Goal: Information Seeking & Learning: Compare options

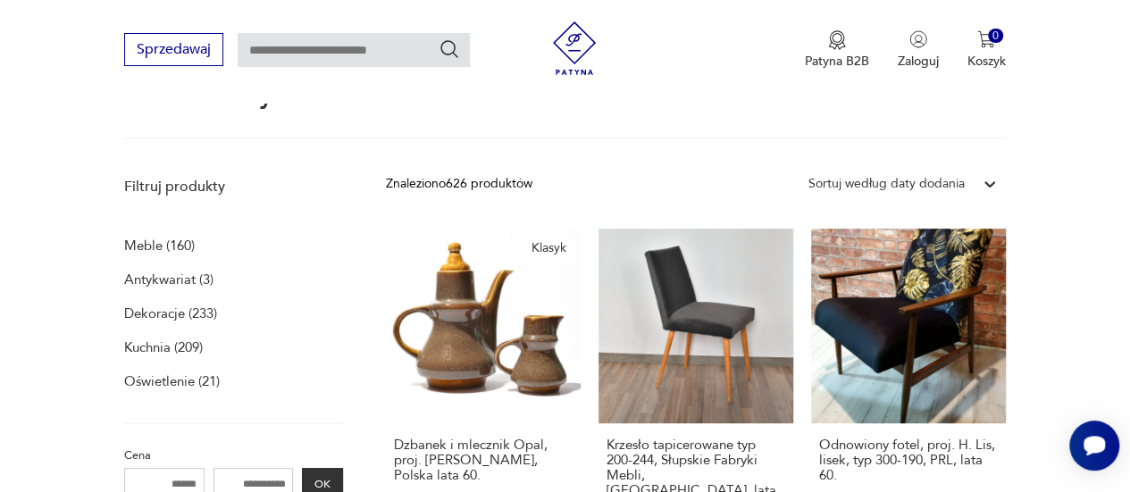
scroll to position [268, 0]
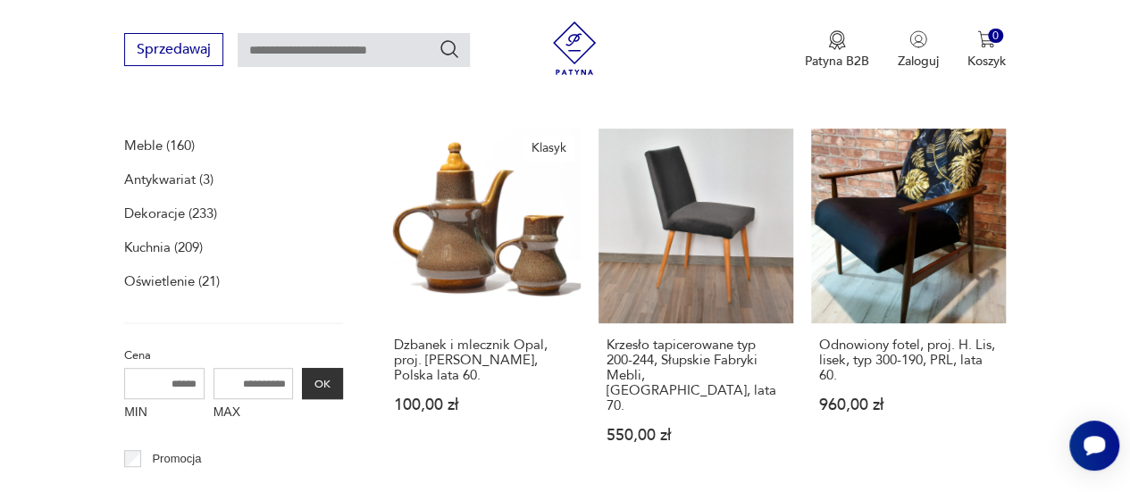
click at [130, 181] on p "Antykwariat (3)" at bounding box center [168, 179] width 89 height 25
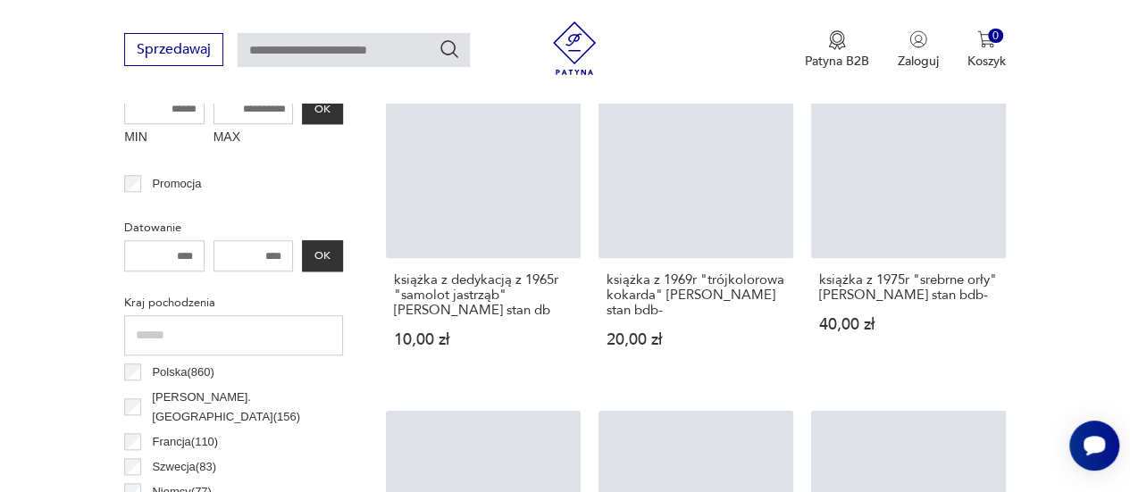
scroll to position [571, 0]
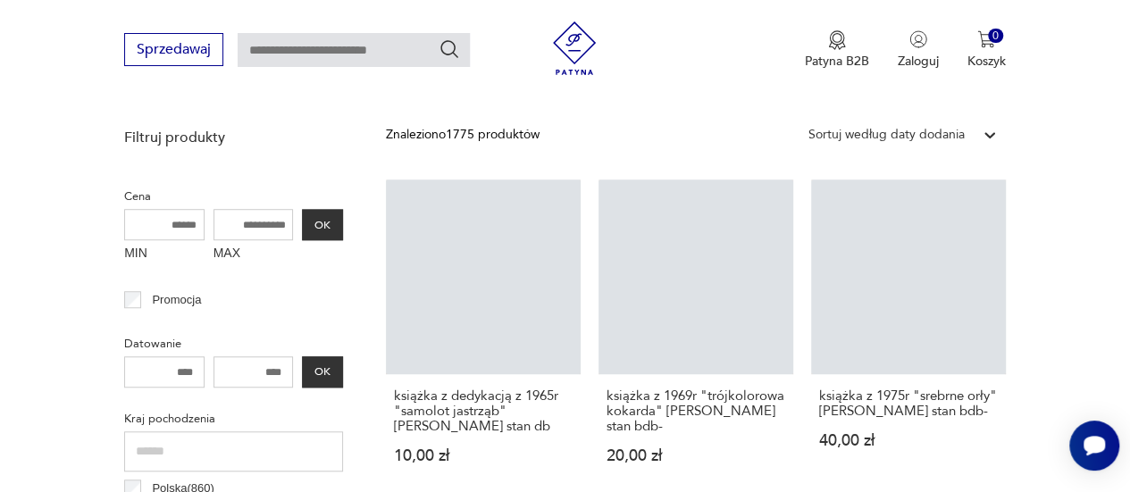
scroll to position [268, 0]
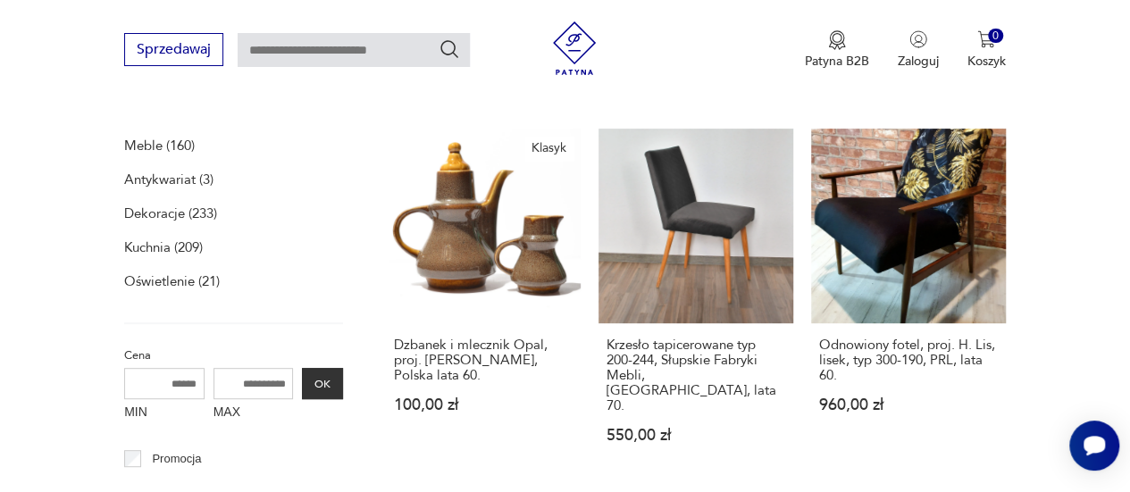
click at [134, 142] on p "Meble (160)" at bounding box center [159, 145] width 71 height 25
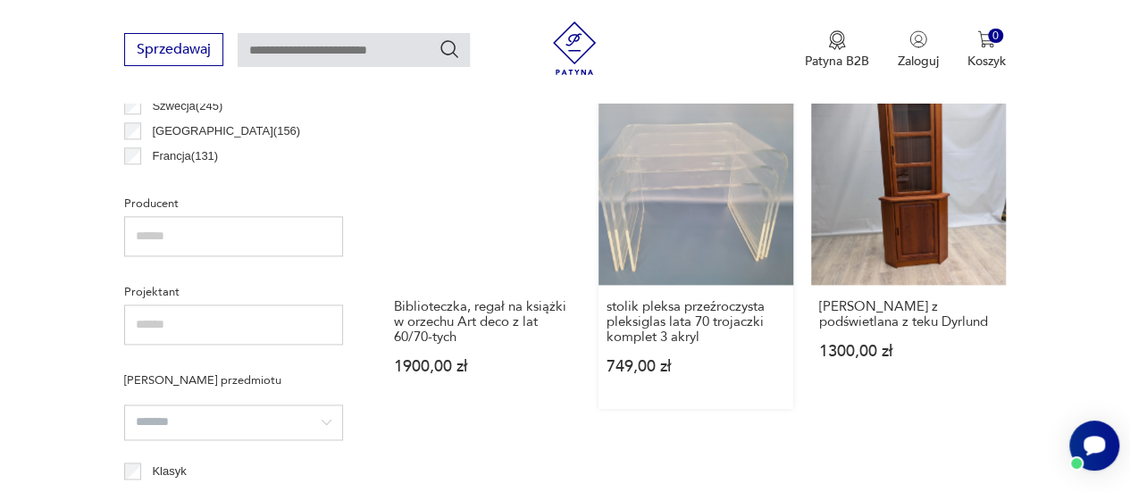
scroll to position [1017, 0]
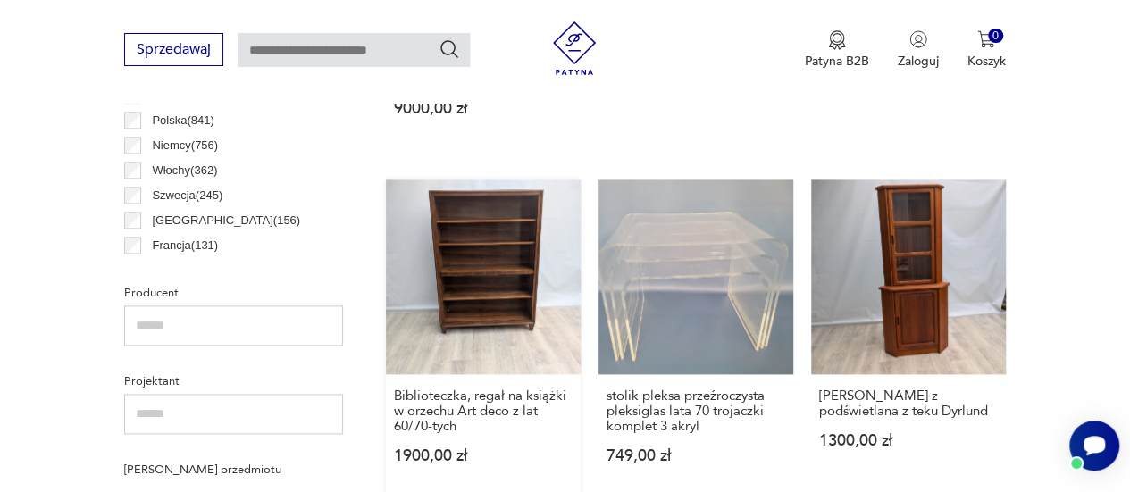
click at [461, 223] on link "Biblioteczka, regał na książki w orzechu Art deco z lat 60/70-tych 1900,00 zł" at bounding box center [483, 339] width 195 height 319
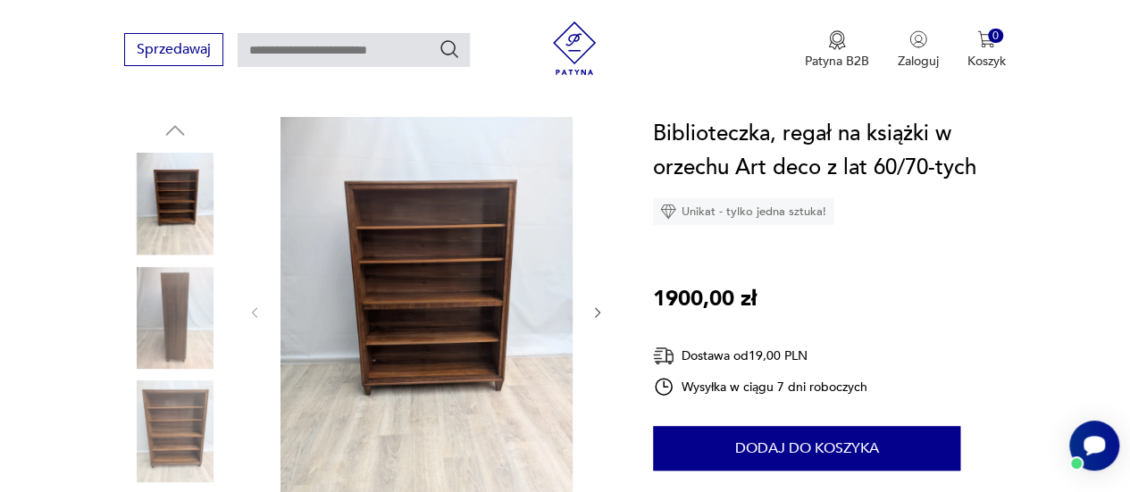
scroll to position [179, 0]
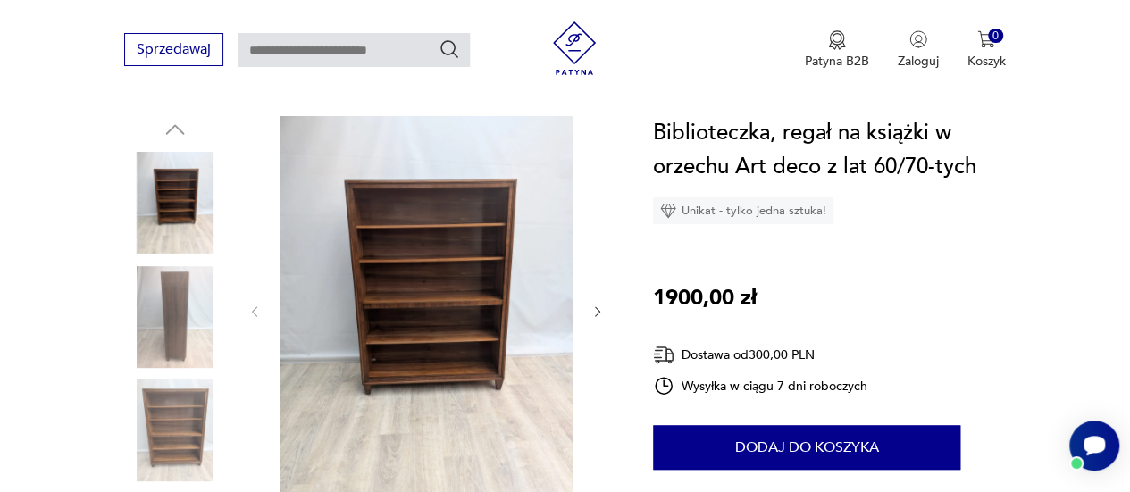
click at [450, 244] on img at bounding box center [426, 310] width 292 height 388
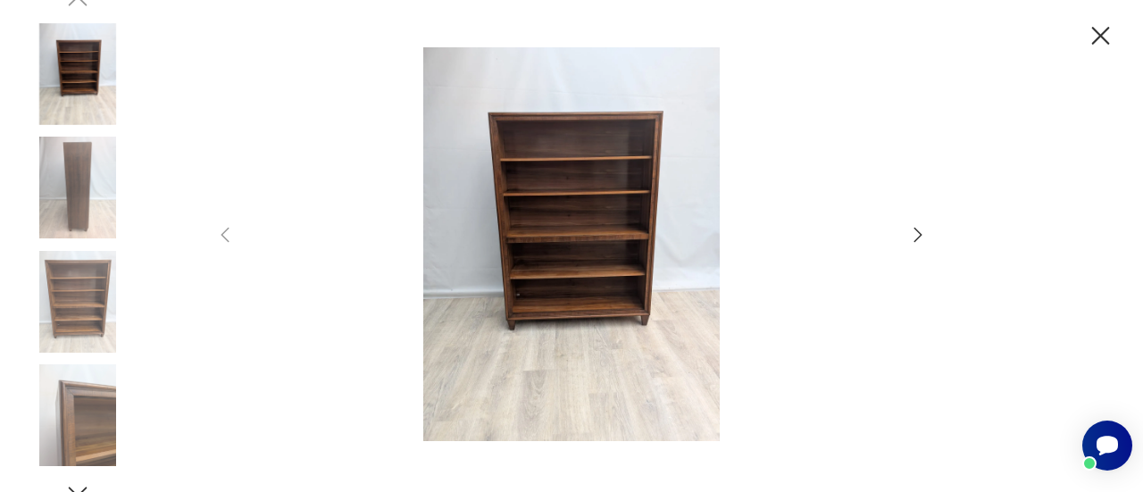
click at [515, 247] on img at bounding box center [572, 244] width 636 height 394
click at [915, 231] on icon "button" at bounding box center [917, 234] width 21 height 21
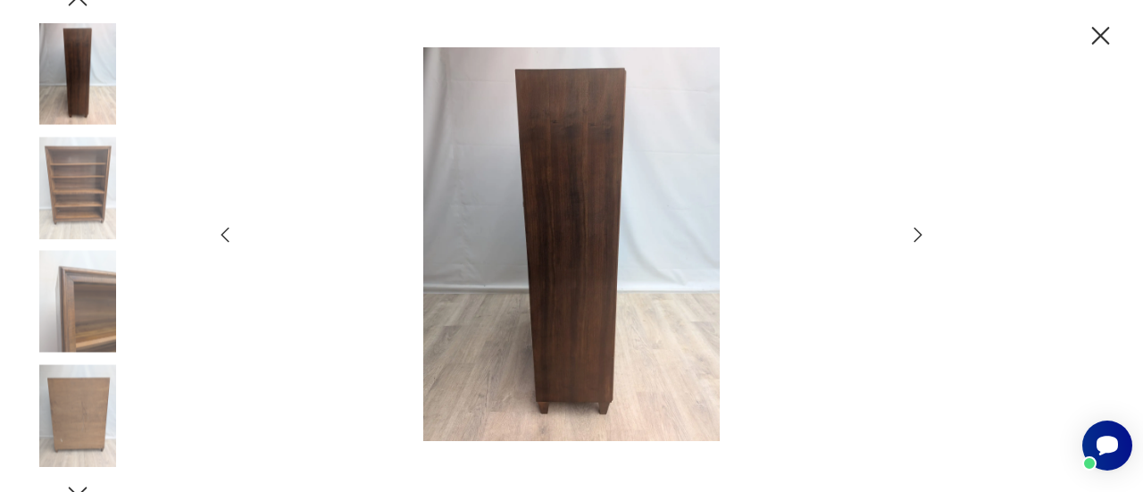
click at [915, 231] on icon "button" at bounding box center [917, 234] width 21 height 21
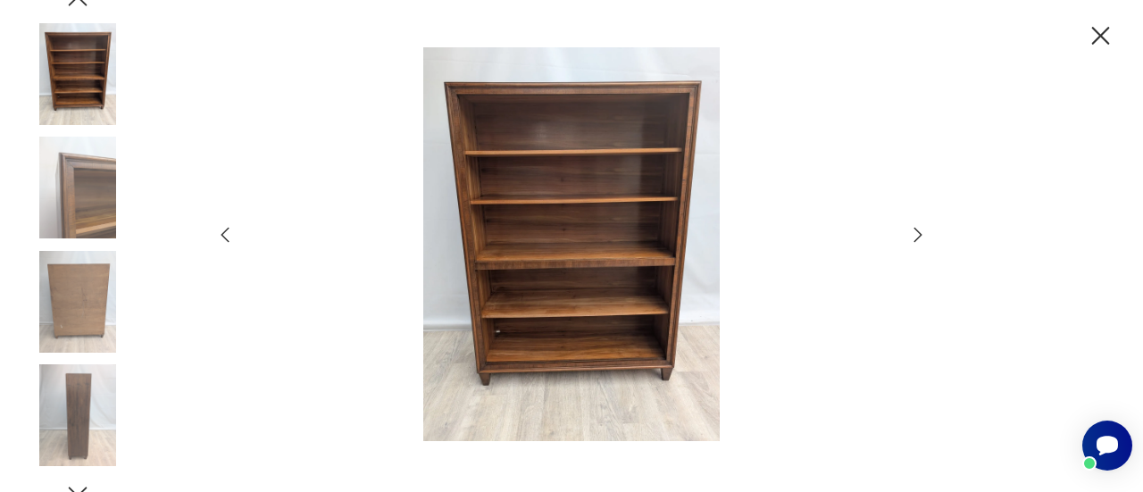
click at [915, 231] on icon "button" at bounding box center [917, 234] width 21 height 21
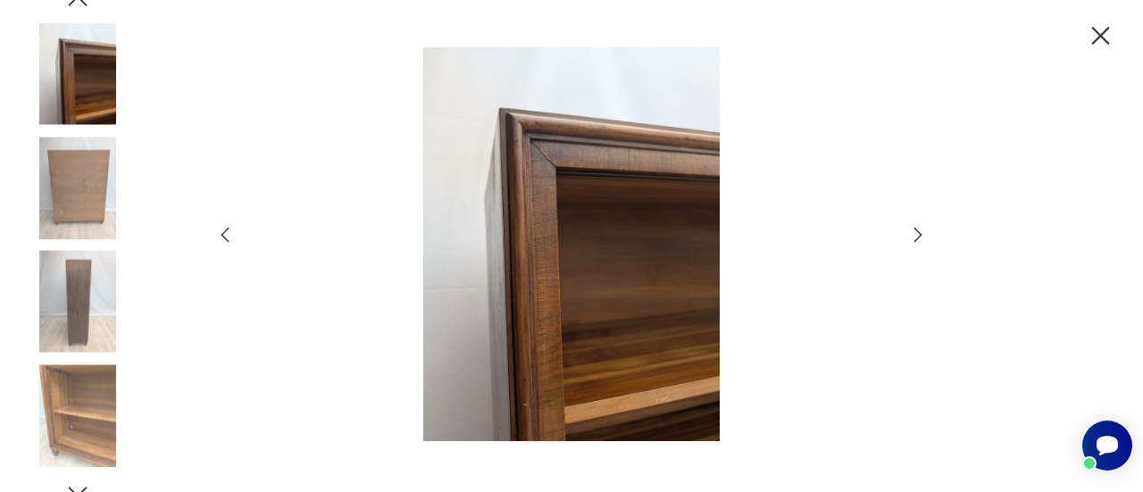
click at [915, 231] on icon "button" at bounding box center [917, 234] width 21 height 21
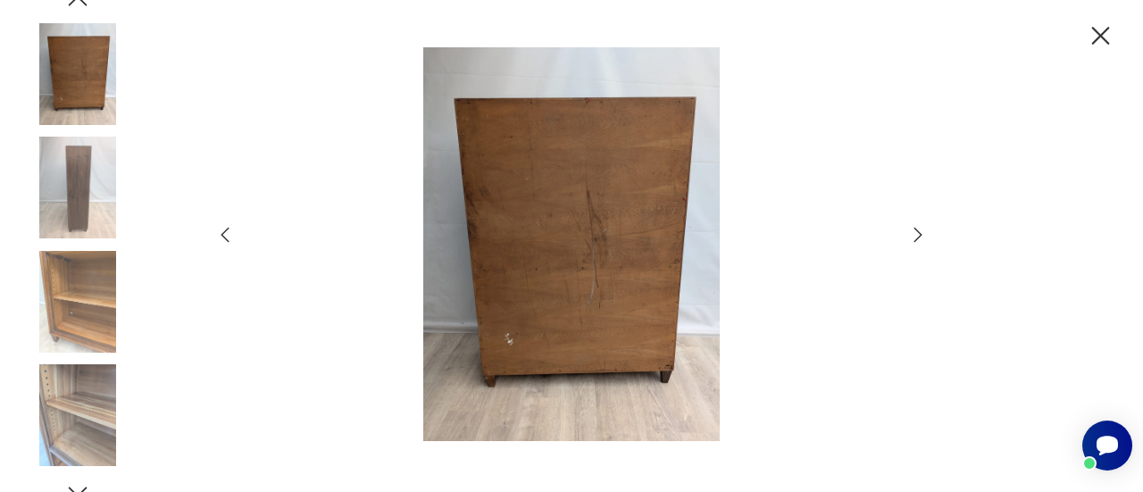
click at [915, 231] on icon "button" at bounding box center [917, 234] width 21 height 21
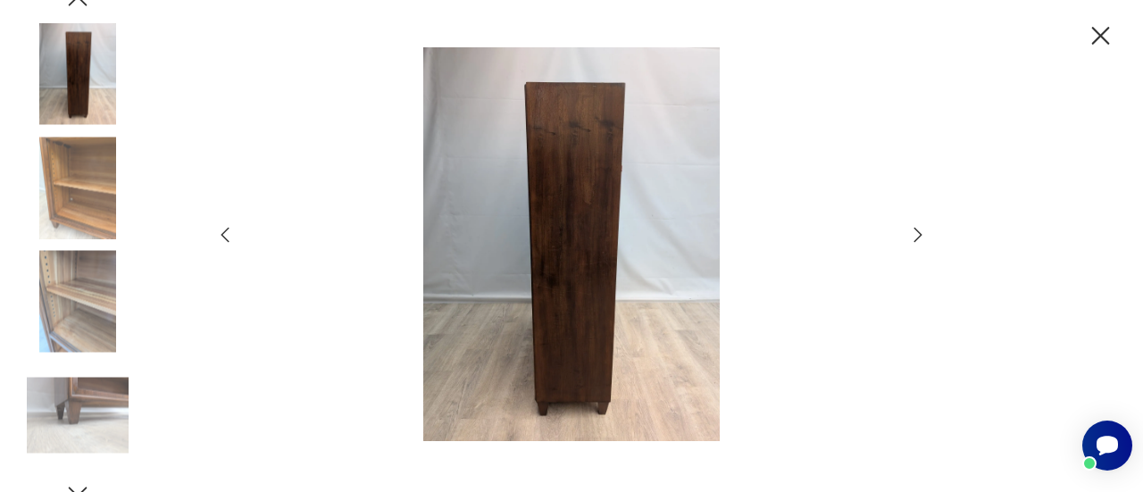
click at [915, 231] on icon "button" at bounding box center [917, 234] width 21 height 21
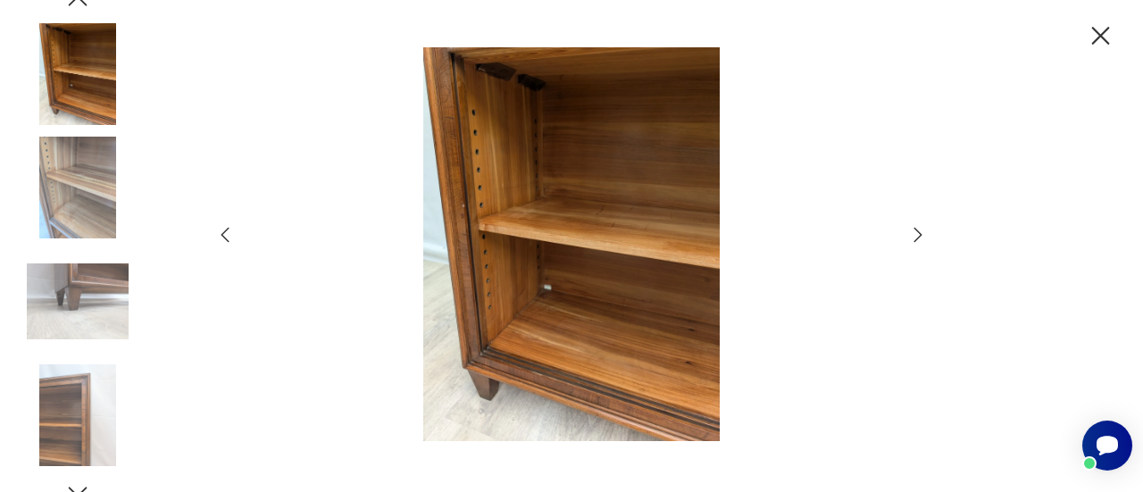
click at [1107, 37] on icon "button" at bounding box center [1100, 36] width 31 height 31
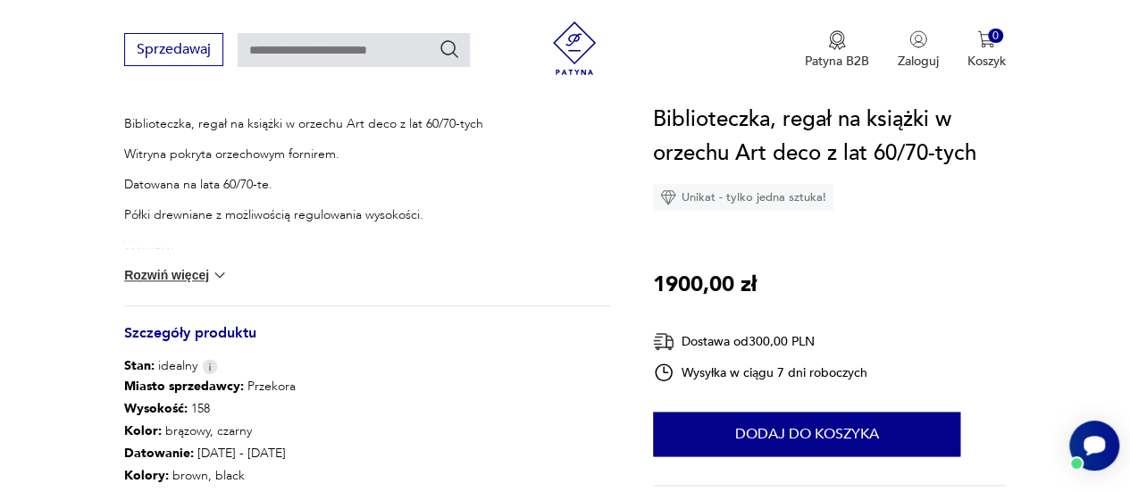
scroll to position [804, 0]
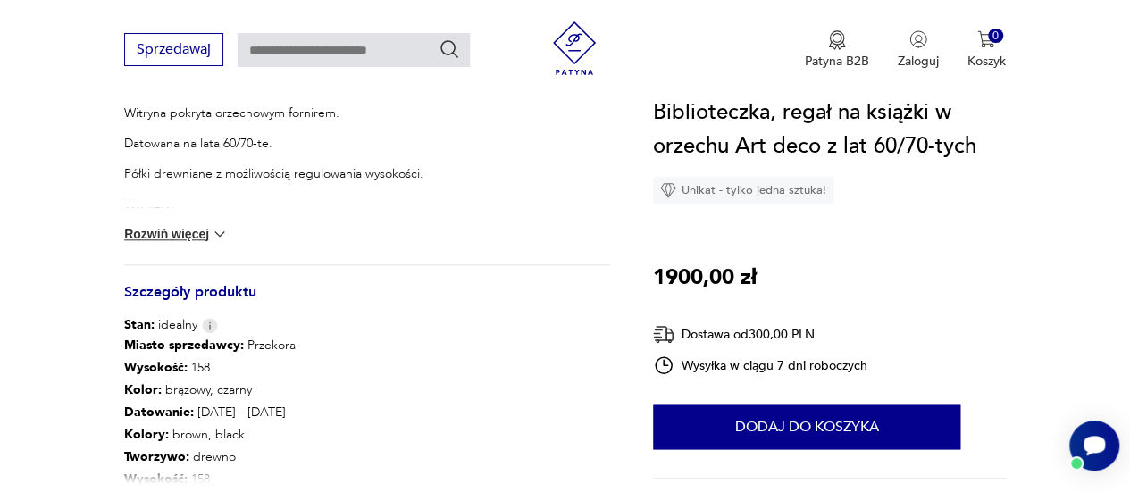
click at [186, 238] on button "Rozwiń więcej" at bounding box center [176, 234] width 104 height 18
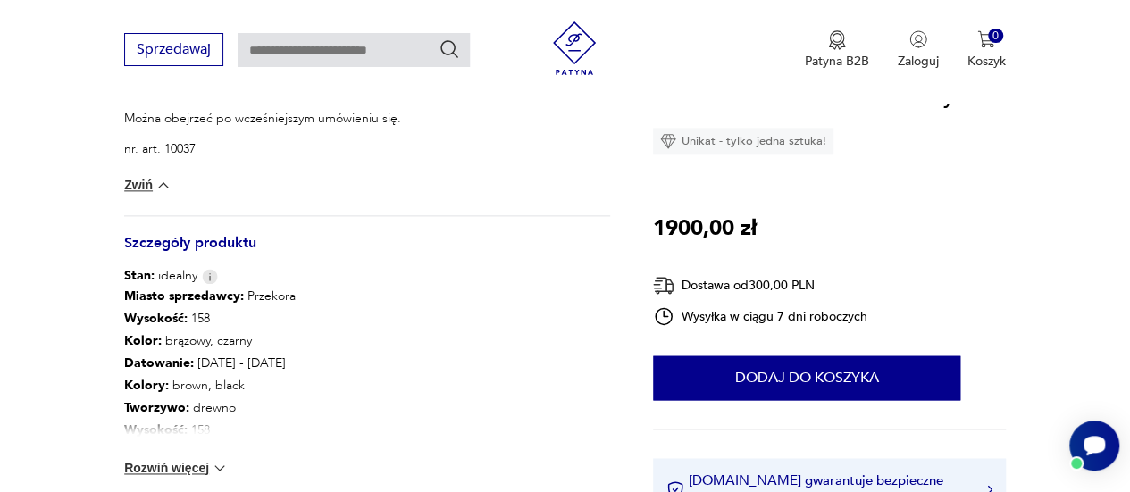
scroll to position [1161, 0]
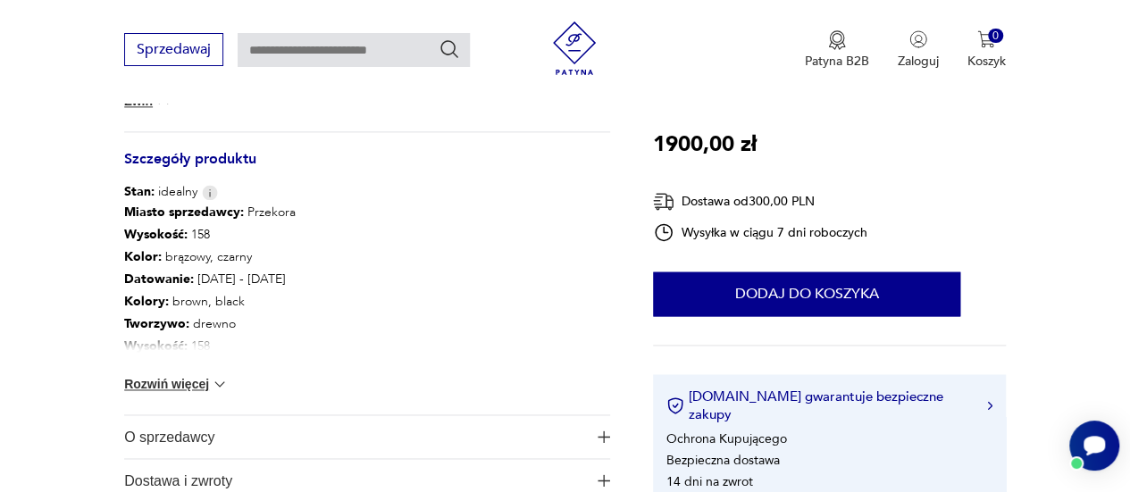
click at [193, 386] on button "Rozwiń więcej" at bounding box center [176, 384] width 104 height 18
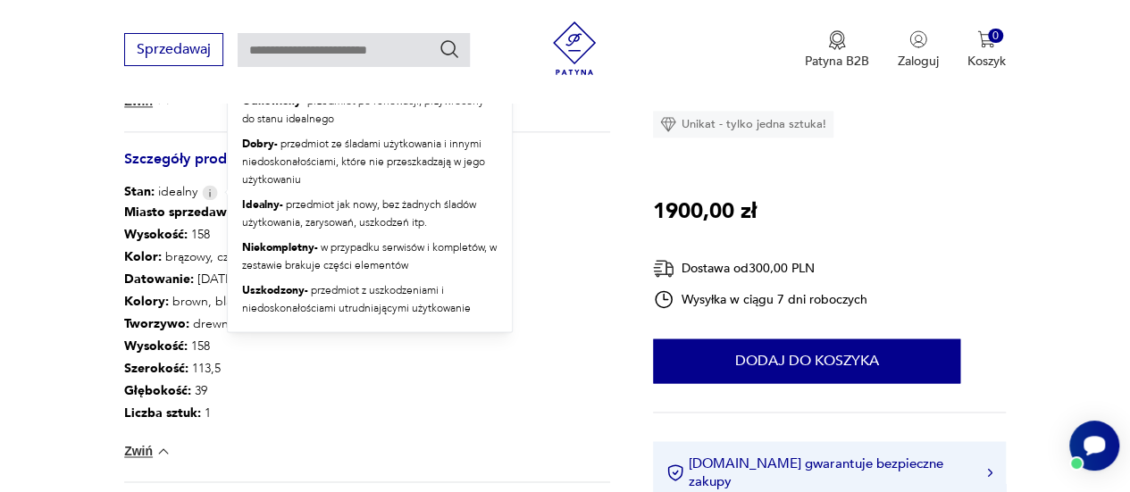
click at [205, 193] on img at bounding box center [210, 192] width 16 height 15
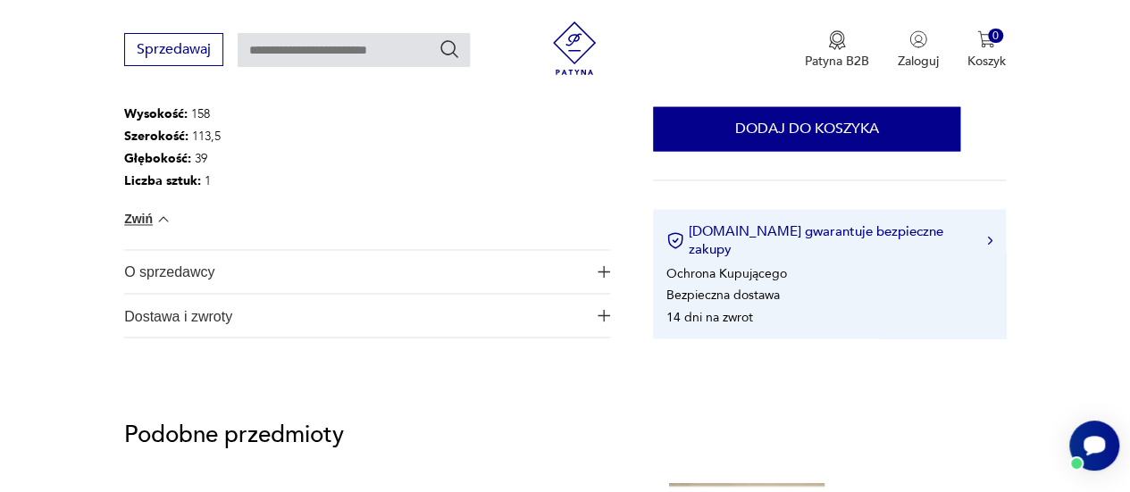
scroll to position [1429, 0]
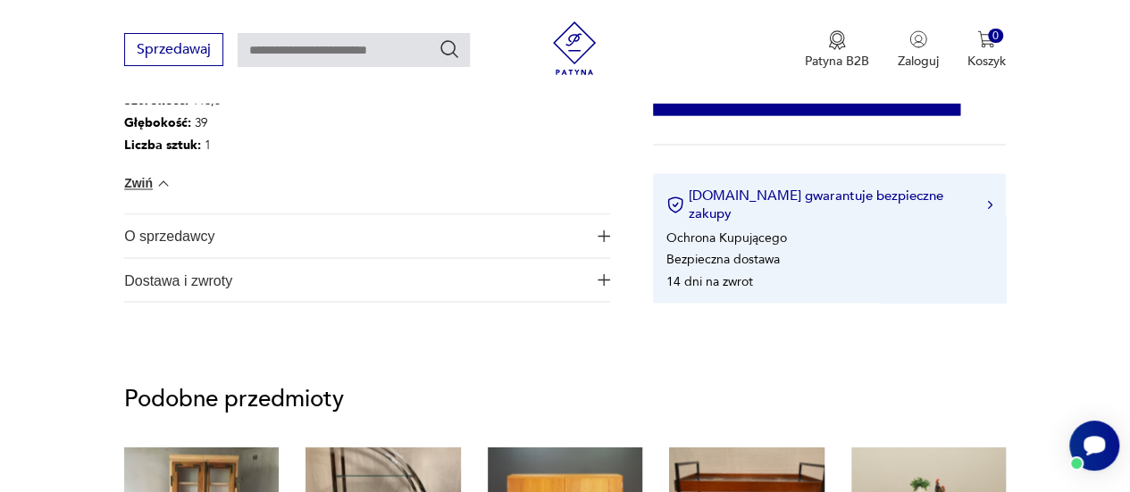
click at [602, 233] on img "button" at bounding box center [604, 236] width 13 height 13
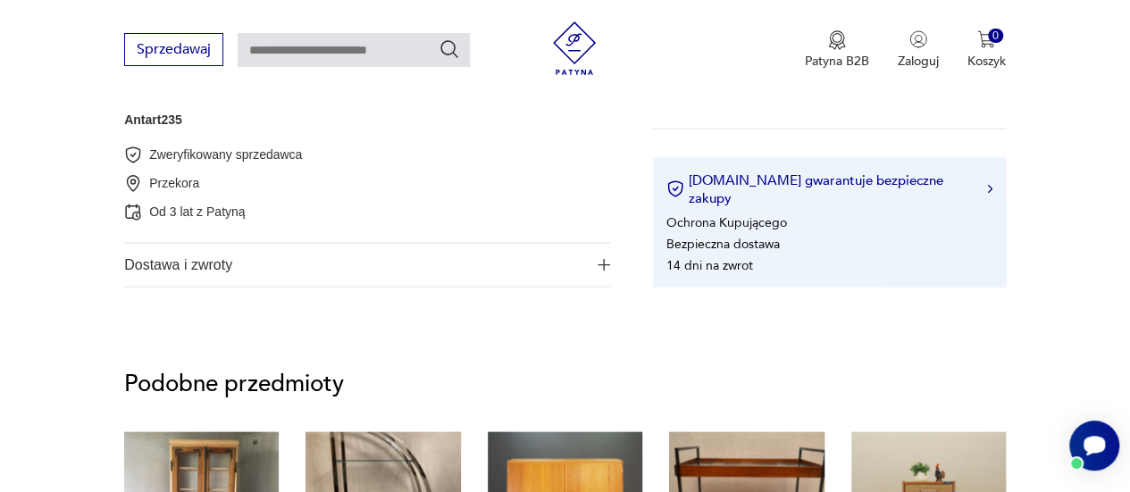
scroll to position [1608, 0]
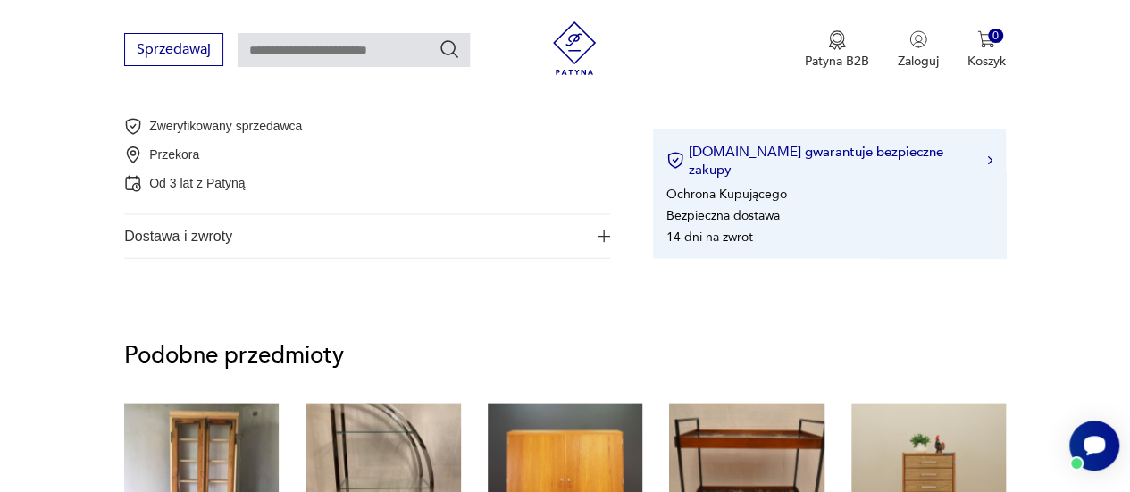
click at [606, 235] on img "button" at bounding box center [604, 236] width 13 height 13
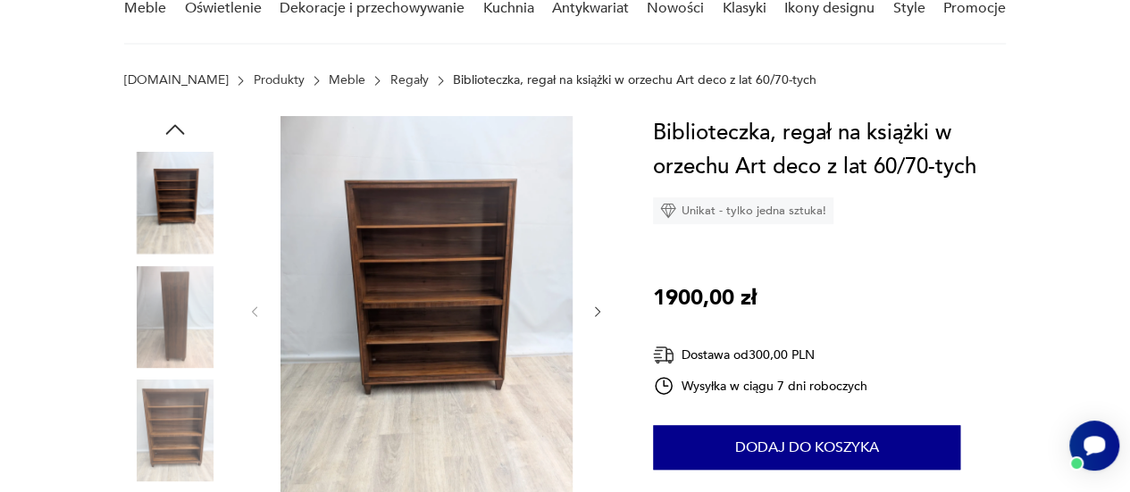
scroll to position [0, 0]
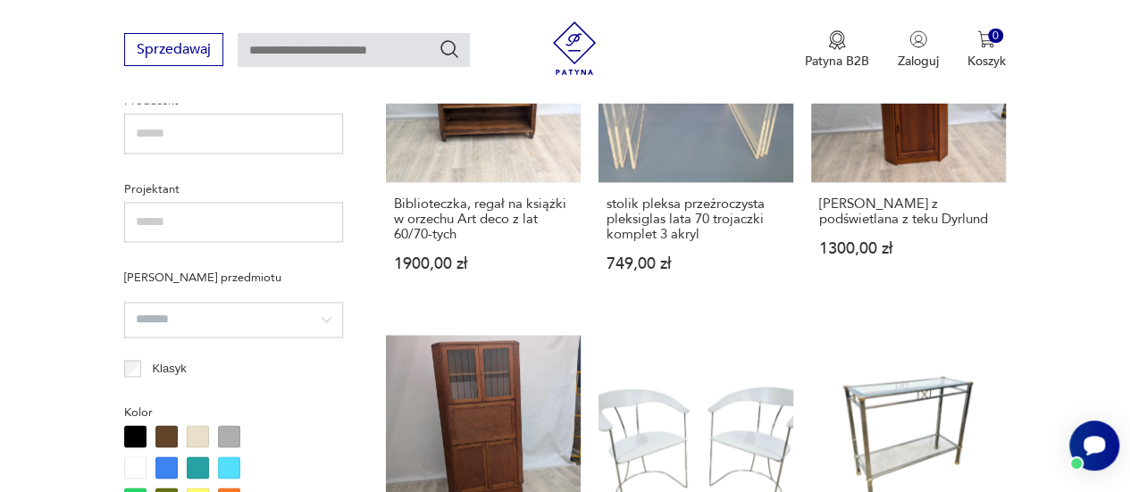
scroll to position [928, 0]
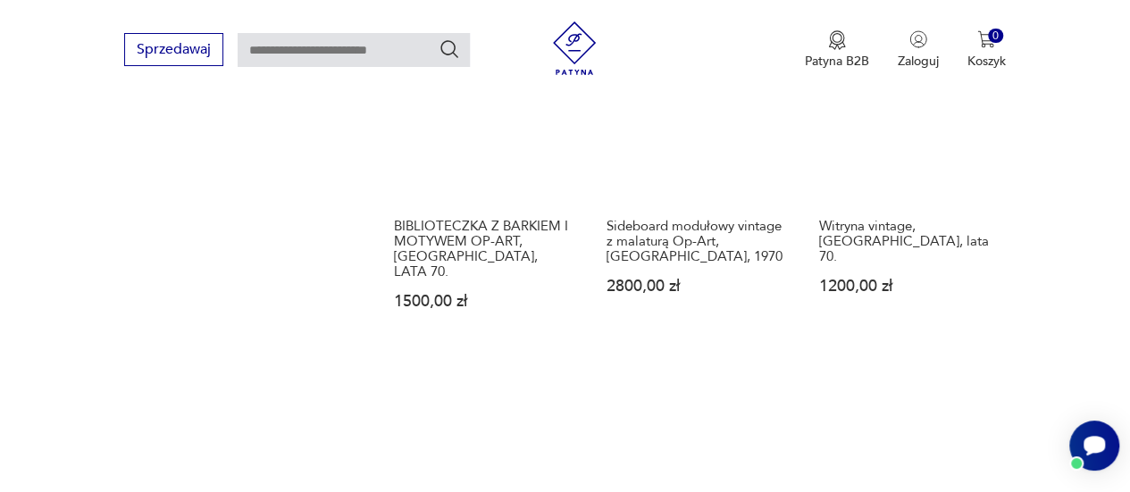
scroll to position [2706, 0]
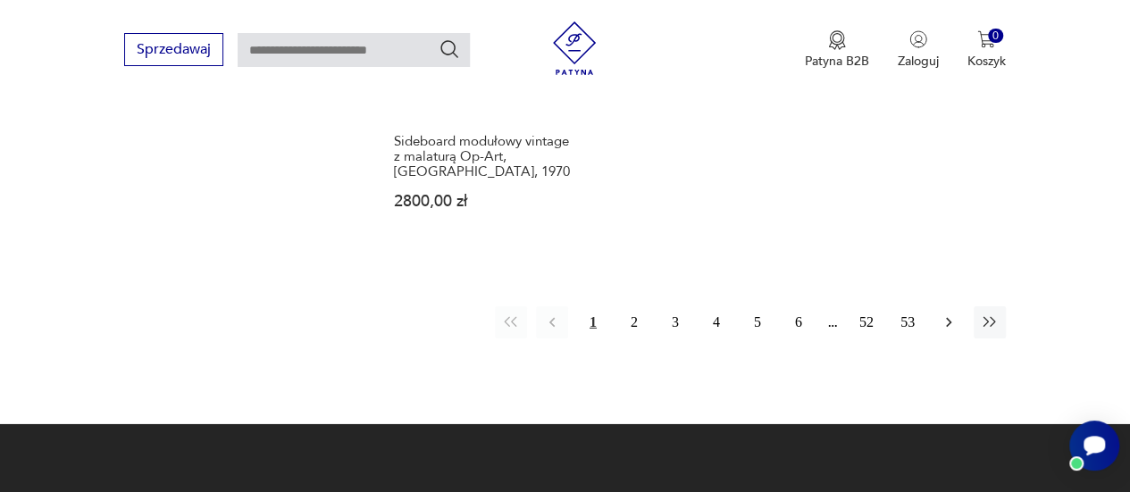
click at [949, 306] on button "button" at bounding box center [948, 322] width 32 height 32
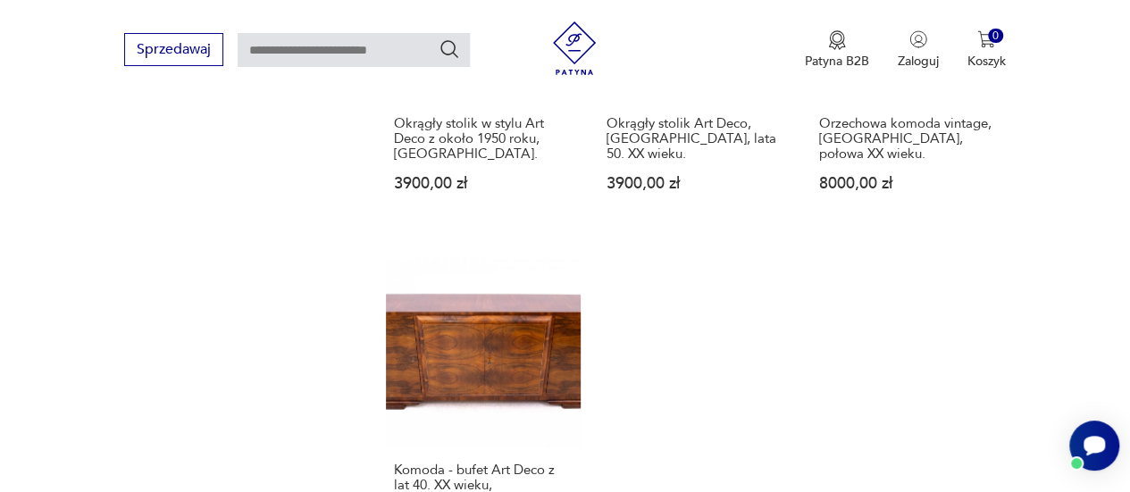
scroll to position [2617, 0]
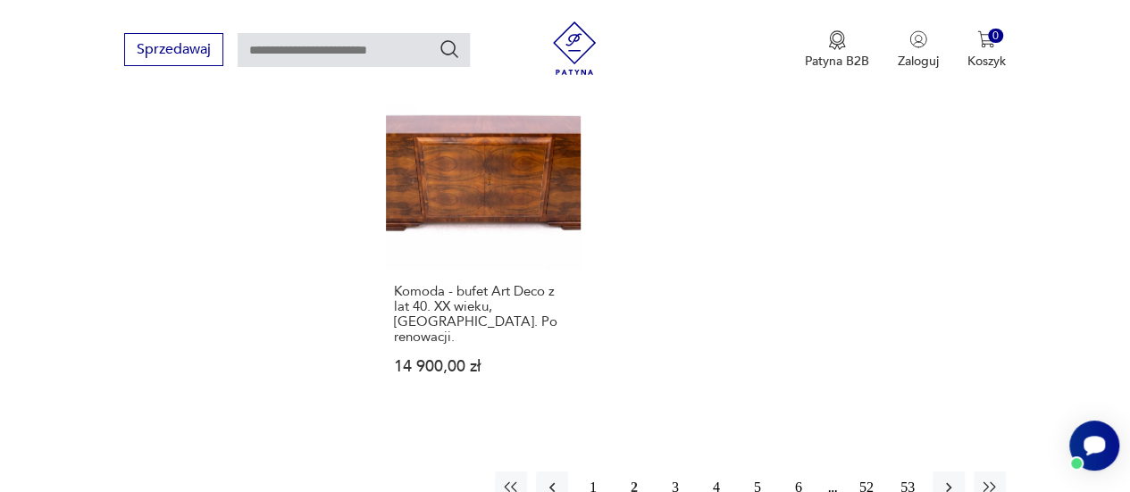
click at [673, 472] on button "3" at bounding box center [675, 488] width 32 height 32
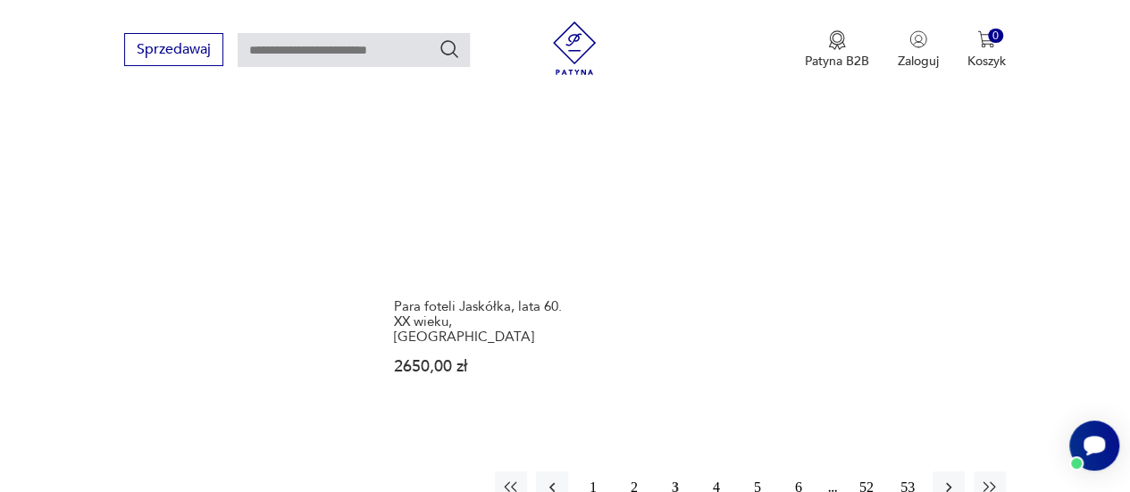
scroll to position [2438, 0]
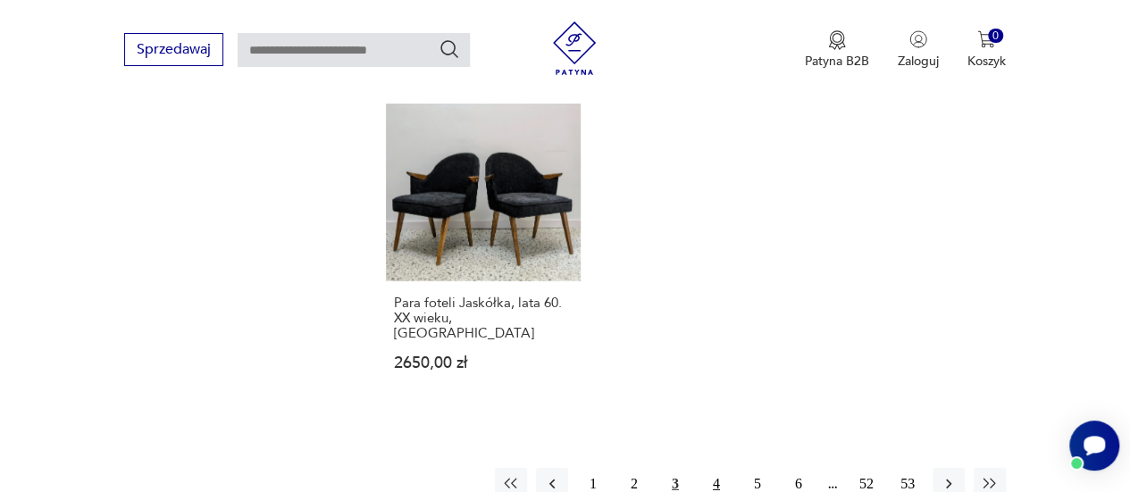
click at [716, 468] on button "4" at bounding box center [716, 484] width 32 height 32
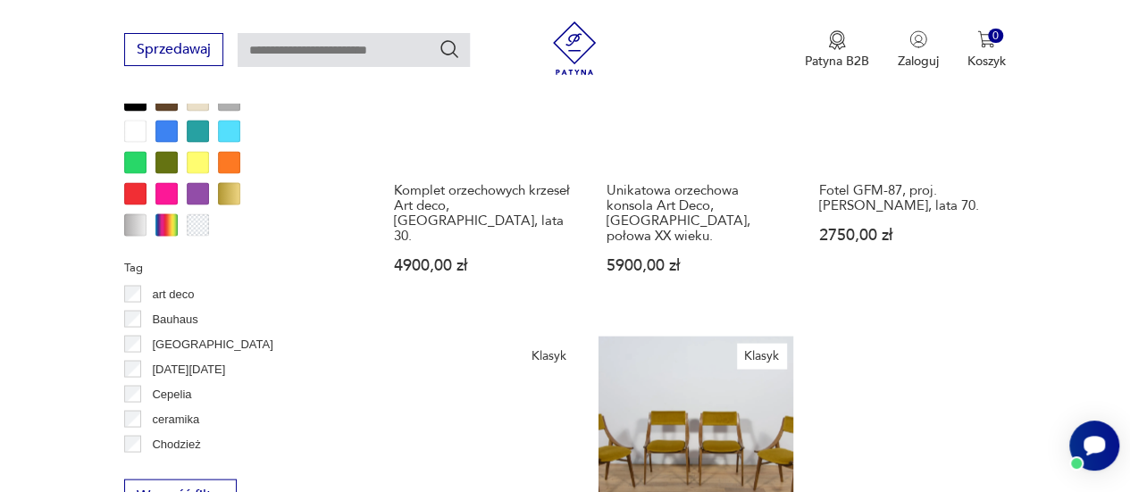
scroll to position [1724, 0]
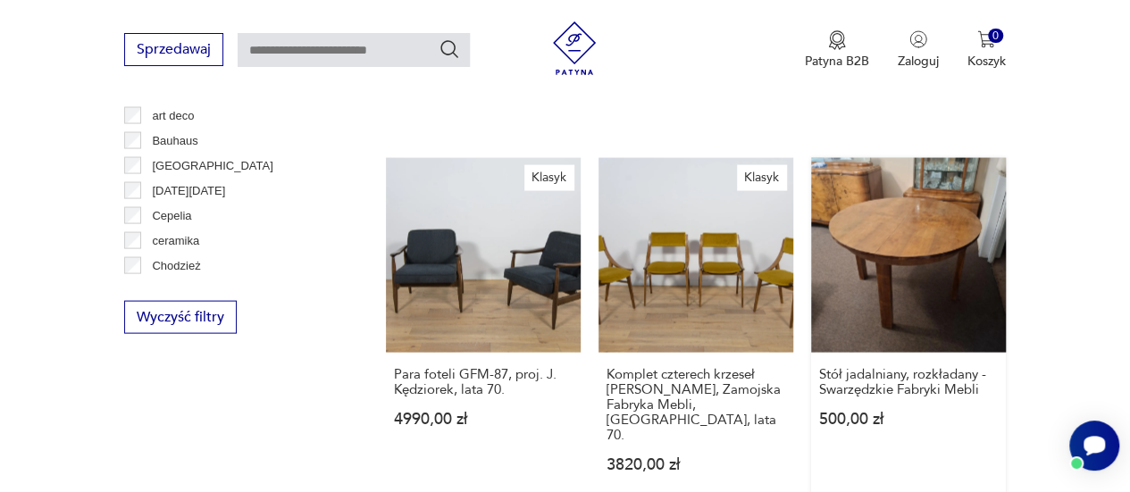
click at [907, 242] on link "Stół jadalniany, rozkładany - Swarzędzkie Fabryki Mebli 500,00 zł" at bounding box center [908, 332] width 195 height 349
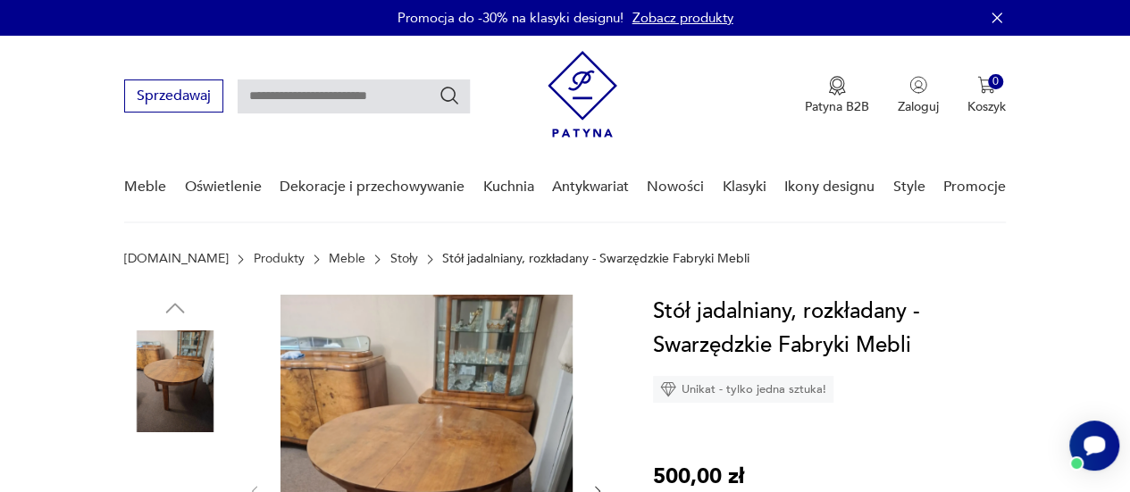
scroll to position [179, 0]
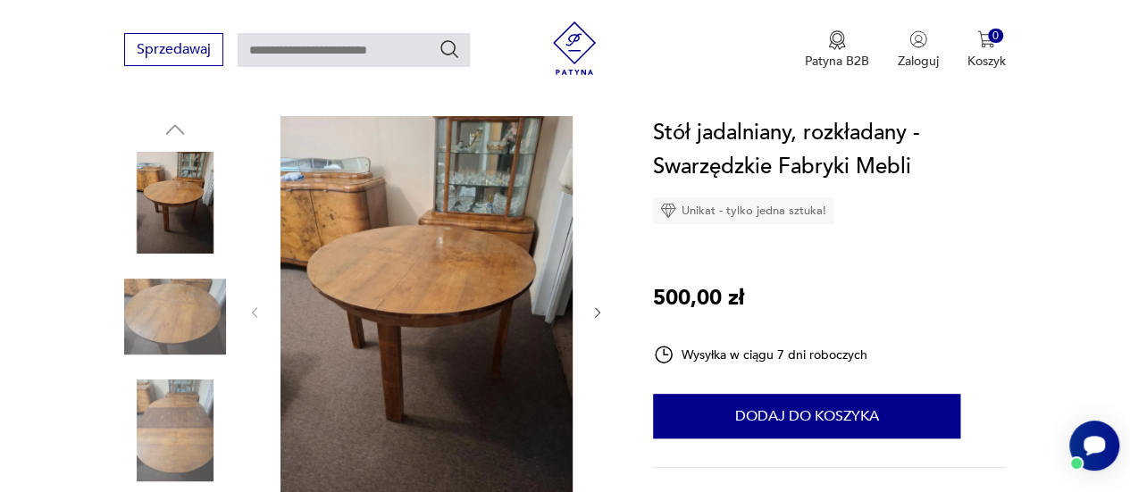
click at [366, 303] on img at bounding box center [426, 310] width 292 height 389
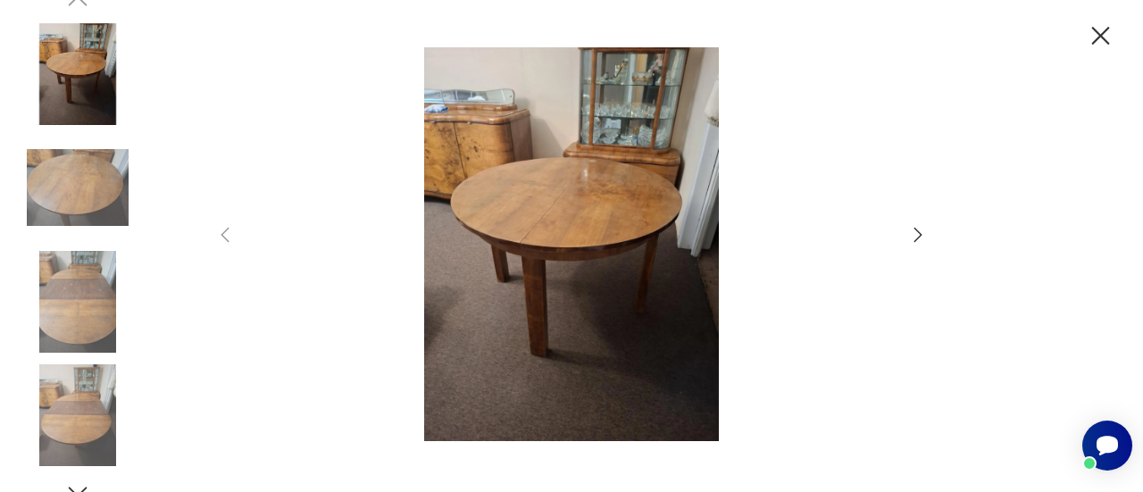
click at [614, 230] on img at bounding box center [572, 244] width 636 height 394
click at [919, 237] on icon "button" at bounding box center [917, 234] width 21 height 21
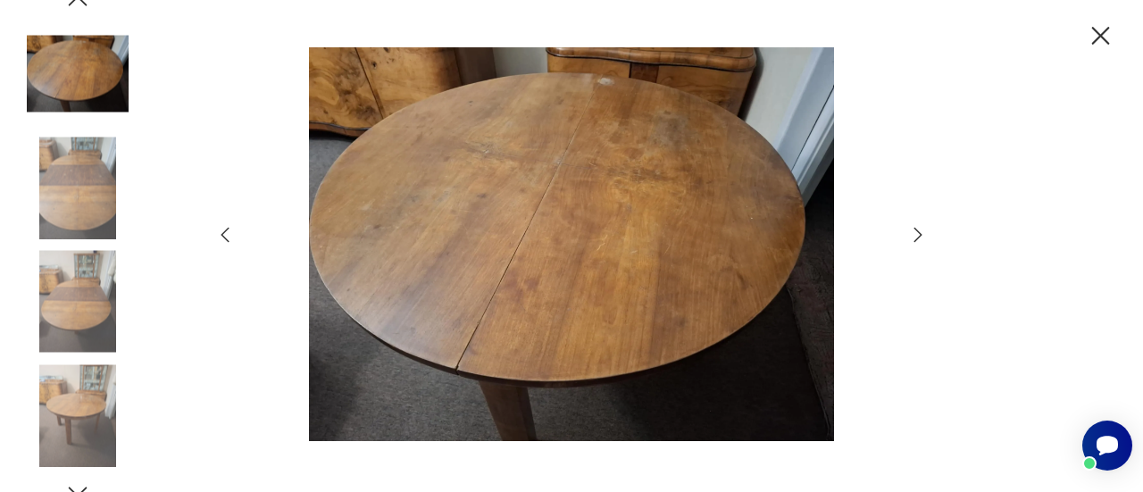
click at [915, 237] on icon "button" at bounding box center [917, 234] width 21 height 21
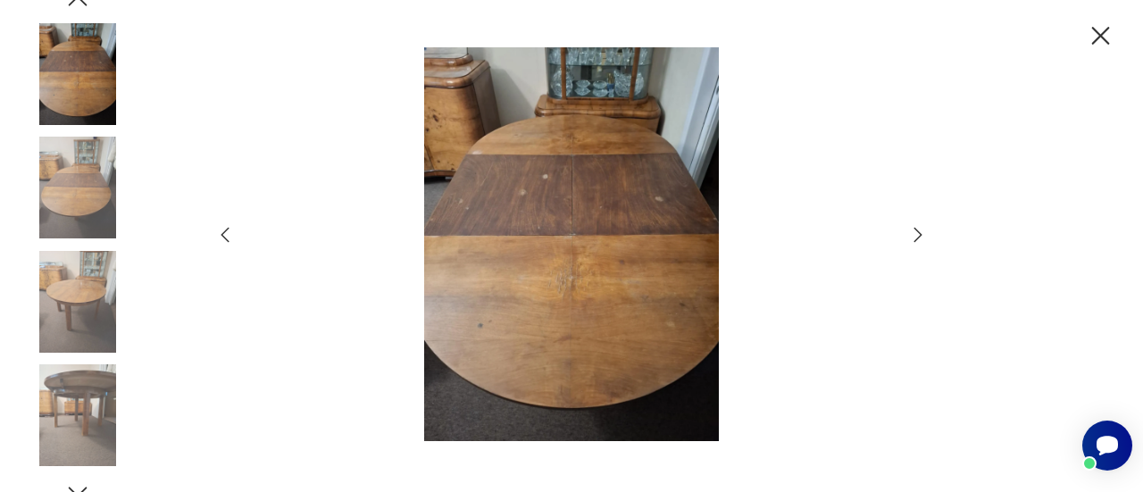
click at [915, 237] on icon "button" at bounding box center [917, 234] width 21 height 21
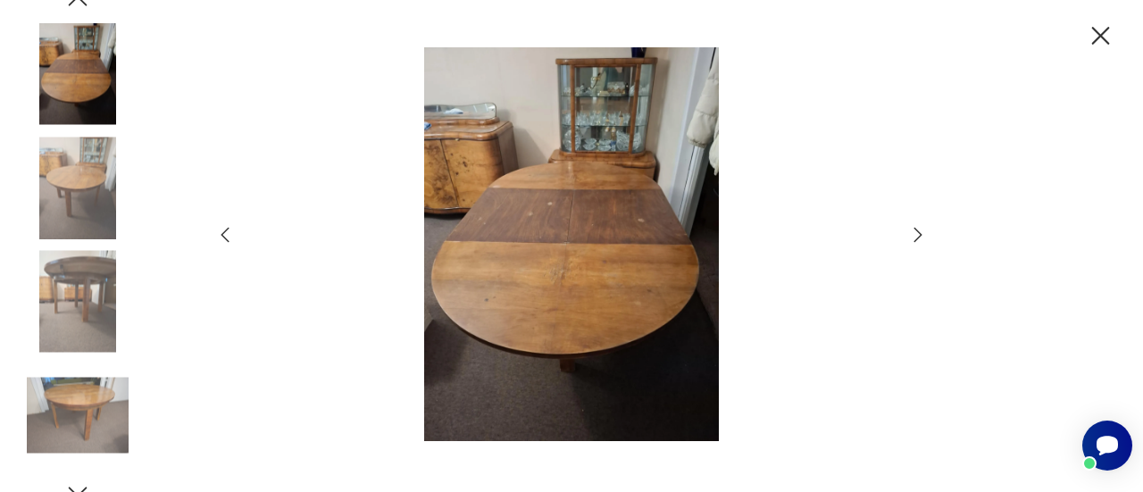
click at [915, 237] on icon "button" at bounding box center [917, 234] width 21 height 21
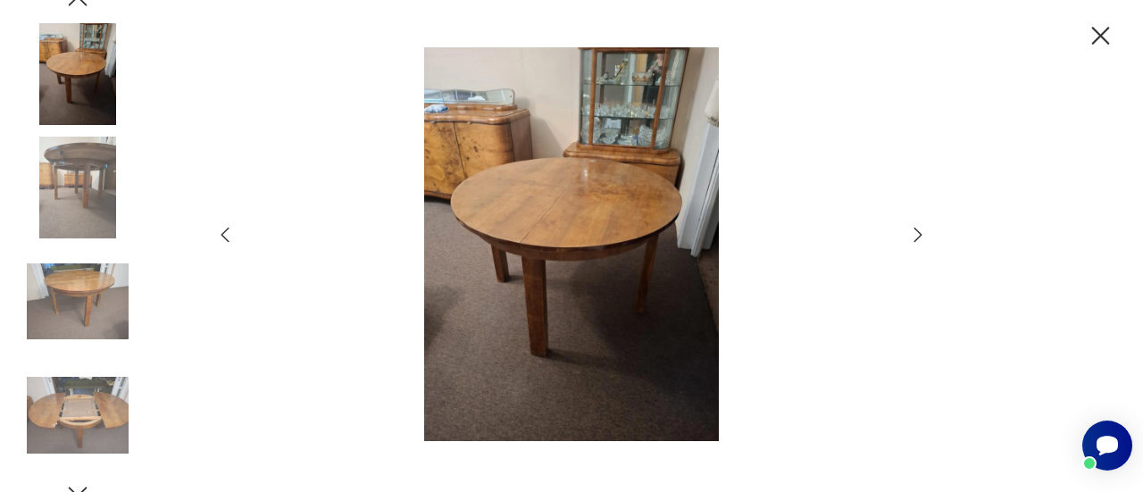
click at [915, 237] on icon "button" at bounding box center [917, 234] width 21 height 21
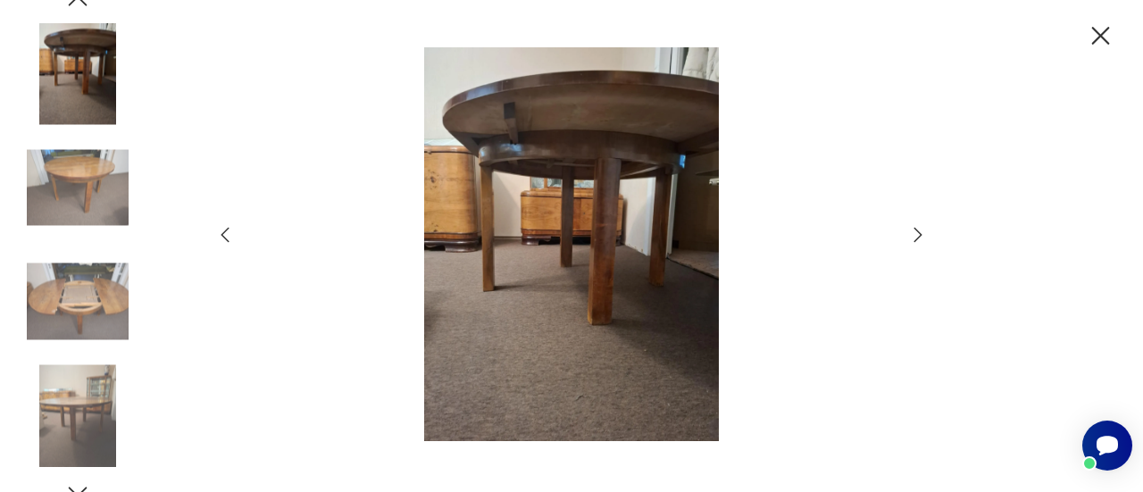
click at [915, 237] on icon "button" at bounding box center [917, 234] width 21 height 21
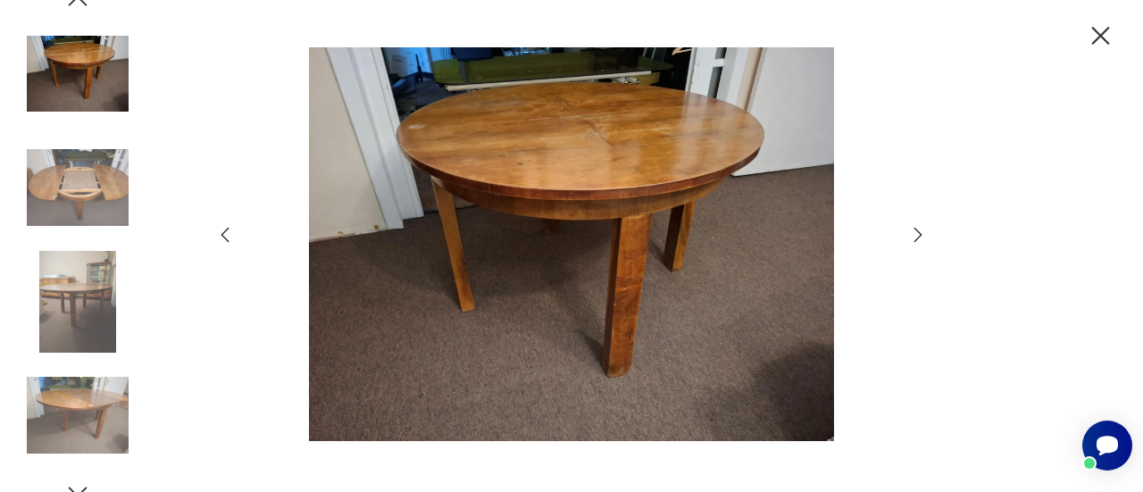
click at [915, 237] on icon "button" at bounding box center [917, 234] width 21 height 21
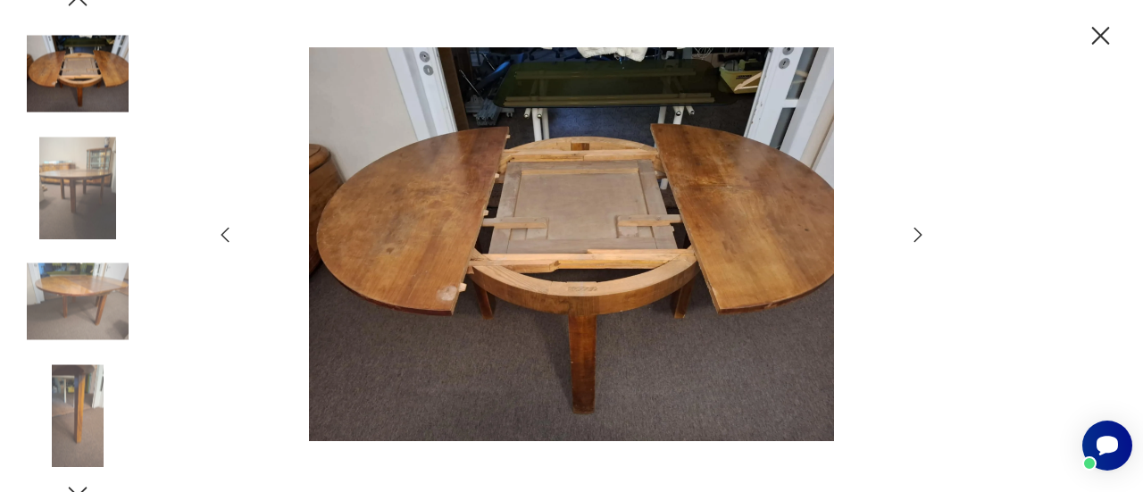
click at [915, 237] on icon "button" at bounding box center [917, 234] width 21 height 21
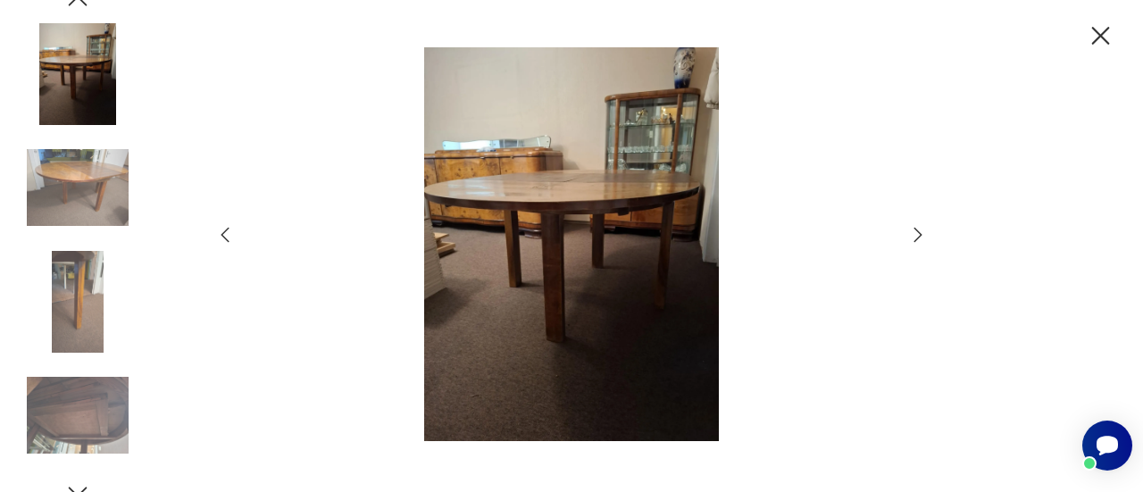
click at [915, 237] on icon "button" at bounding box center [917, 234] width 21 height 21
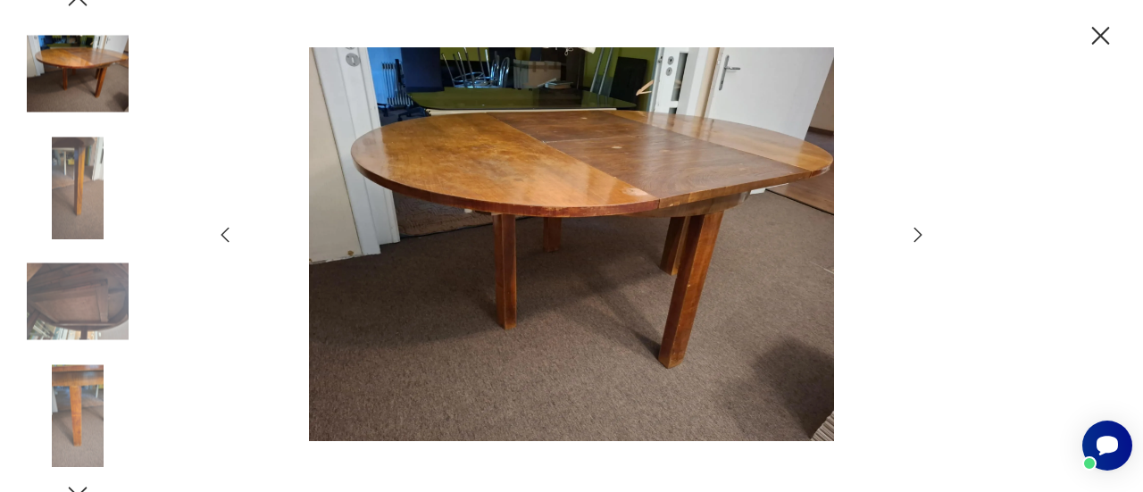
click at [915, 237] on icon "button" at bounding box center [917, 234] width 21 height 21
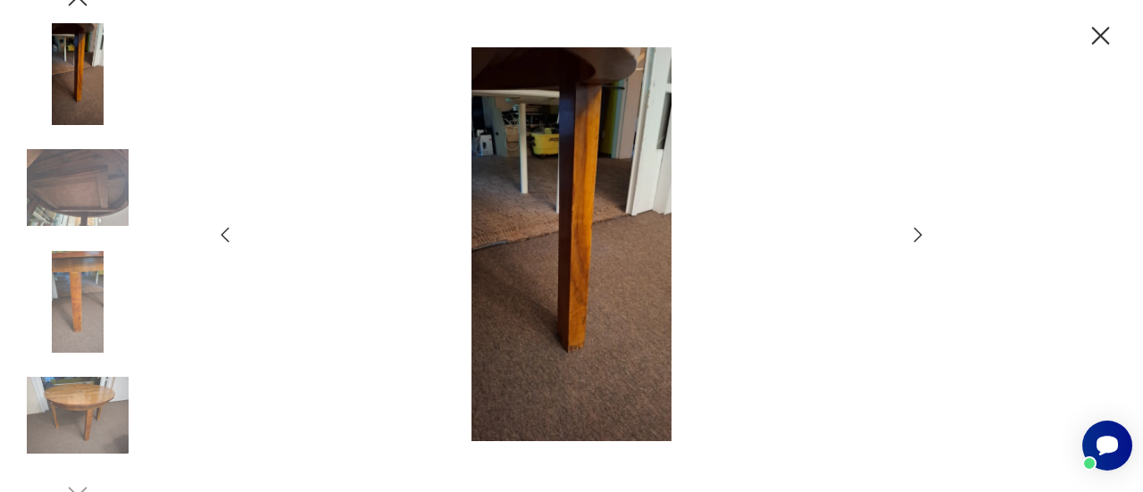
click at [1093, 38] on icon "button" at bounding box center [1100, 36] width 31 height 31
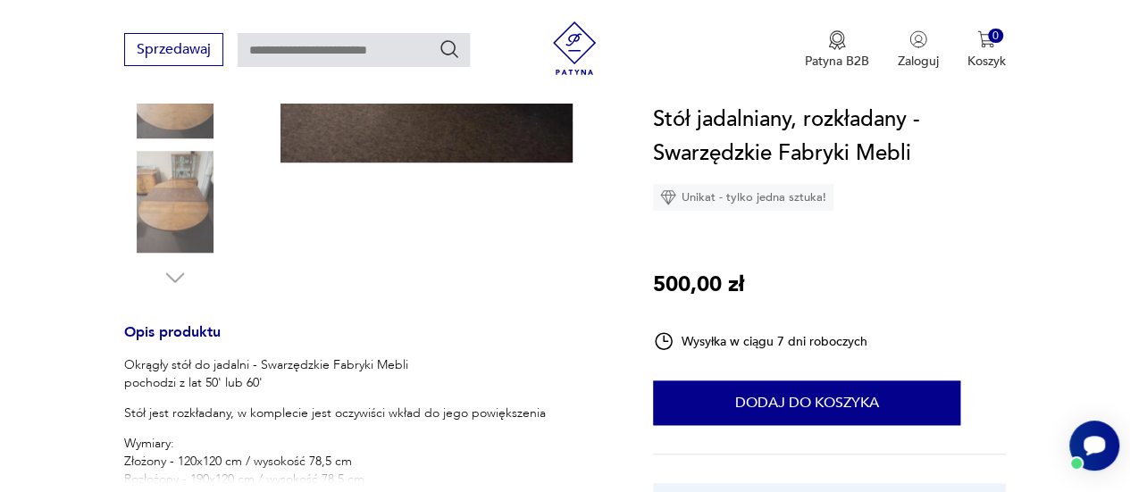
scroll to position [625, 0]
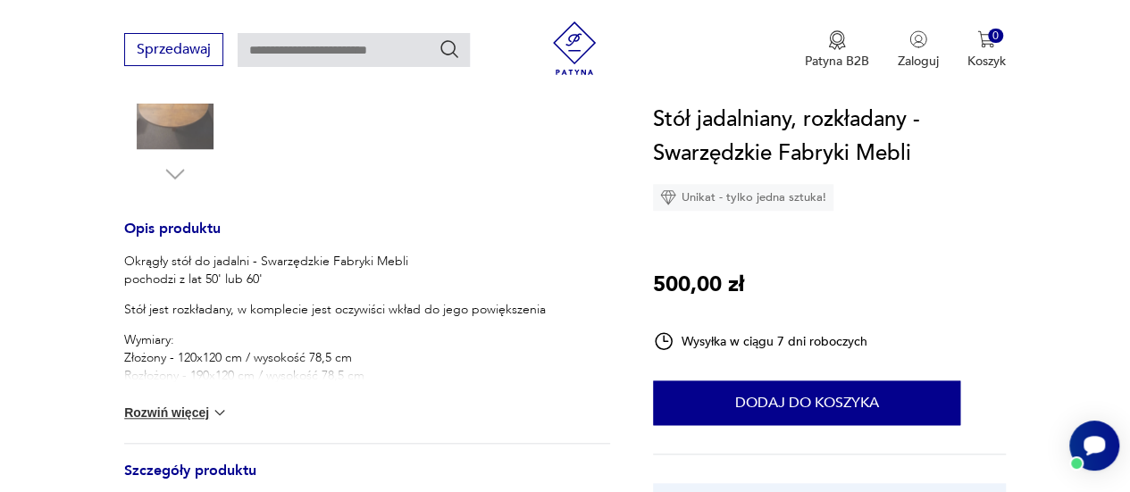
click at [195, 416] on button "Rozwiń więcej" at bounding box center [176, 413] width 104 height 18
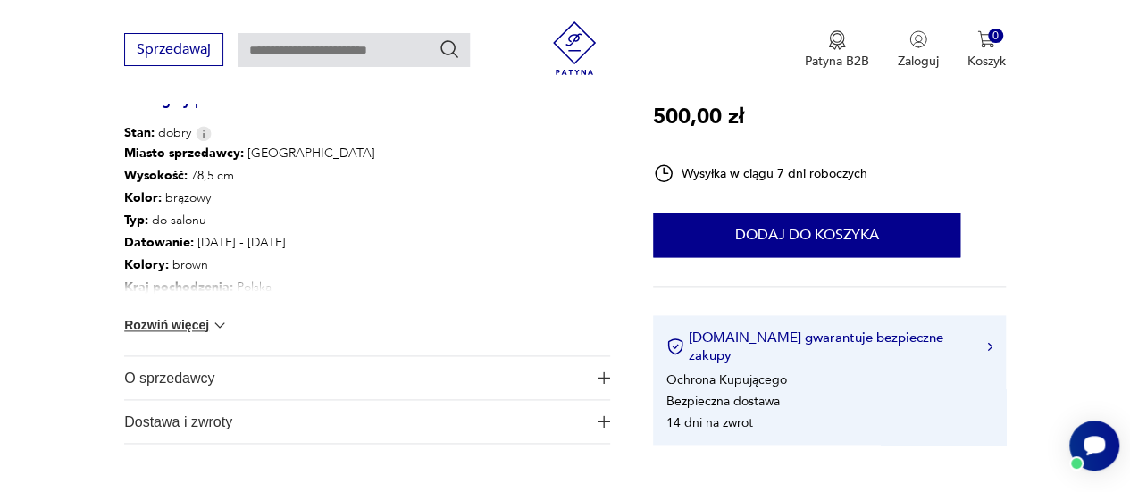
scroll to position [1072, 0]
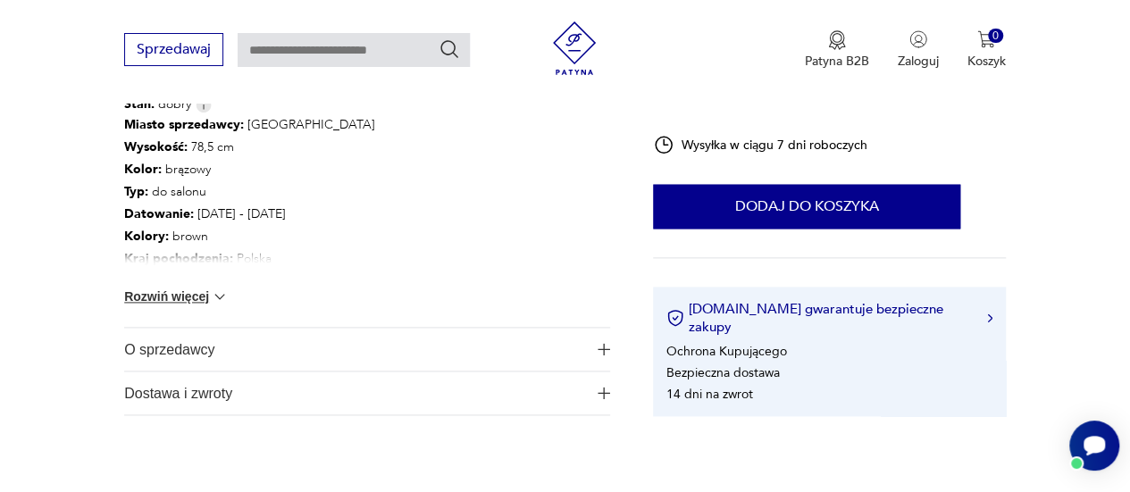
click at [192, 292] on button "Rozwiń więcej" at bounding box center [176, 297] width 104 height 18
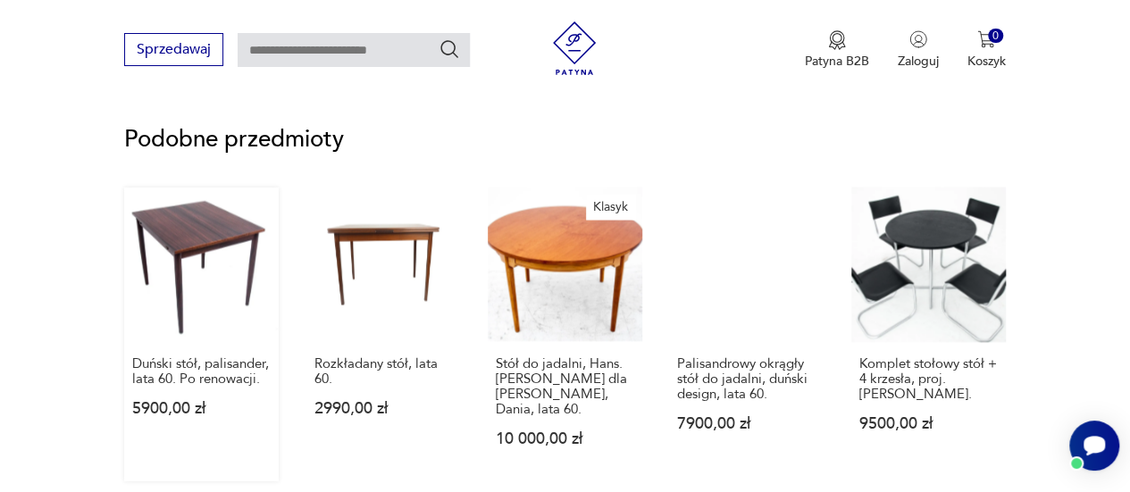
scroll to position [1697, 0]
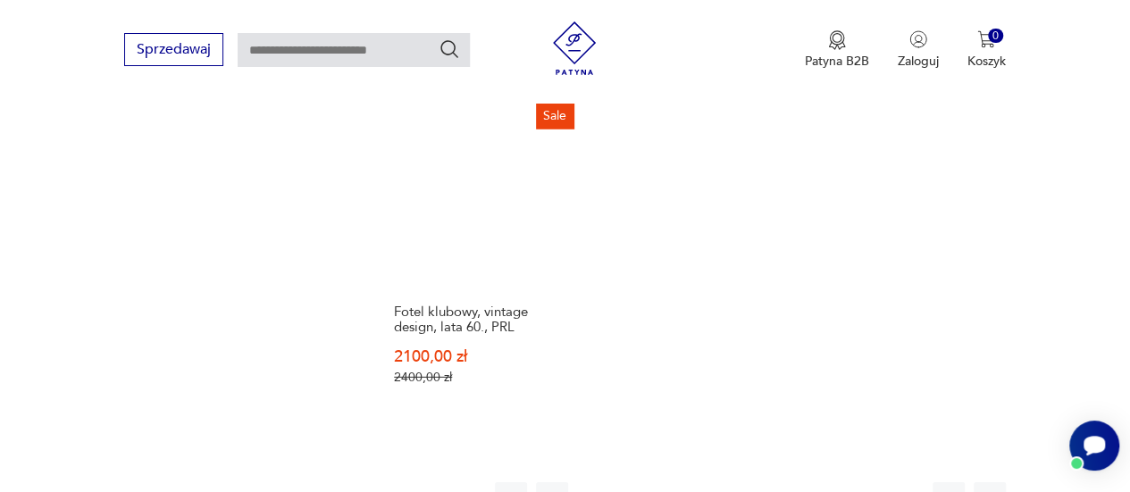
scroll to position [2513, 0]
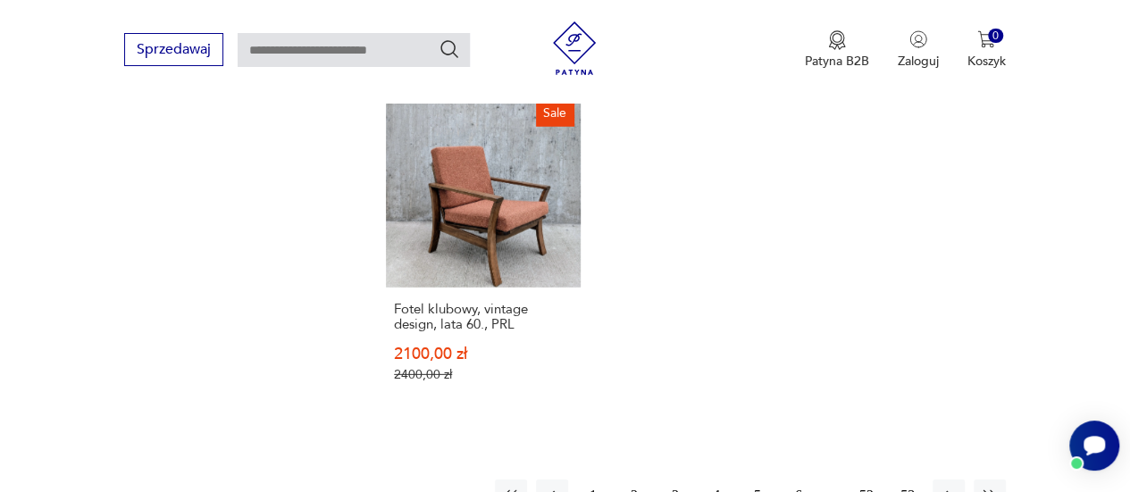
click at [756, 480] on button "5" at bounding box center [757, 496] width 32 height 32
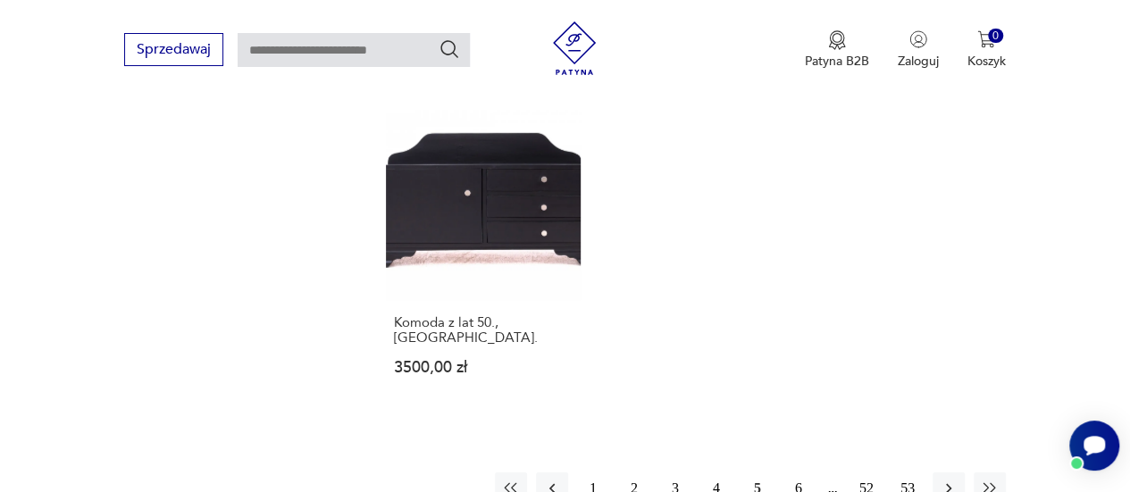
scroll to position [2528, 0]
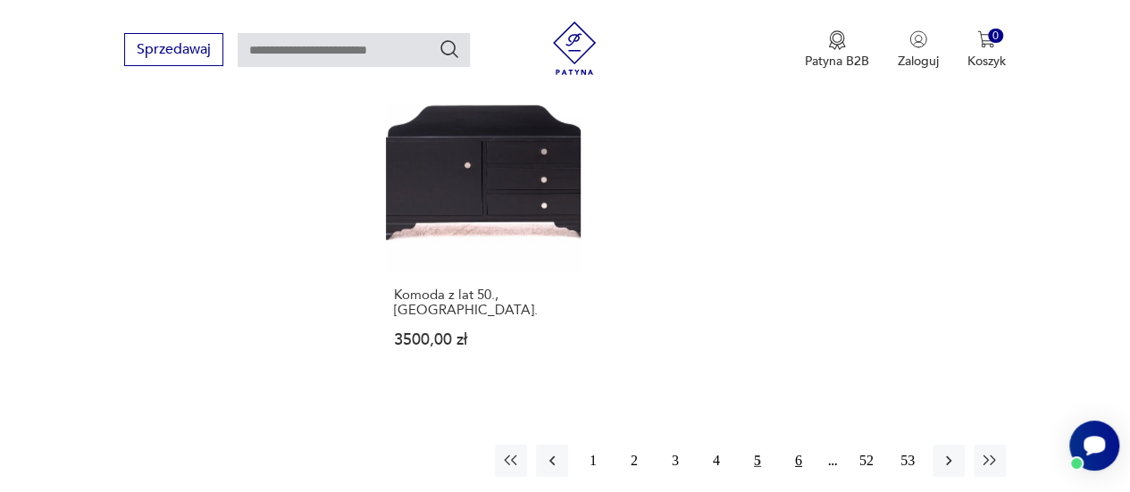
click at [800, 445] on button "6" at bounding box center [798, 461] width 32 height 32
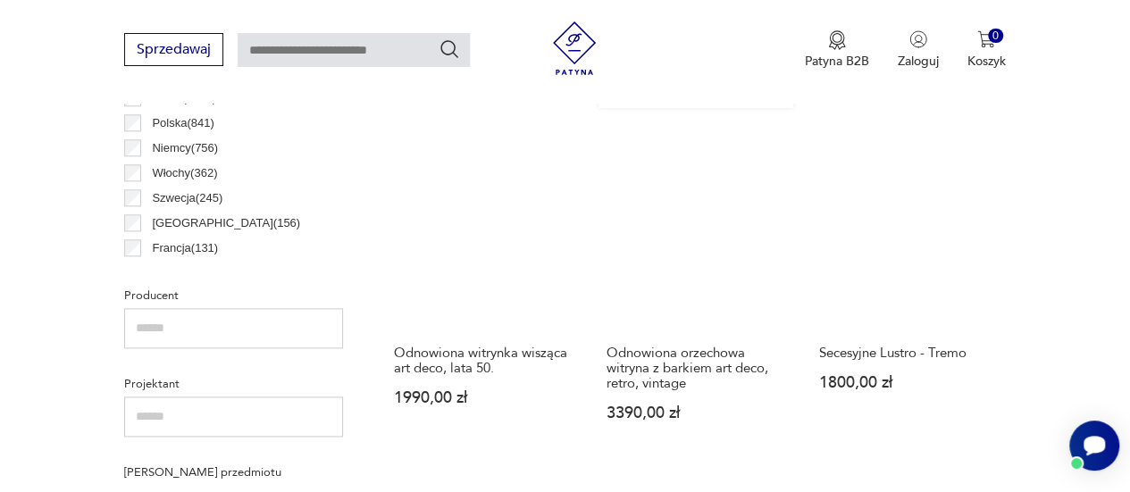
scroll to position [1009, 0]
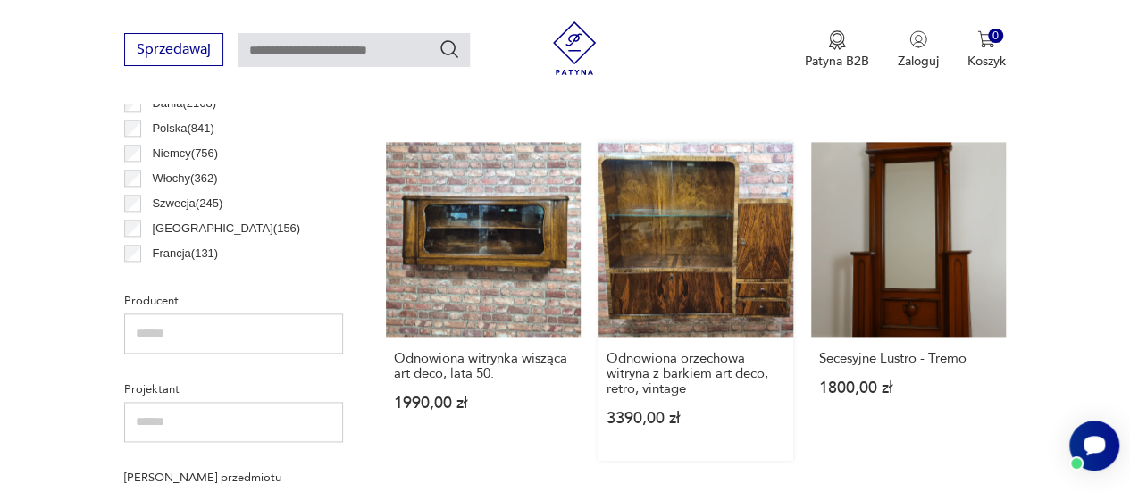
click at [706, 333] on link "Odnowiona orzechowa witryna z barkiem art deco, retro, vintage 3390,00 zł" at bounding box center [695, 301] width 195 height 319
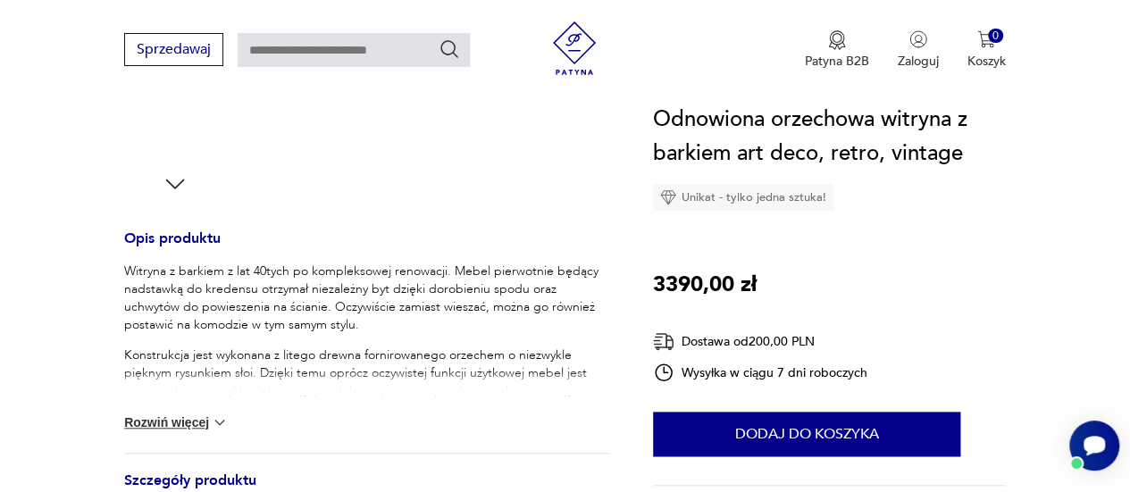
scroll to position [625, 0]
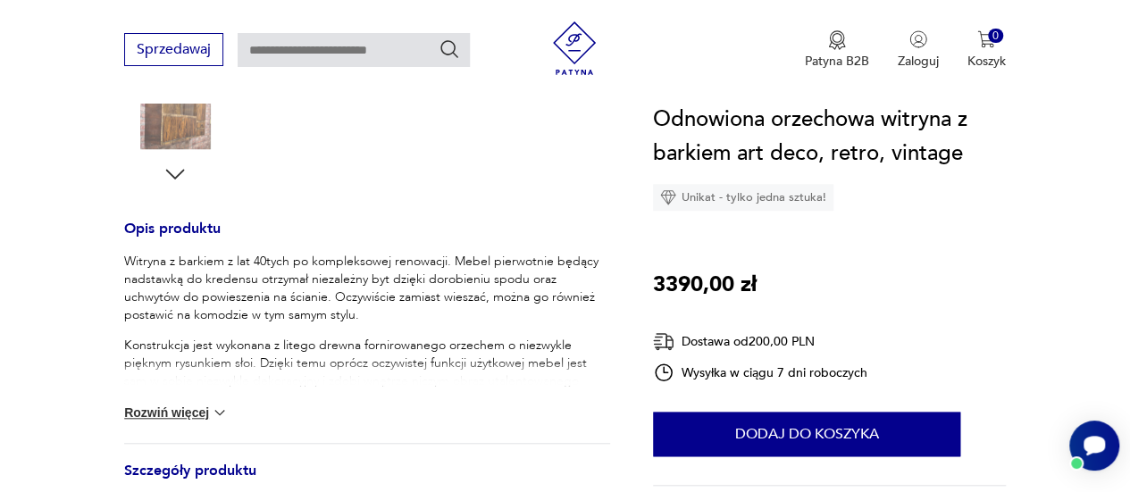
click at [196, 410] on button "Rozwiń więcej" at bounding box center [176, 413] width 104 height 18
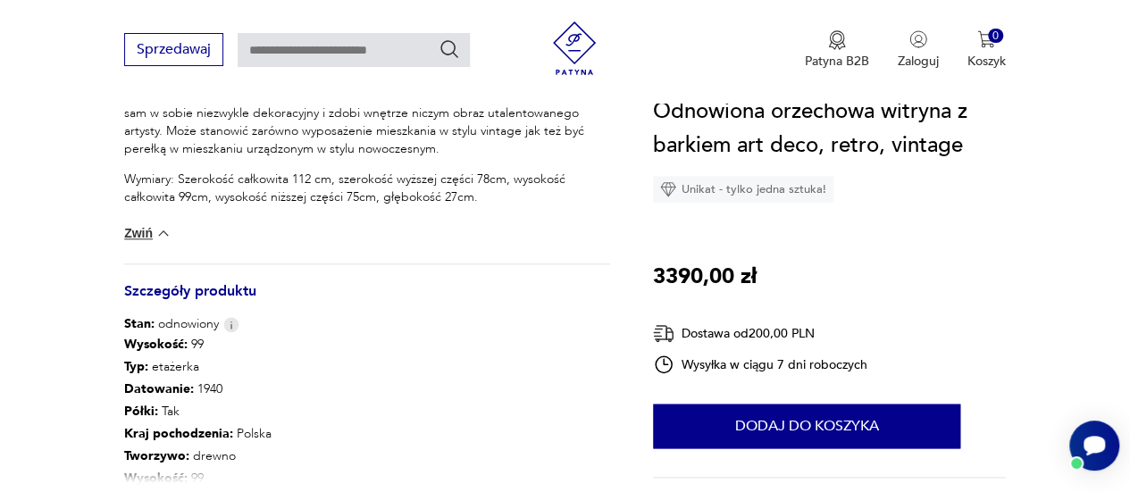
scroll to position [982, 0]
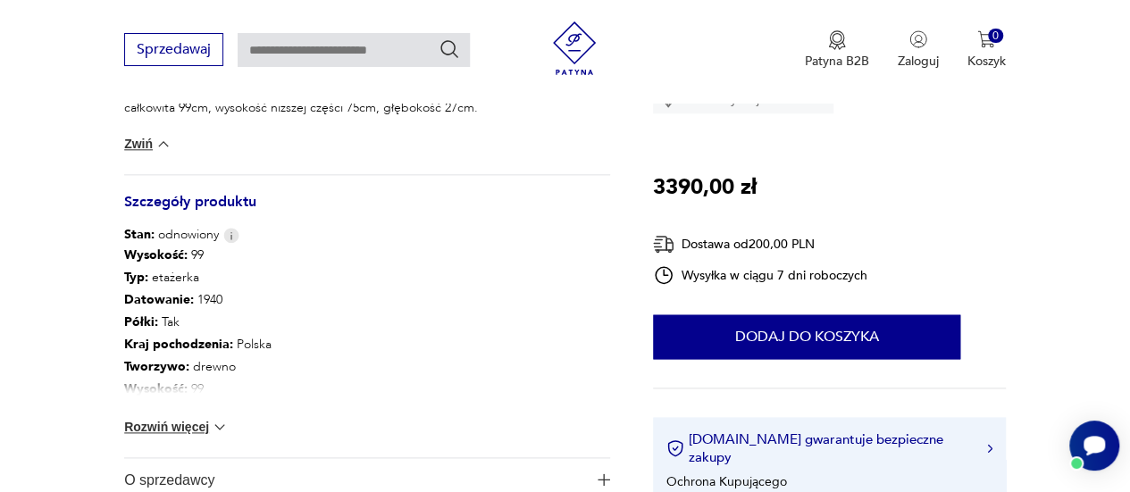
click at [145, 427] on button "Rozwiń więcej" at bounding box center [176, 427] width 104 height 18
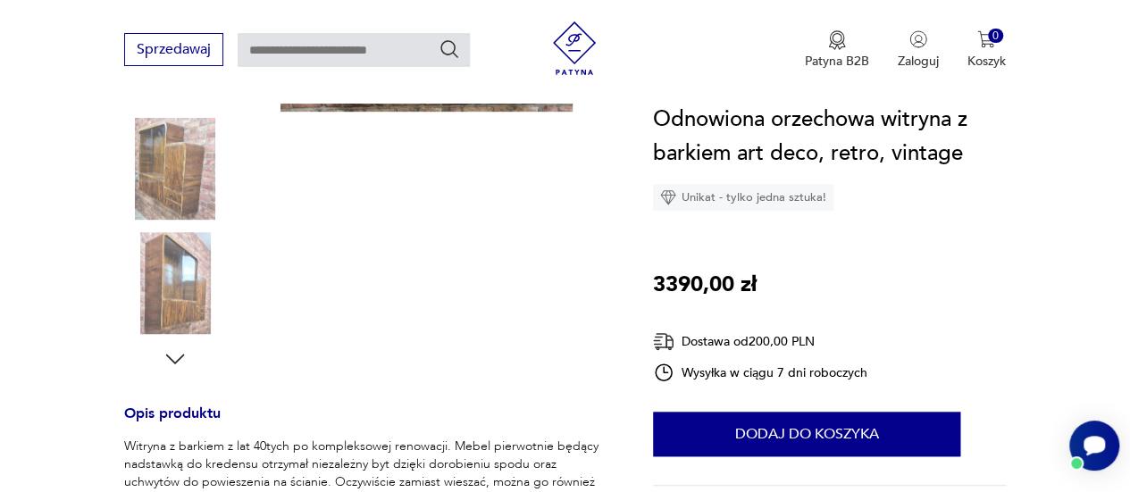
scroll to position [89, 0]
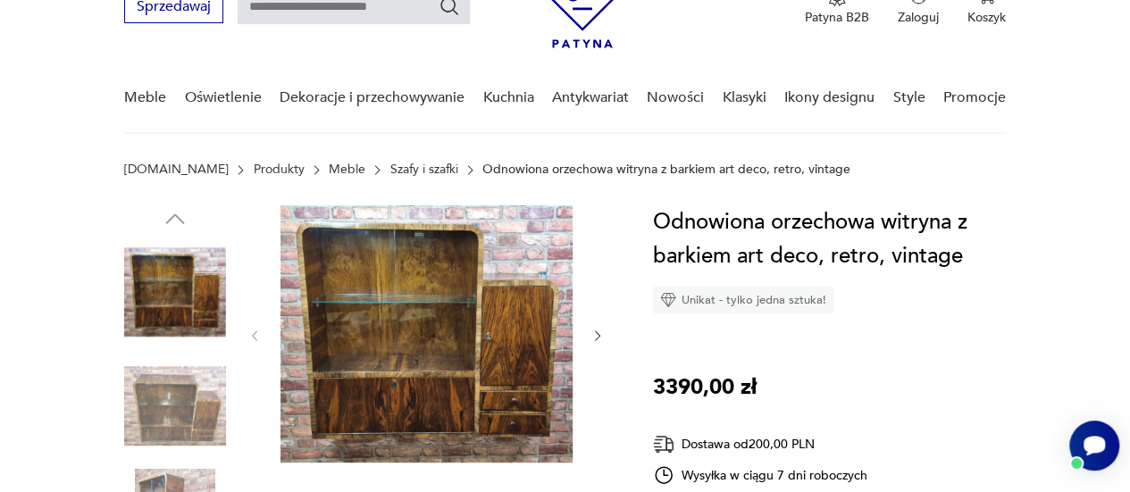
click at [325, 251] on img at bounding box center [426, 333] width 292 height 257
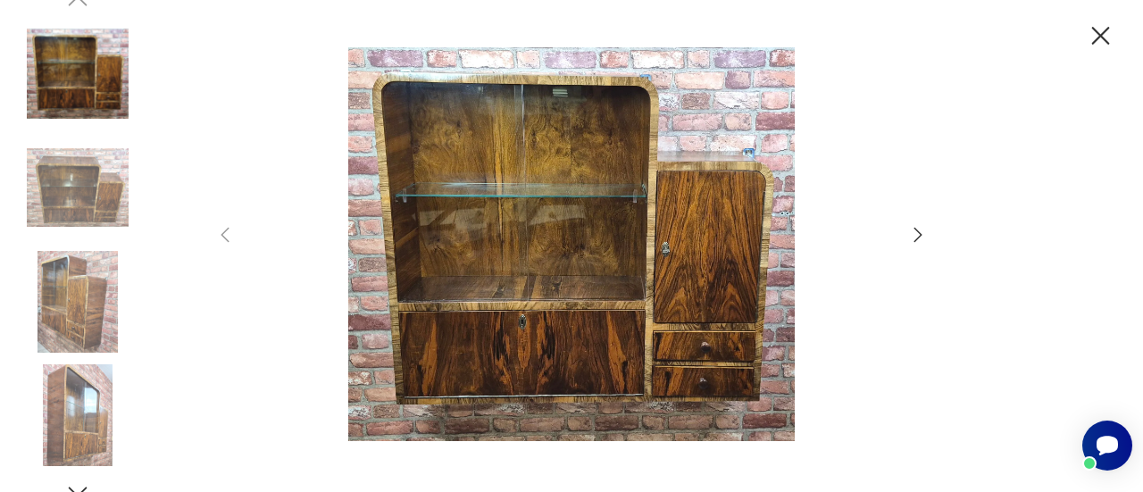
click at [916, 238] on icon "button" at bounding box center [917, 234] width 21 height 21
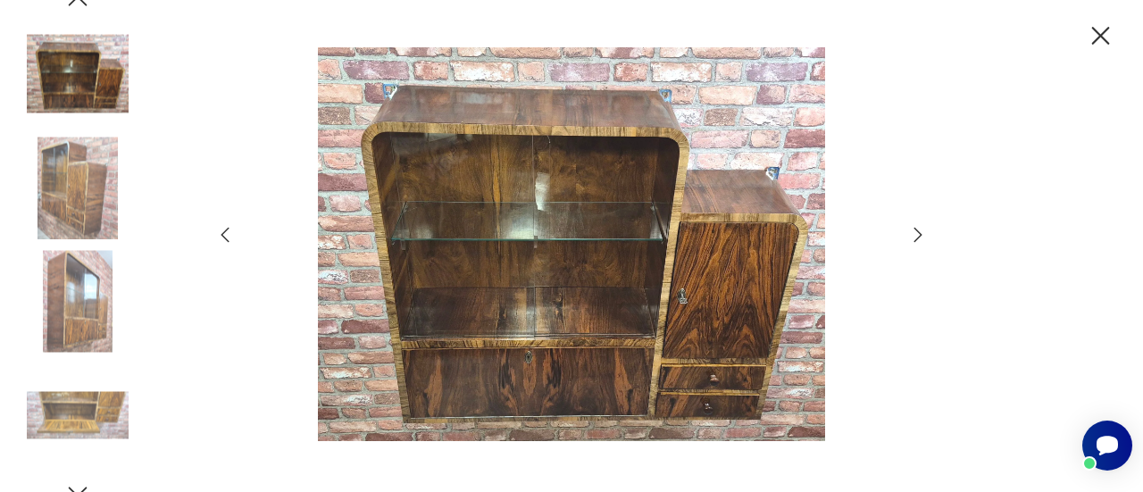
click at [916, 238] on icon "button" at bounding box center [917, 234] width 21 height 21
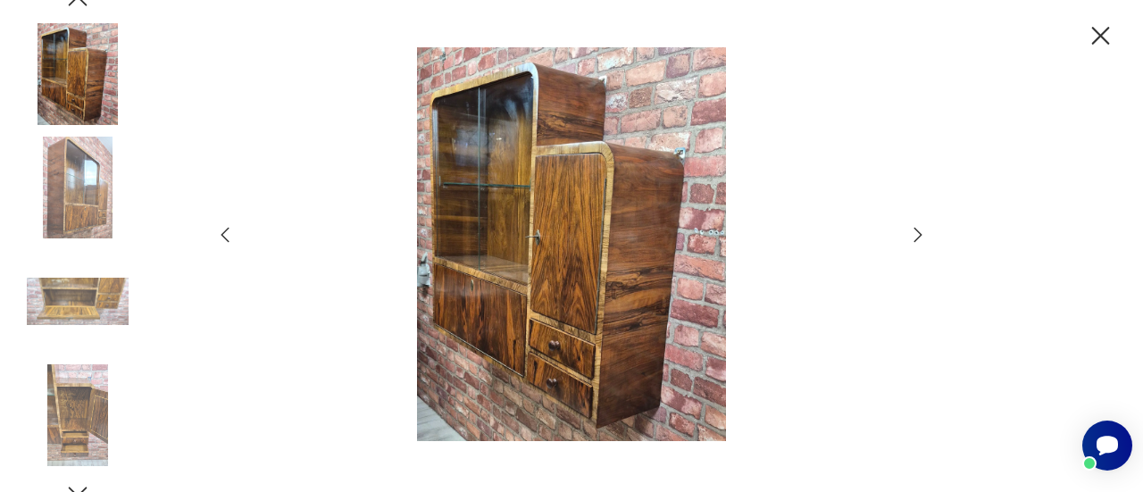
click at [226, 238] on icon "button" at bounding box center [224, 234] width 21 height 21
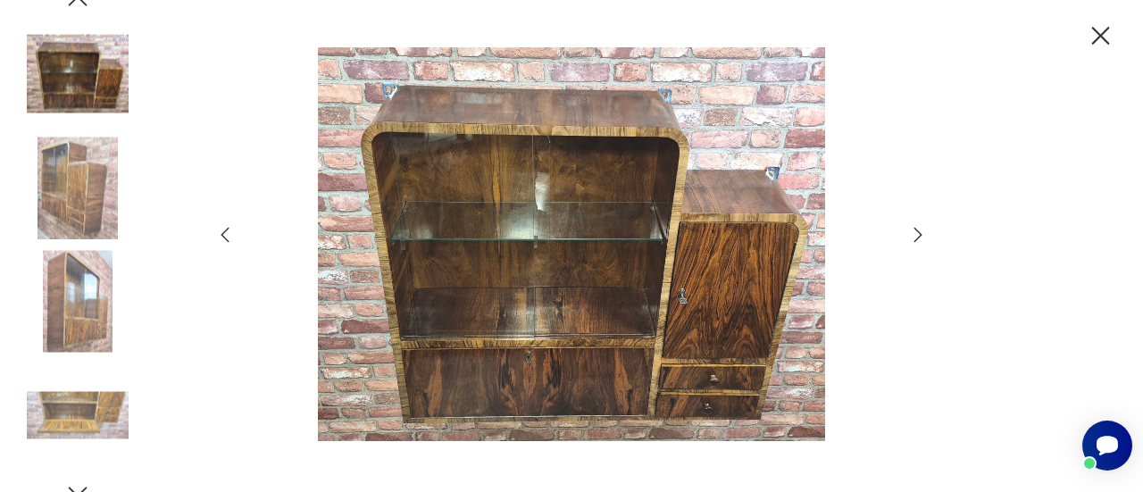
click at [917, 237] on icon "button" at bounding box center [917, 234] width 21 height 21
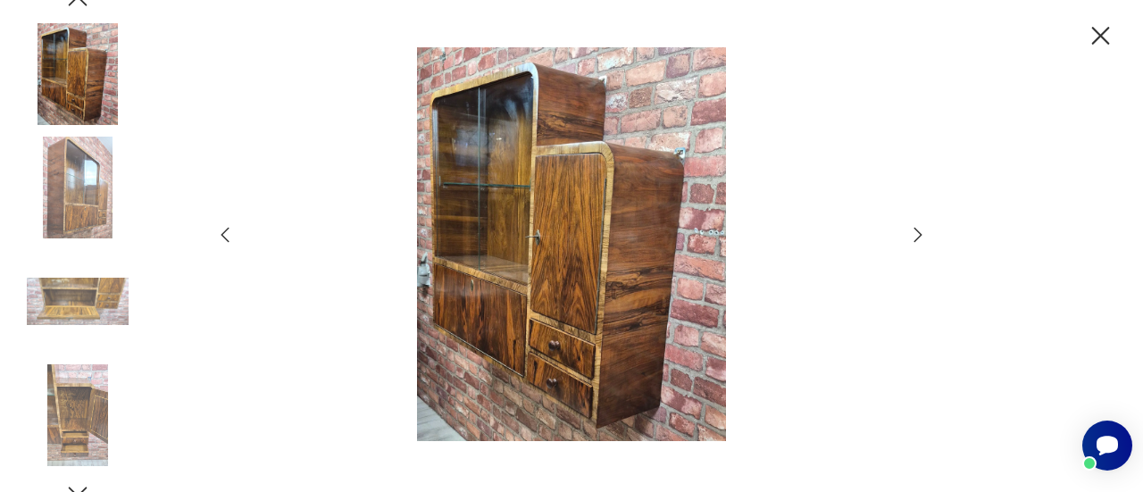
click at [917, 237] on icon "button" at bounding box center [917, 234] width 21 height 21
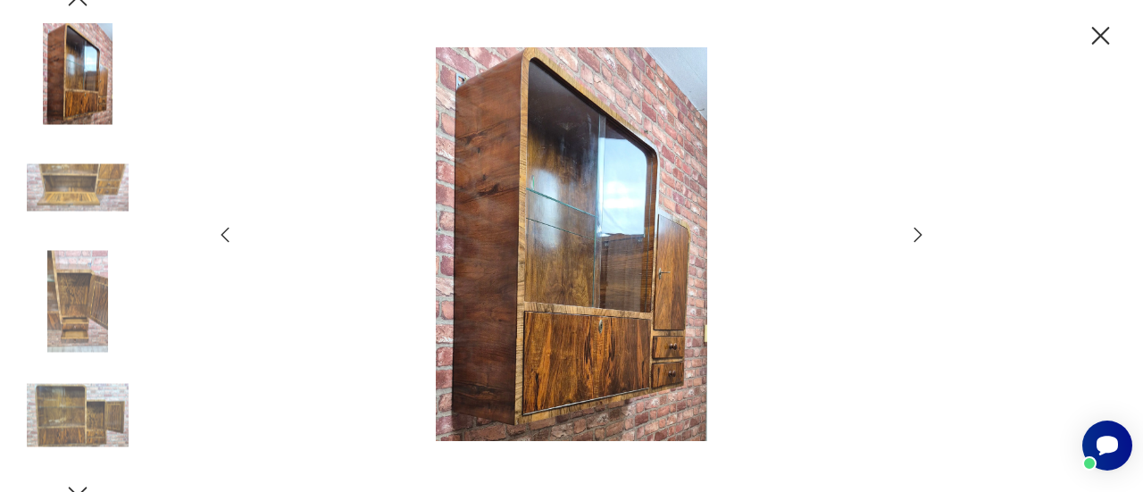
click at [917, 237] on icon "button" at bounding box center [917, 234] width 21 height 21
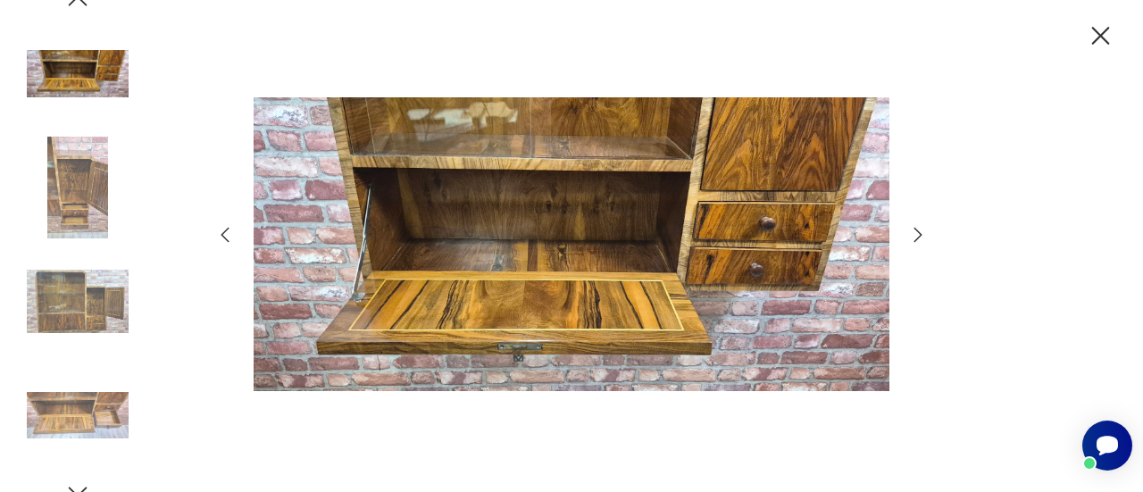
click at [229, 237] on icon "button" at bounding box center [224, 234] width 21 height 21
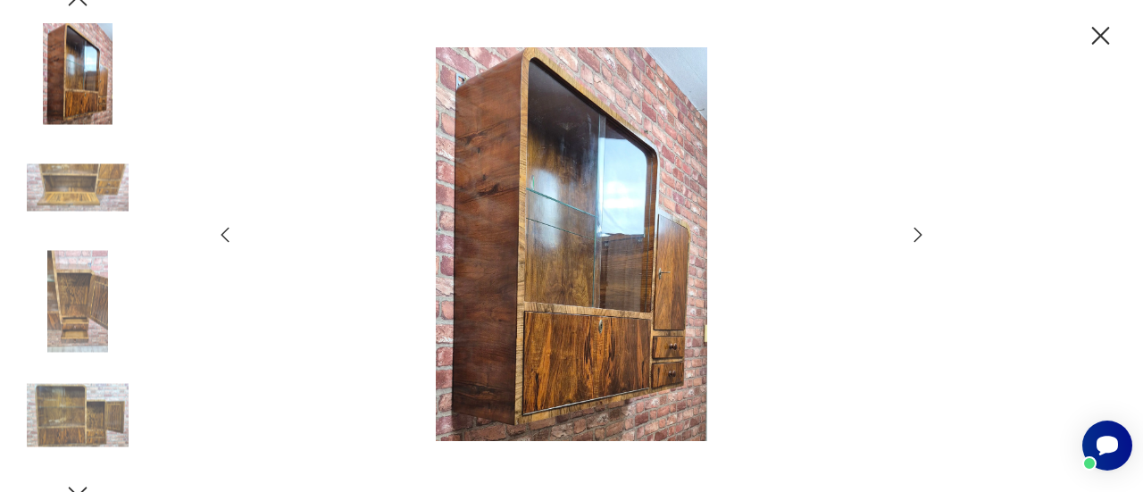
click at [916, 237] on icon "button" at bounding box center [917, 234] width 21 height 21
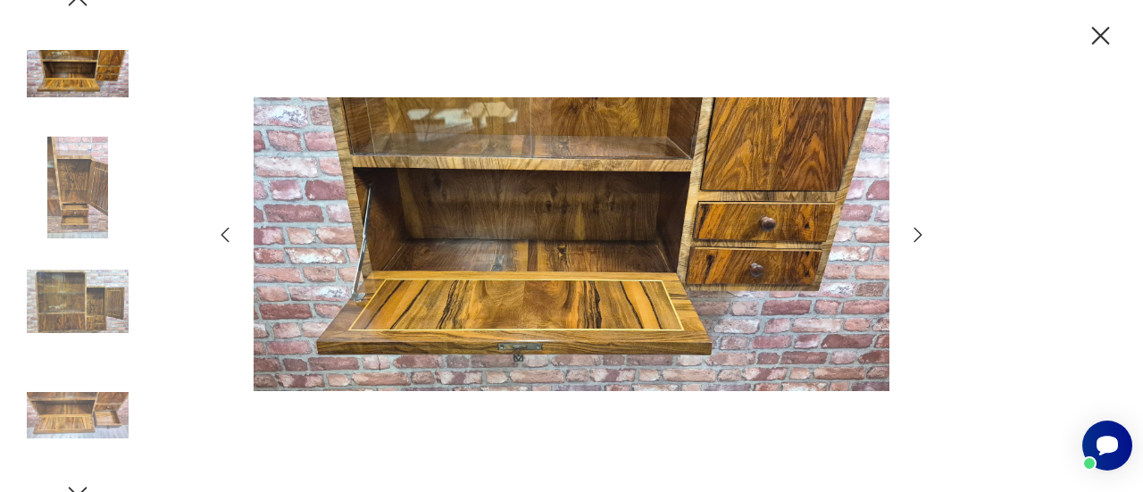
click at [916, 237] on icon "button" at bounding box center [917, 234] width 21 height 21
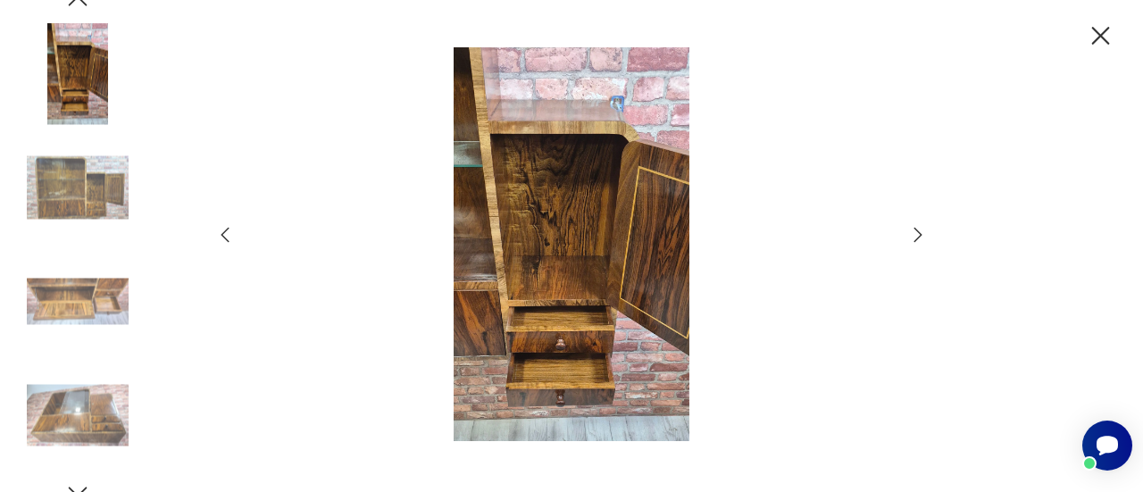
click at [916, 237] on icon "button" at bounding box center [917, 234] width 21 height 21
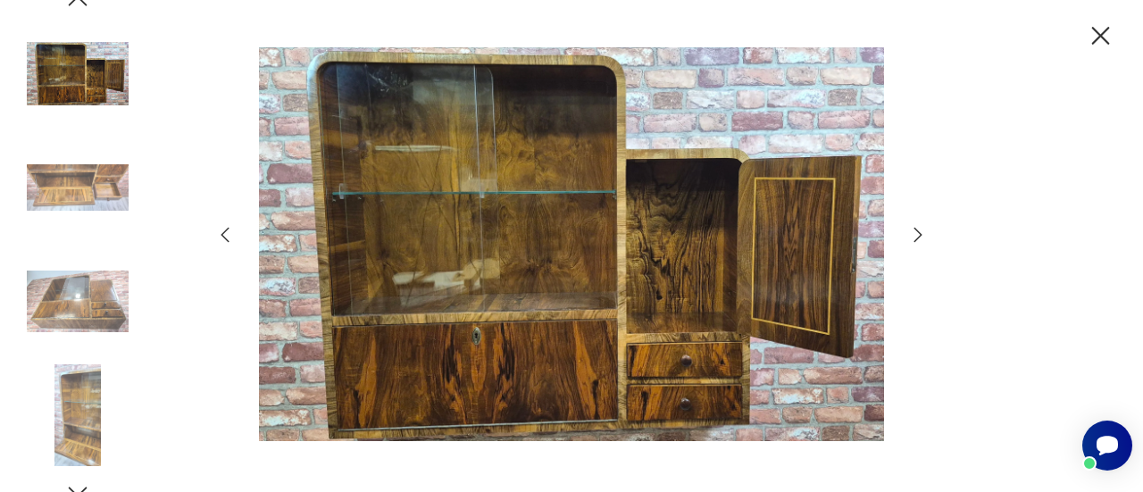
click at [916, 237] on icon "button" at bounding box center [917, 234] width 21 height 21
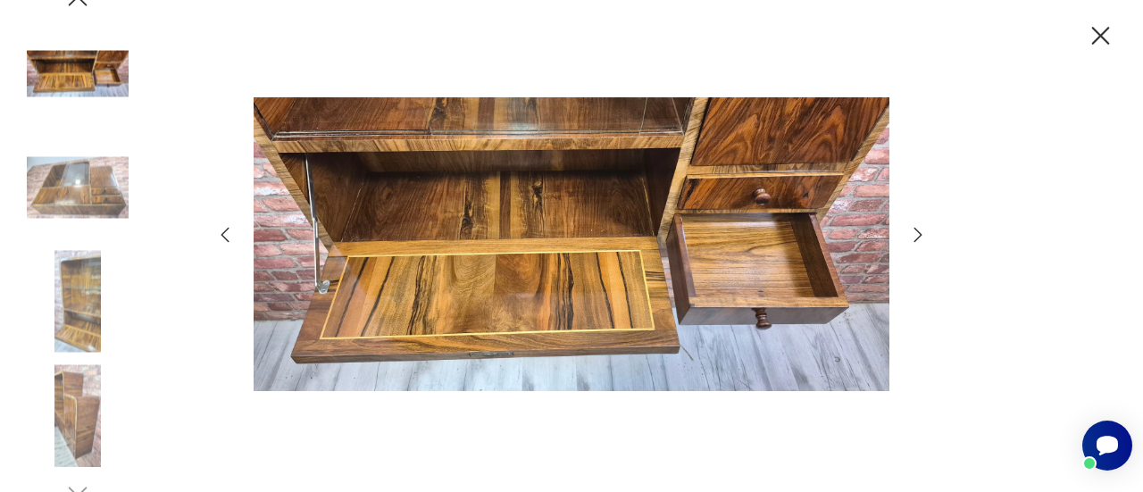
click at [916, 237] on icon "button" at bounding box center [917, 234] width 21 height 21
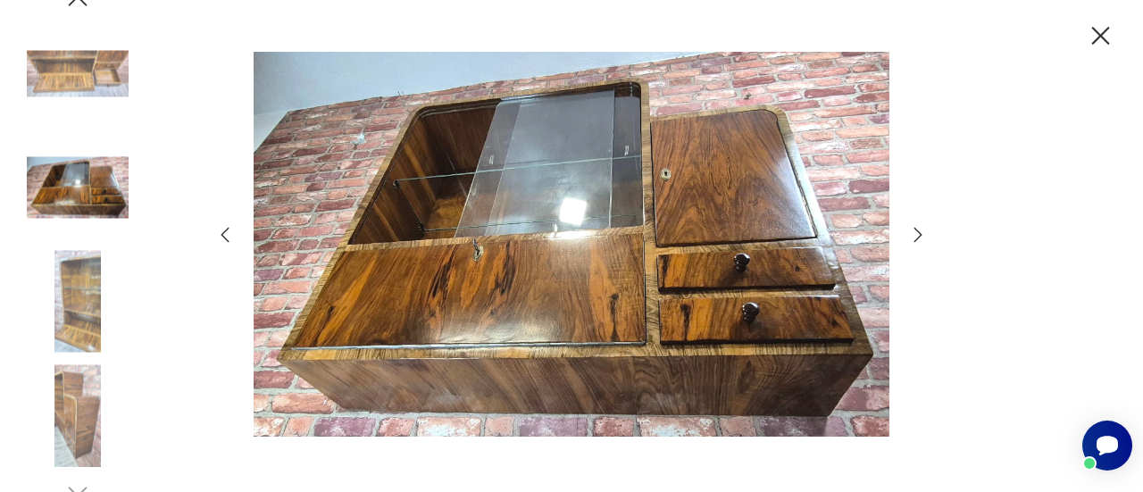
click at [916, 237] on icon "button" at bounding box center [917, 234] width 21 height 21
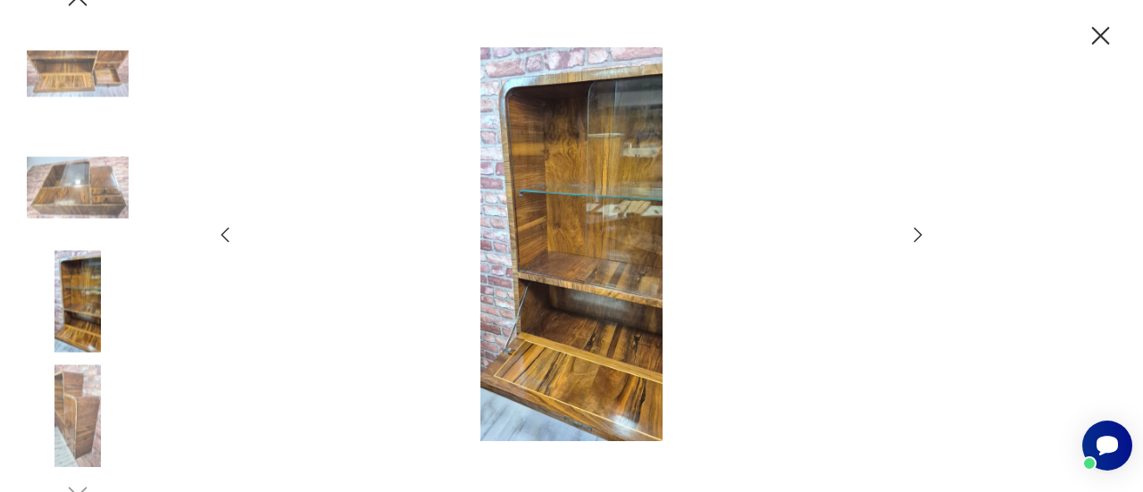
click at [916, 237] on icon "button" at bounding box center [917, 234] width 21 height 21
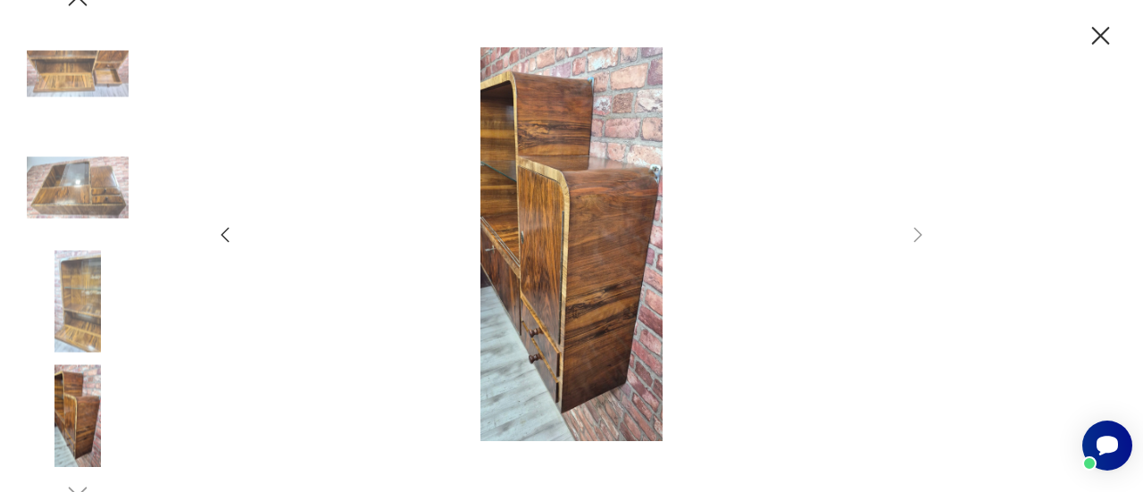
click at [1101, 41] on icon "button" at bounding box center [1100, 36] width 31 height 31
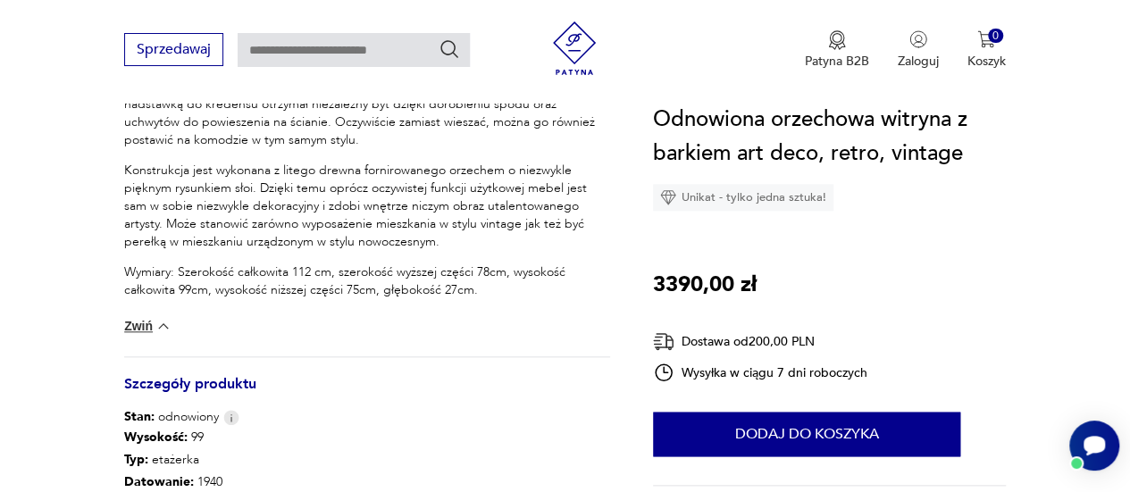
scroll to position [804, 0]
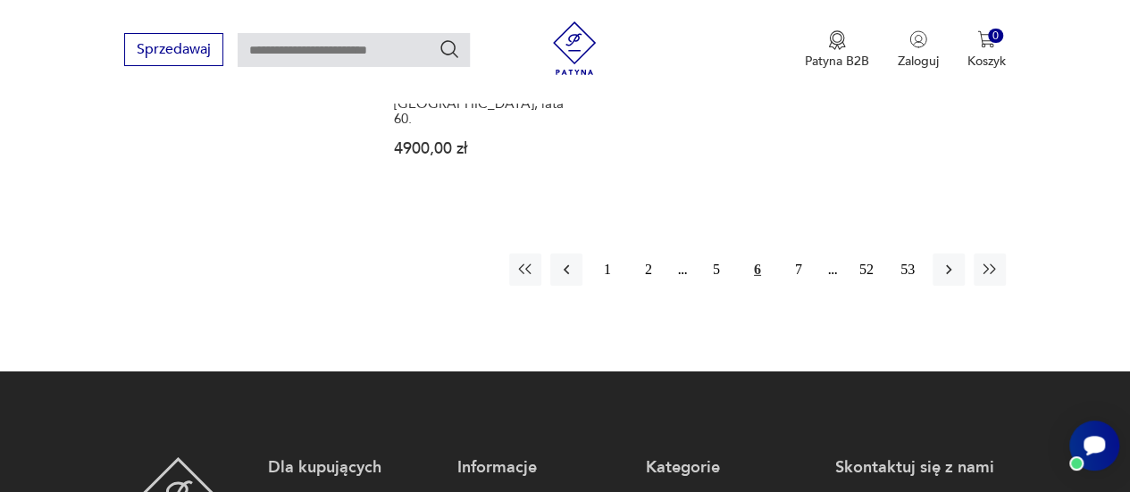
scroll to position [2706, 0]
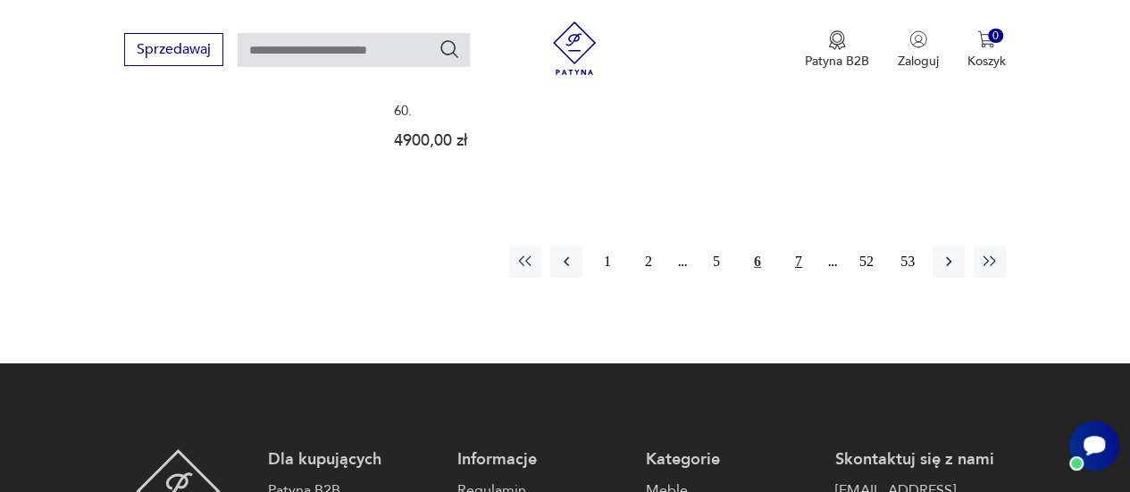
click at [800, 246] on button "7" at bounding box center [798, 262] width 32 height 32
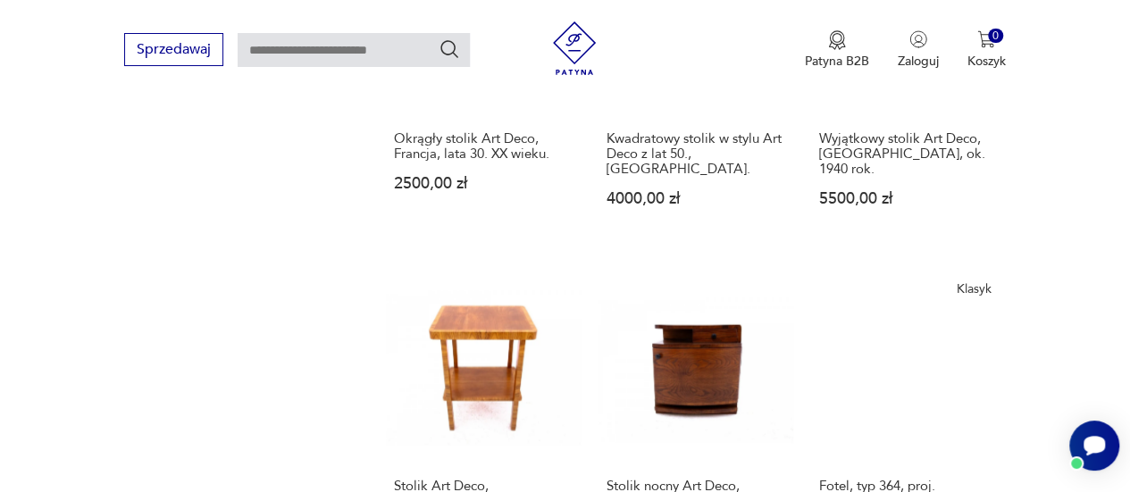
scroll to position [1992, 0]
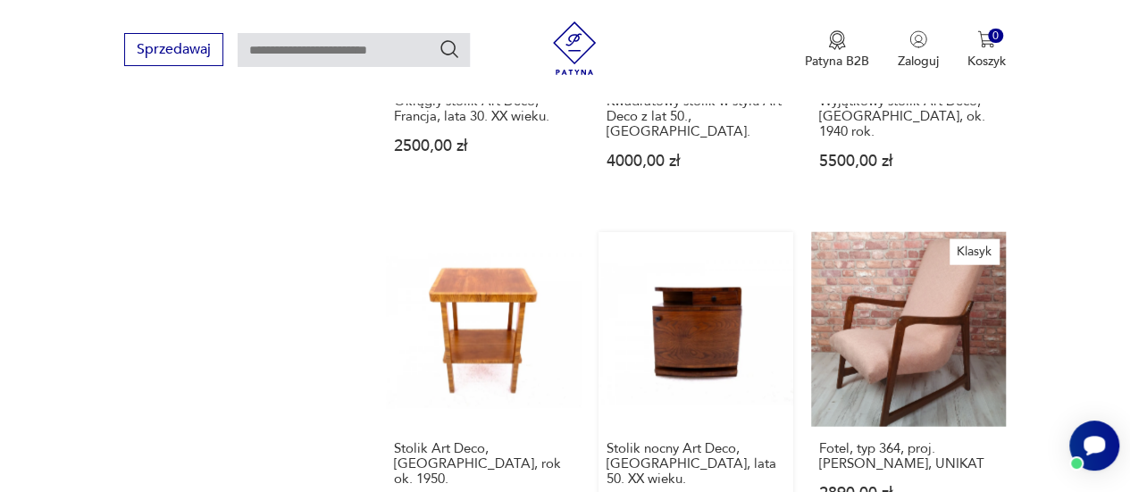
click at [702, 256] on link "Stolik nocny Art Deco, Polska, lata 50. XX wieku. 1500,00 zł" at bounding box center [695, 391] width 195 height 319
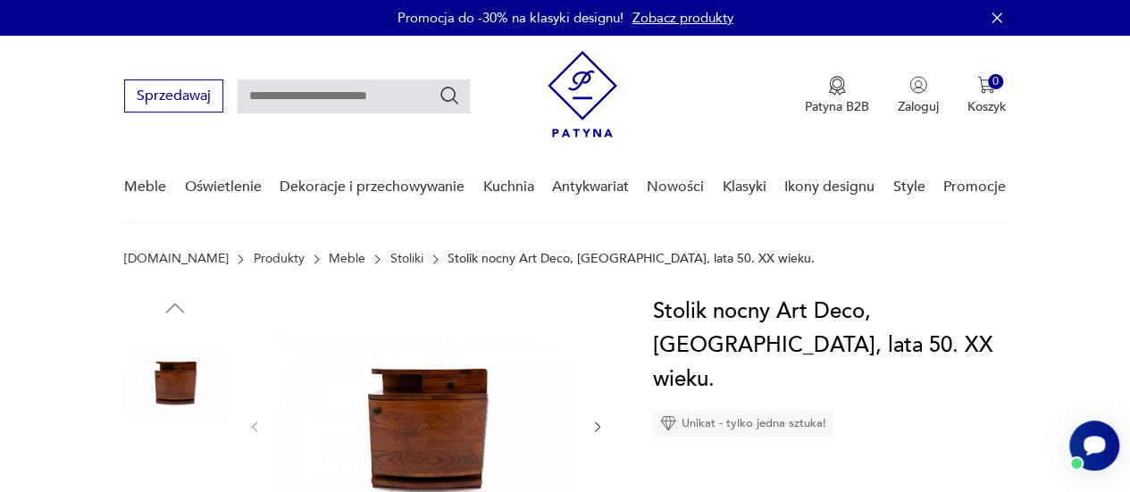
scroll to position [89, 0]
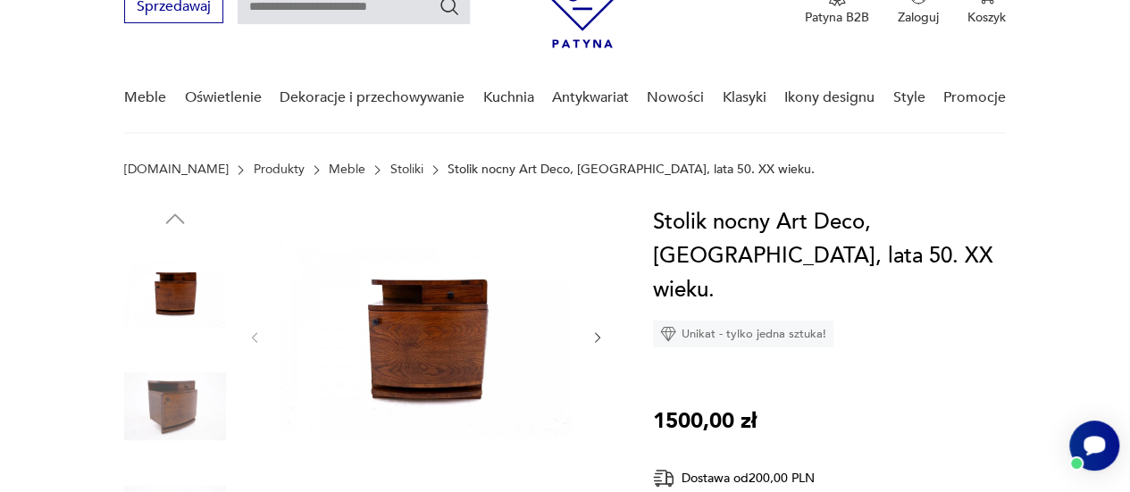
click at [457, 328] on img at bounding box center [426, 335] width 292 height 261
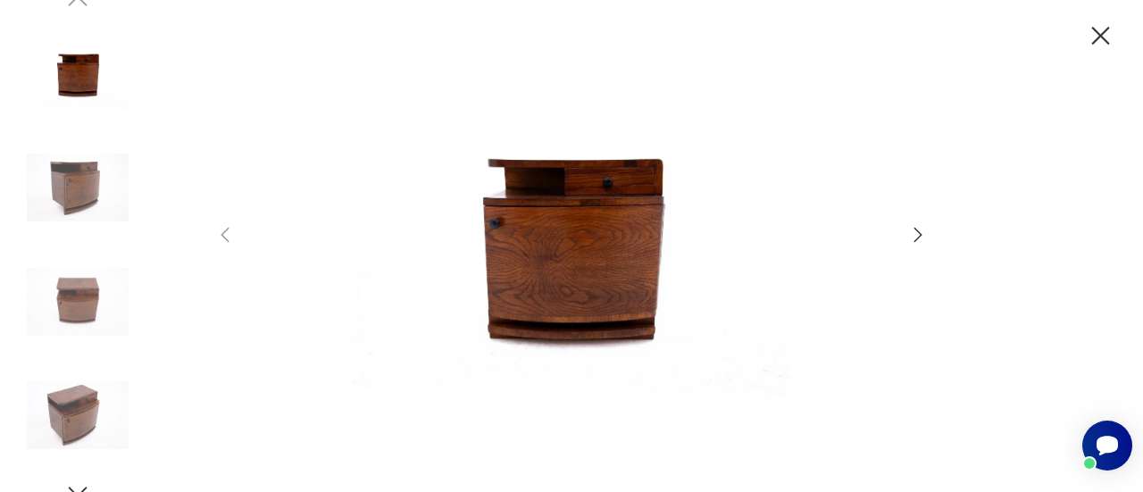
click at [919, 238] on icon "button" at bounding box center [919, 235] width 8 height 14
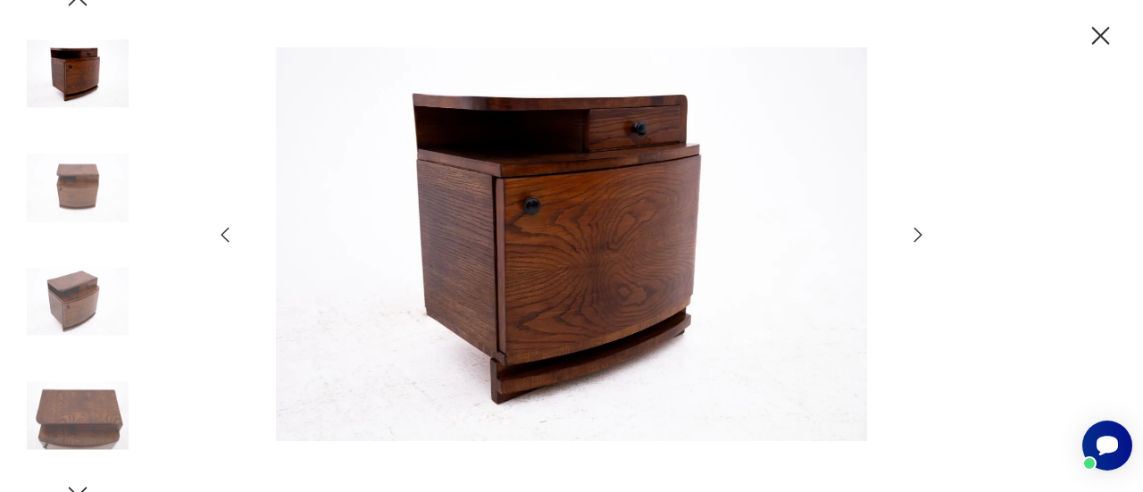
click at [919, 238] on icon "button" at bounding box center [919, 235] width 8 height 14
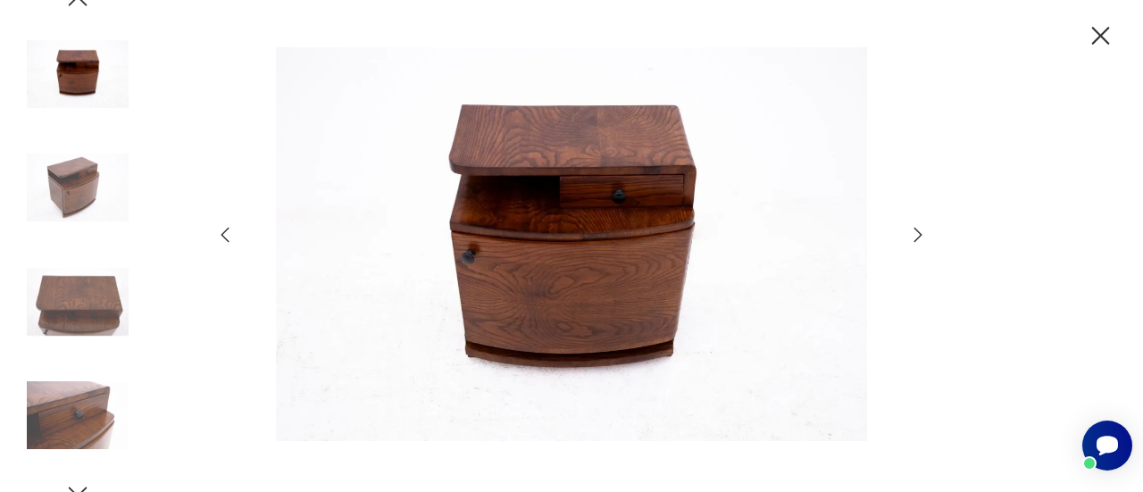
click at [919, 238] on icon "button" at bounding box center [919, 235] width 8 height 14
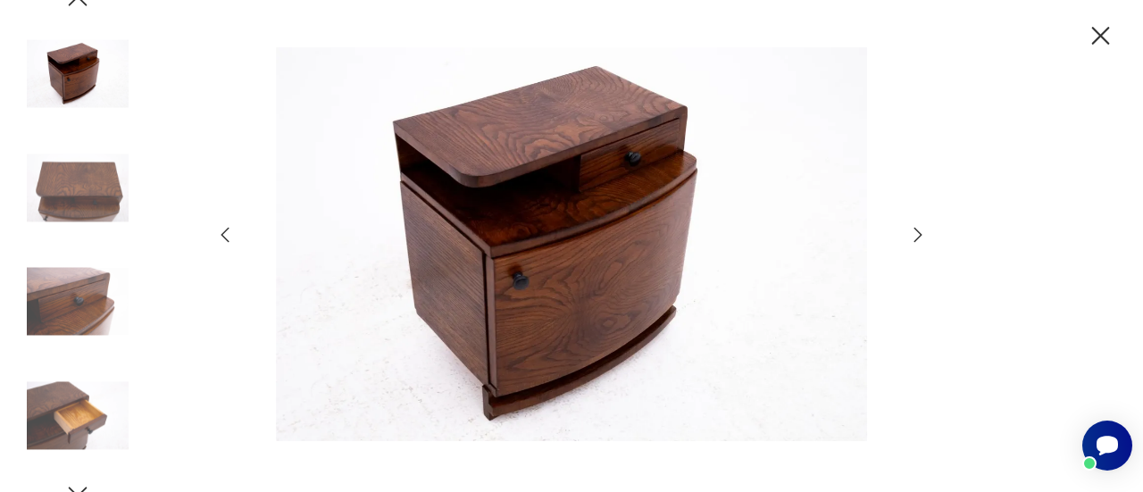
click at [919, 238] on icon "button" at bounding box center [919, 235] width 8 height 14
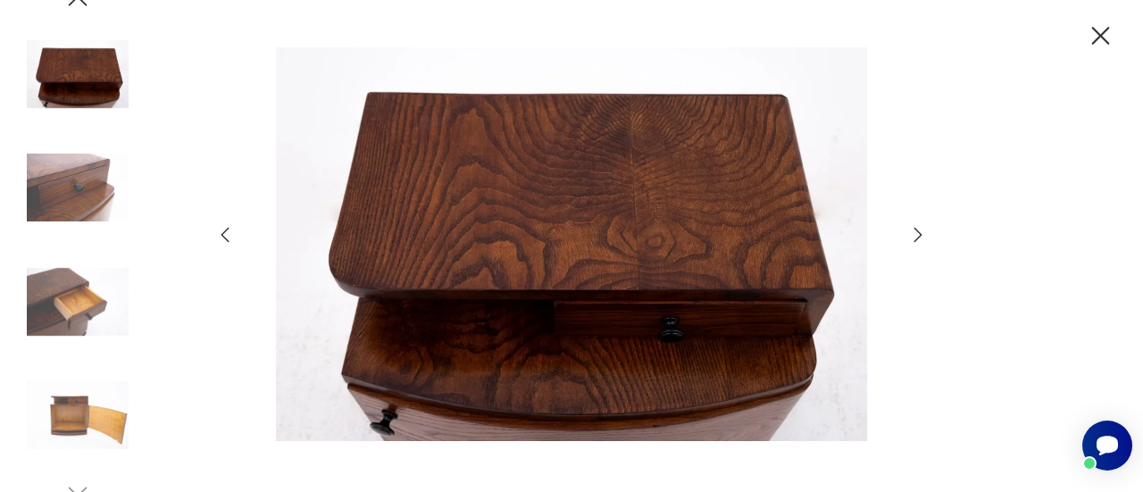
click at [919, 238] on icon "button" at bounding box center [919, 235] width 8 height 14
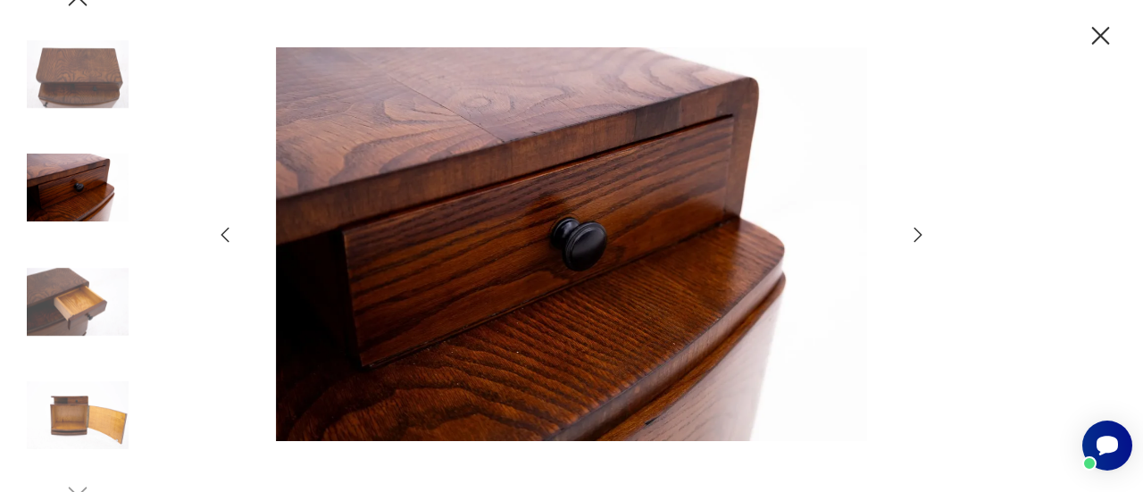
click at [227, 230] on icon "button" at bounding box center [225, 235] width 8 height 15
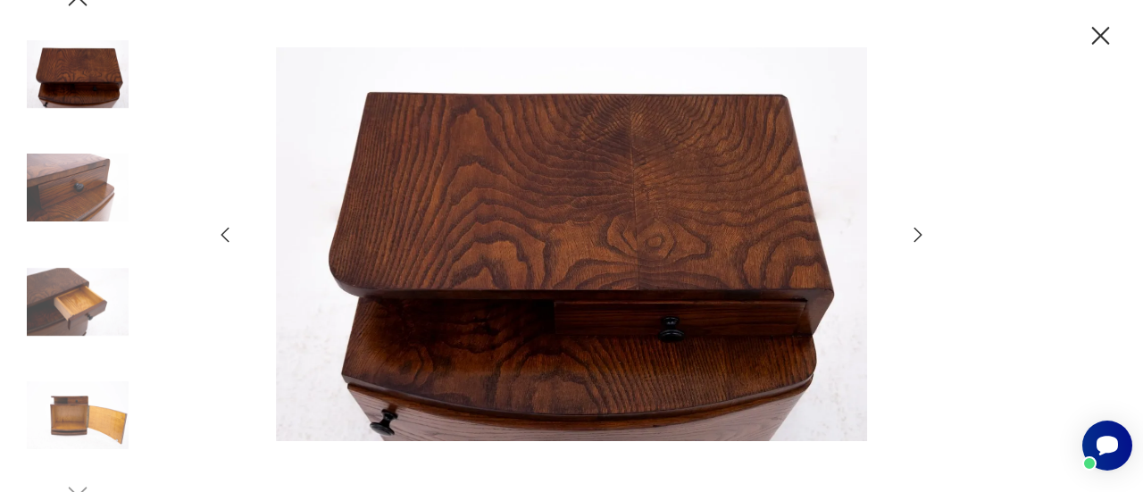
click at [916, 235] on icon "button" at bounding box center [917, 234] width 21 height 21
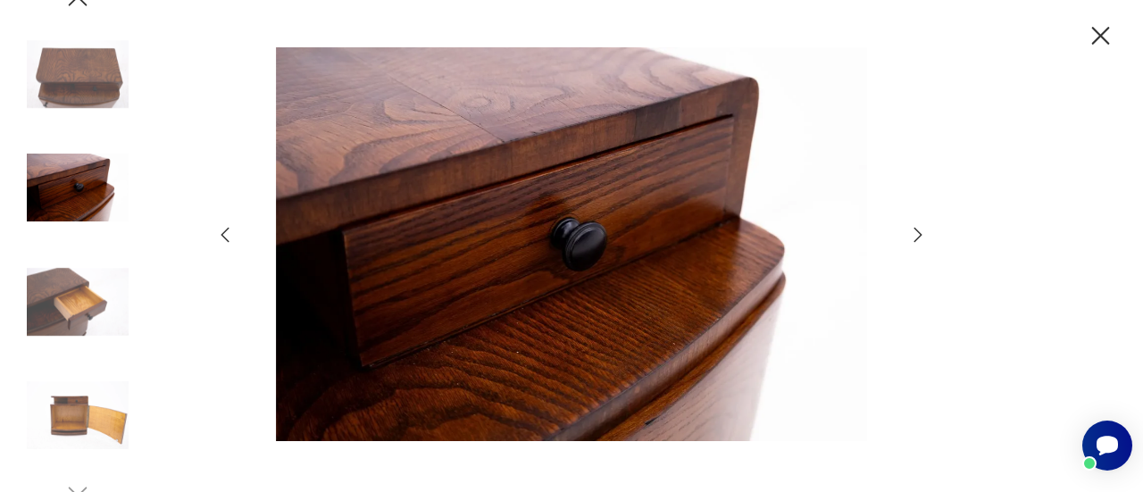
click at [916, 235] on icon "button" at bounding box center [917, 234] width 21 height 21
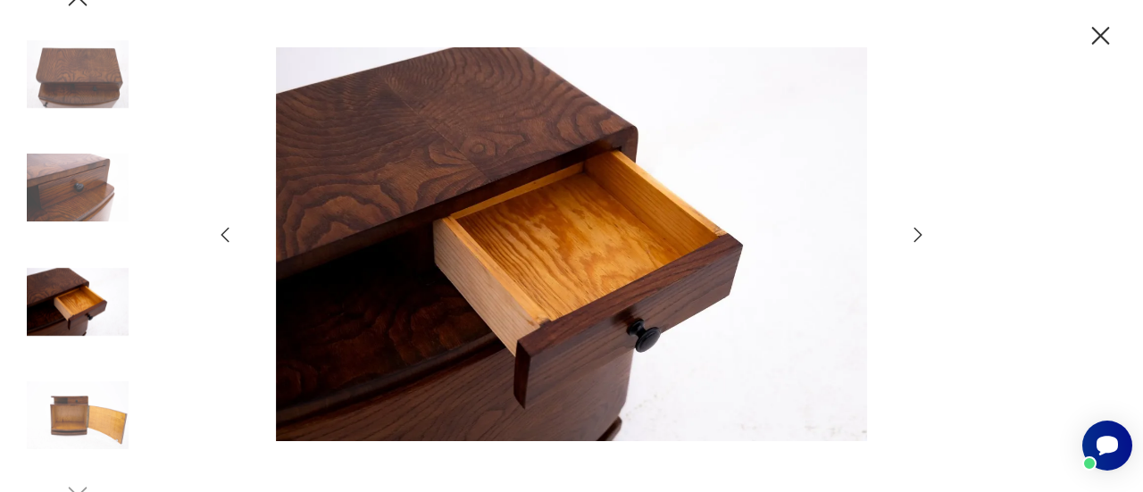
click at [916, 235] on icon "button" at bounding box center [917, 234] width 21 height 21
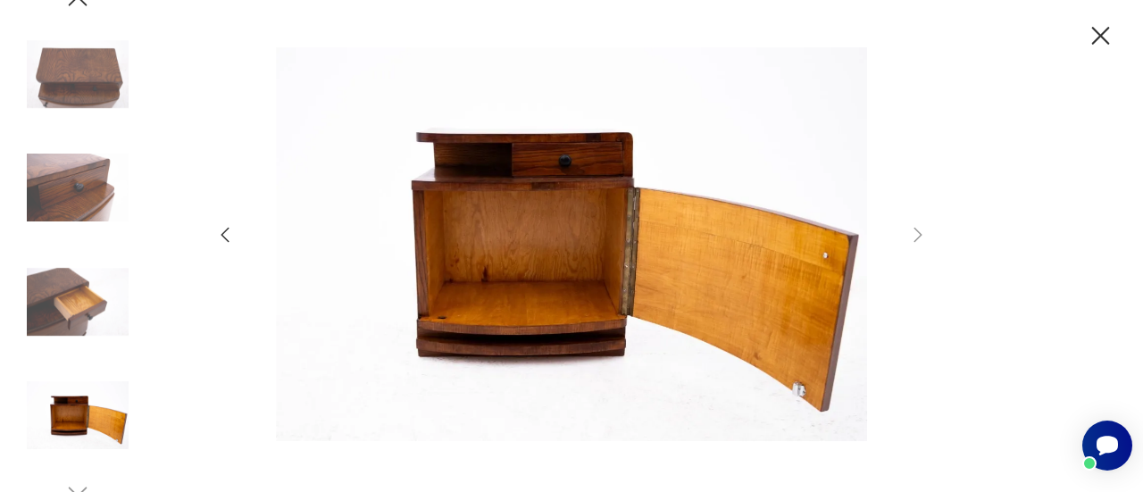
click at [1110, 28] on icon "button" at bounding box center [1100, 36] width 31 height 31
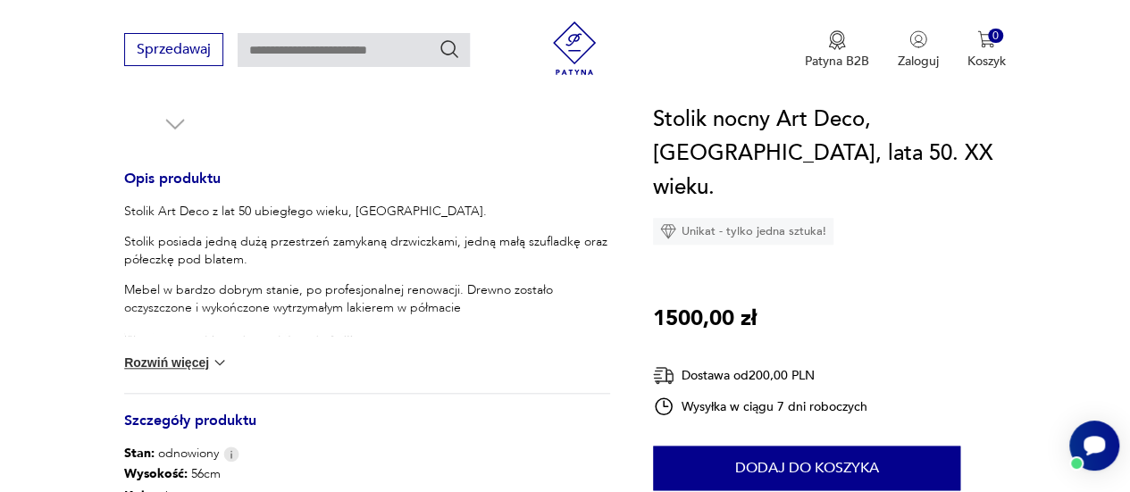
scroll to position [714, 0]
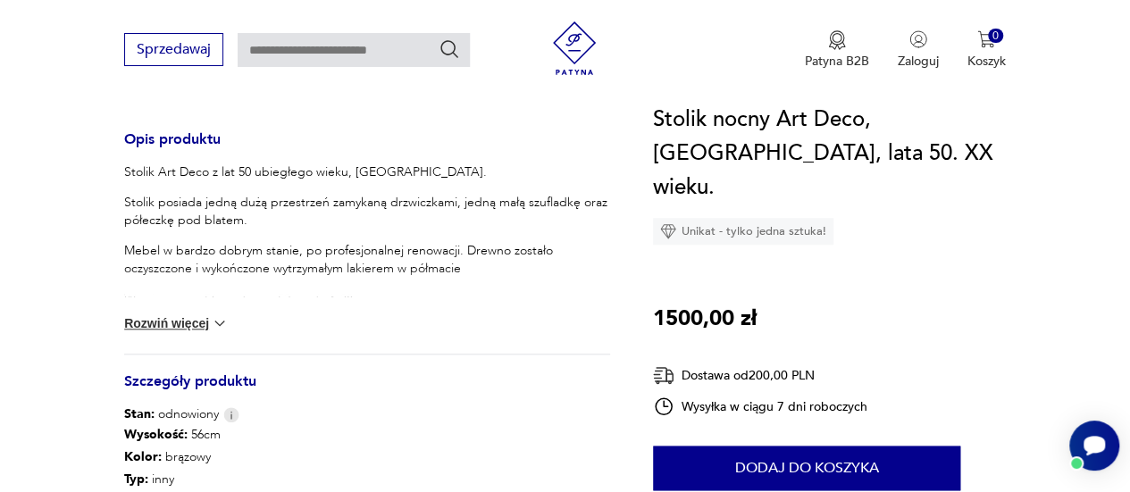
click at [183, 330] on button "Rozwiń więcej" at bounding box center [176, 323] width 104 height 18
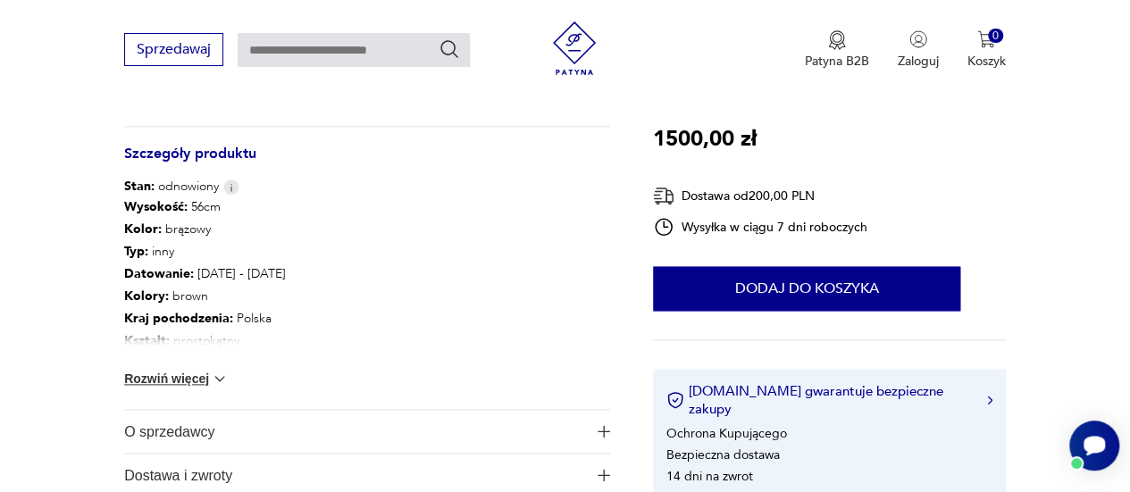
scroll to position [982, 0]
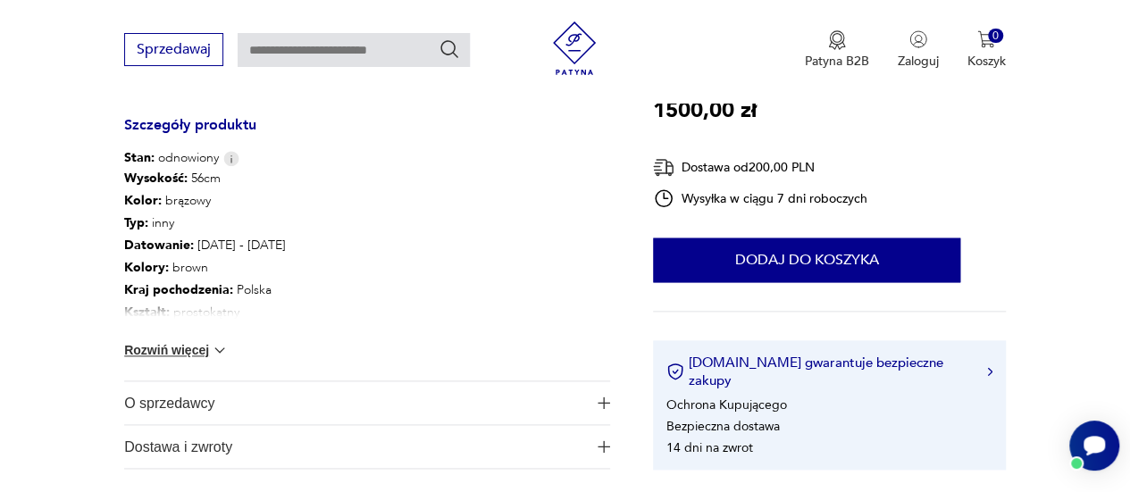
click at [207, 355] on button "Rozwiń więcej" at bounding box center [176, 350] width 104 height 18
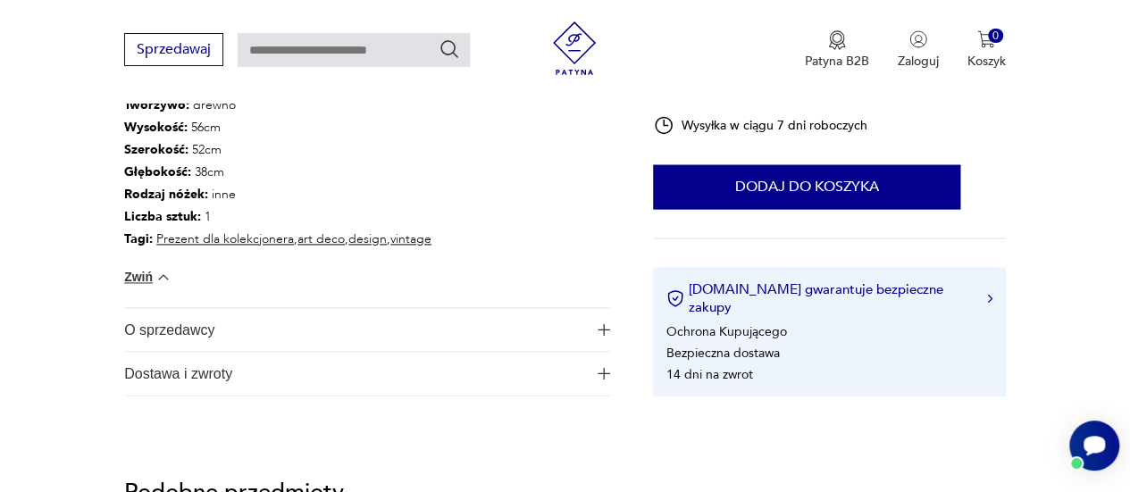
scroll to position [1250, 0]
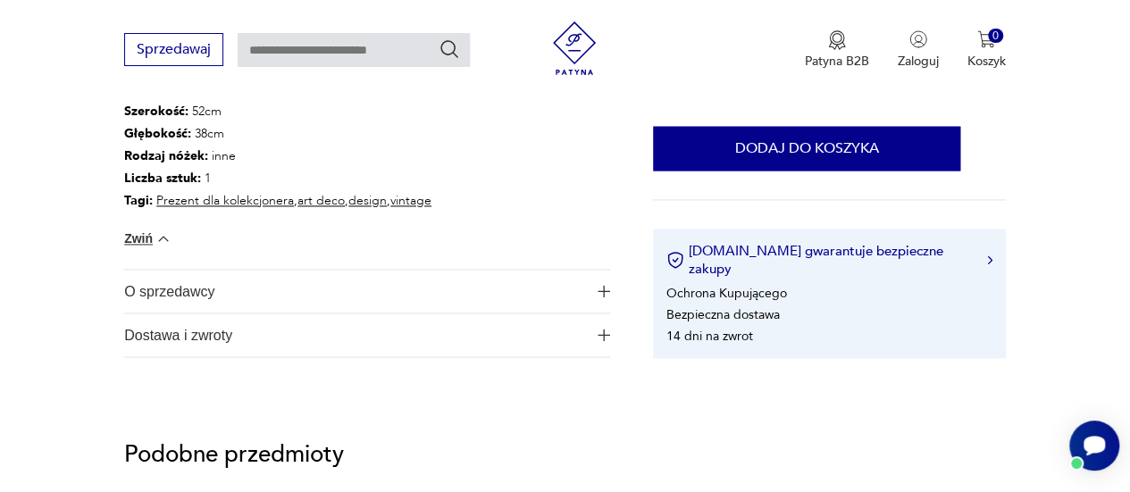
click at [606, 293] on img "button" at bounding box center [604, 291] width 13 height 13
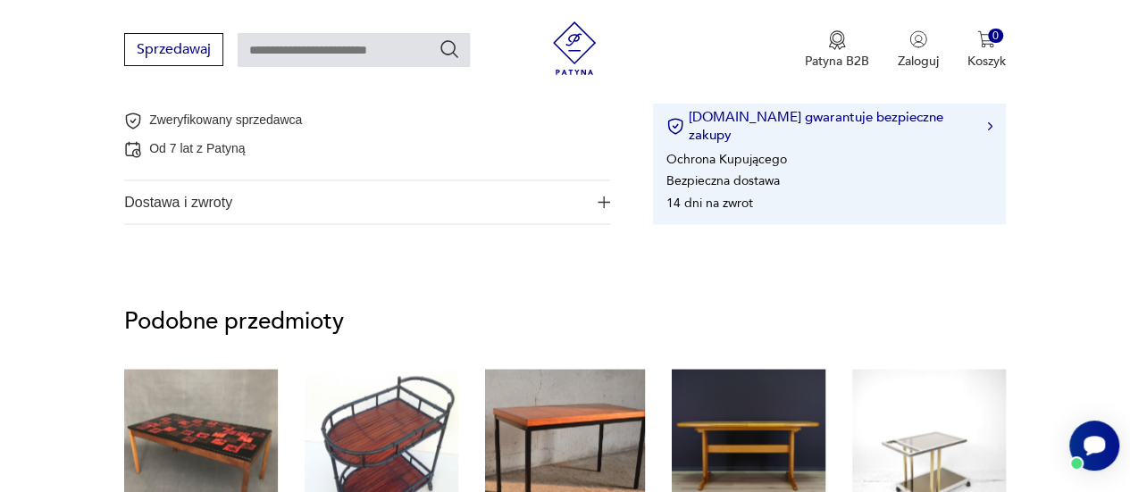
scroll to position [1518, 0]
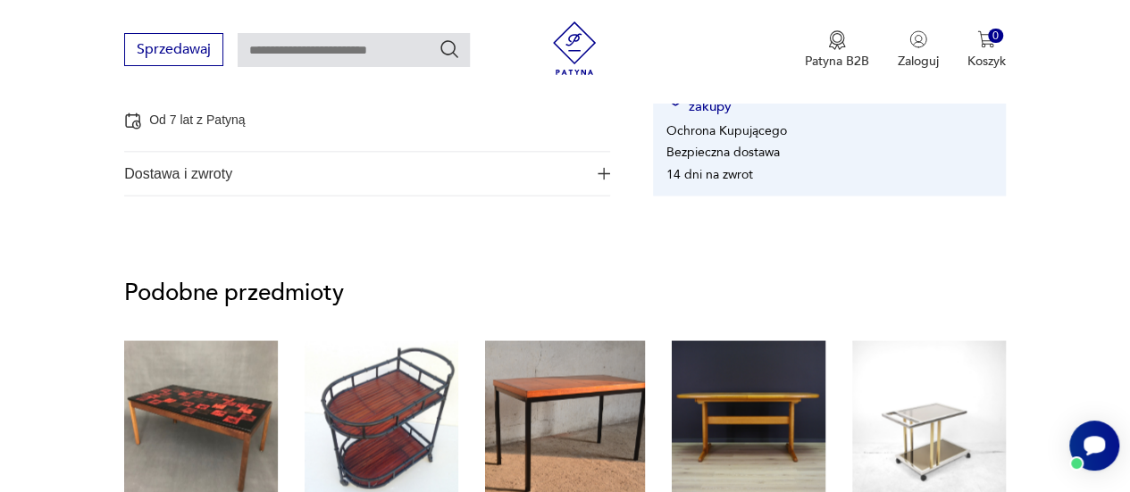
click at [189, 172] on span "Dostawa i zwroty" at bounding box center [355, 173] width 462 height 43
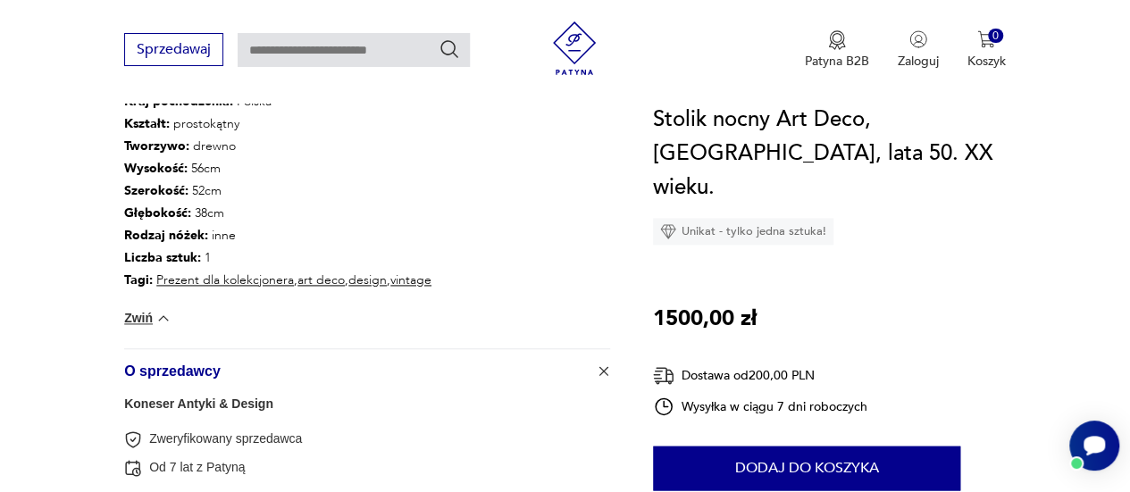
scroll to position [1161, 0]
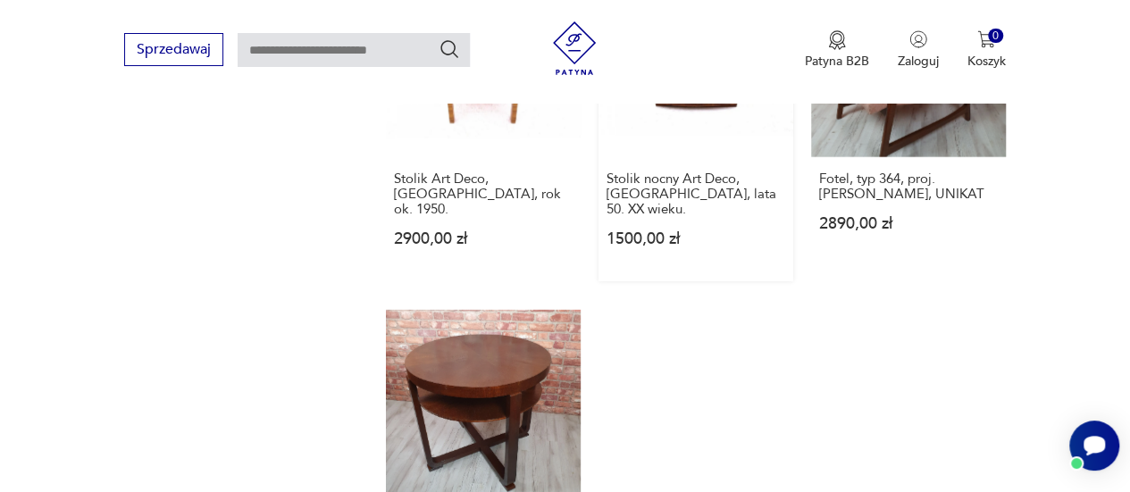
scroll to position [2351, 0]
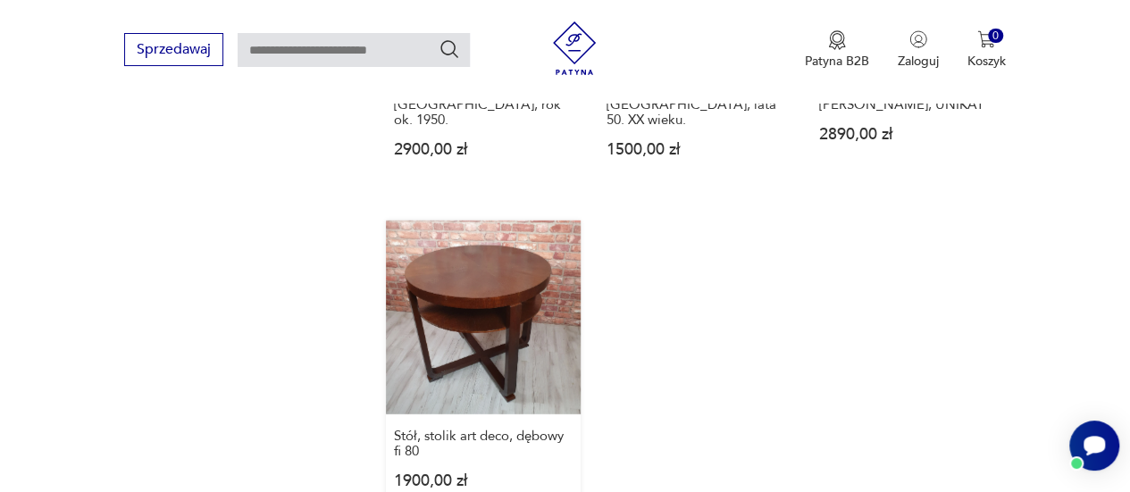
click at [483, 238] on link "Stół, stolik art deco, dębowy fi 80 1900,00 zł" at bounding box center [483, 373] width 195 height 304
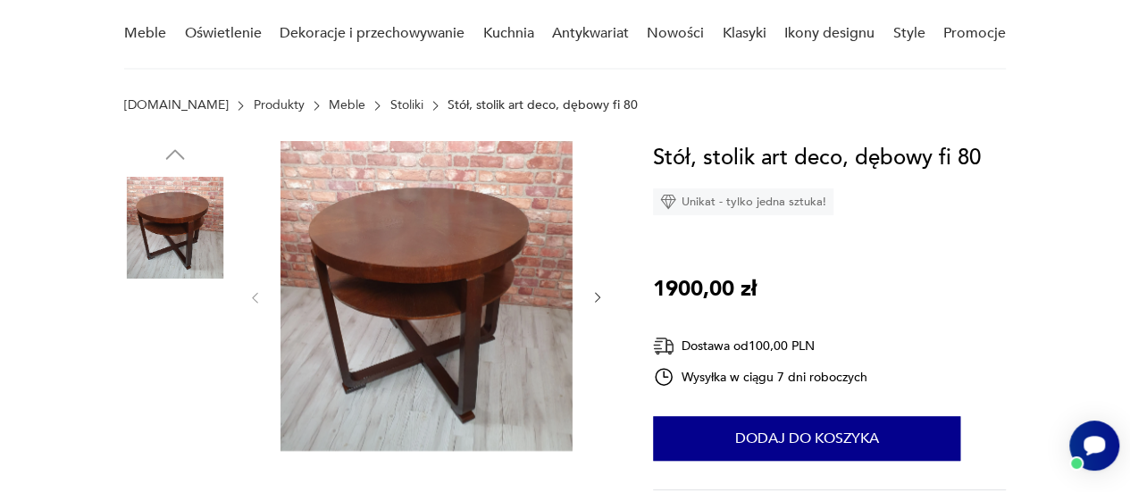
scroll to position [179, 0]
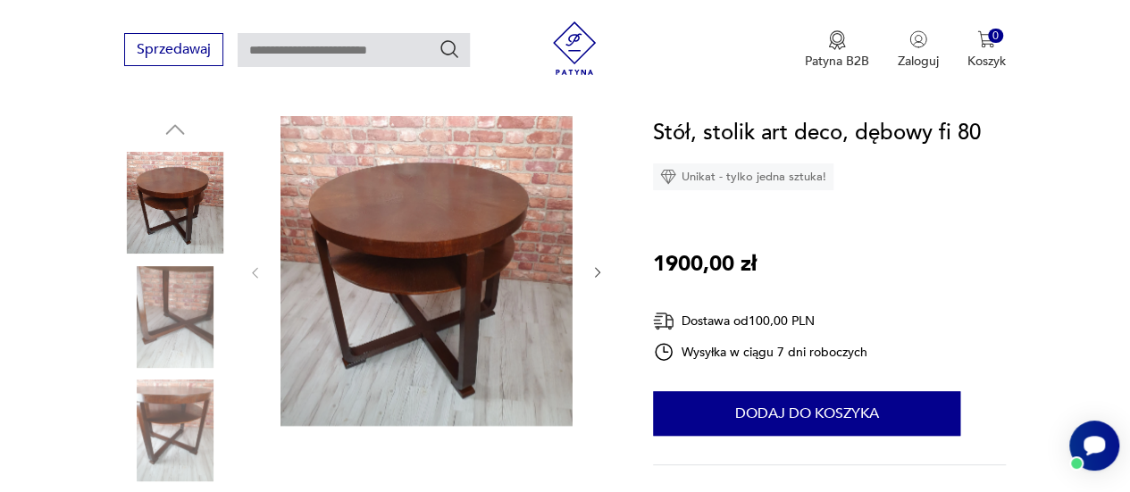
click at [482, 244] on img at bounding box center [426, 271] width 292 height 310
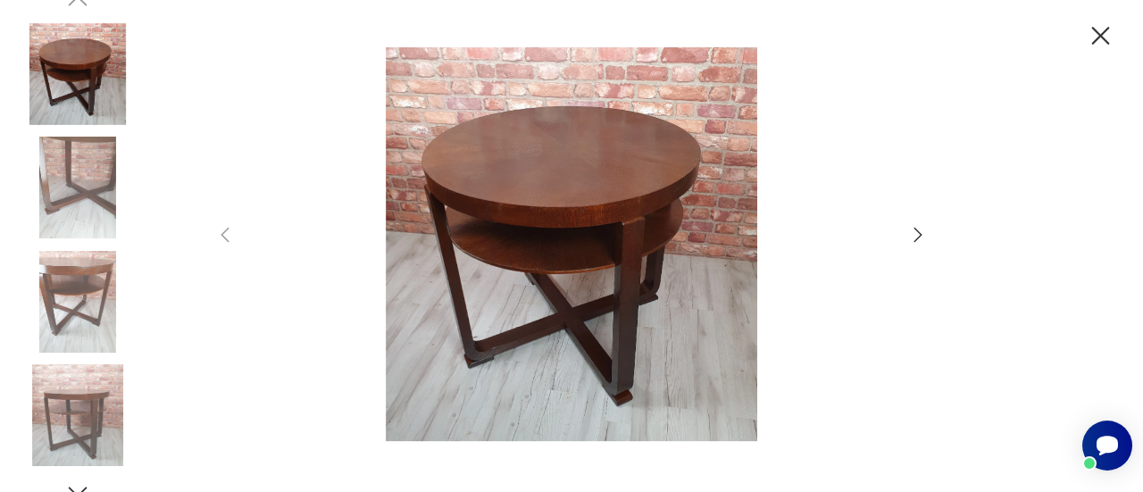
click at [915, 238] on icon "button" at bounding box center [917, 234] width 21 height 21
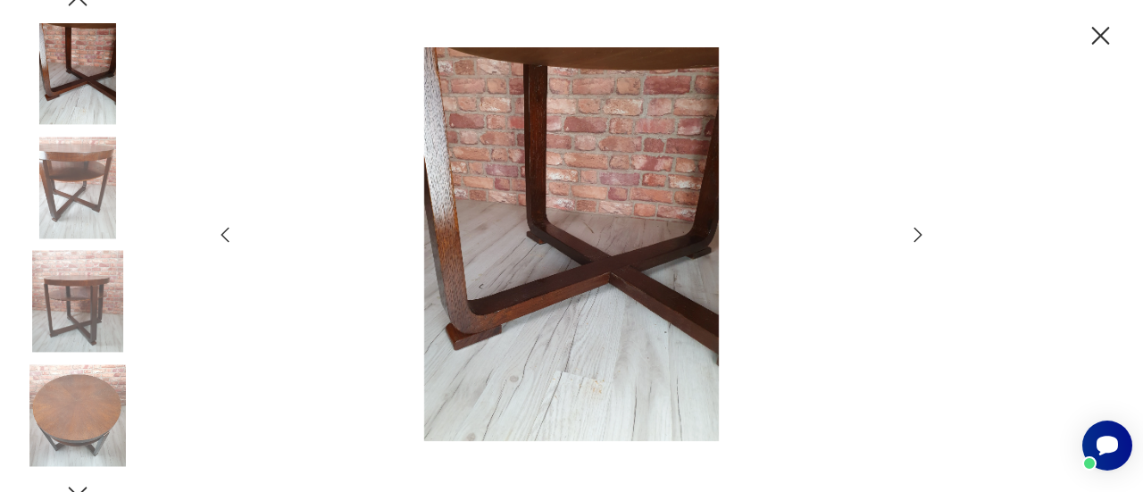
click at [915, 238] on icon "button" at bounding box center [917, 234] width 21 height 21
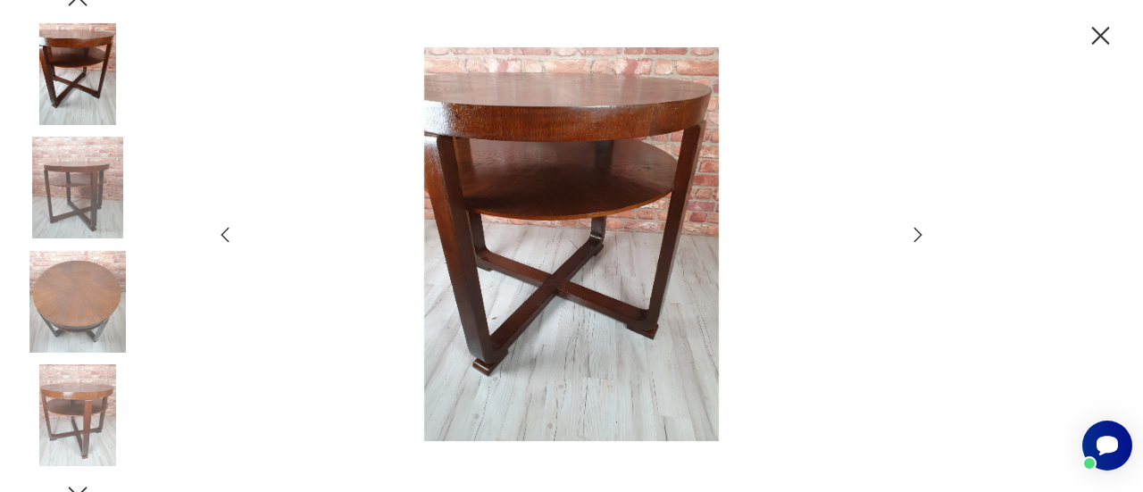
click at [915, 238] on icon "button" at bounding box center [917, 234] width 21 height 21
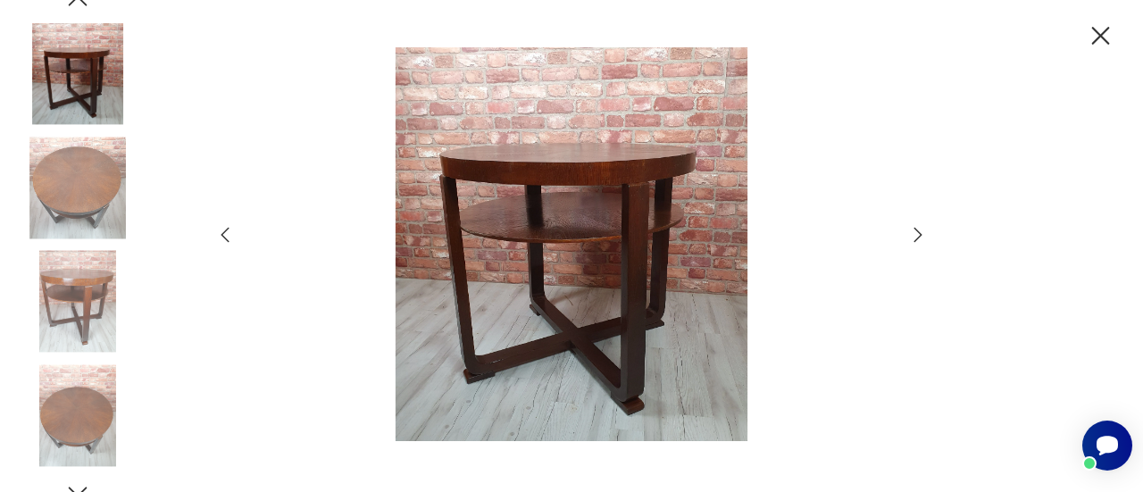
click at [915, 238] on icon "button" at bounding box center [917, 234] width 21 height 21
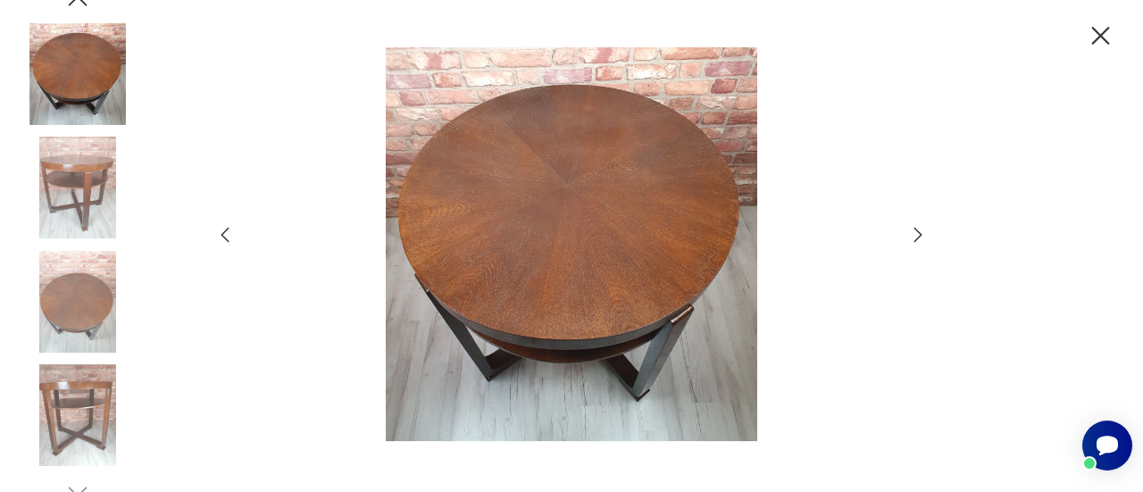
click at [1109, 39] on icon "button" at bounding box center [1100, 36] width 31 height 31
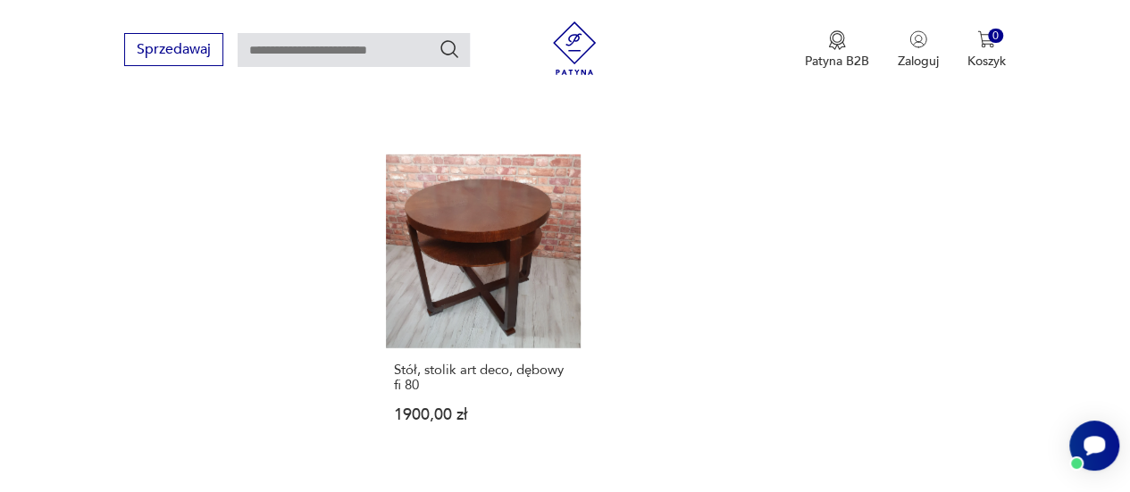
scroll to position [2455, 0]
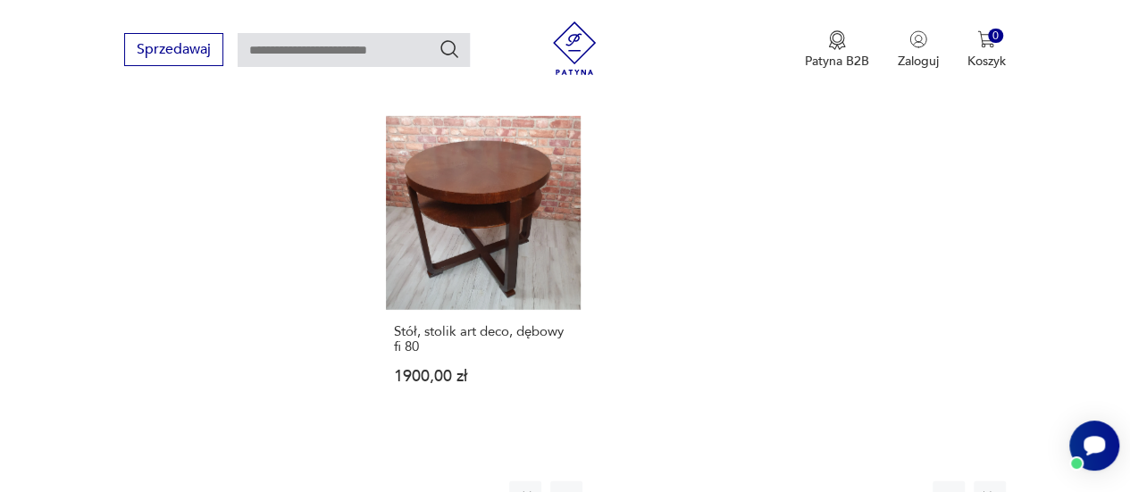
click at [798, 481] on button "8" at bounding box center [798, 497] width 32 height 32
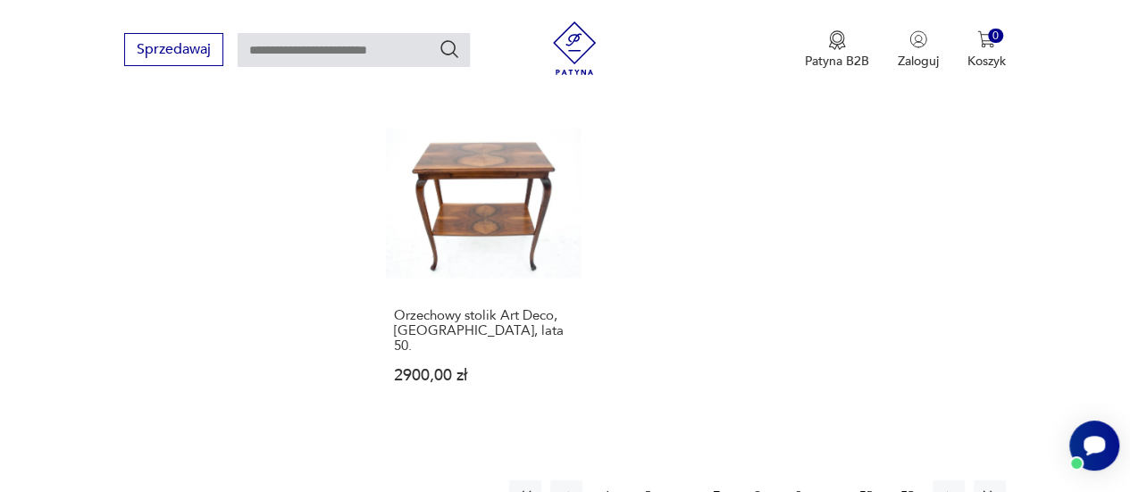
scroll to position [2528, 0]
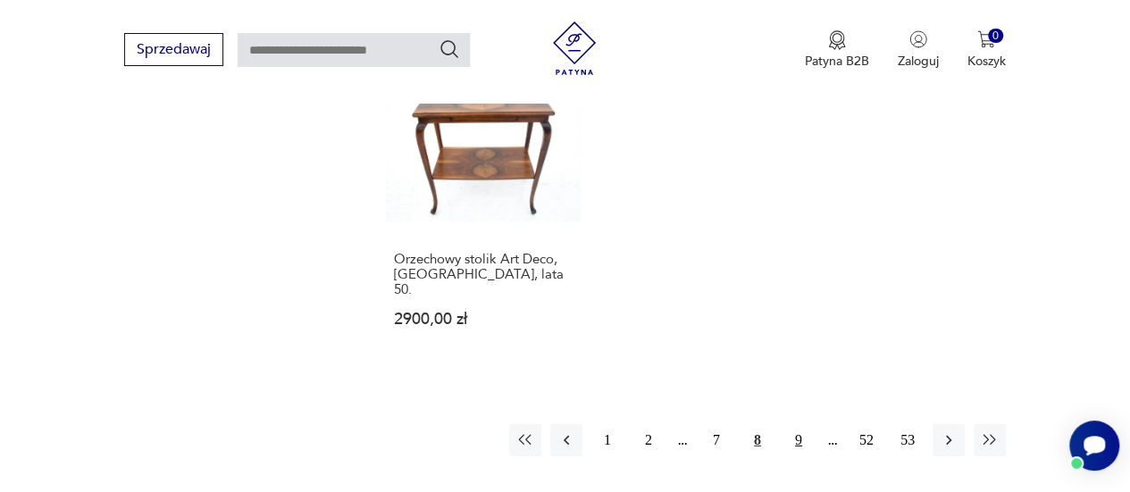
click at [800, 424] on button "9" at bounding box center [798, 440] width 32 height 32
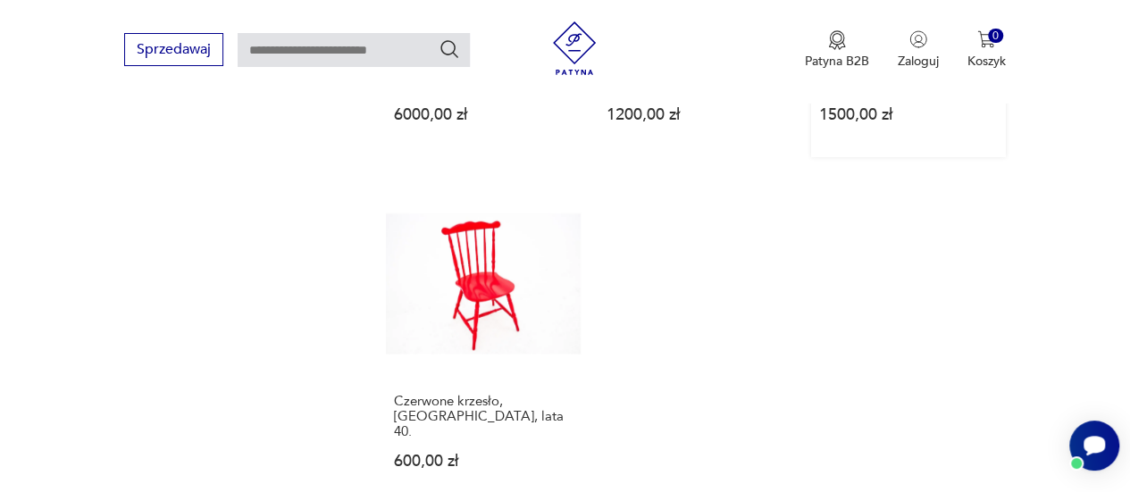
scroll to position [2420, 0]
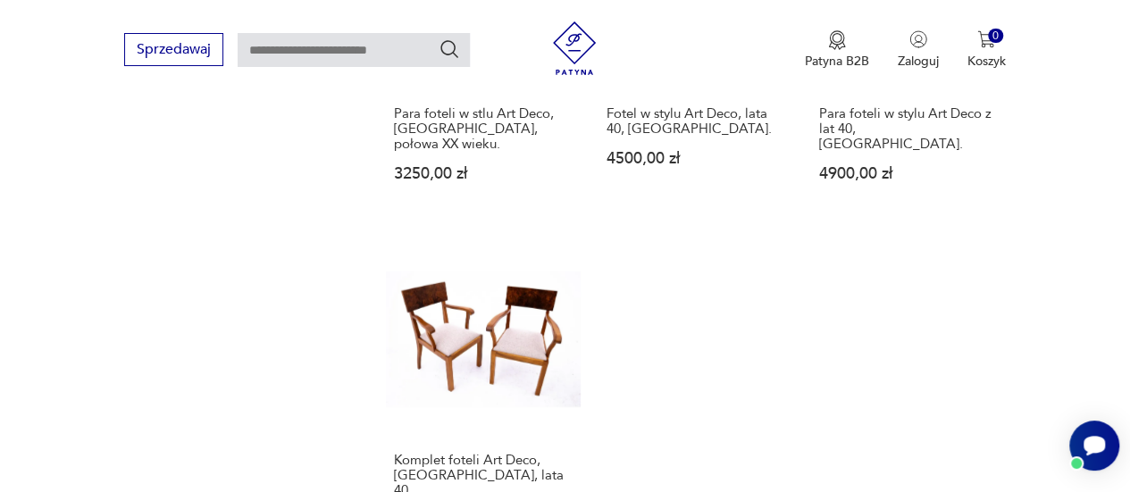
scroll to position [2438, 0]
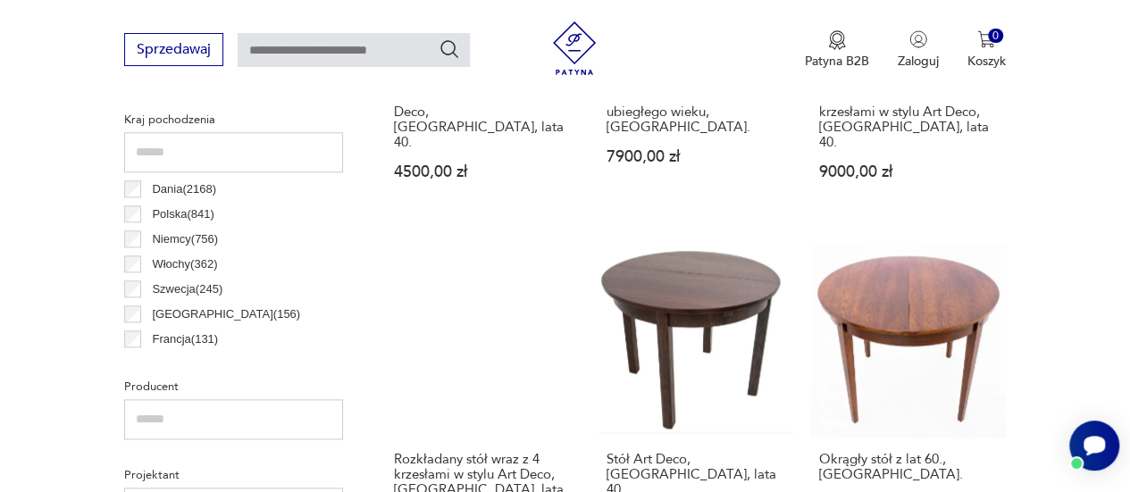
scroll to position [920, 0]
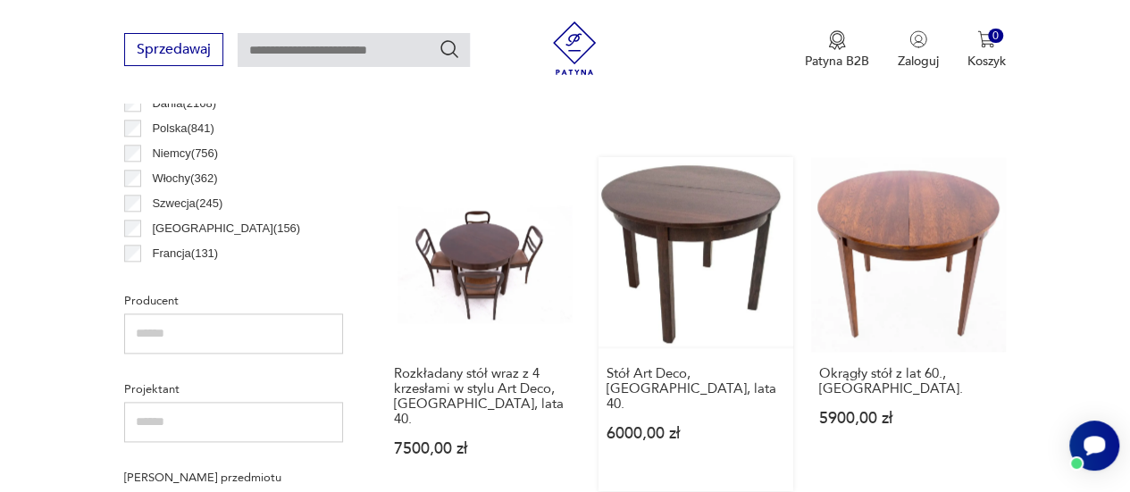
click at [698, 223] on link "Stół Art Deco, Polska, lata 40. 6000,00 zł" at bounding box center [695, 324] width 195 height 334
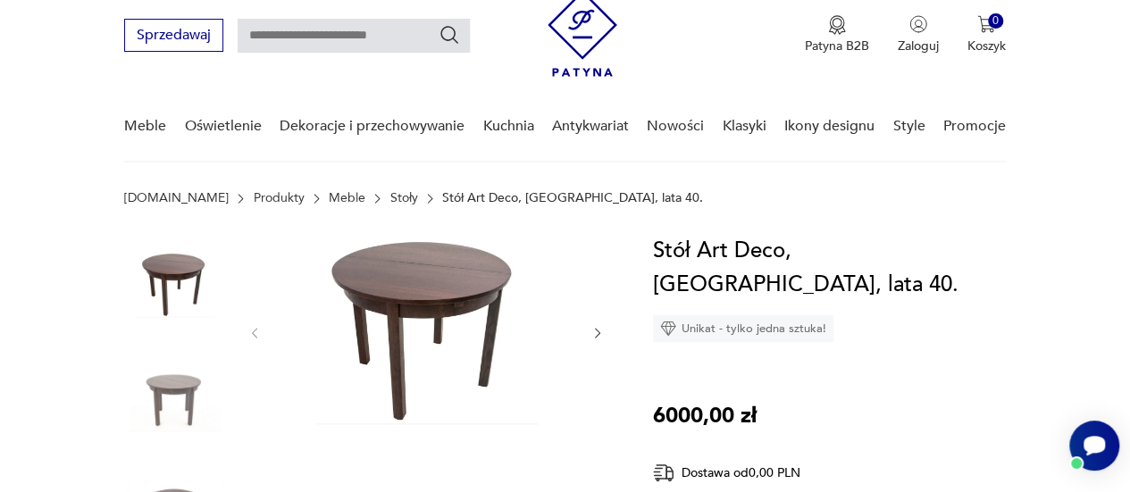
scroll to position [89, 0]
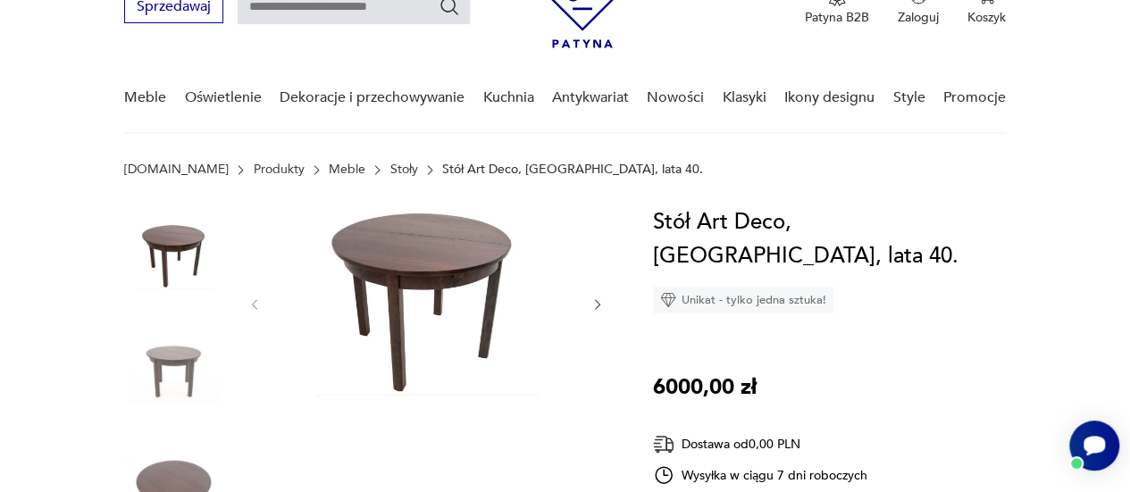
click at [602, 305] on icon "button" at bounding box center [597, 304] width 14 height 14
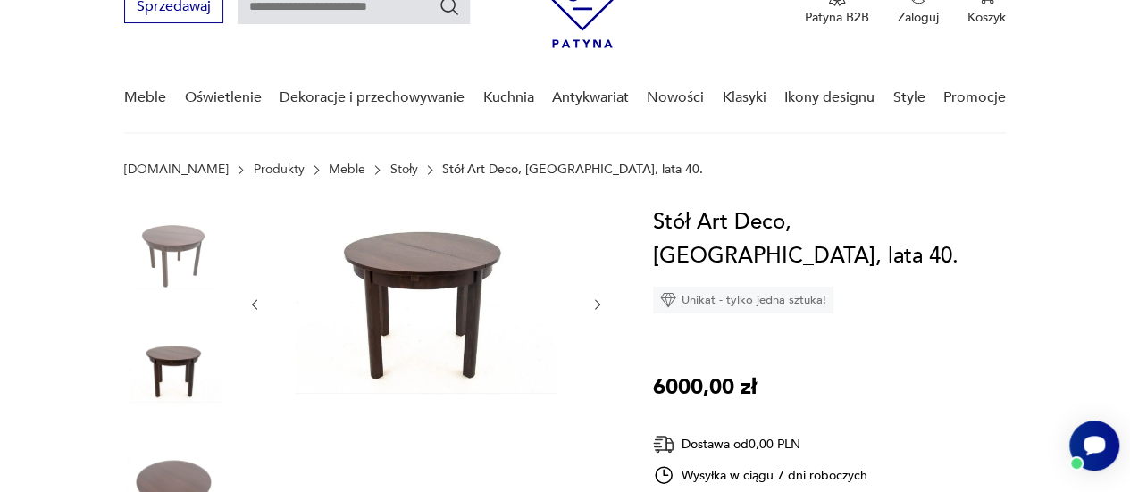
click at [602, 305] on icon "button" at bounding box center [597, 304] width 14 height 14
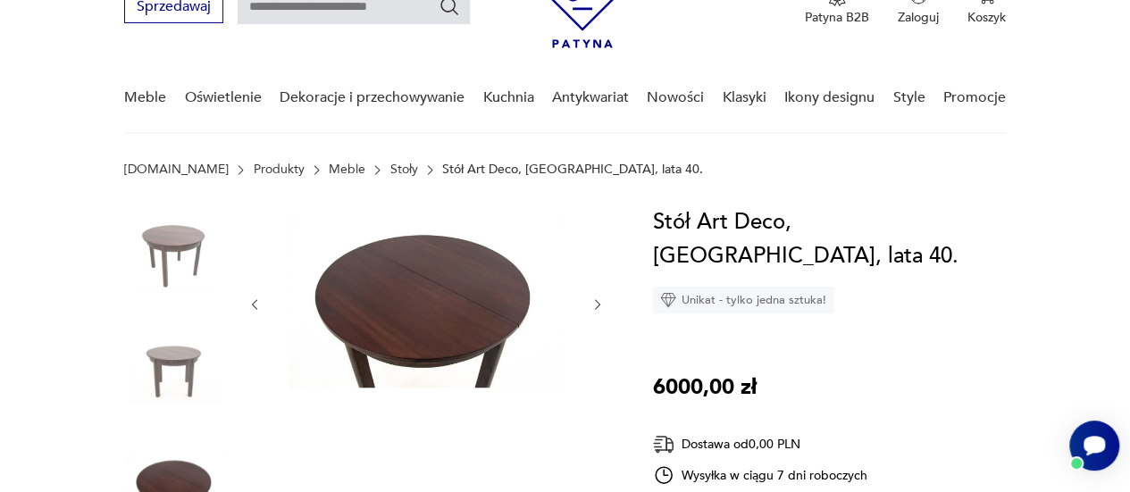
click at [602, 305] on icon "button" at bounding box center [597, 304] width 14 height 14
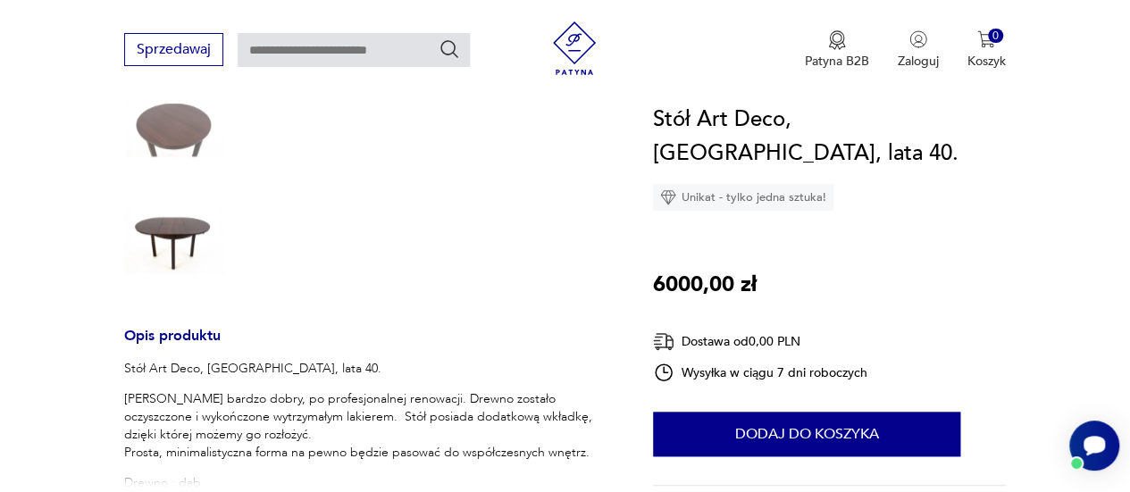
scroll to position [536, 0]
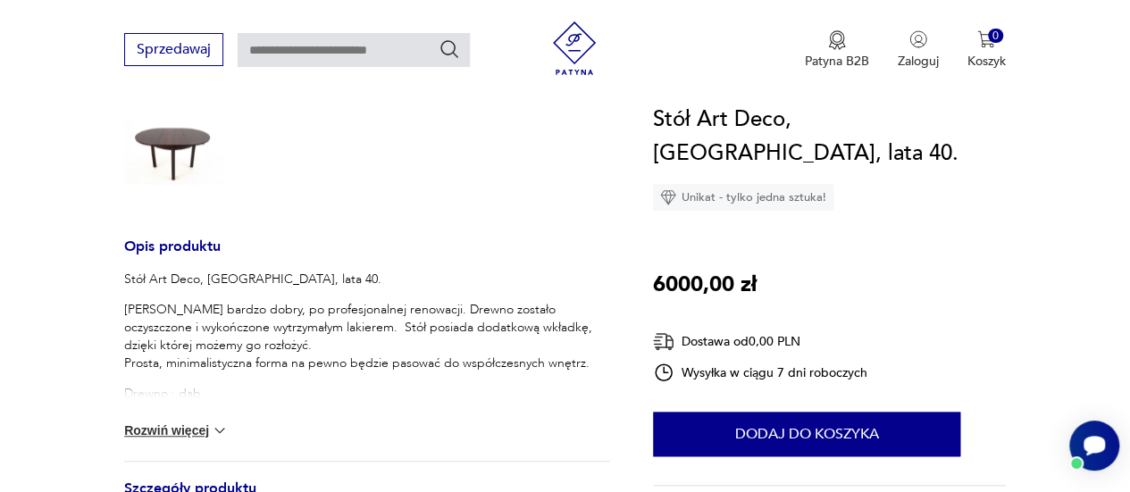
click at [200, 426] on button "Rozwiń więcej" at bounding box center [176, 431] width 104 height 18
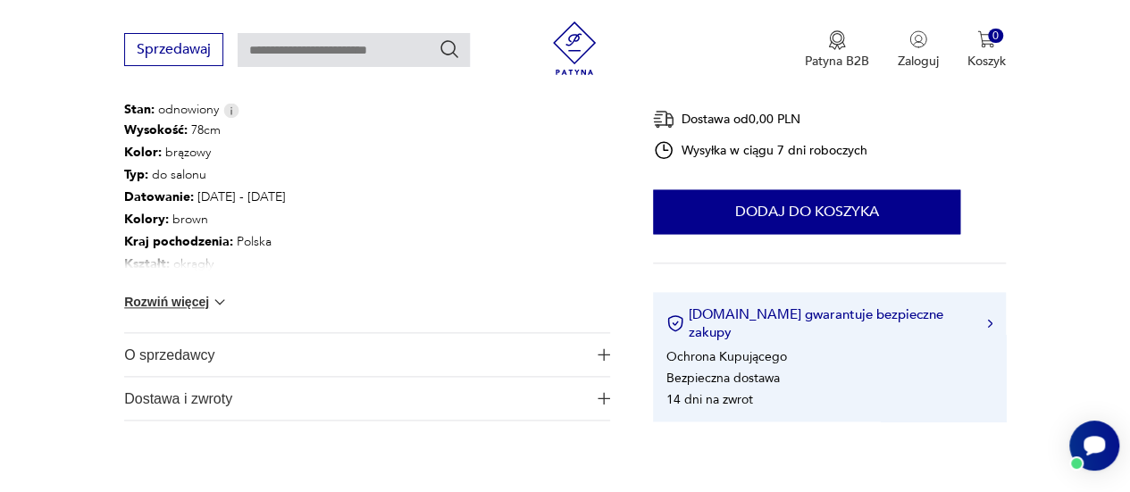
scroll to position [982, 0]
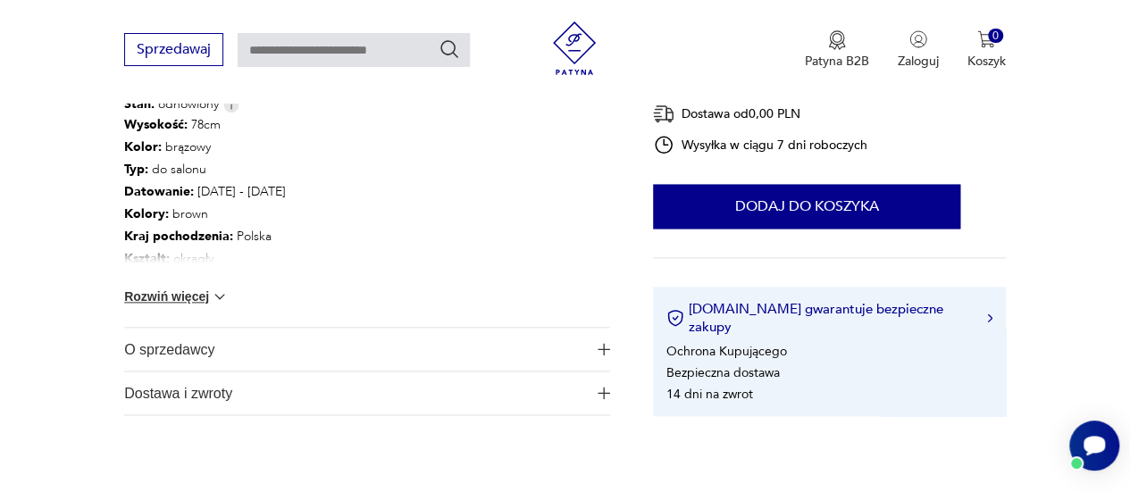
click at [186, 296] on button "Rozwiń więcej" at bounding box center [176, 297] width 104 height 18
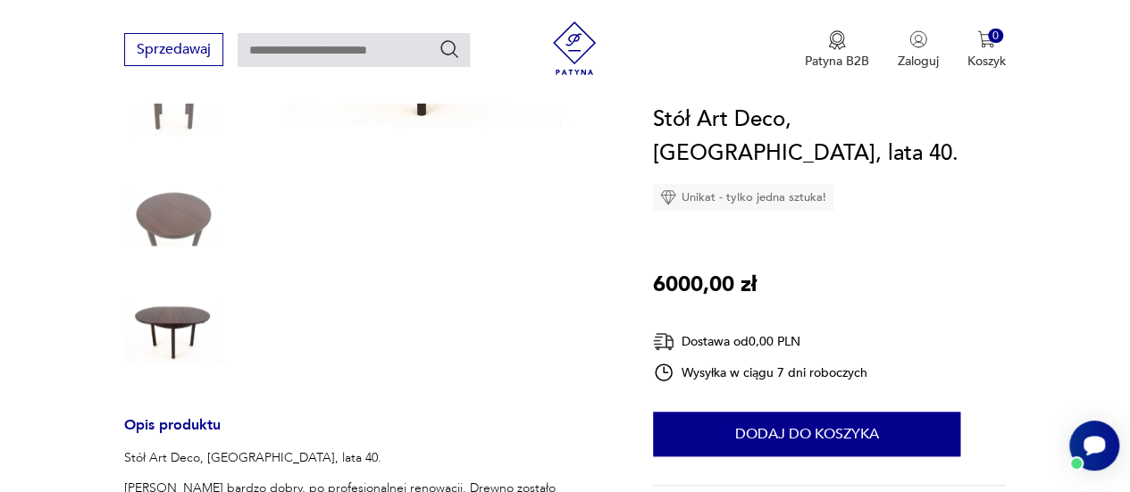
scroll to position [179, 0]
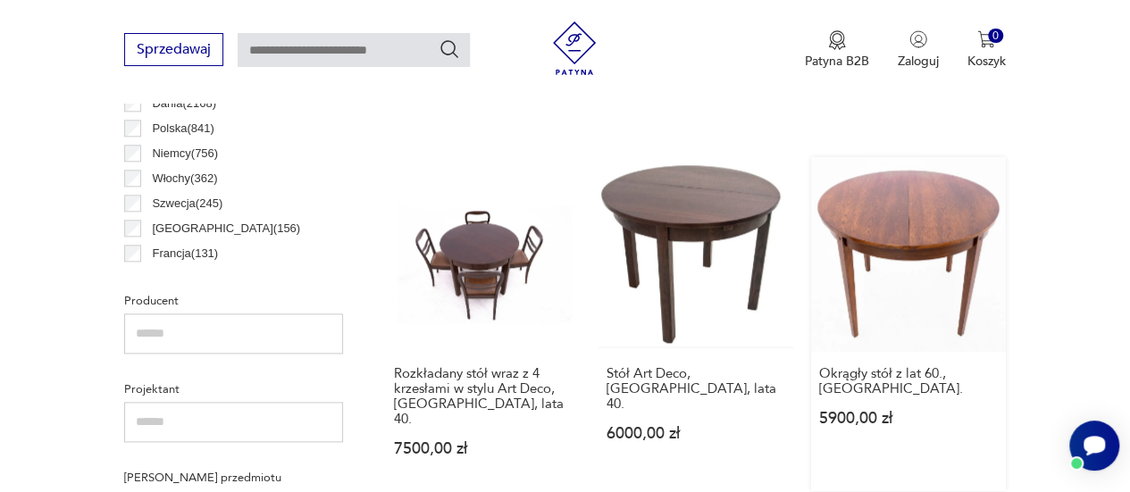
click at [878, 189] on link "Okrągły stół z lat 60., Polska. 5900,00 zł" at bounding box center [908, 324] width 195 height 334
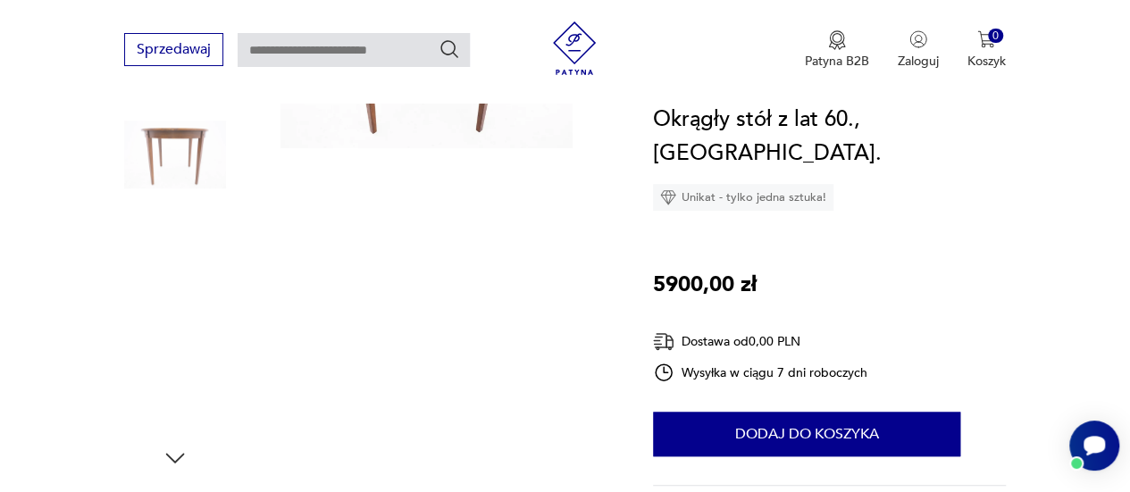
scroll to position [357, 0]
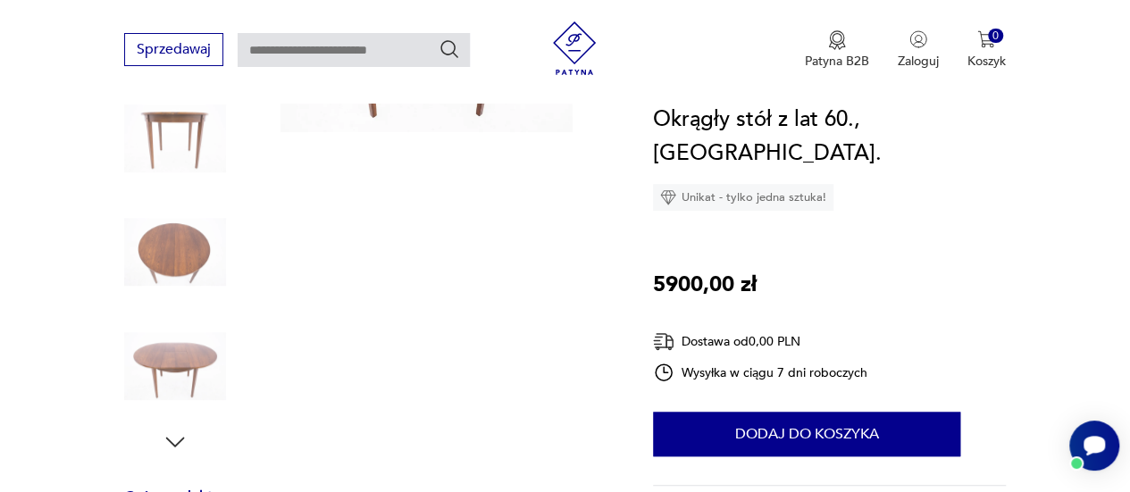
click at [171, 441] on icon "button" at bounding box center [175, 442] width 19 height 10
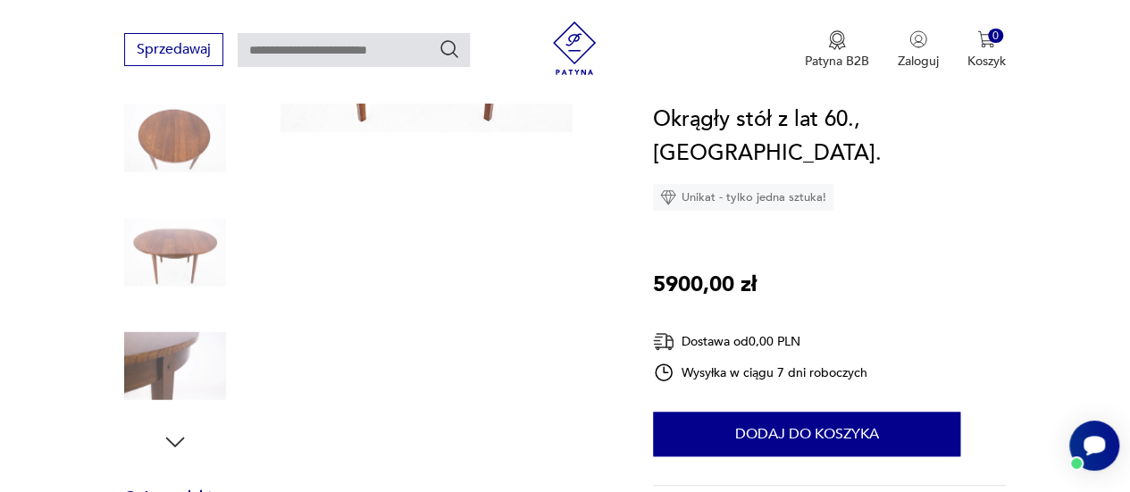
click at [171, 441] on icon "button" at bounding box center [175, 442] width 19 height 10
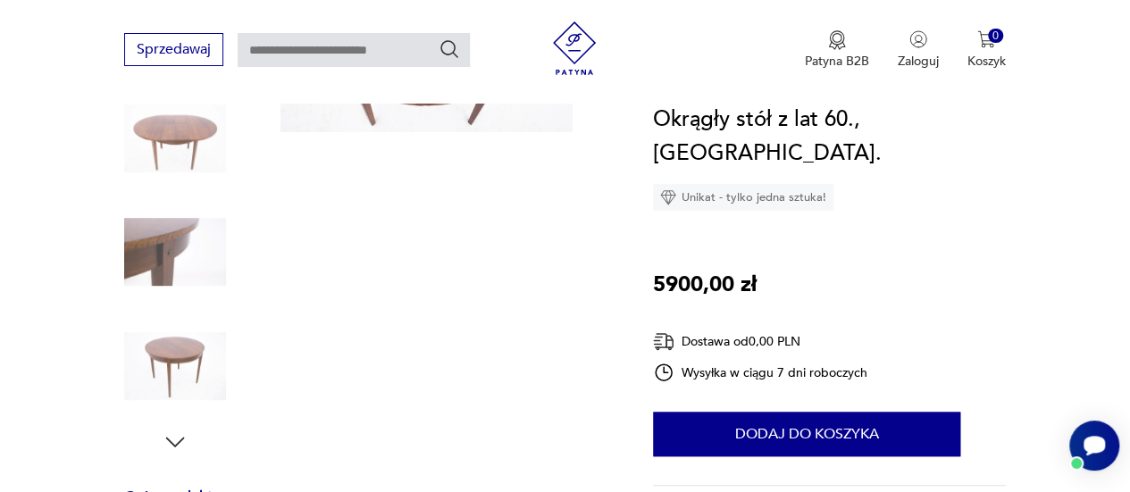
click at [171, 441] on icon "button" at bounding box center [175, 442] width 19 height 10
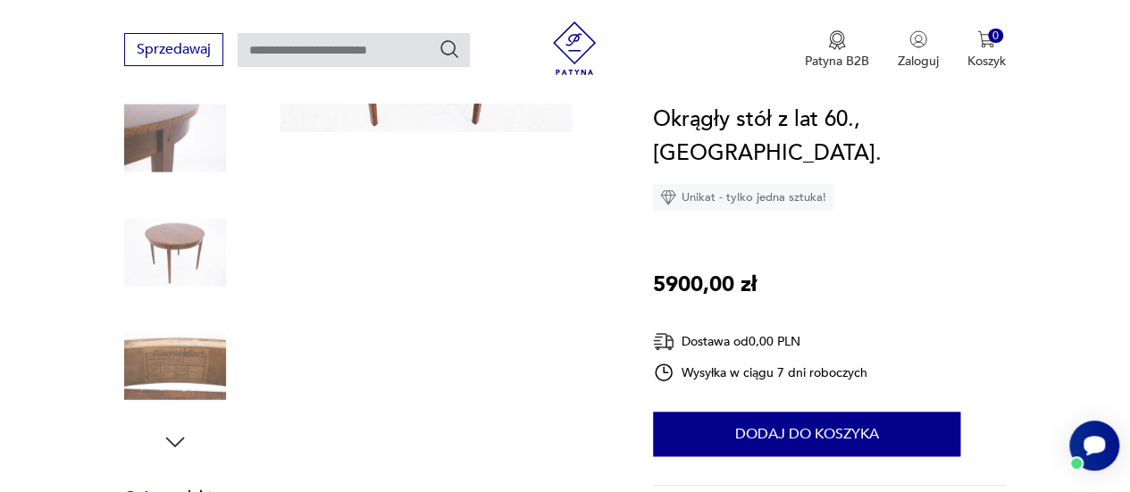
click at [171, 441] on icon "button" at bounding box center [175, 442] width 19 height 10
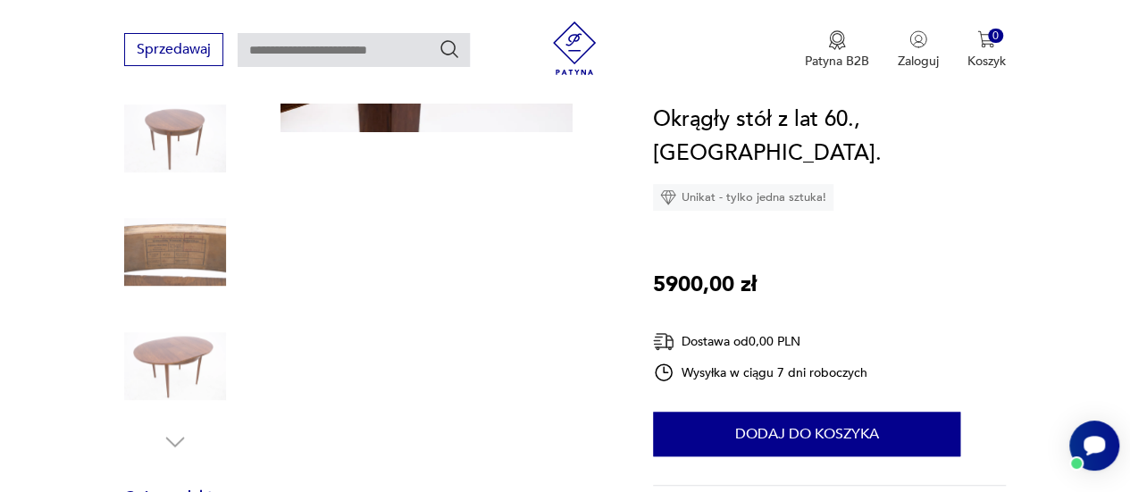
click at [207, 251] on img at bounding box center [175, 252] width 102 height 102
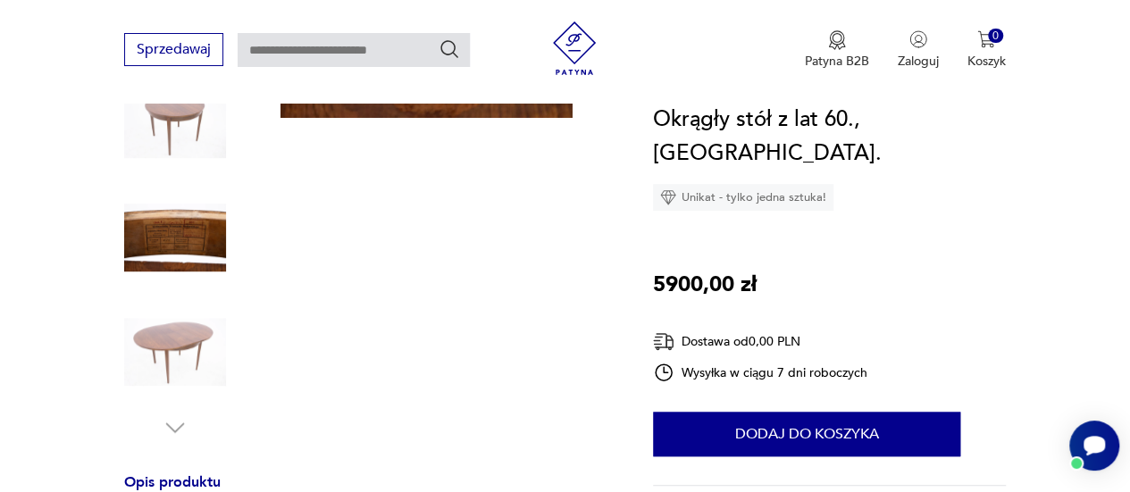
scroll to position [447, 0]
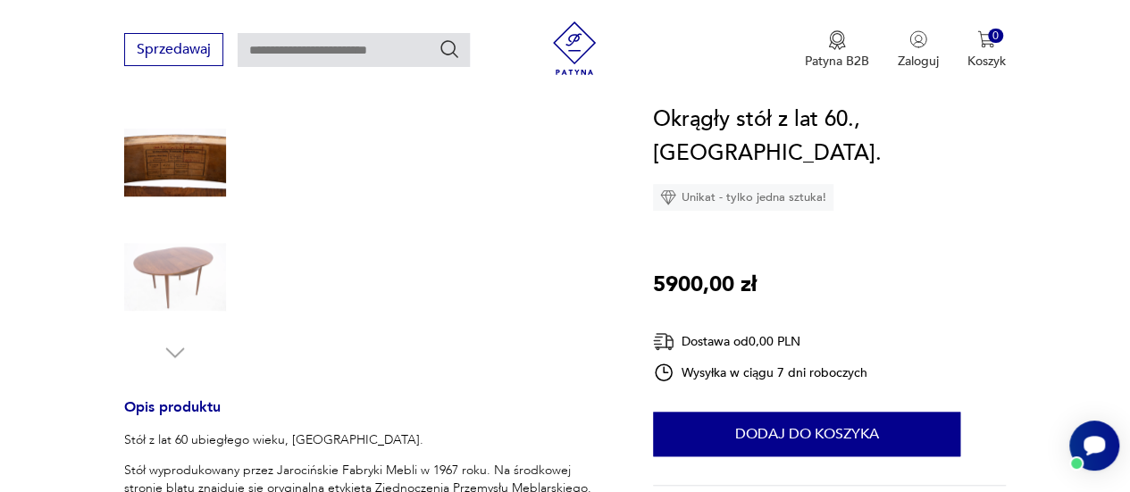
click at [180, 272] on img at bounding box center [175, 277] width 102 height 102
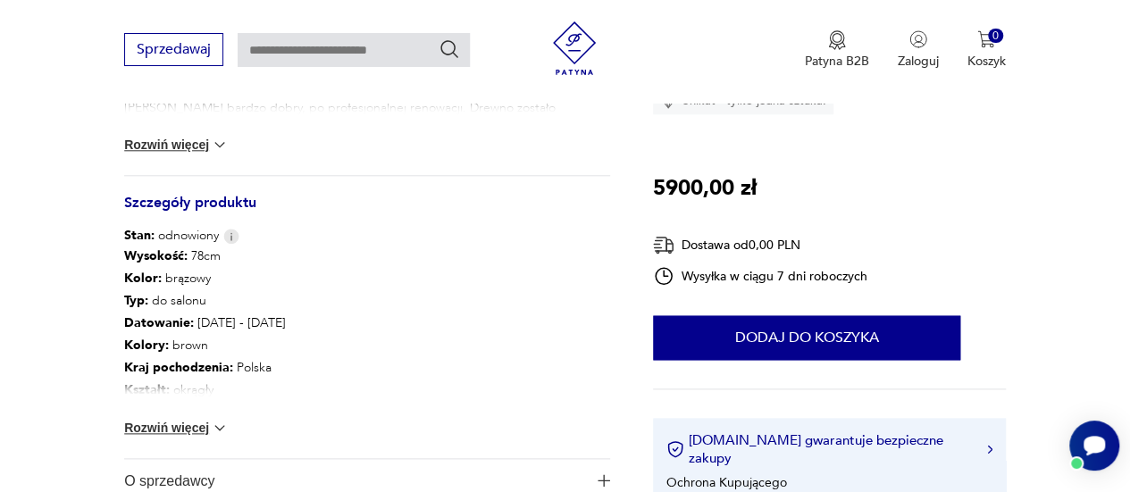
scroll to position [982, 0]
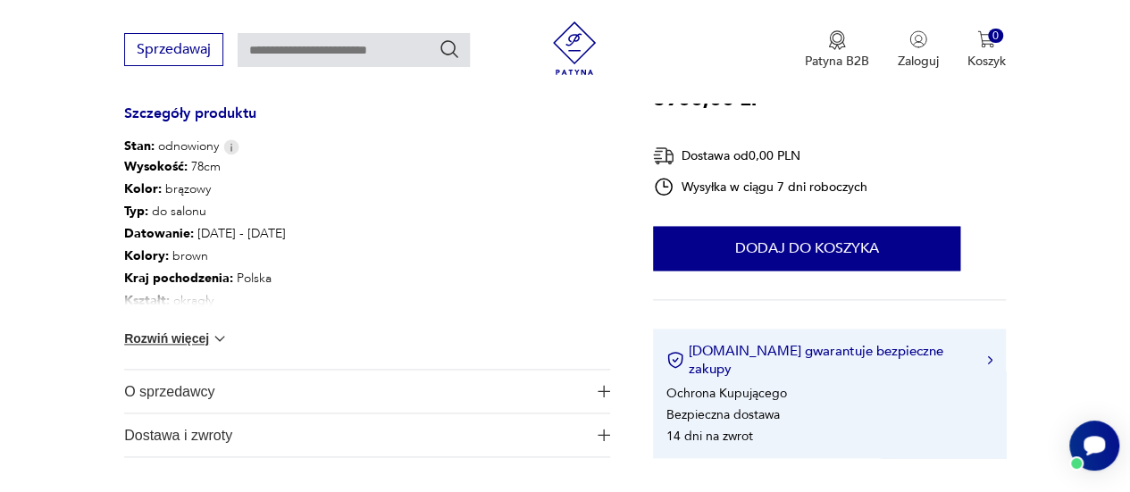
click at [220, 344] on img at bounding box center [220, 339] width 18 height 18
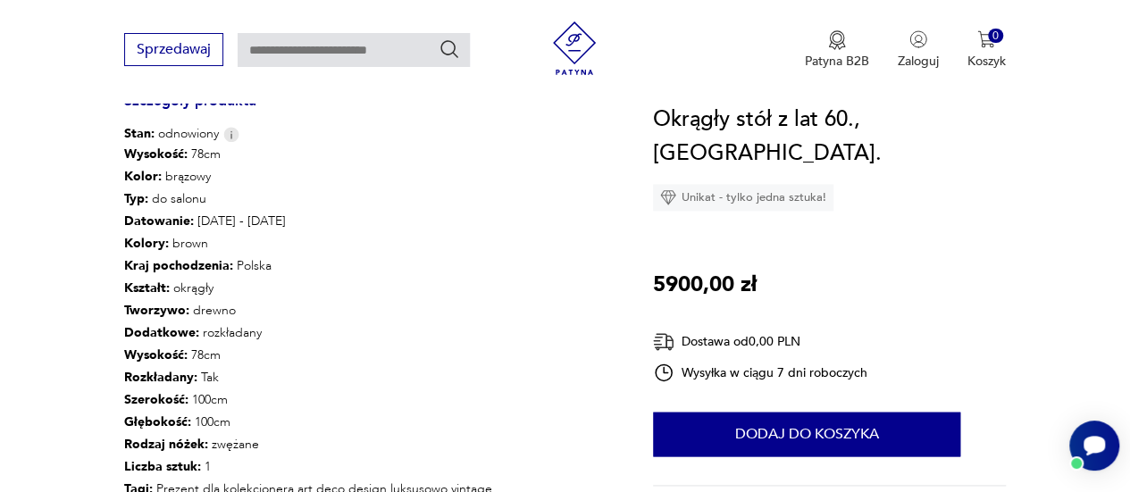
scroll to position [1161, 0]
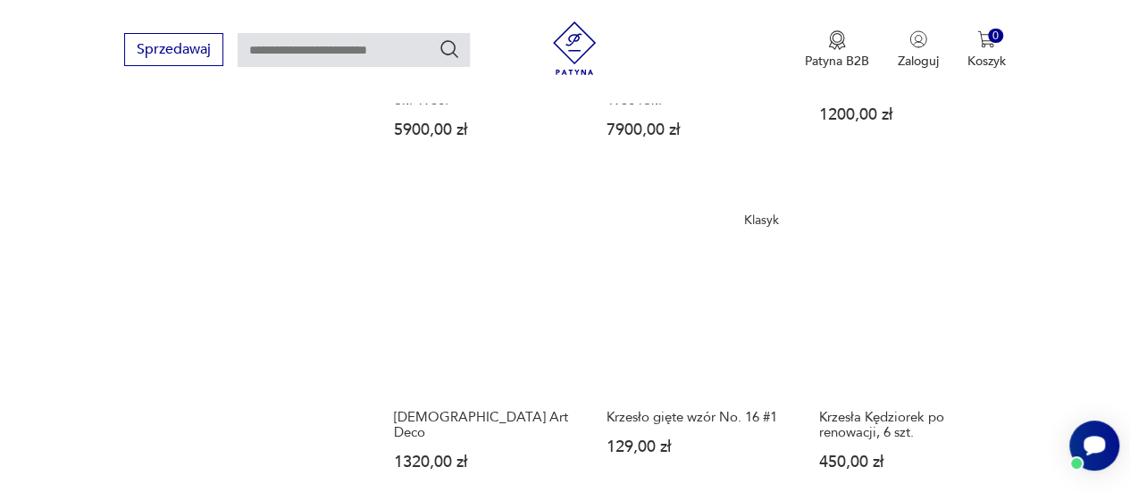
scroll to position [2081, 0]
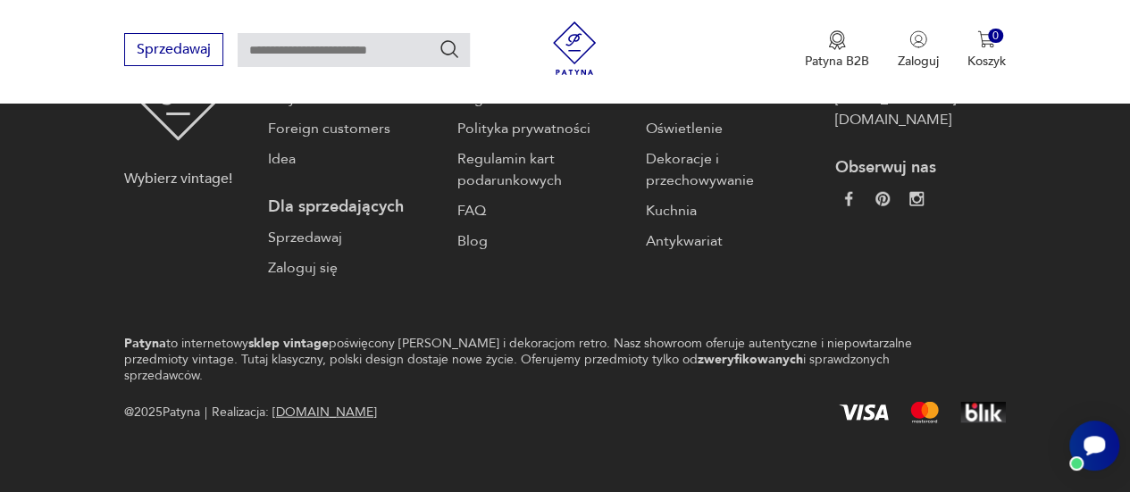
scroll to position [2438, 0]
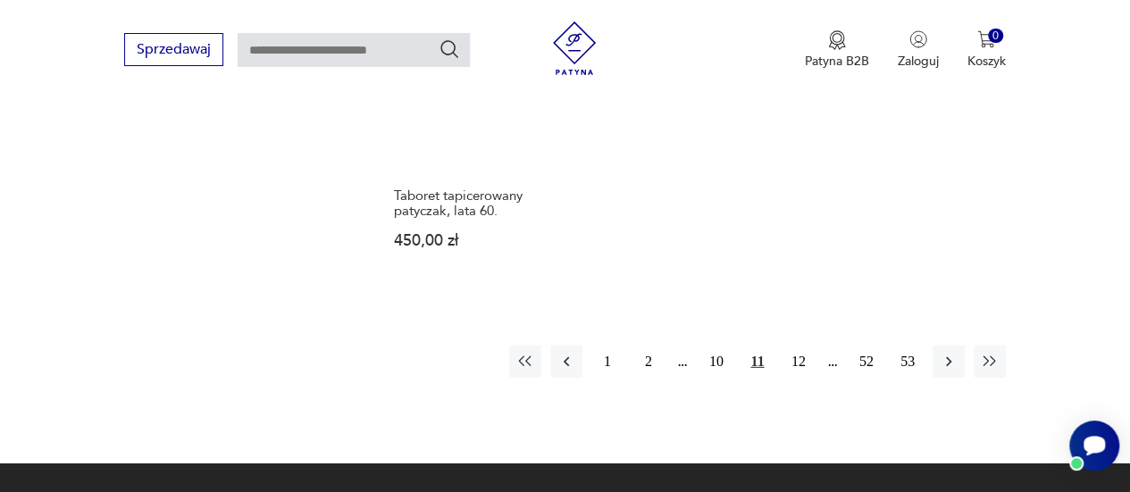
scroll to position [2617, 0]
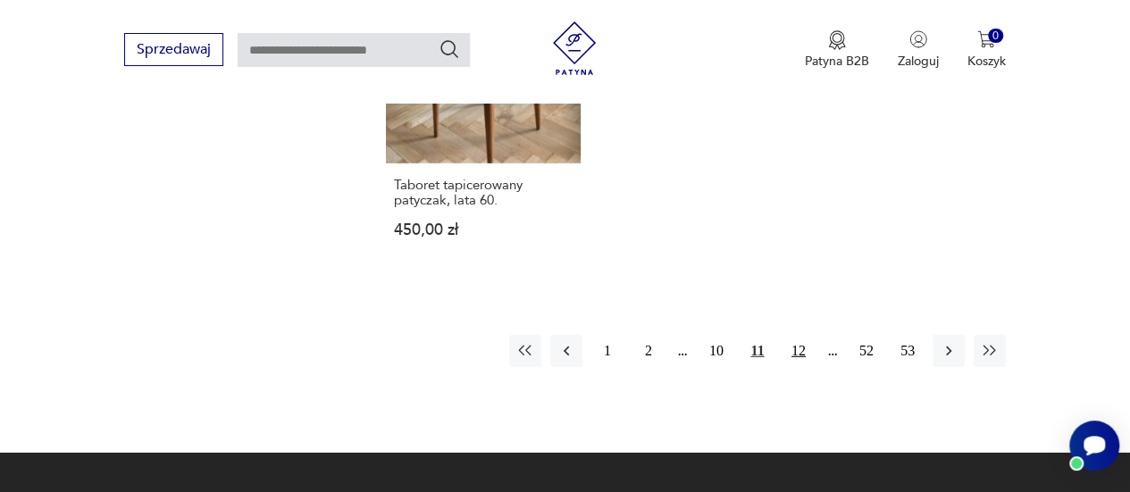
click at [802, 335] on button "12" at bounding box center [798, 351] width 32 height 32
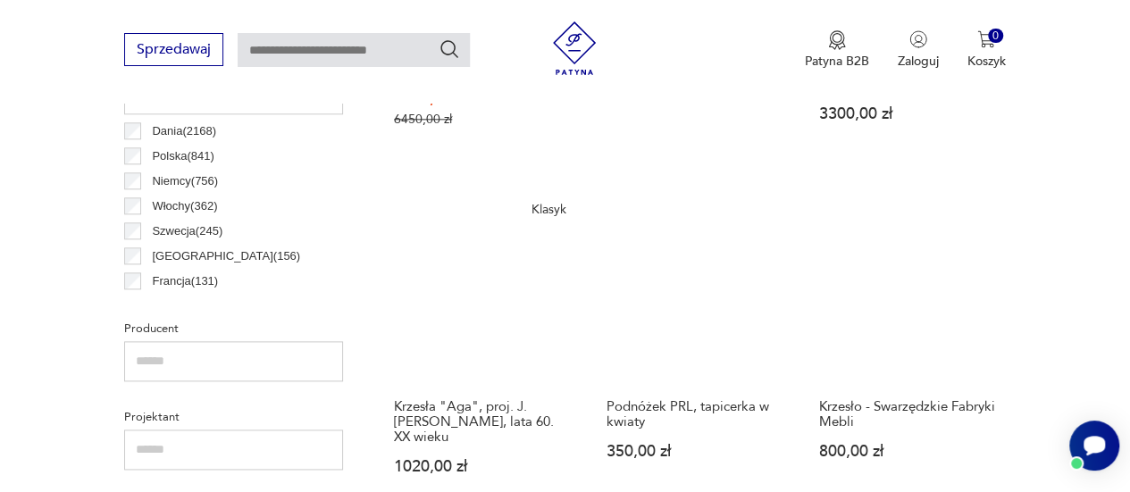
scroll to position [1009, 0]
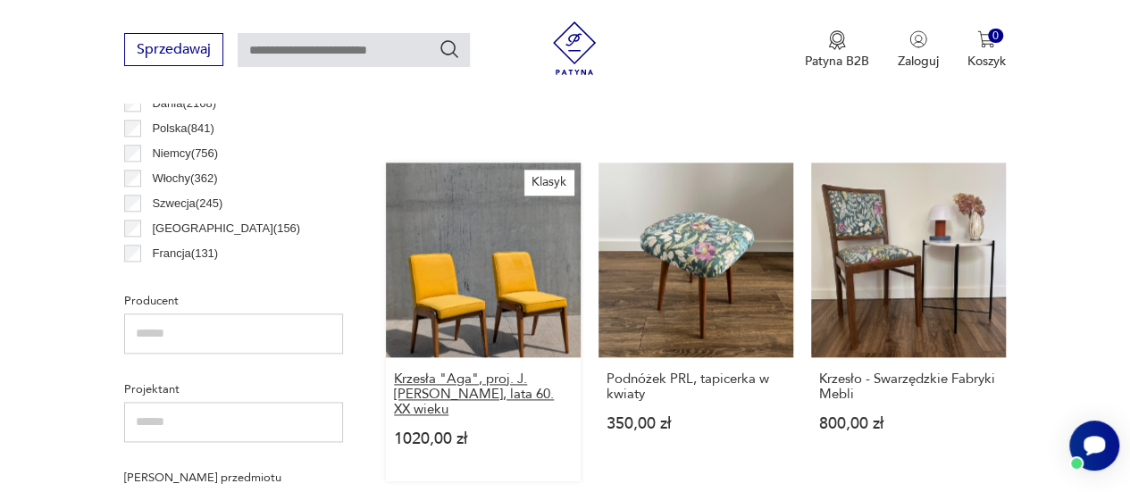
click at [485, 380] on h3 "Krzesła "Aga", proj. J. Chierowskiego, lata 60. XX wieku" at bounding box center [483, 395] width 179 height 46
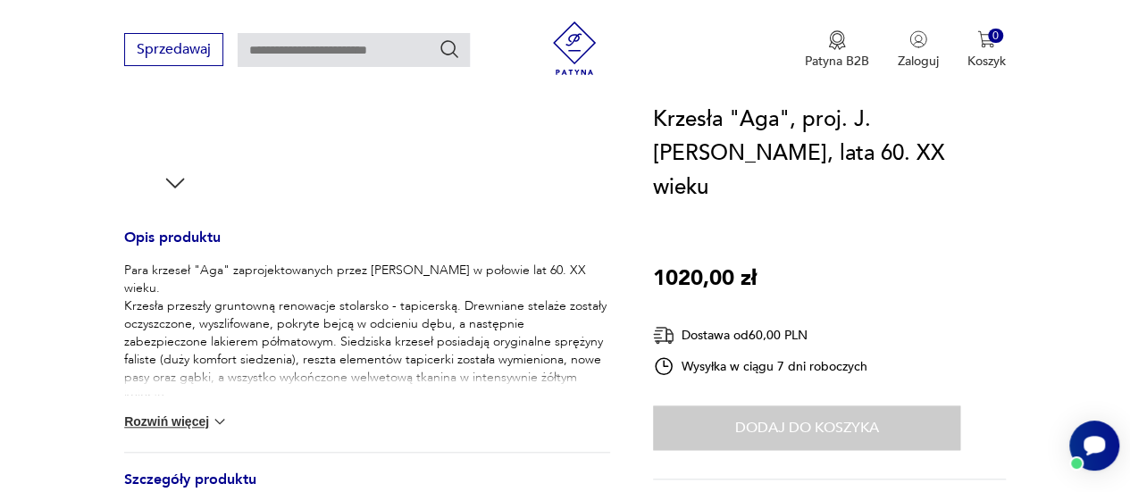
scroll to position [625, 0]
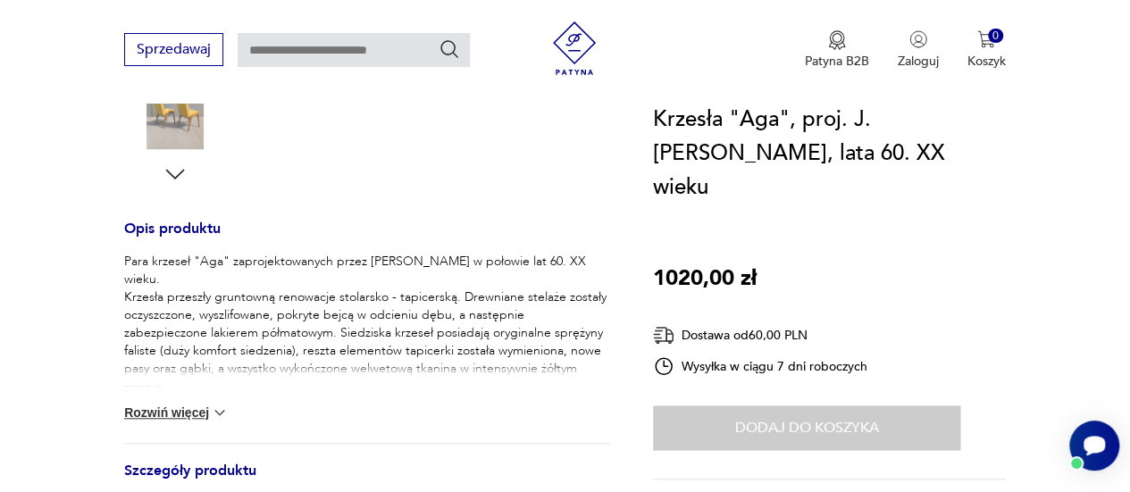
click at [192, 414] on button "Rozwiń więcej" at bounding box center [176, 413] width 104 height 18
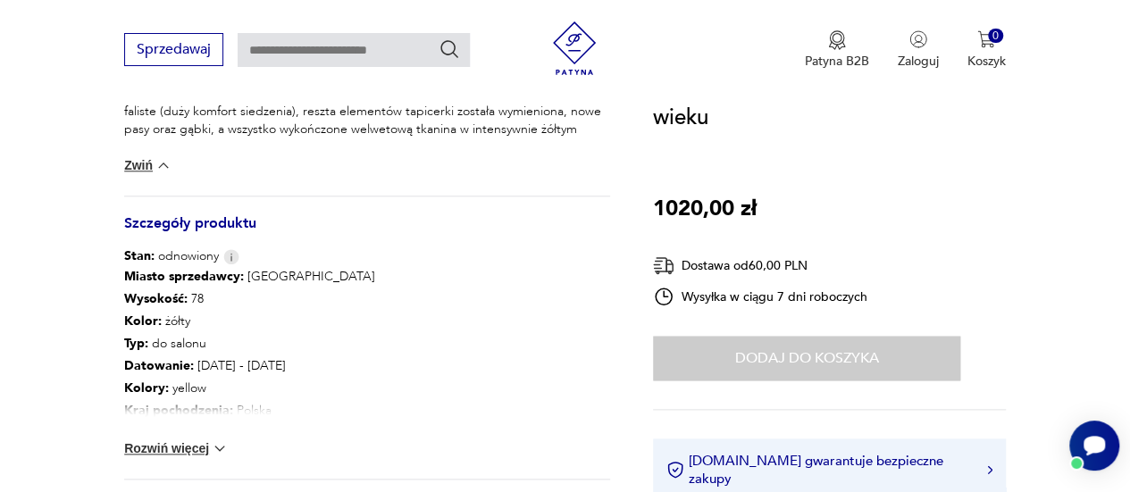
scroll to position [893, 0]
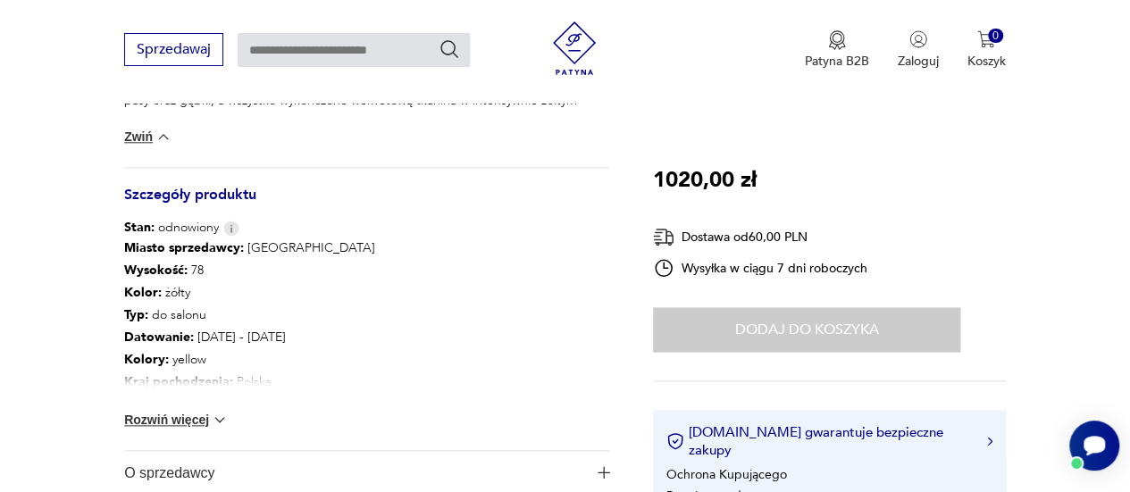
click at [188, 428] on button "Rozwiń więcej" at bounding box center [176, 420] width 104 height 18
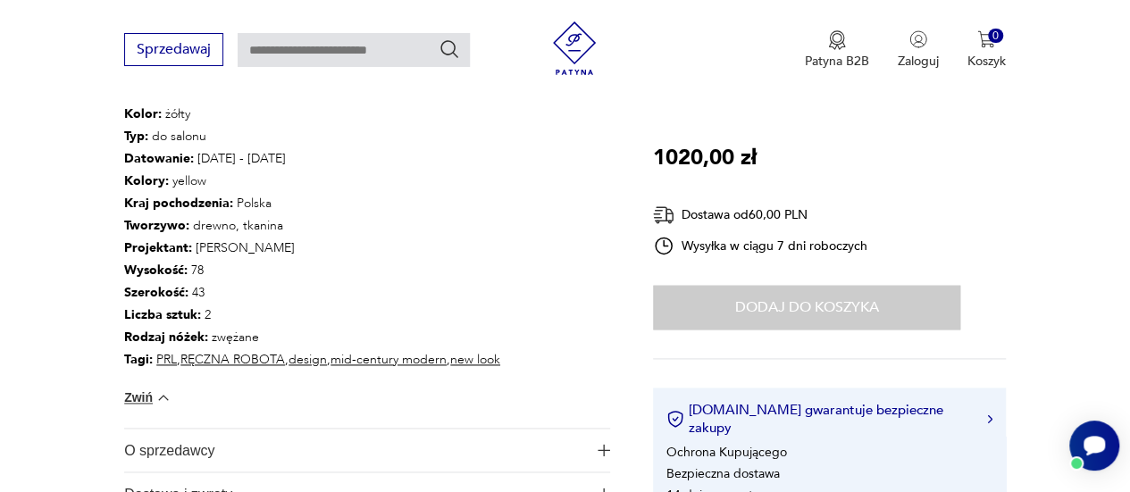
scroll to position [1161, 0]
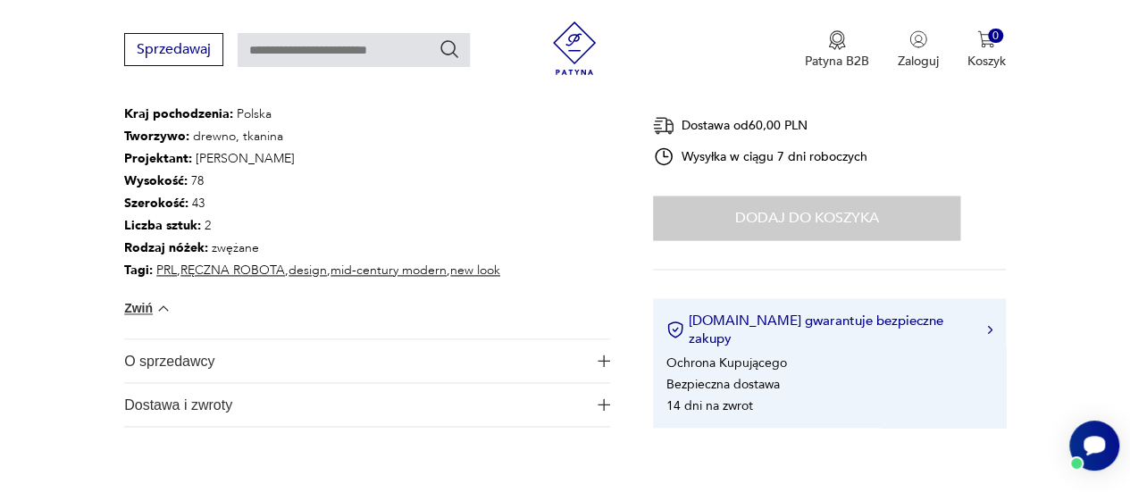
click at [210, 362] on span "O sprzedawcy" at bounding box center [355, 360] width 462 height 43
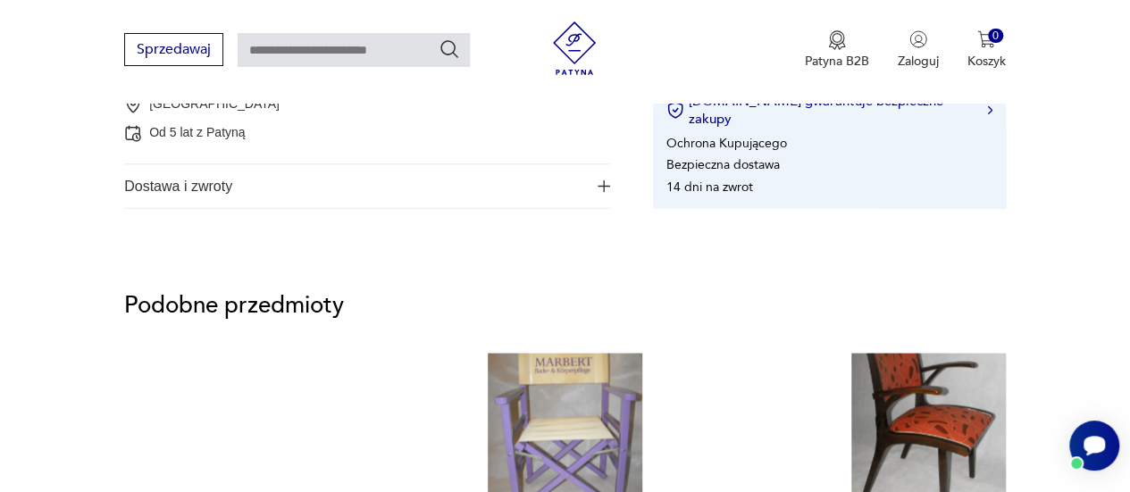
scroll to position [1518, 0]
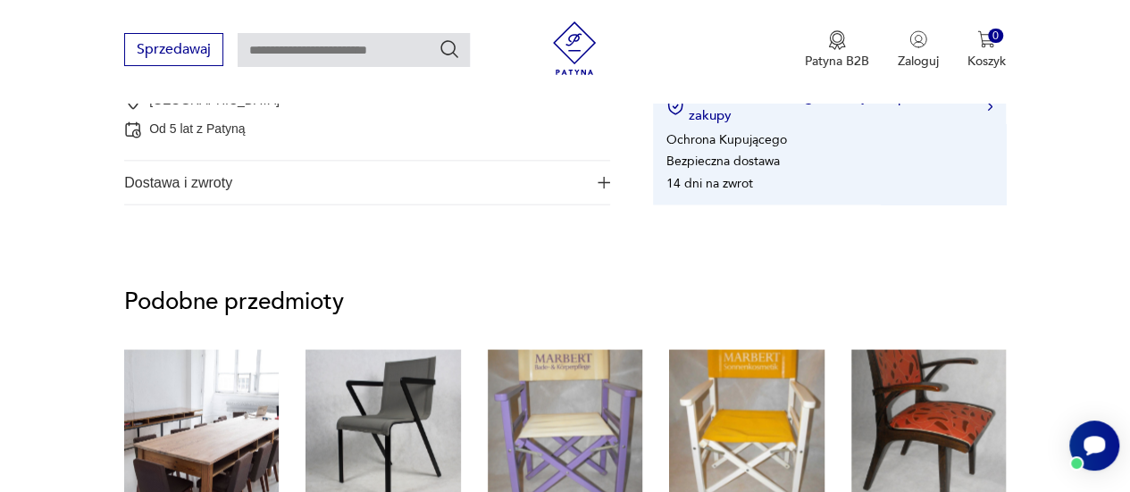
click at [176, 176] on span "Dostawa i zwroty" at bounding box center [355, 182] width 462 height 43
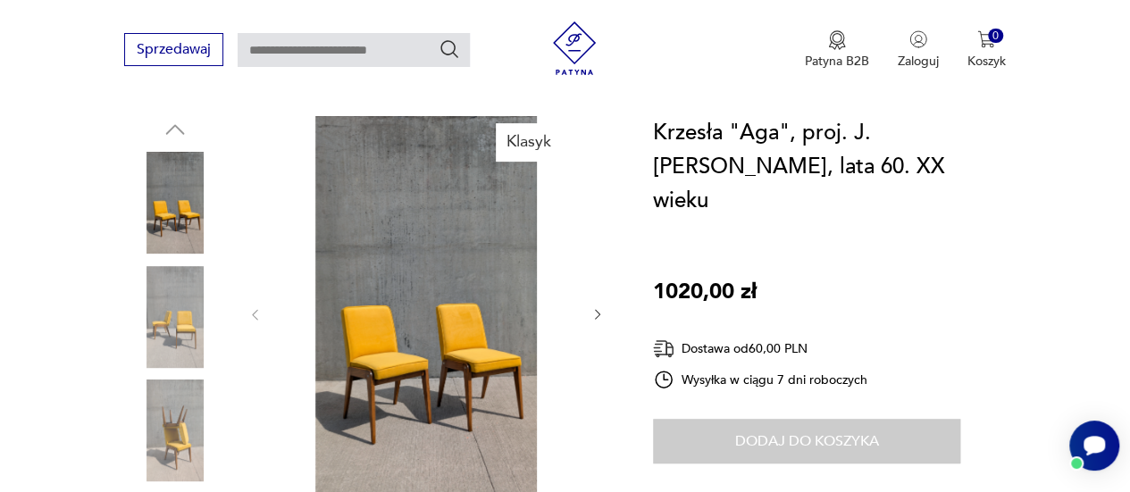
scroll to position [268, 0]
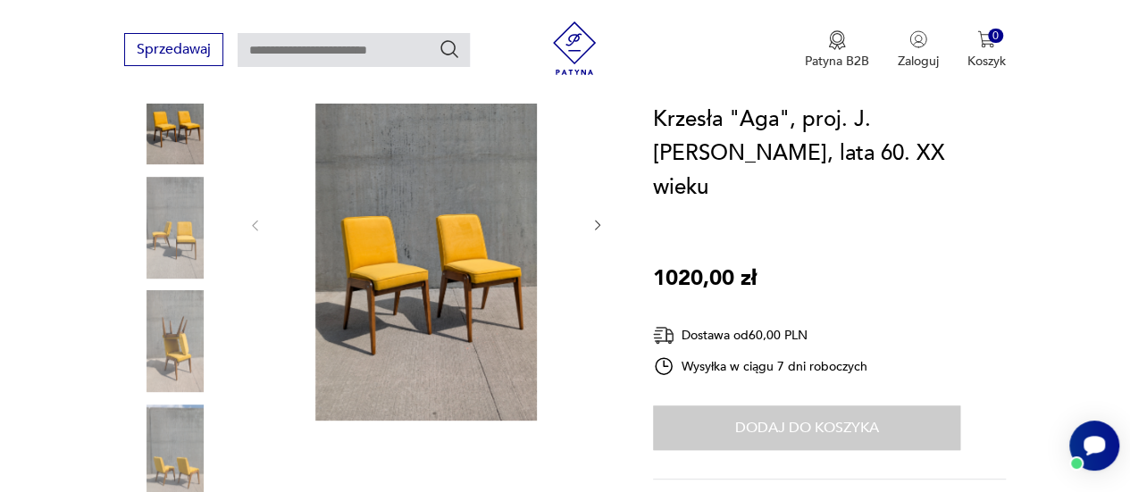
click at [352, 258] on img at bounding box center [426, 224] width 292 height 394
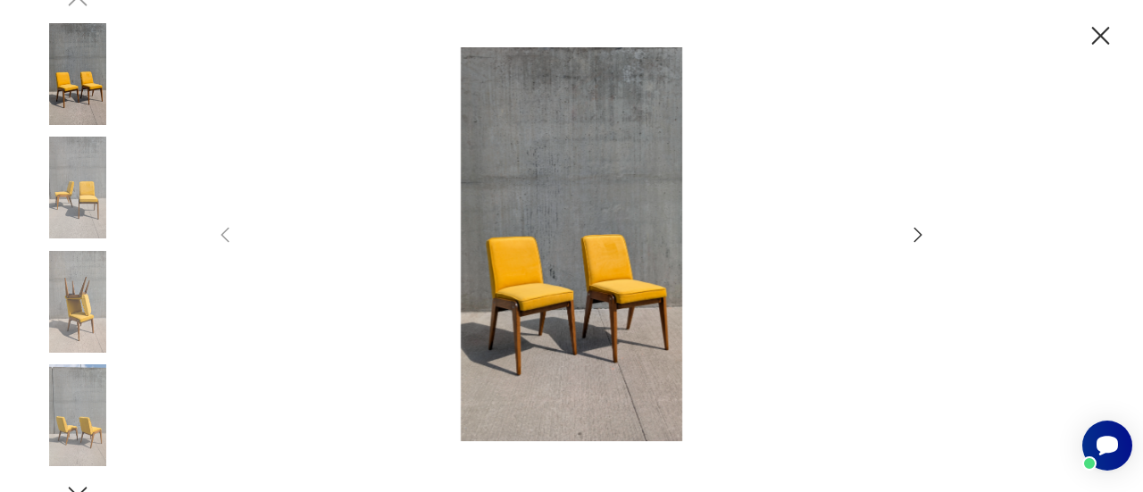
click at [918, 230] on icon "button" at bounding box center [917, 234] width 21 height 21
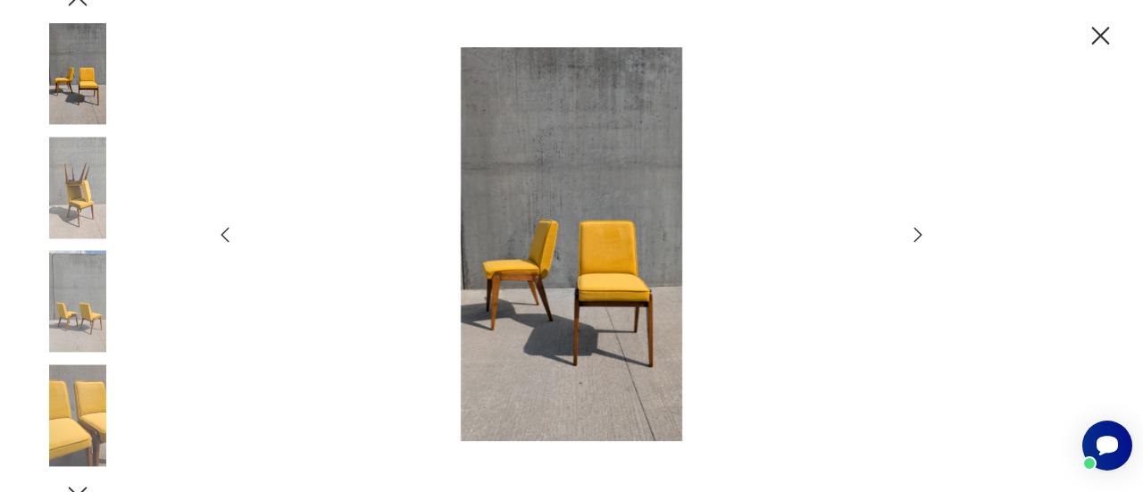
click at [918, 230] on icon "button" at bounding box center [917, 234] width 21 height 21
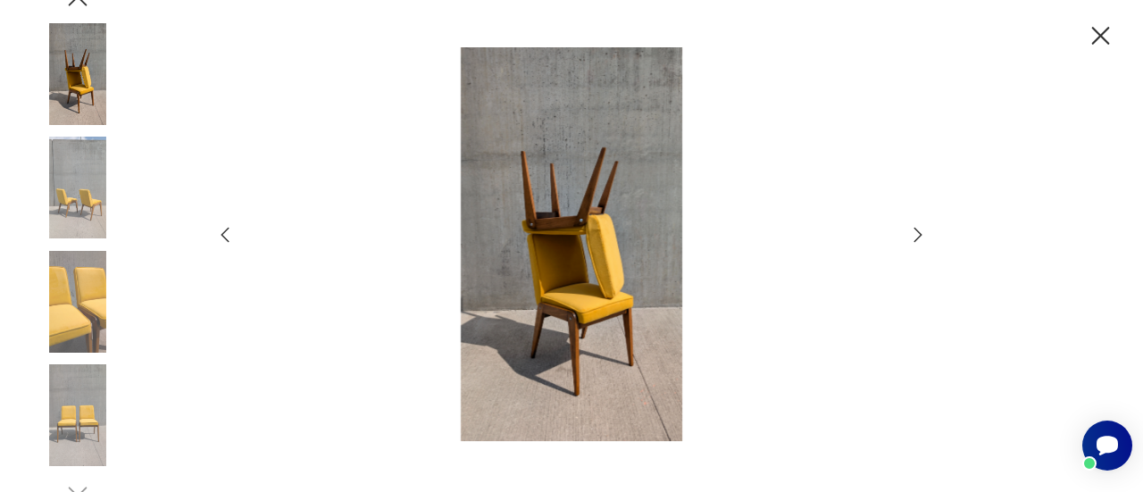
click at [918, 230] on icon "button" at bounding box center [917, 234] width 21 height 21
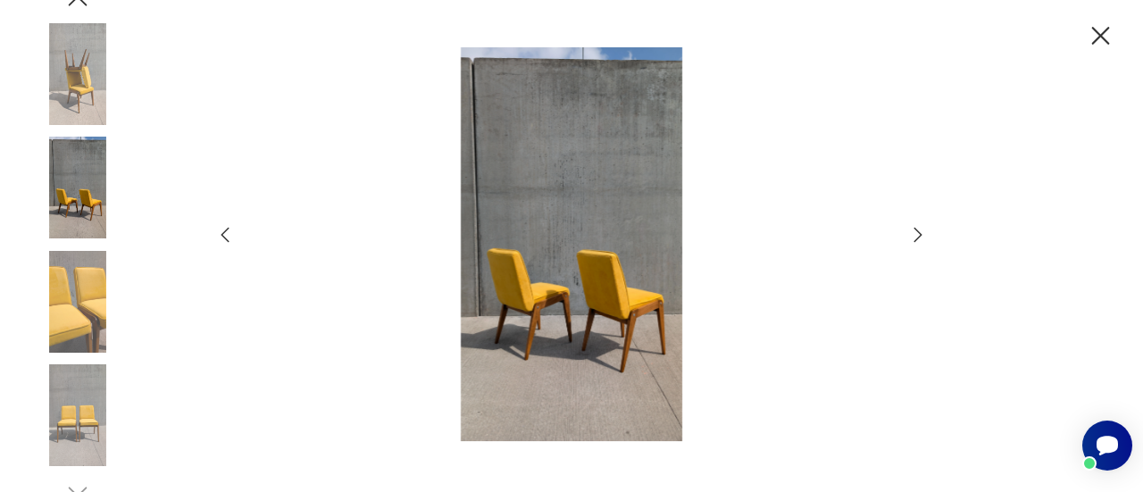
click at [918, 230] on icon "button" at bounding box center [917, 234] width 21 height 21
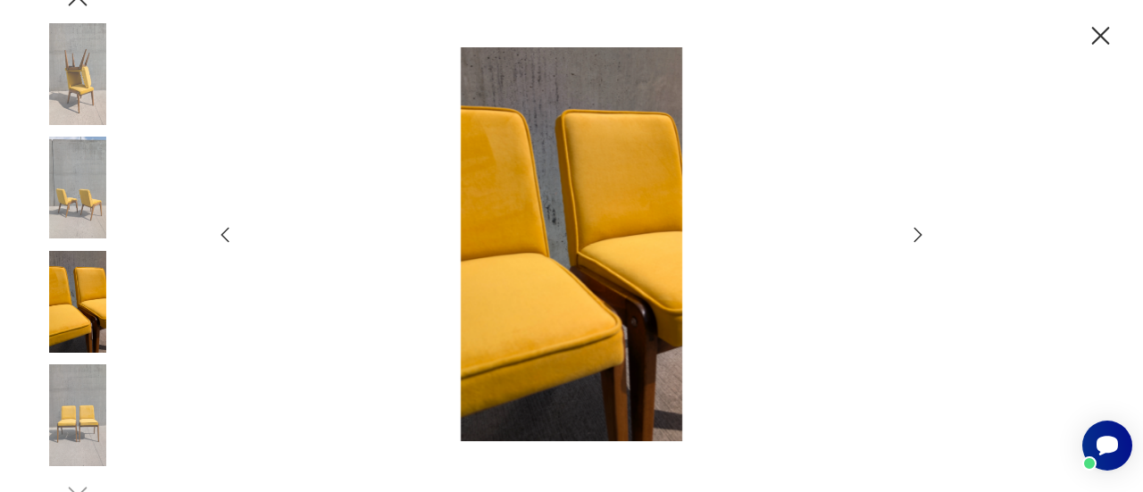
click at [1099, 36] on icon "button" at bounding box center [1101, 36] width 18 height 18
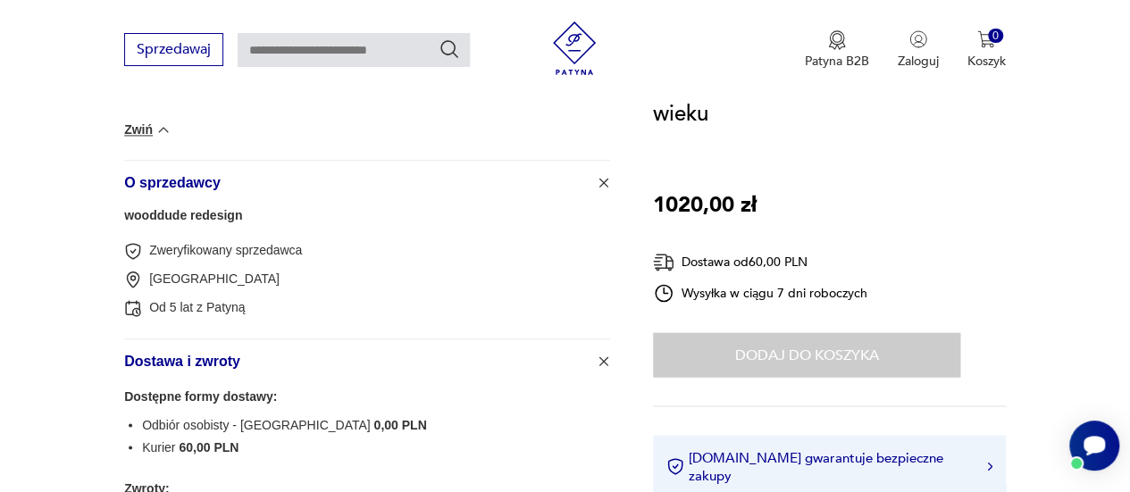
scroll to position [982, 0]
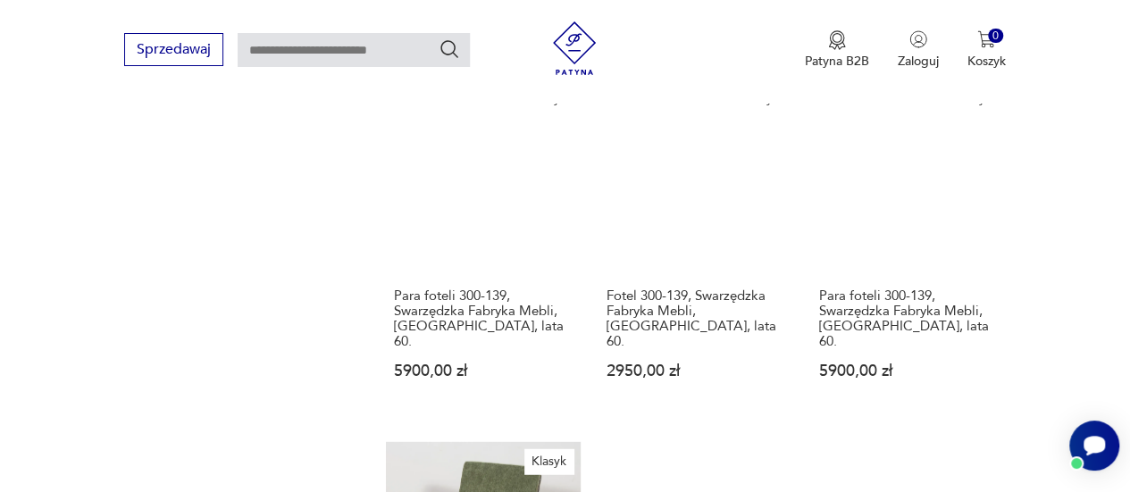
scroll to position [1366, 0]
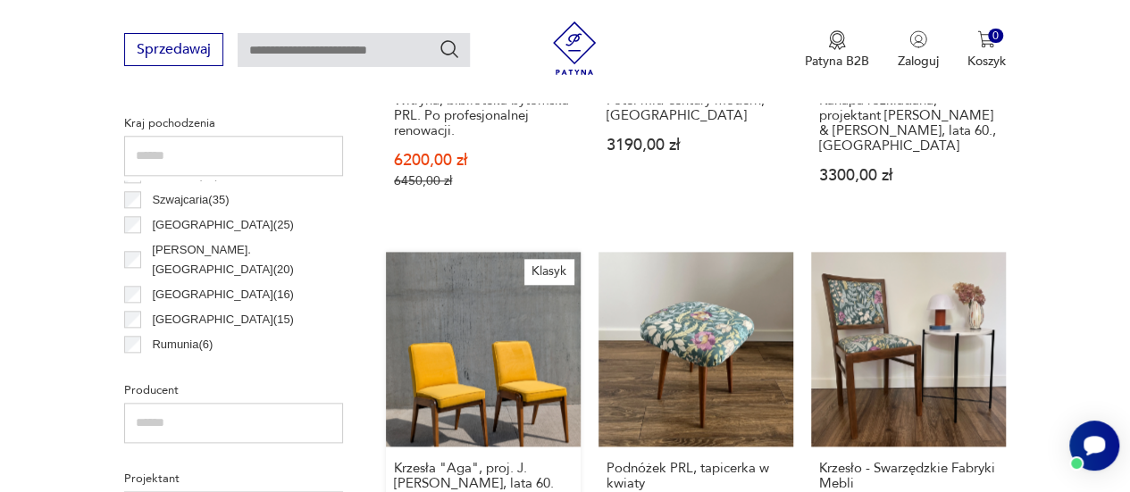
click at [525, 349] on link "Klasyk Krzesła "Aga", proj. J. Chierowskiego, lata 60. XX wieku 1020,00 zł" at bounding box center [483, 411] width 195 height 319
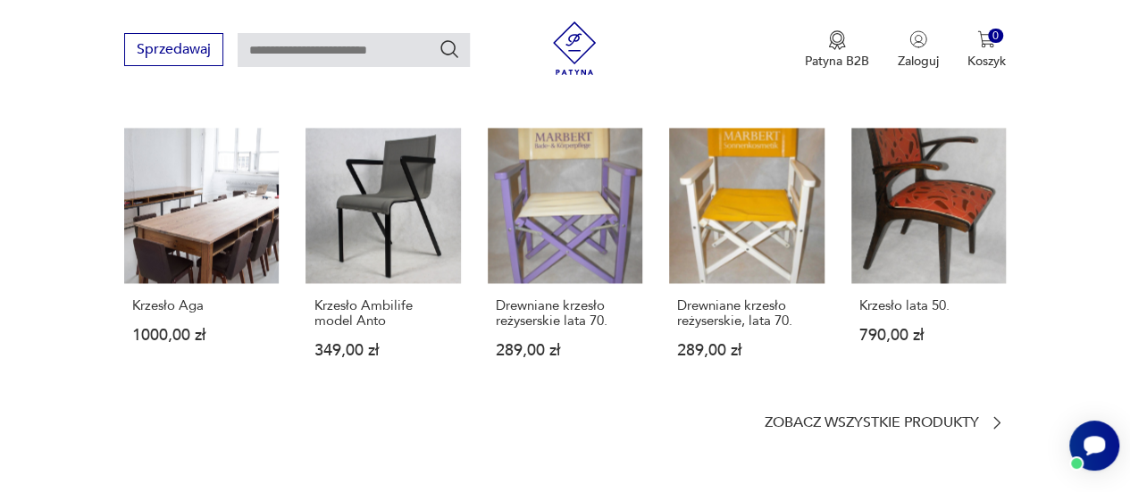
scroll to position [1429, 0]
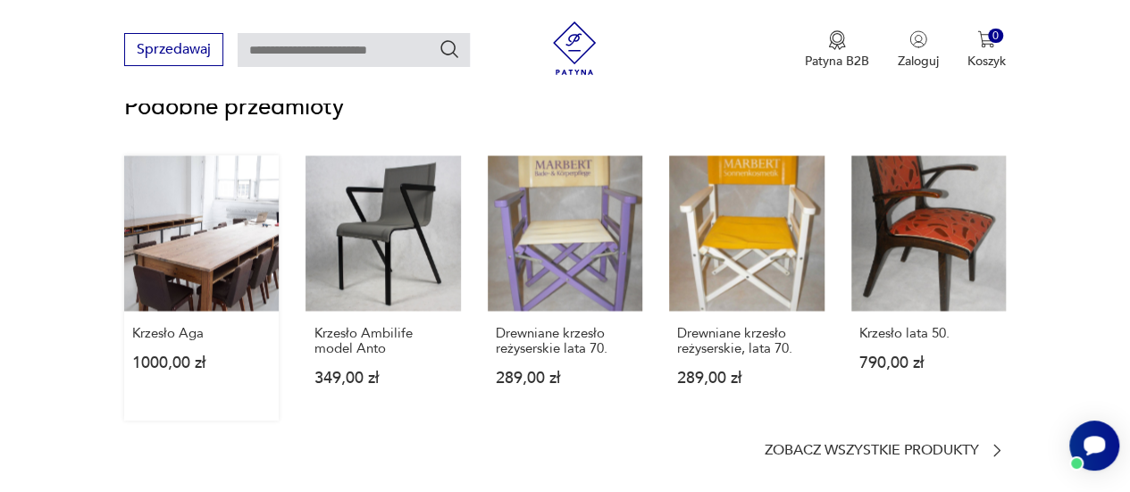
click at [230, 230] on link "Krzesło Aga 1000,00 zł" at bounding box center [201, 286] width 155 height 263
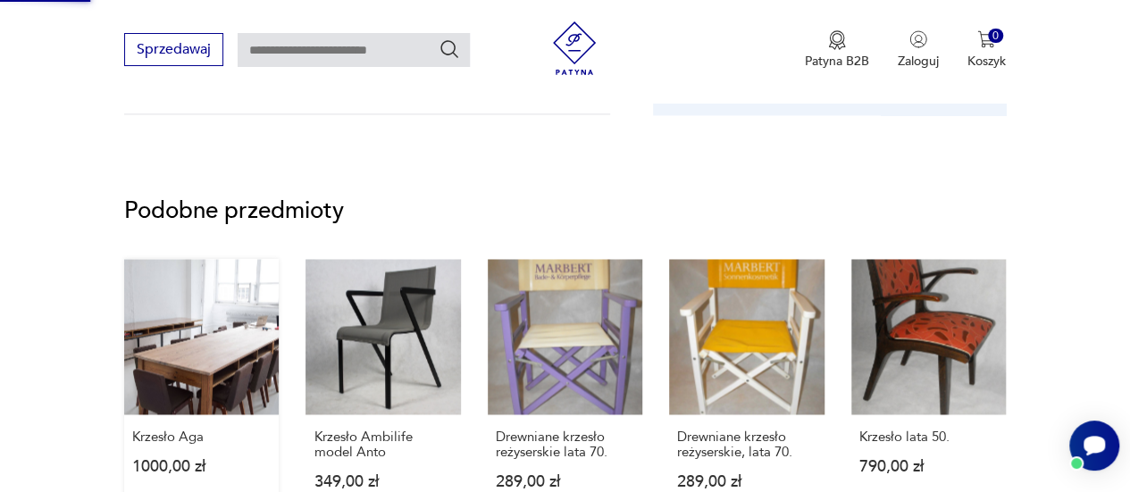
scroll to position [667, 0]
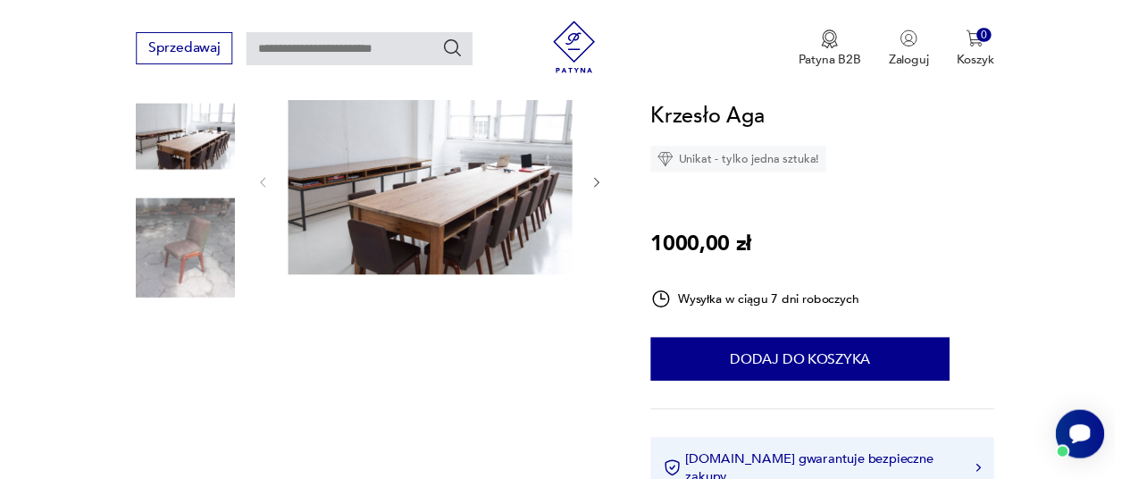
scroll to position [89, 0]
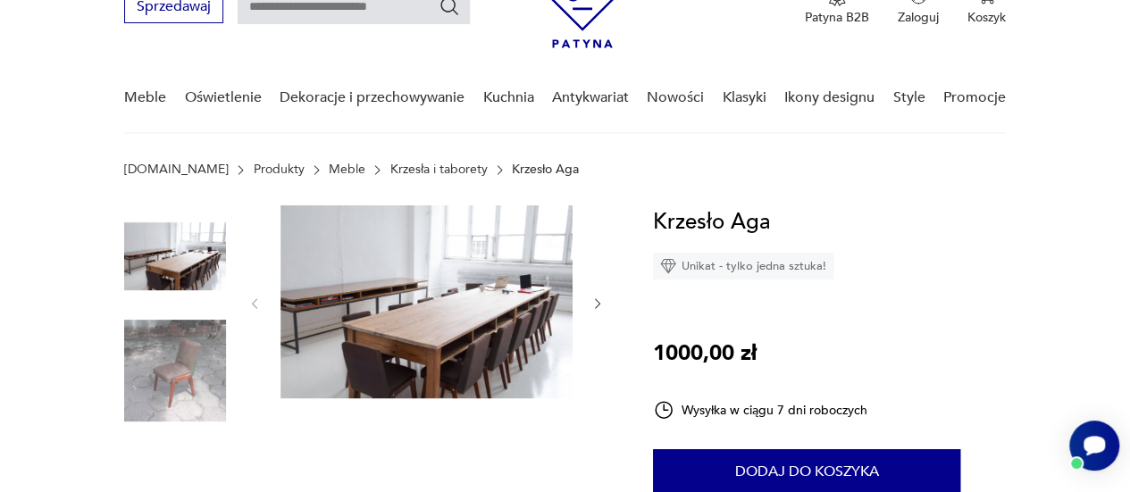
click at [598, 306] on icon "button" at bounding box center [597, 304] width 14 height 14
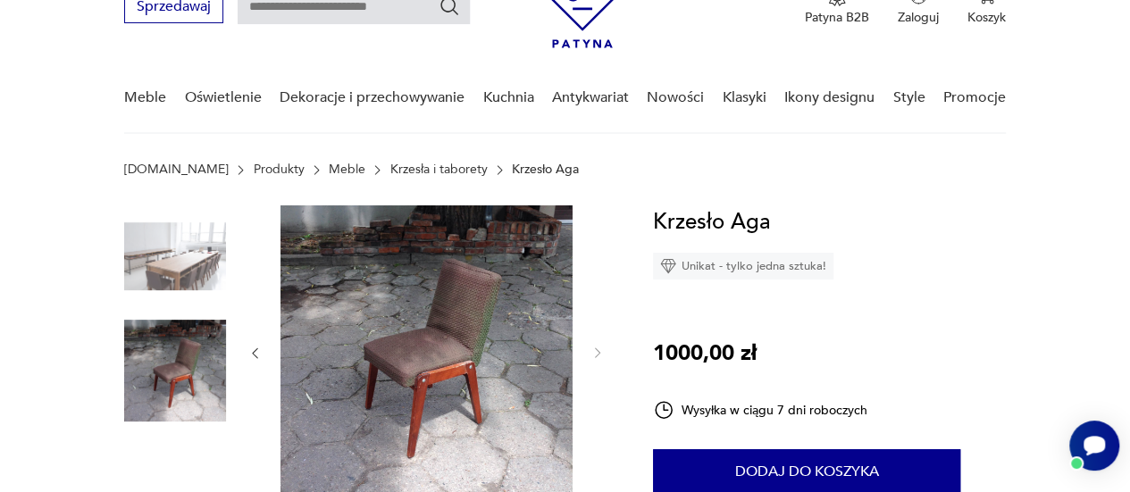
click at [494, 335] on img at bounding box center [426, 351] width 292 height 292
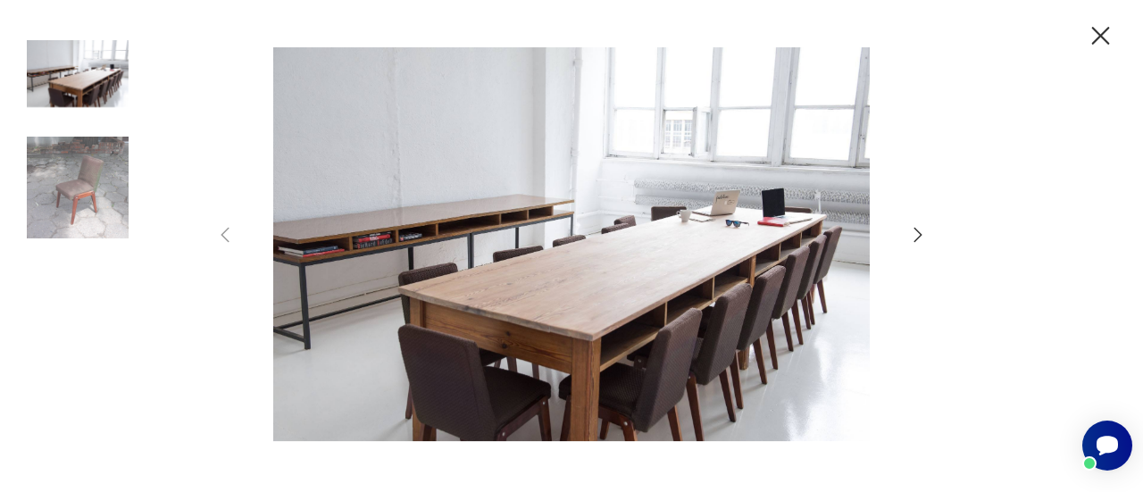
click at [920, 238] on icon "button" at bounding box center [917, 234] width 21 height 21
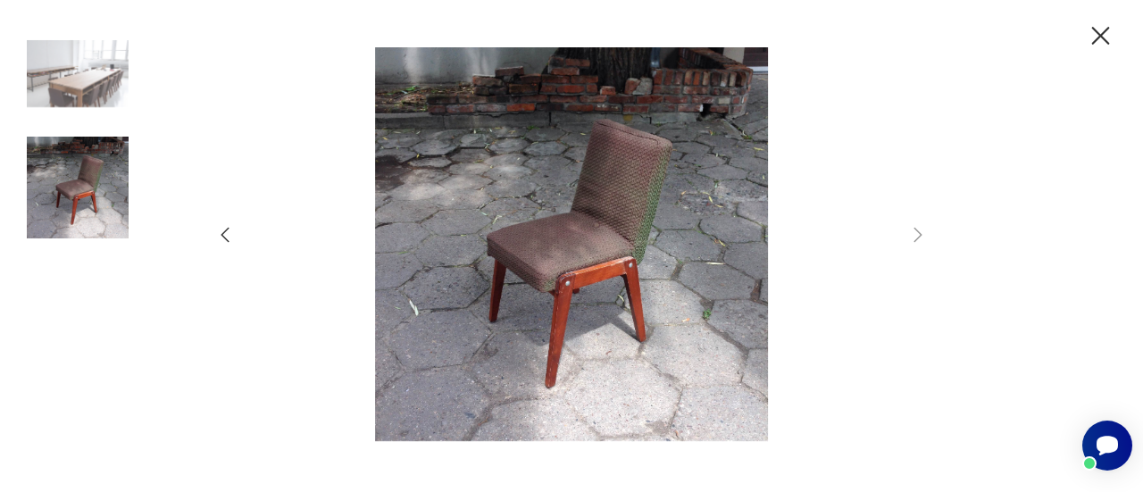
click at [1093, 40] on icon "button" at bounding box center [1100, 36] width 31 height 31
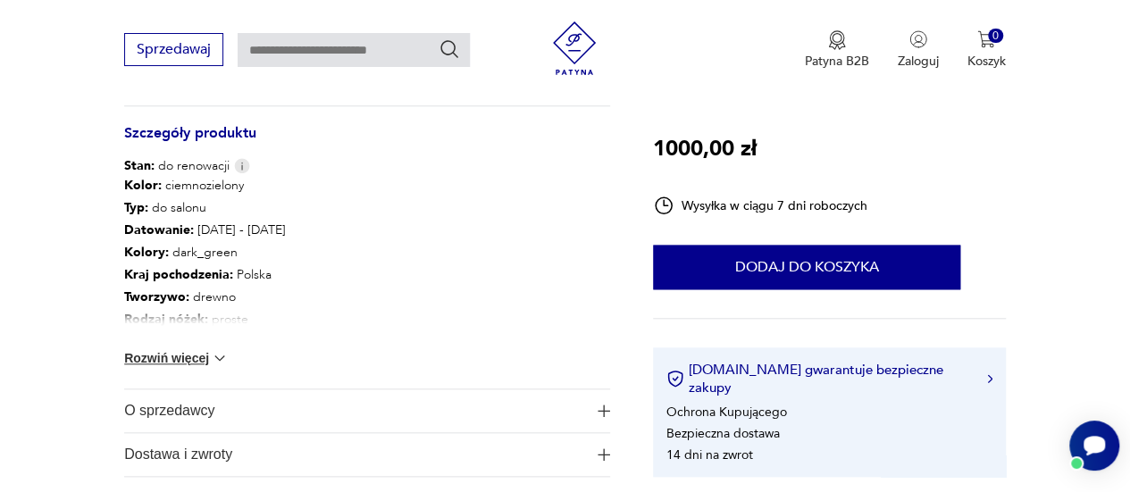
scroll to position [893, 0]
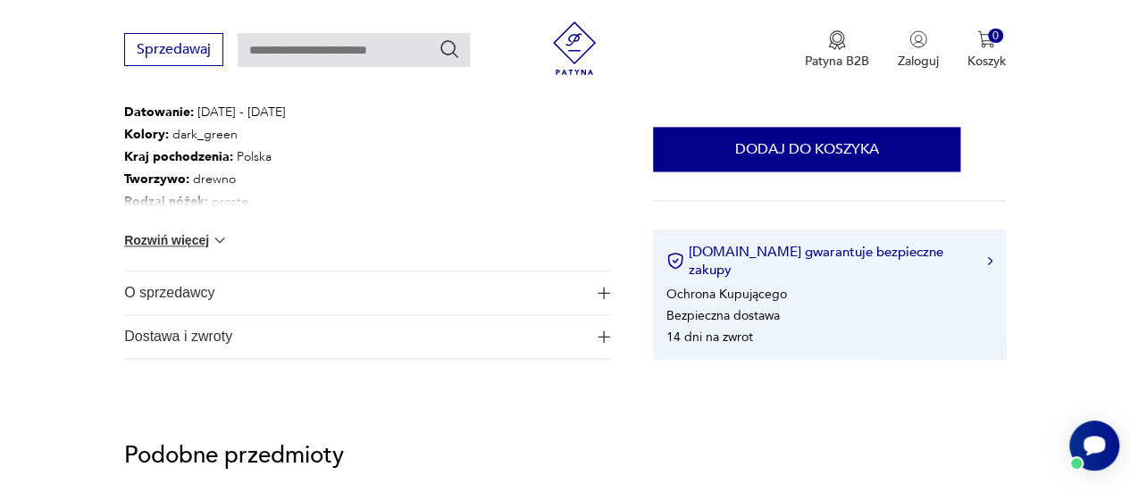
click at [155, 288] on span "O sprzedawcy" at bounding box center [355, 293] width 462 height 43
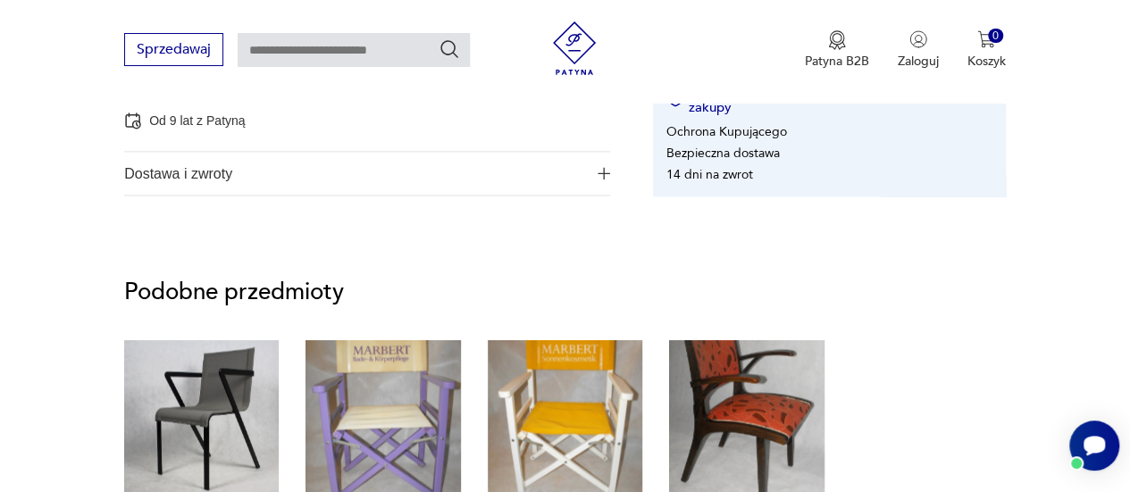
scroll to position [1250, 0]
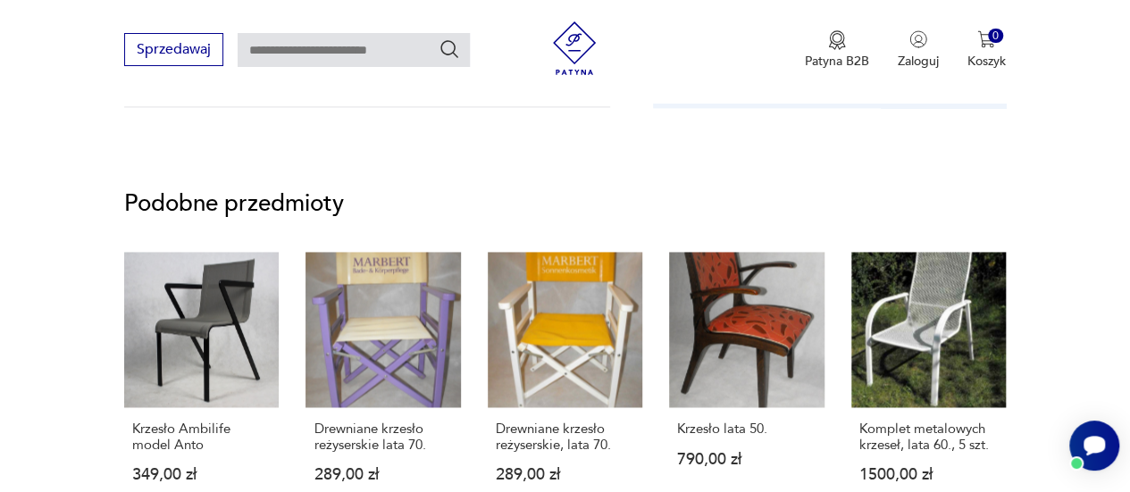
scroll to position [365, 0]
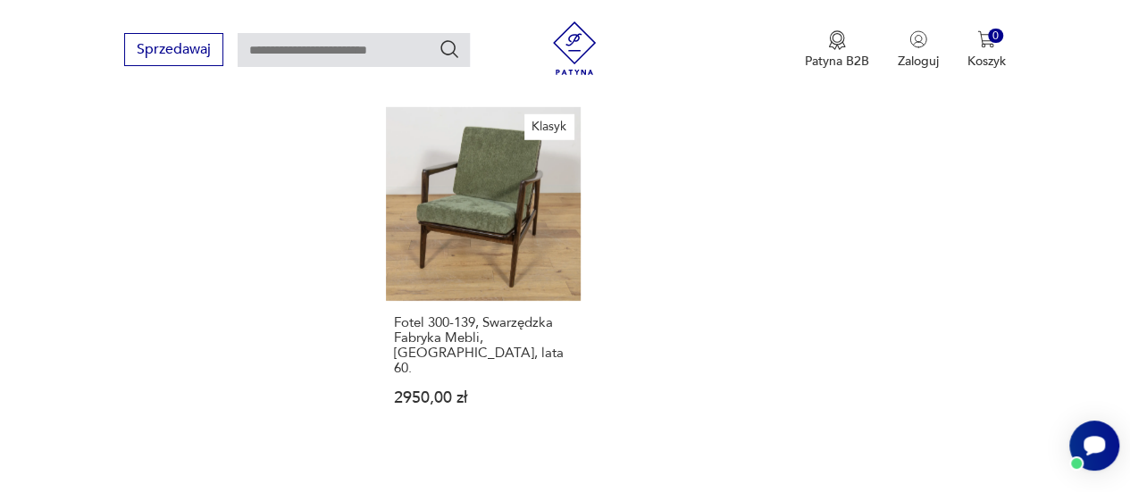
scroll to position [2706, 0]
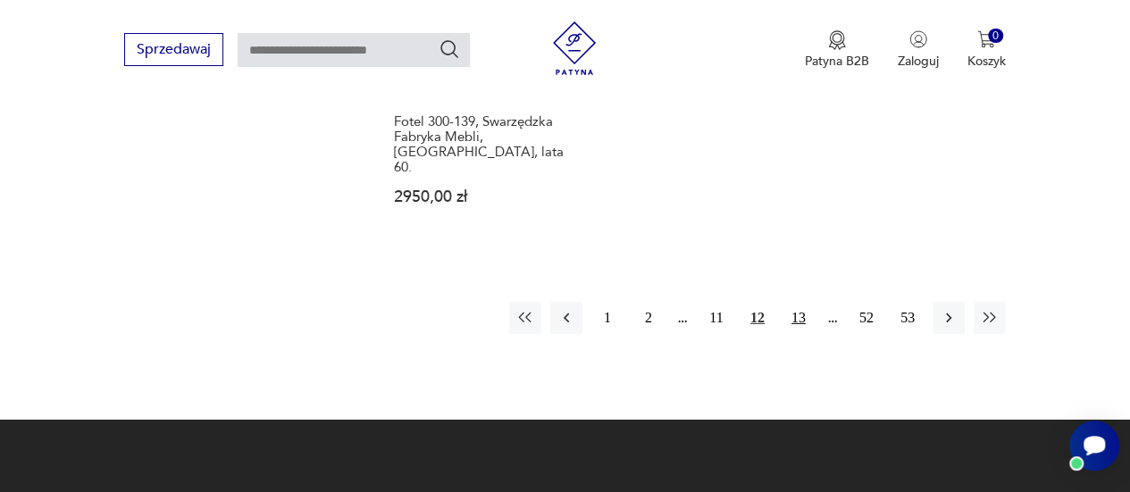
click at [797, 302] on button "13" at bounding box center [798, 318] width 32 height 32
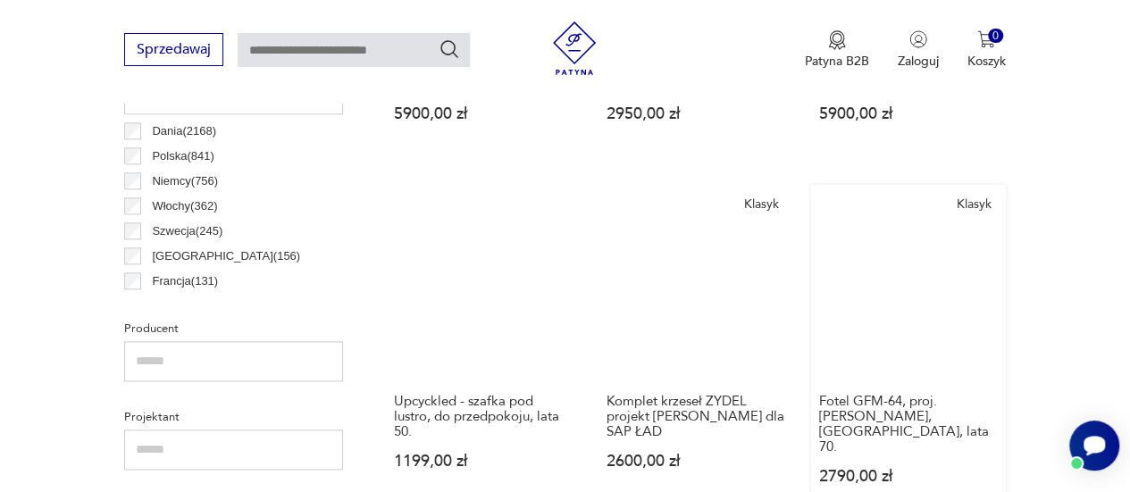
scroll to position [1009, 0]
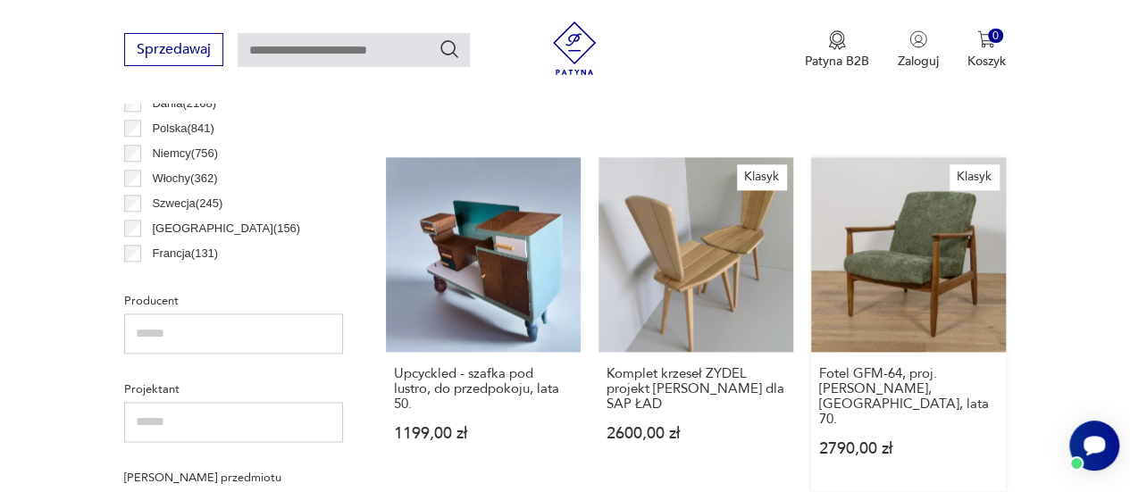
click at [896, 269] on link "Klasyk Fotel GFM-64, proj. Edmund Homa, Polska, lata 70. 2790,00 zł" at bounding box center [908, 324] width 195 height 334
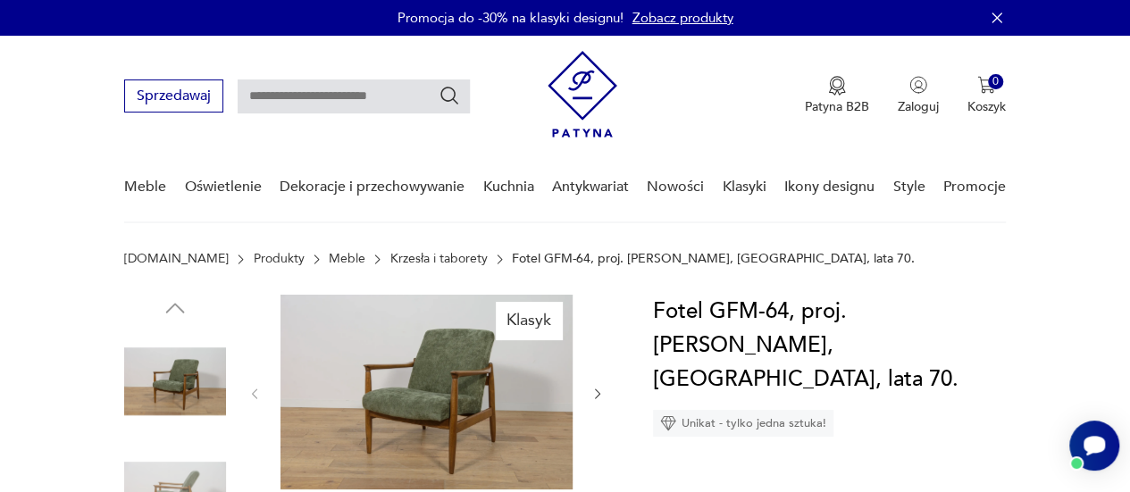
click at [424, 414] on img at bounding box center [426, 392] width 292 height 195
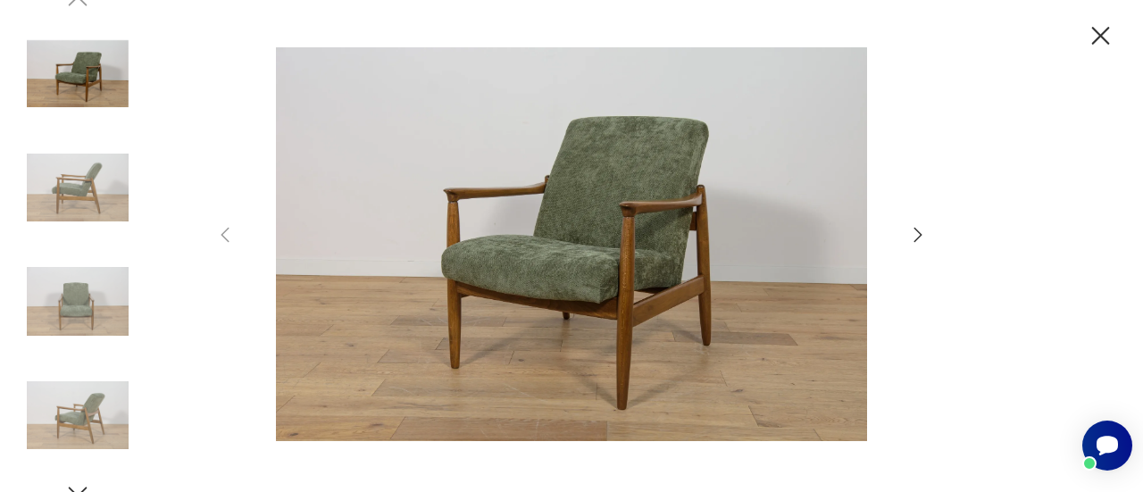
click at [918, 233] on icon "button" at bounding box center [917, 234] width 21 height 21
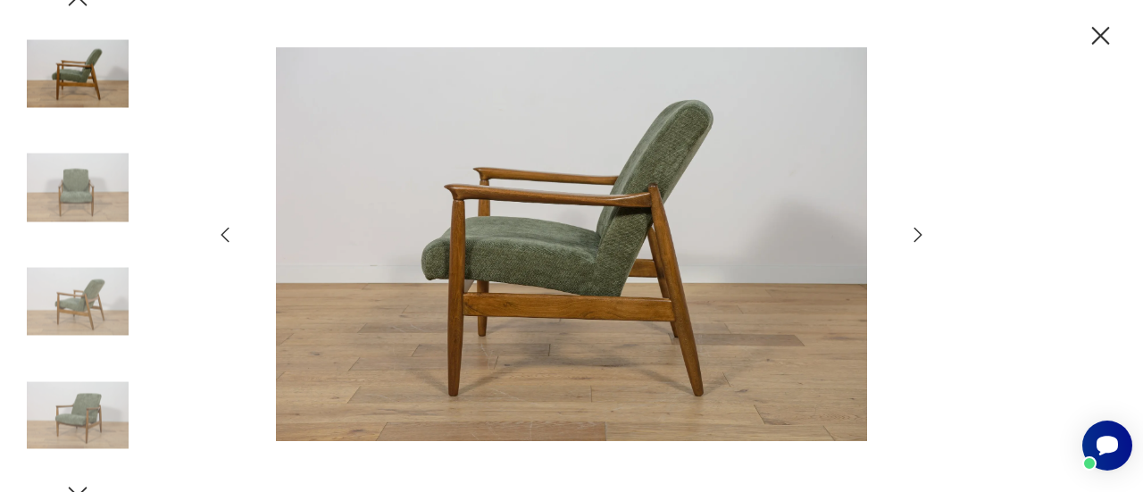
click at [1101, 32] on icon "button" at bounding box center [1100, 36] width 31 height 31
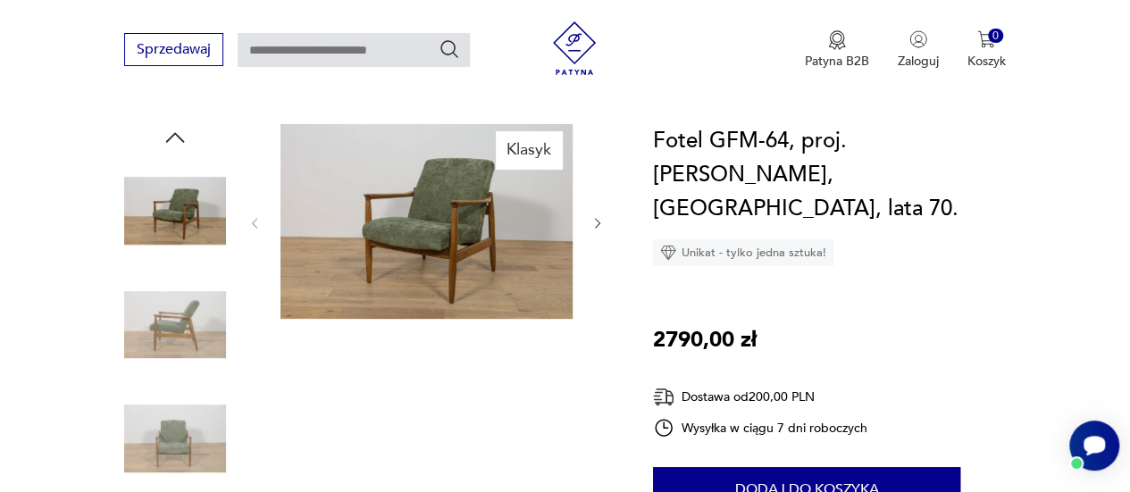
scroll to position [179, 0]
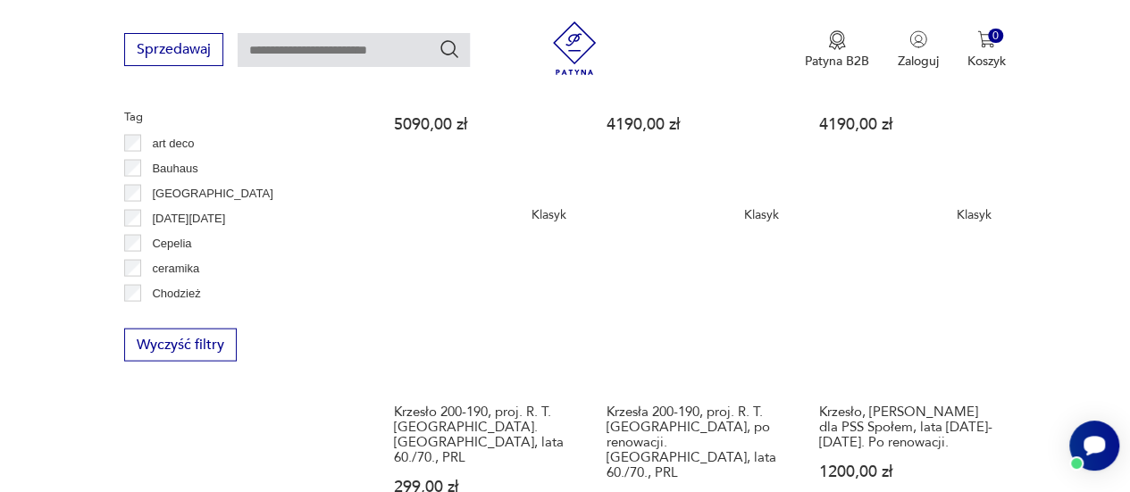
scroll to position [1724, 0]
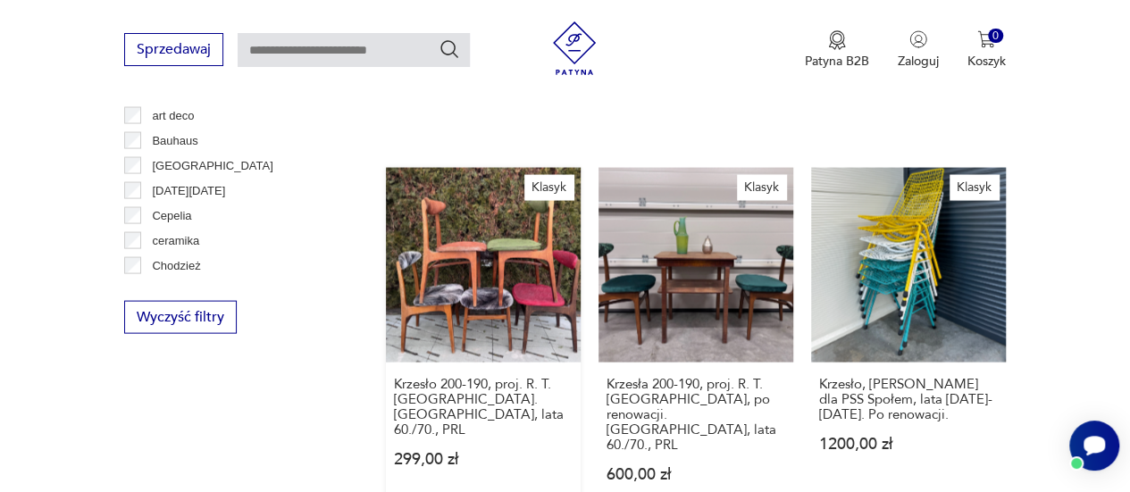
click at [473, 235] on link "Klasyk Krzesło 200-190, proj. R. T. Hałasa. Polska, lata 60./70., PRL 299,00 zł" at bounding box center [483, 342] width 195 height 349
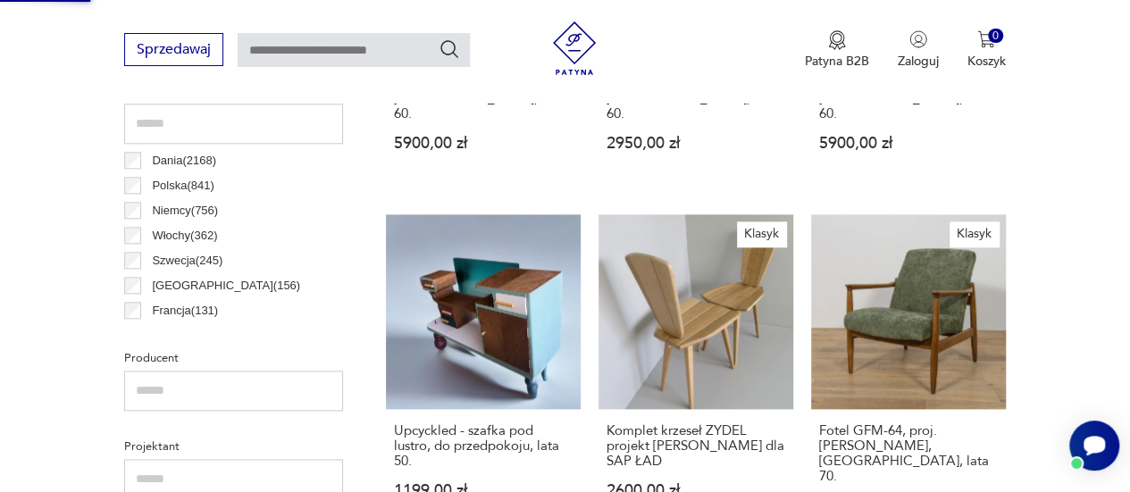
scroll to position [261, 0]
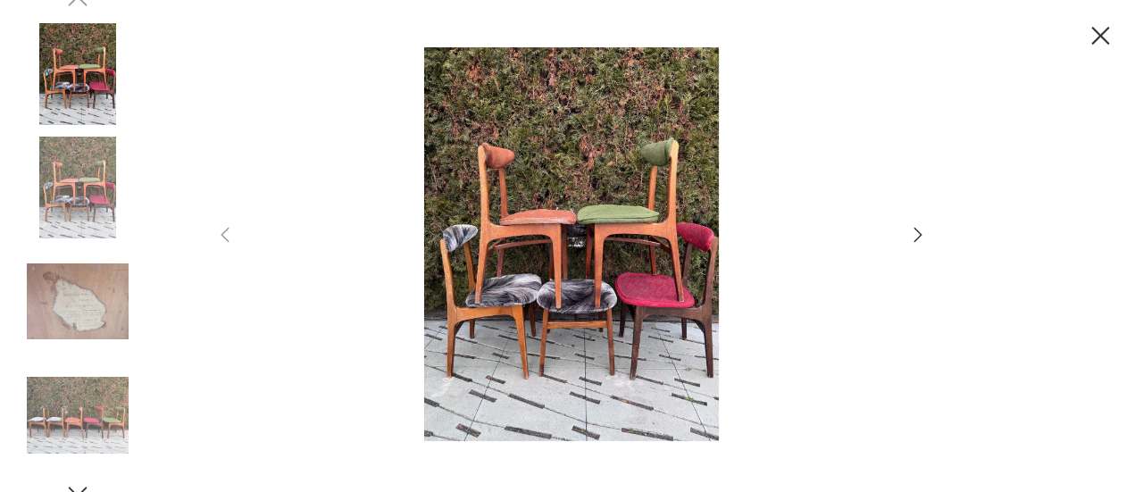
click at [915, 238] on icon "button" at bounding box center [917, 234] width 21 height 21
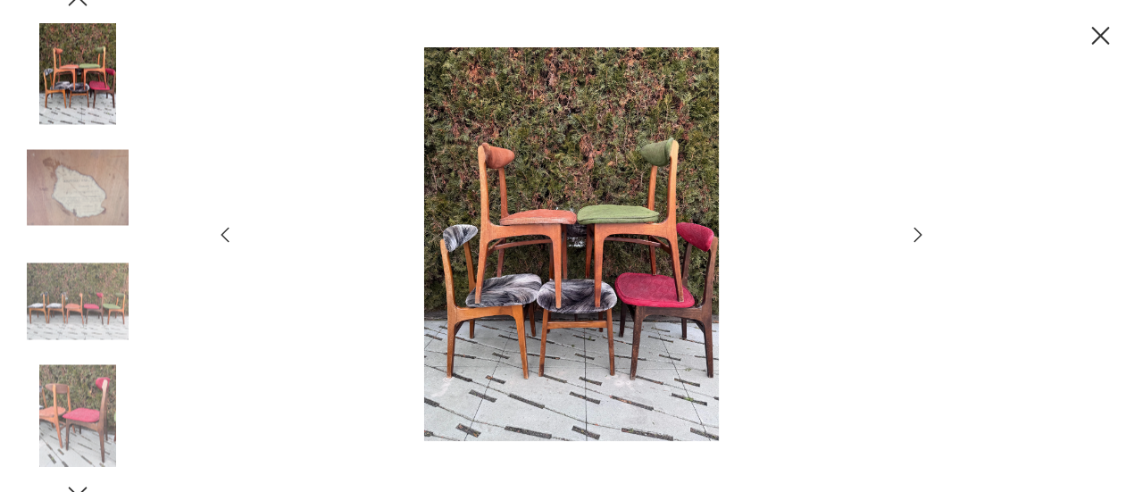
click at [915, 235] on icon "button" at bounding box center [917, 234] width 21 height 21
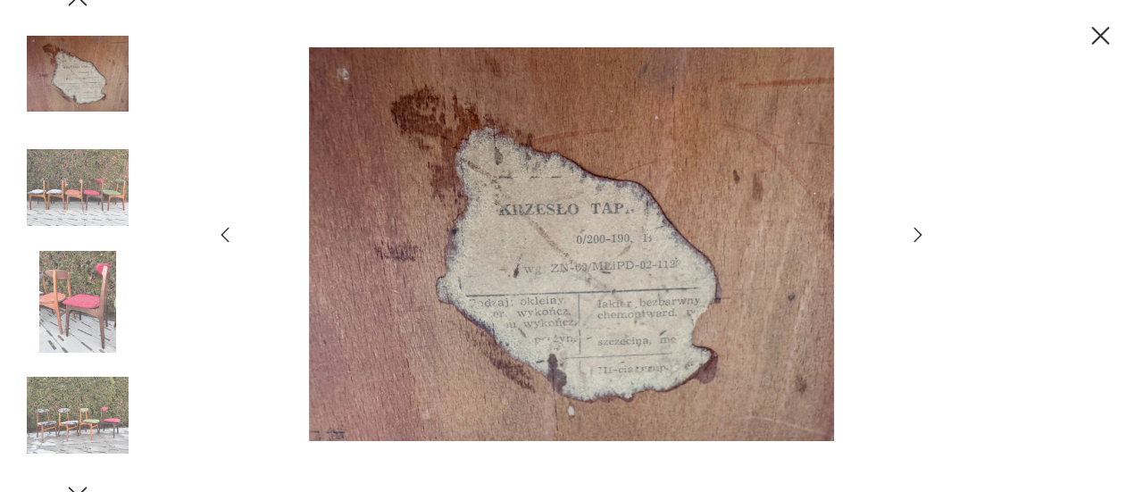
click at [915, 235] on icon "button" at bounding box center [917, 234] width 21 height 21
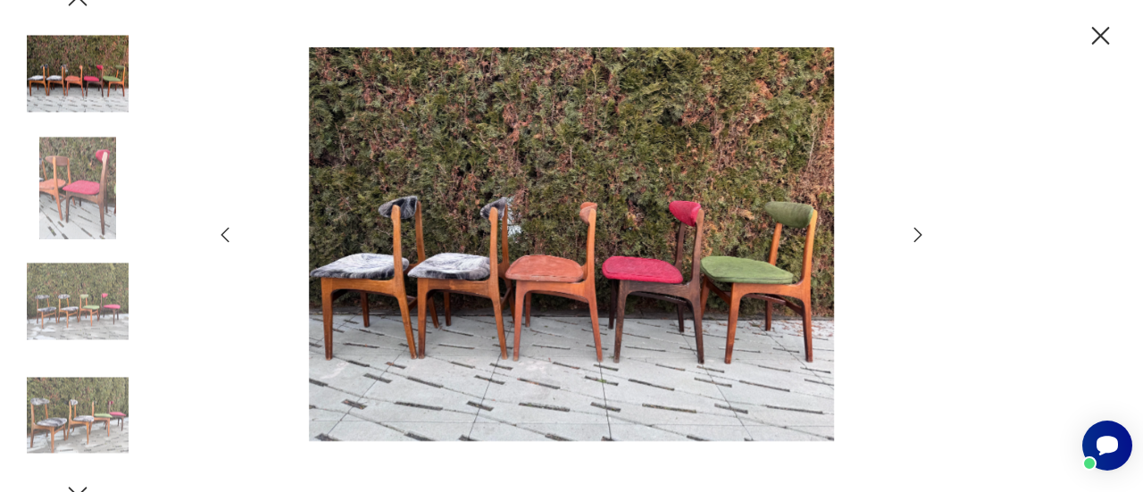
click at [1092, 24] on icon "button" at bounding box center [1100, 36] width 31 height 31
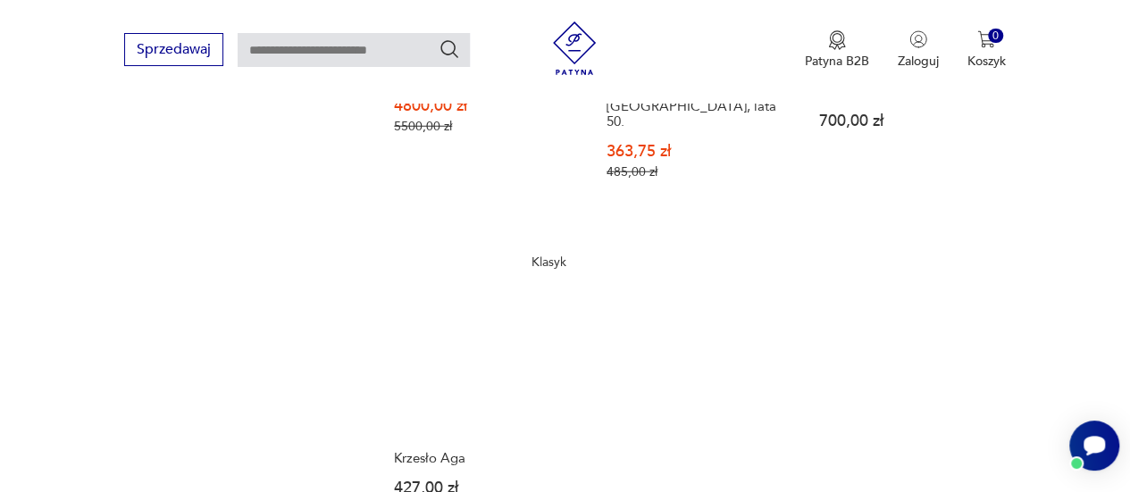
scroll to position [2438, 0]
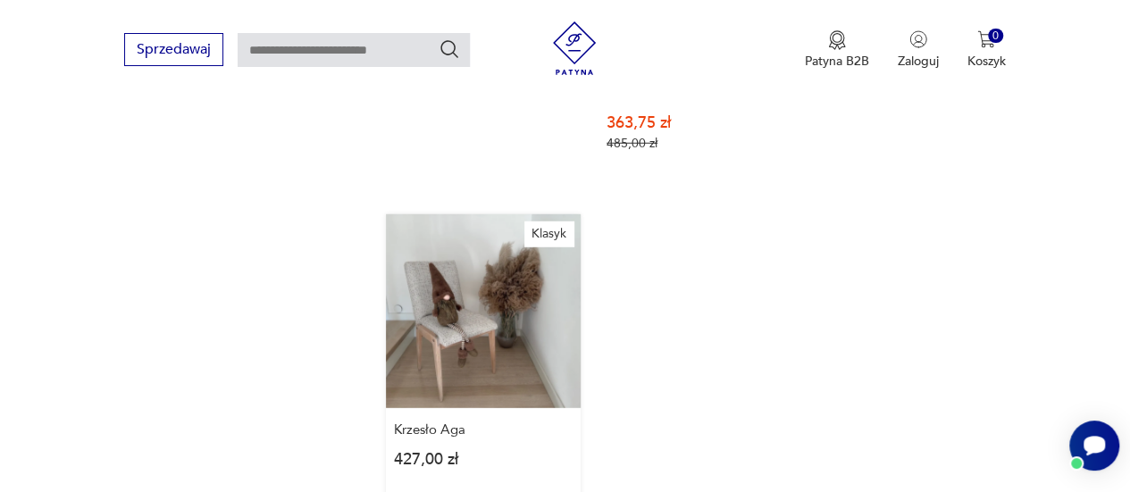
click at [472, 240] on link "Klasyk Krzesło Aga 427,00 zł" at bounding box center [483, 358] width 195 height 288
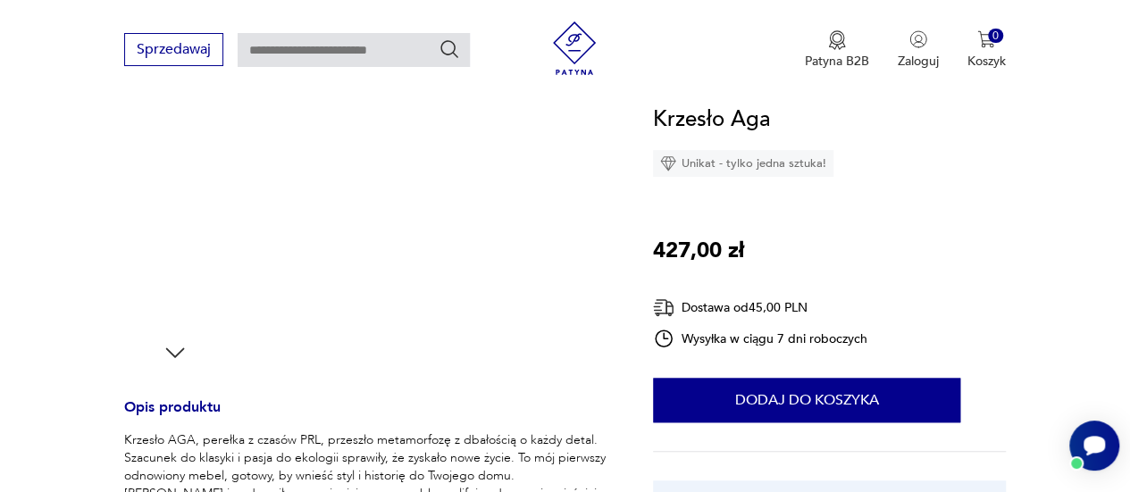
scroll to position [714, 0]
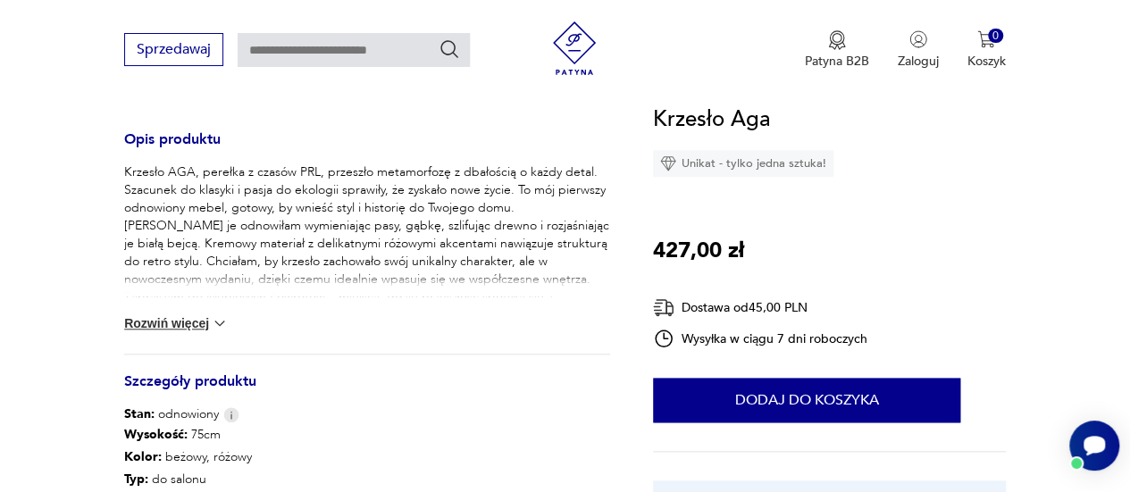
click at [202, 322] on button "Rozwiń więcej" at bounding box center [176, 323] width 104 height 18
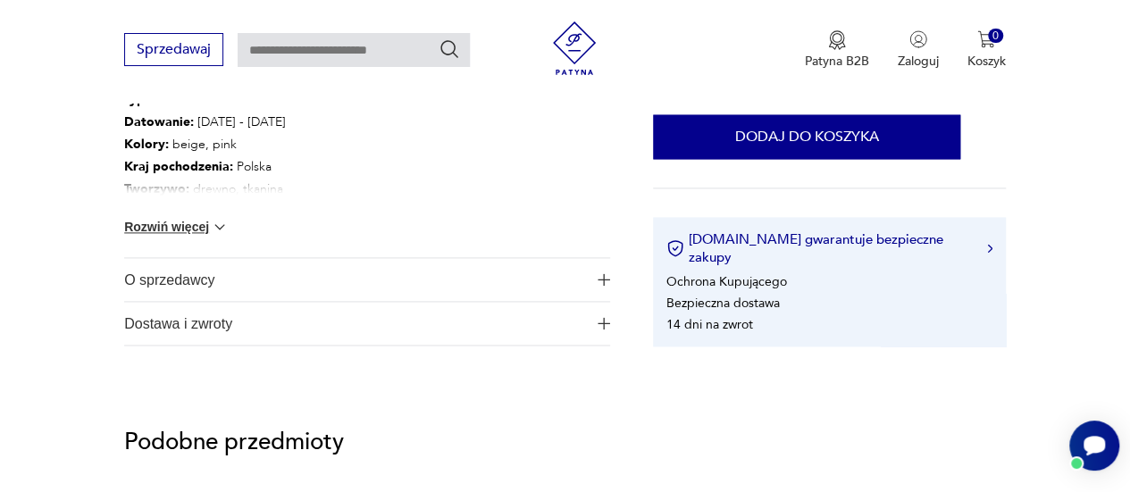
scroll to position [1161, 0]
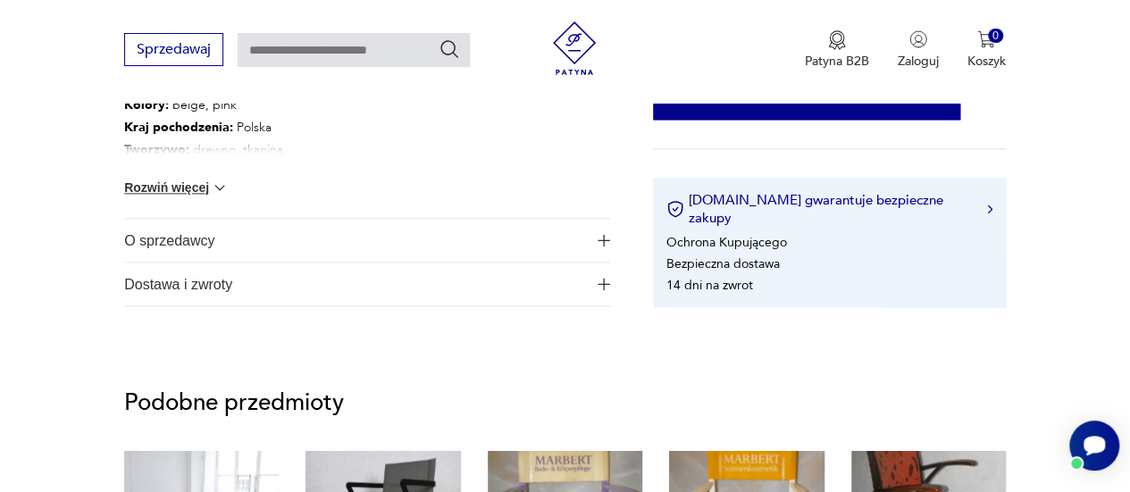
click at [189, 194] on button "Rozwiń więcej" at bounding box center [176, 188] width 104 height 18
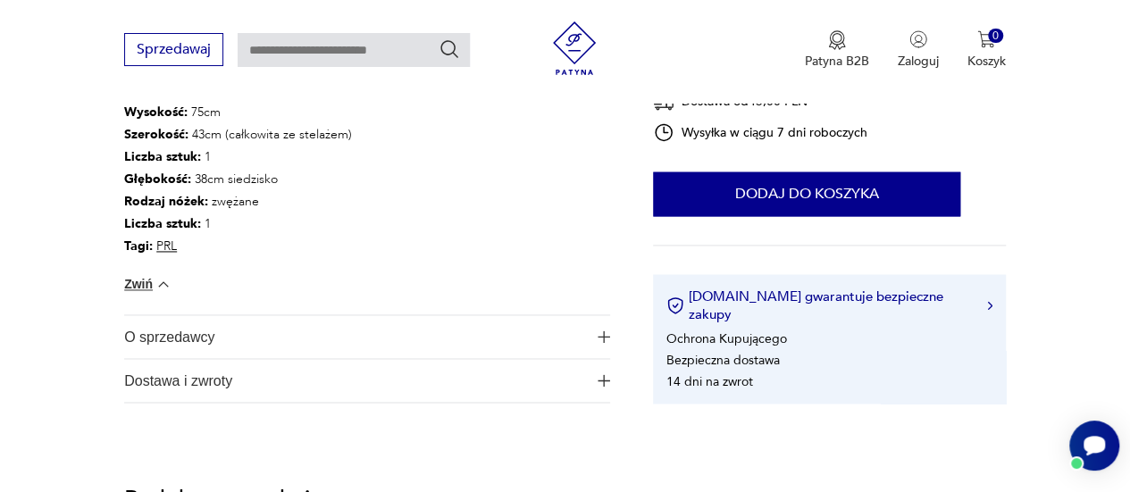
scroll to position [1340, 0]
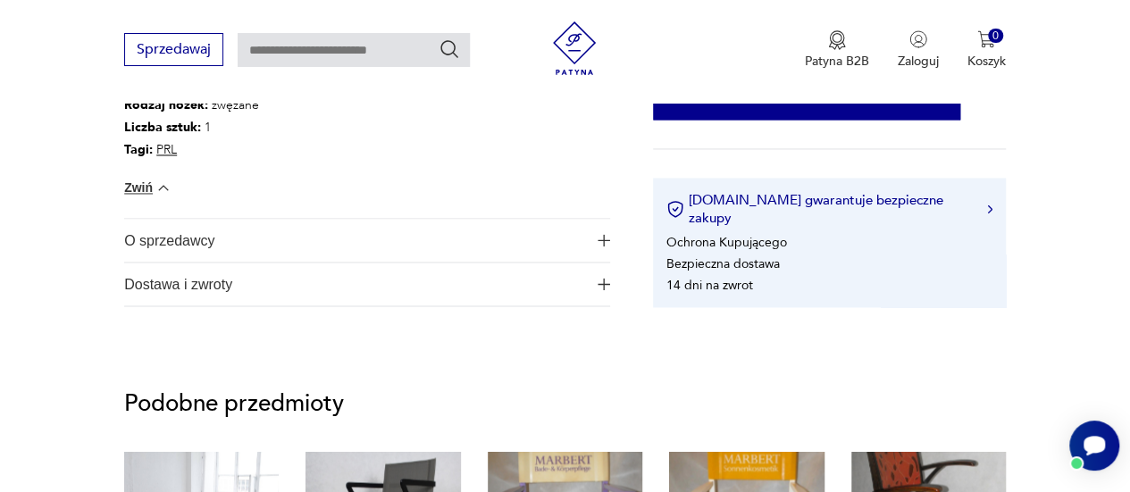
click at [438, 248] on span "O sprzedawcy" at bounding box center [355, 240] width 462 height 43
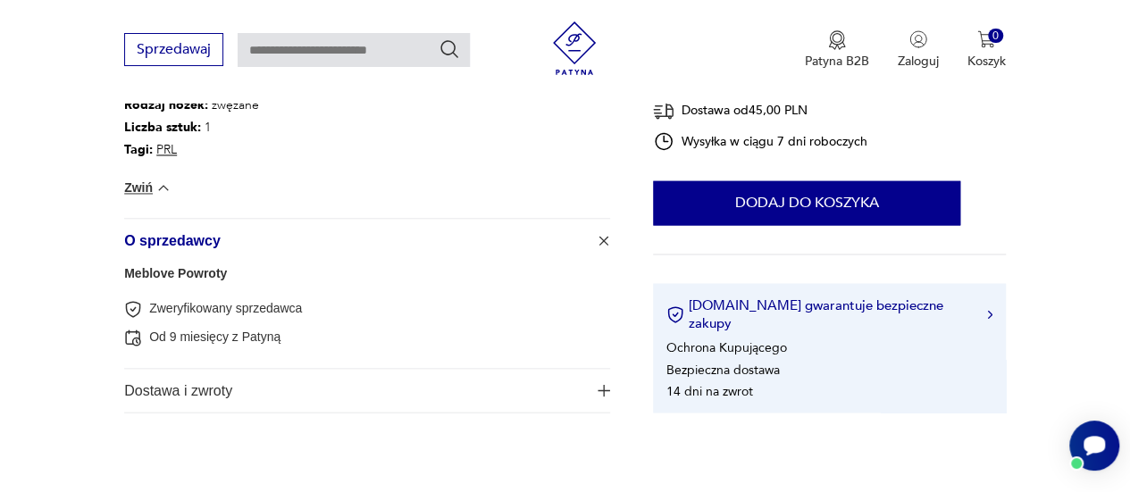
click at [223, 396] on span "Dostawa i zwroty" at bounding box center [355, 390] width 462 height 43
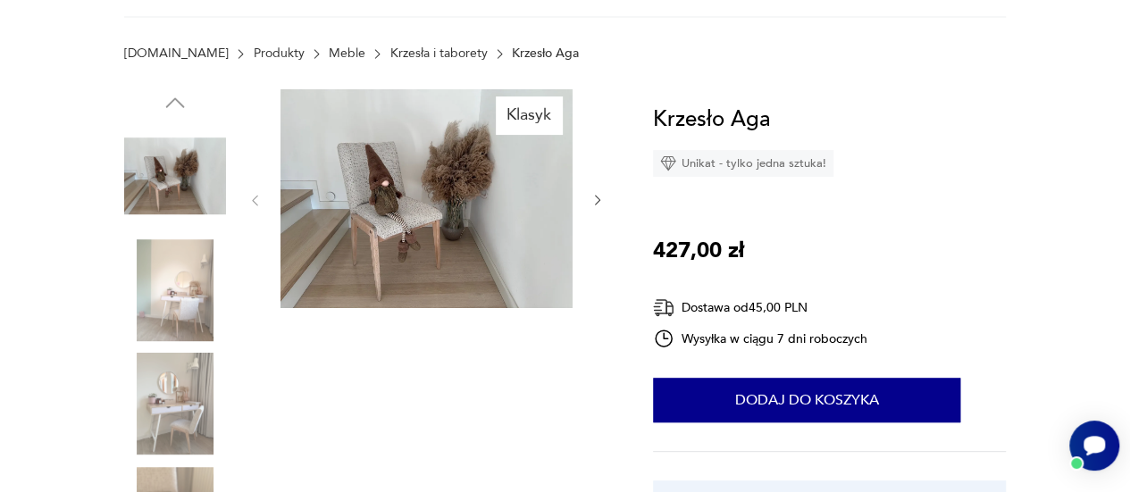
scroll to position [89, 0]
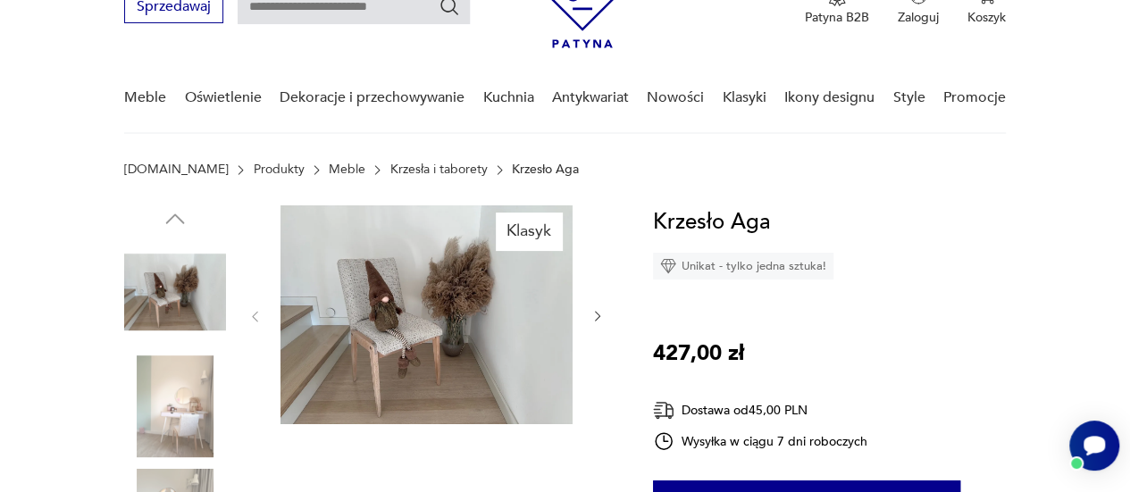
click at [396, 290] on img at bounding box center [426, 314] width 292 height 219
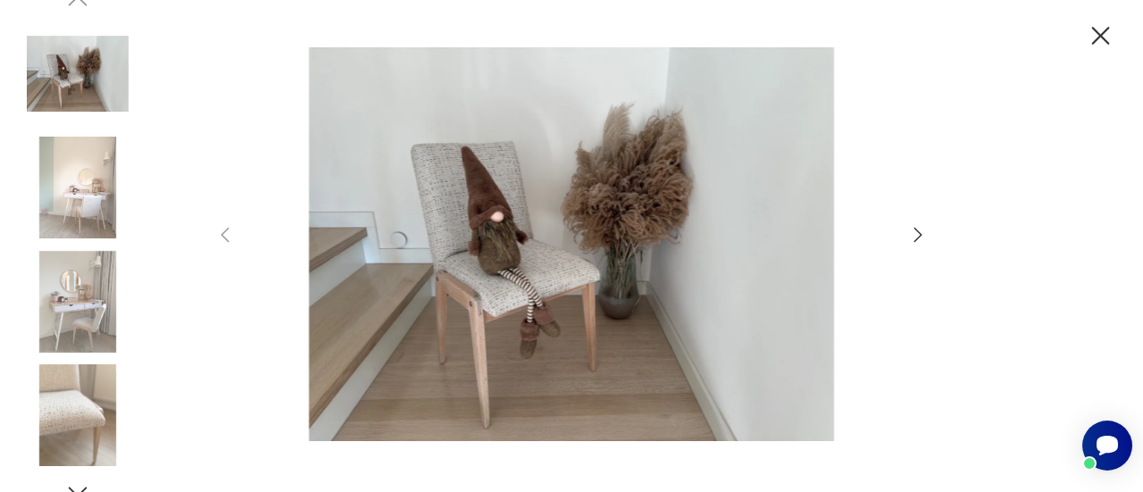
click at [570, 258] on img at bounding box center [572, 244] width 636 height 394
click at [918, 236] on icon "button" at bounding box center [917, 234] width 21 height 21
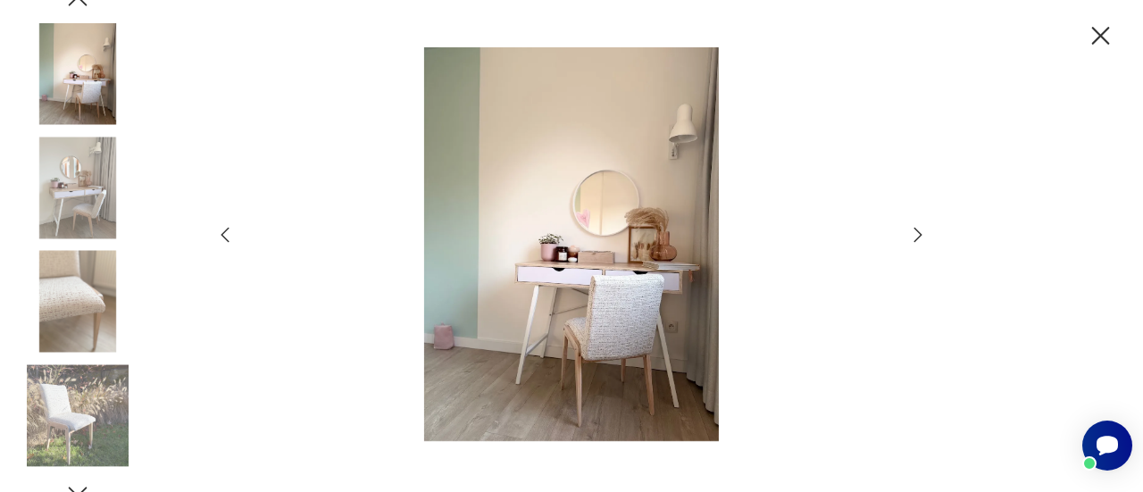
click at [918, 236] on icon "button" at bounding box center [917, 234] width 21 height 21
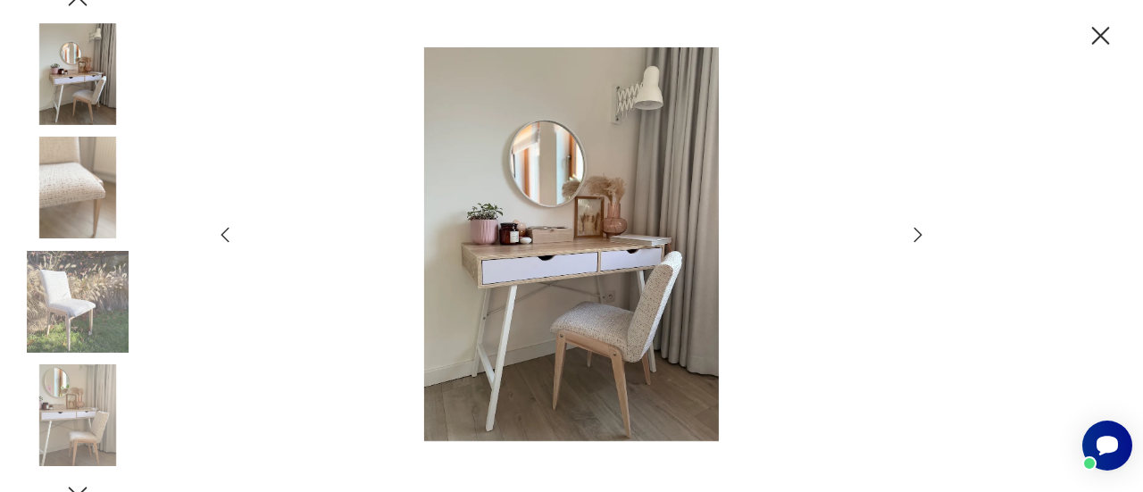
click at [918, 236] on icon "button" at bounding box center [917, 234] width 21 height 21
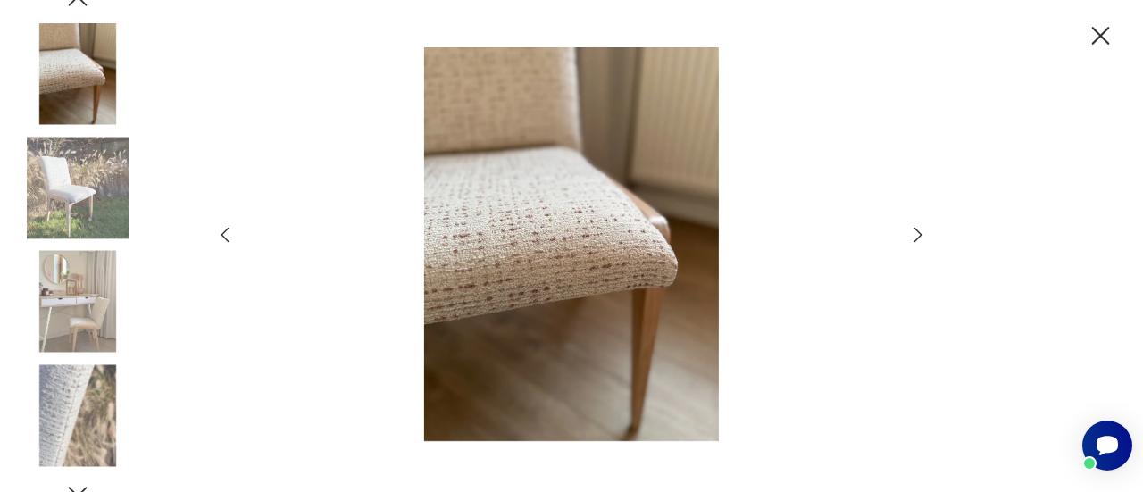
click at [918, 236] on icon "button" at bounding box center [917, 234] width 21 height 21
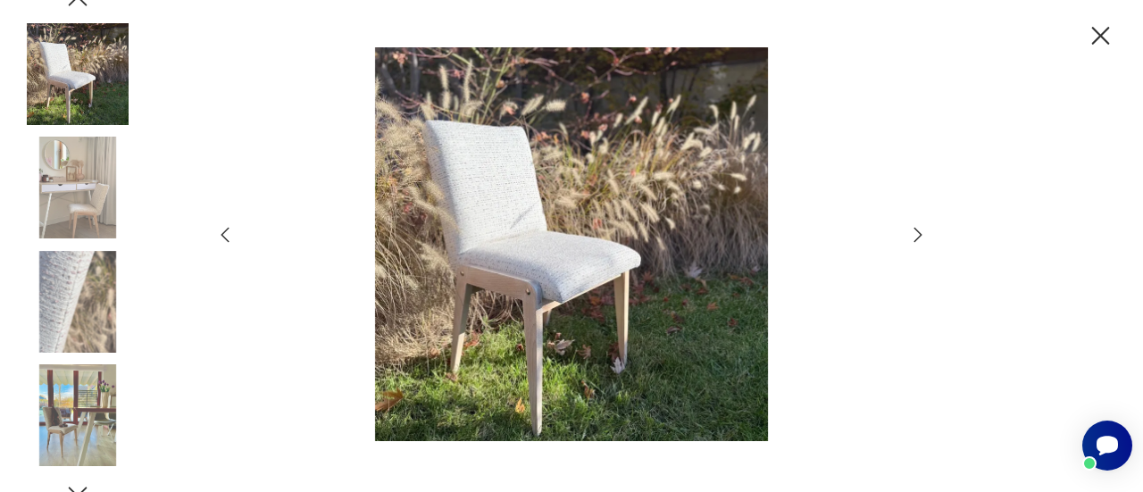
click at [918, 236] on icon "button" at bounding box center [917, 234] width 21 height 21
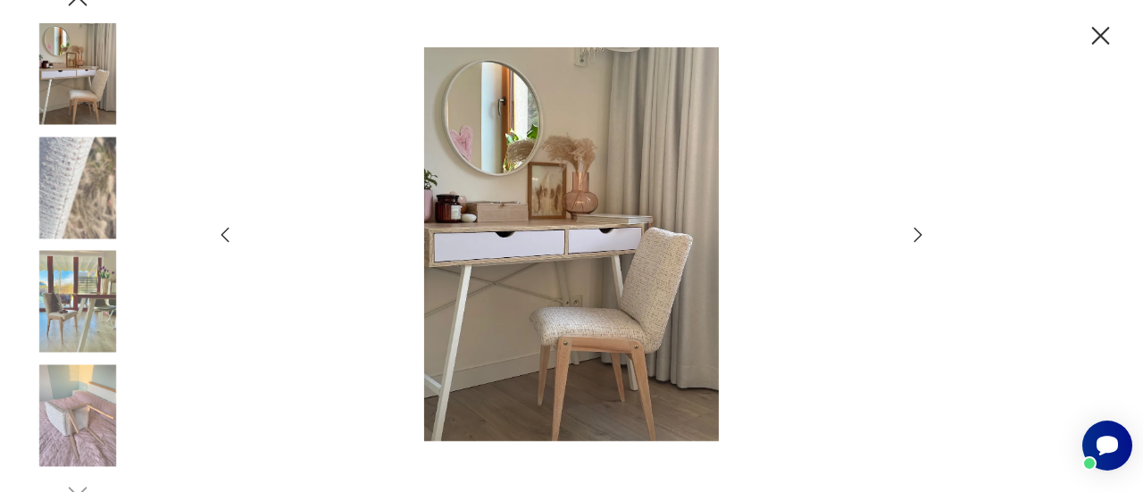
click at [918, 236] on icon "button" at bounding box center [917, 234] width 21 height 21
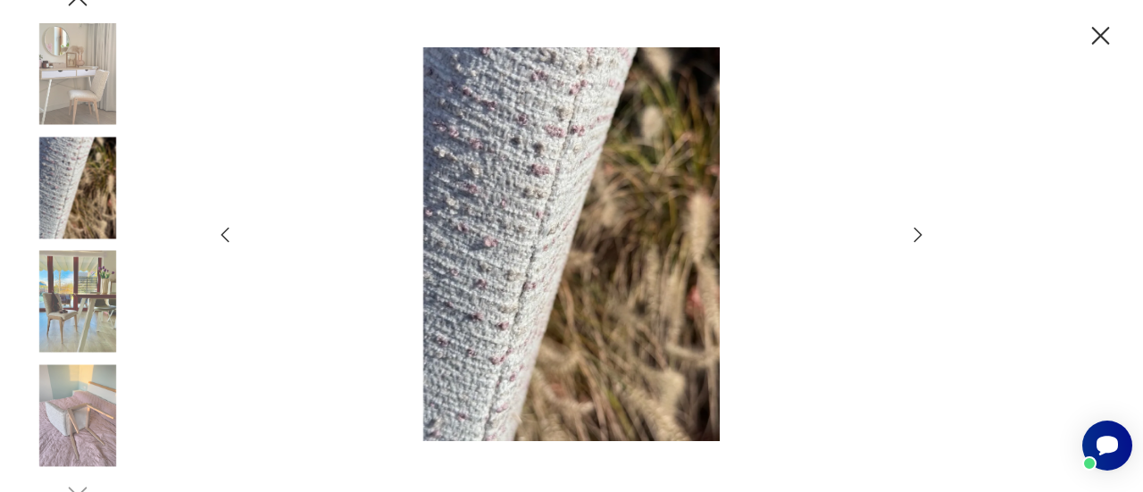
click at [918, 236] on icon "button" at bounding box center [917, 234] width 21 height 21
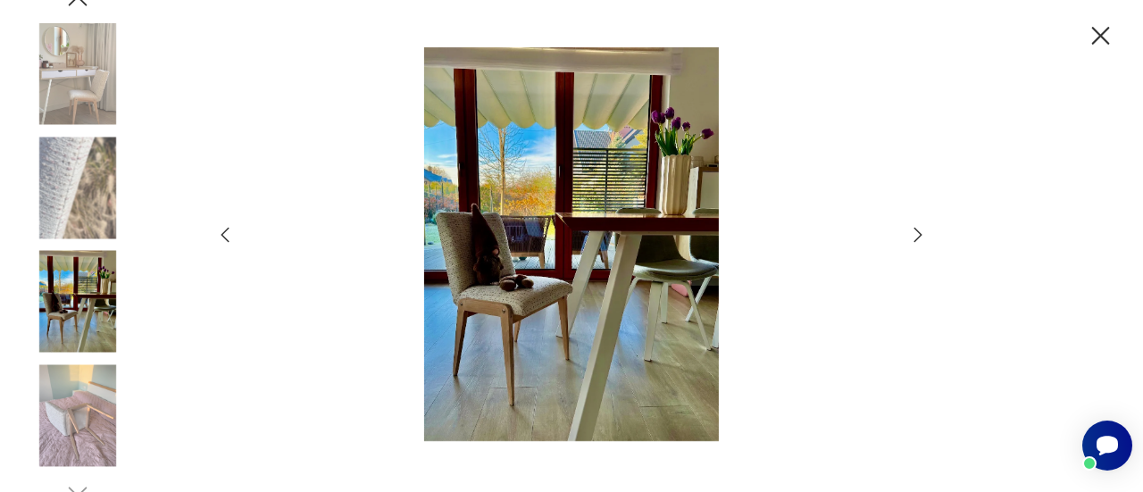
click at [918, 236] on icon "button" at bounding box center [917, 234] width 21 height 21
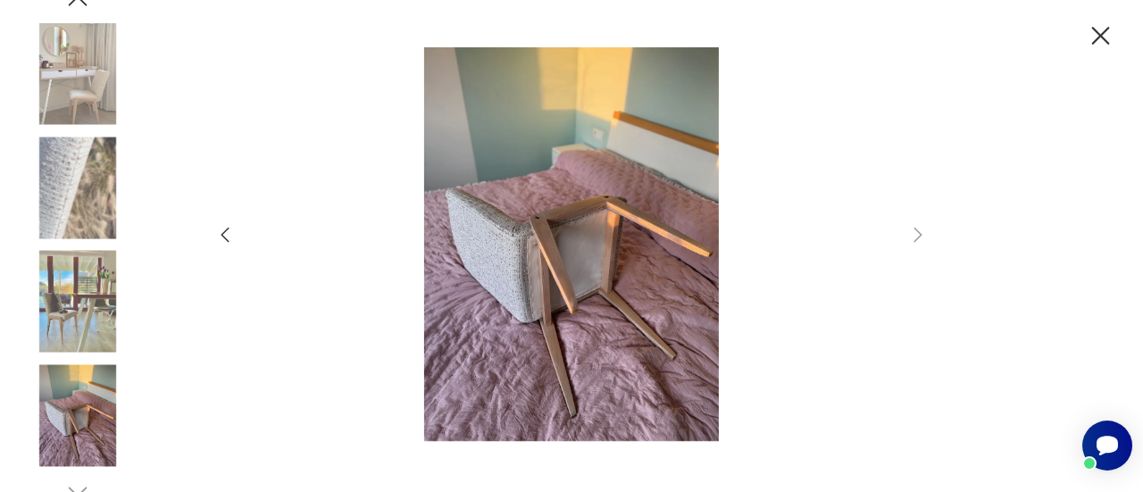
click at [1109, 35] on icon "button" at bounding box center [1100, 36] width 31 height 31
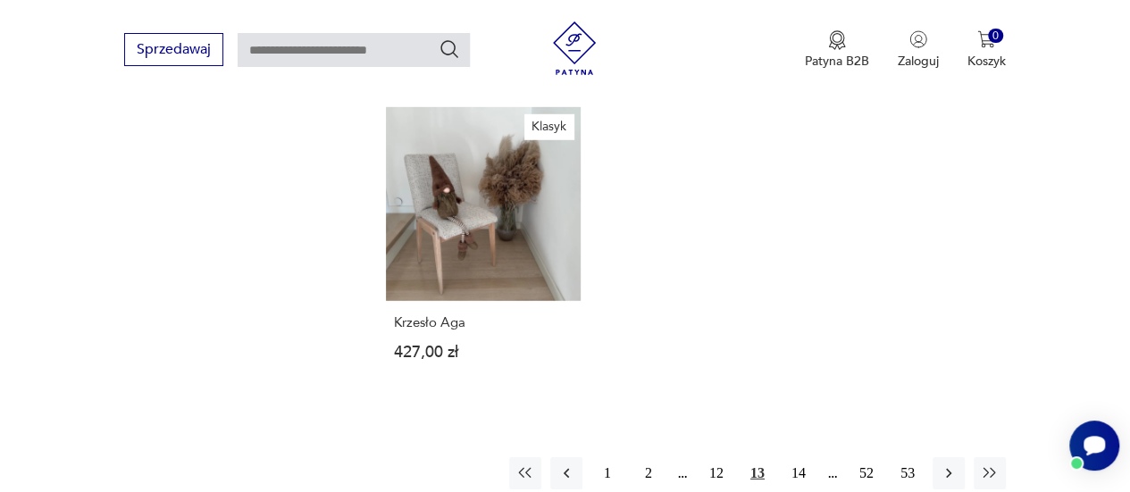
scroll to position [2582, 0]
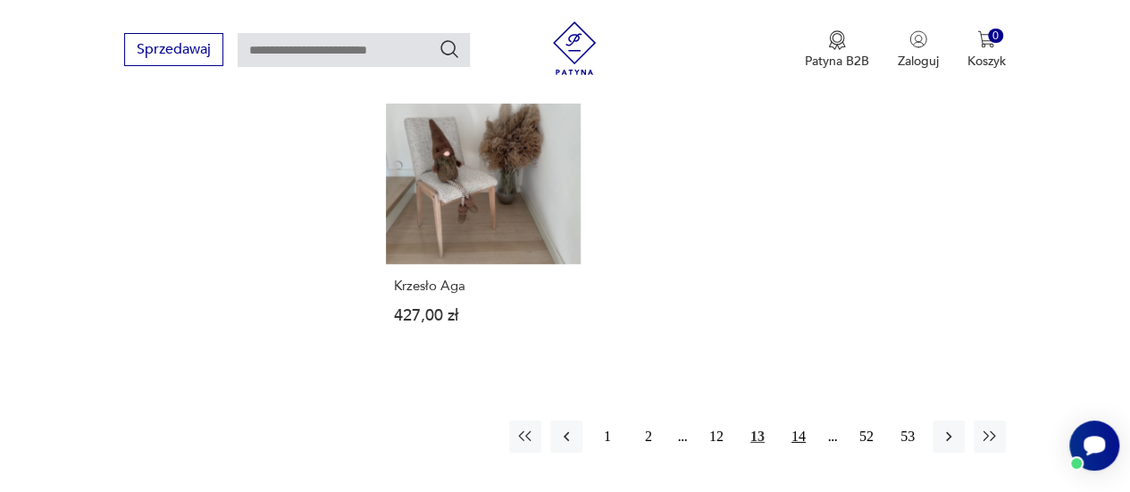
click at [800, 421] on button "14" at bounding box center [798, 437] width 32 height 32
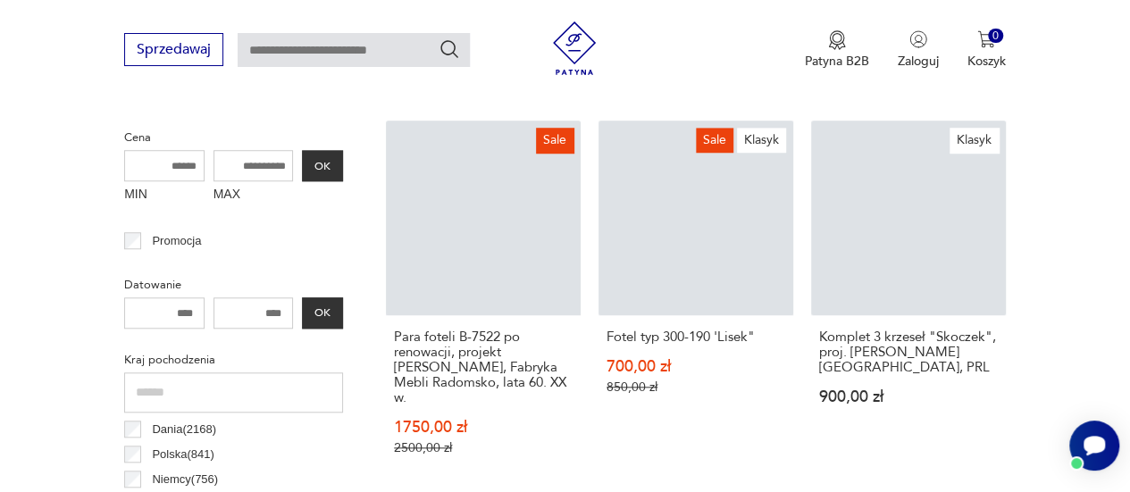
scroll to position [656, 0]
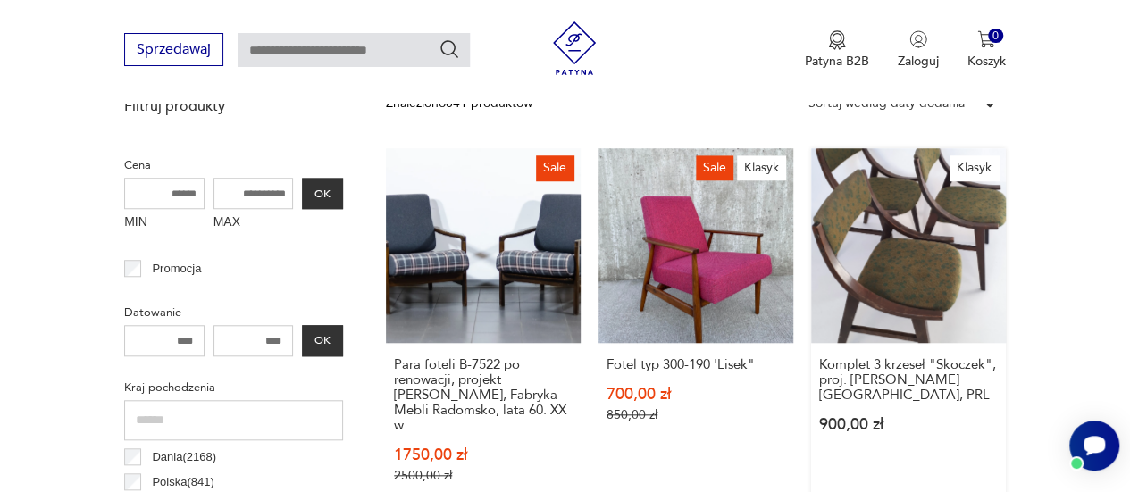
click at [950, 249] on link "Klasyk Komplet 3 krzeseł "Skoczek", proj. J. Kędziorek, PRL 900,00 zł" at bounding box center [908, 333] width 195 height 370
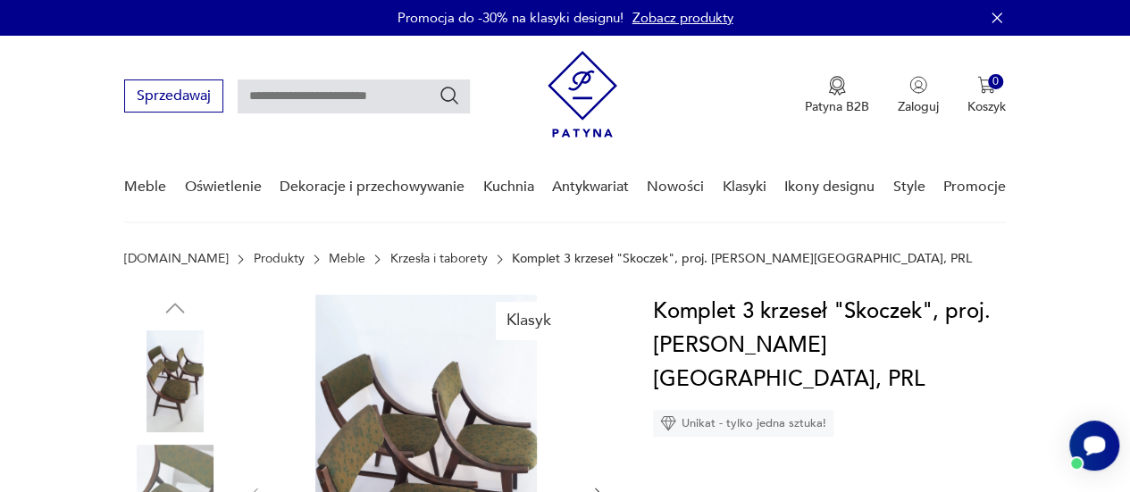
click at [374, 426] on img at bounding box center [426, 492] width 292 height 394
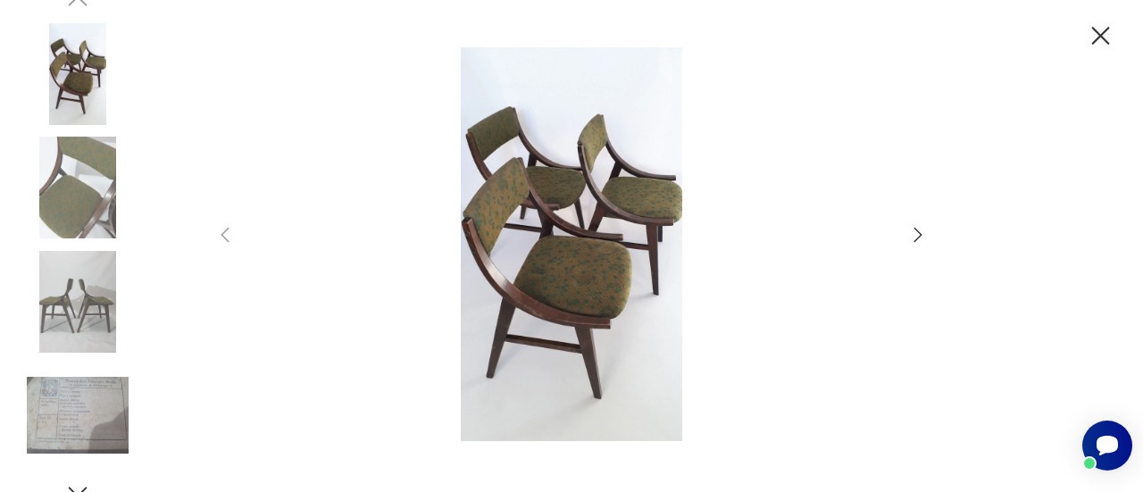
click at [552, 294] on img at bounding box center [572, 244] width 636 height 394
click at [919, 233] on icon "button" at bounding box center [919, 235] width 8 height 14
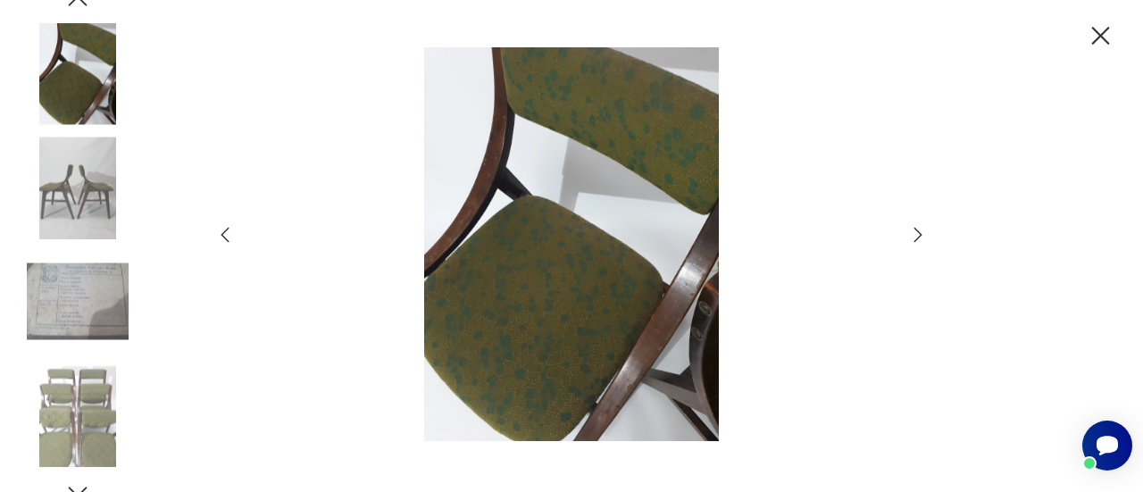
click at [221, 231] on icon "button" at bounding box center [224, 234] width 21 height 21
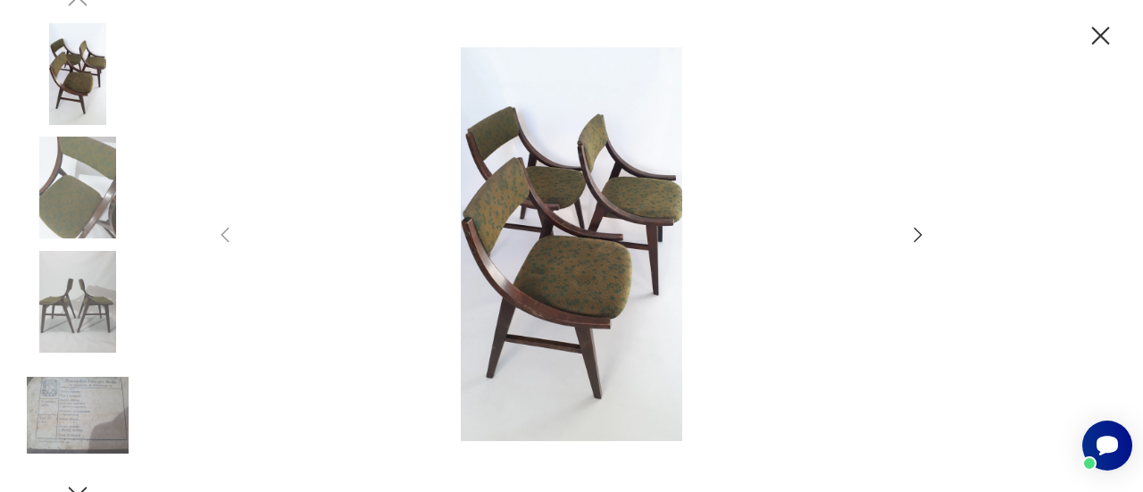
click at [1100, 33] on icon "button" at bounding box center [1100, 36] width 31 height 31
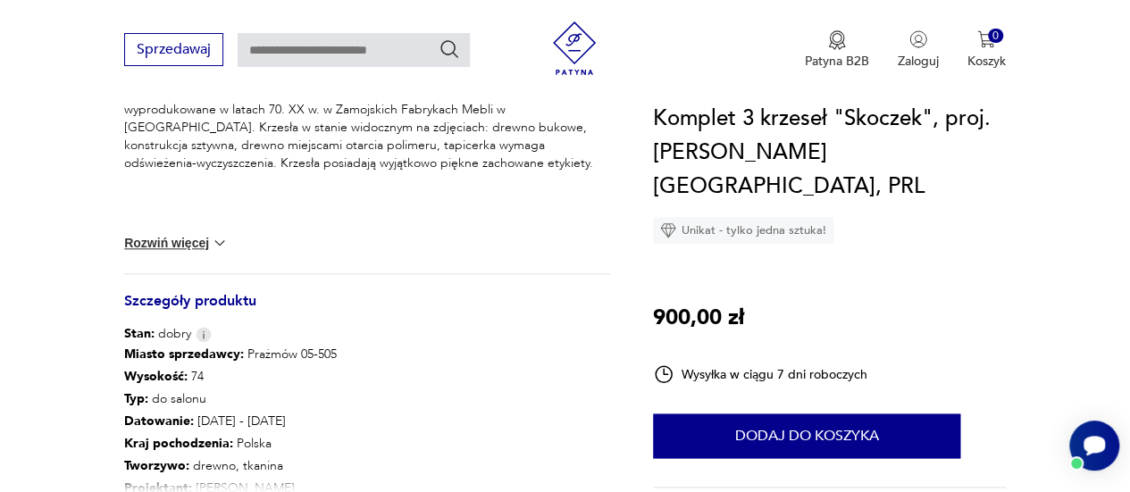
scroll to position [625, 0]
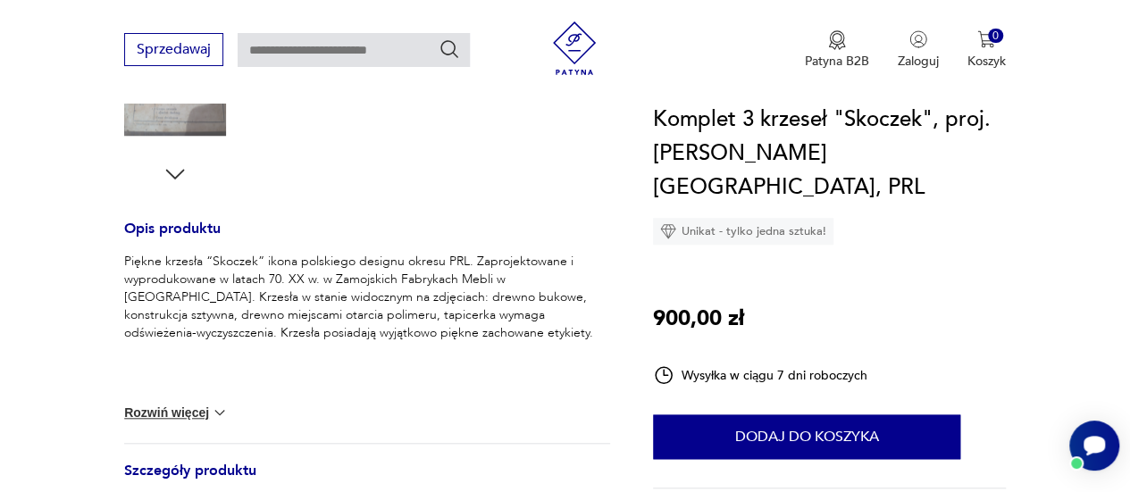
click at [179, 414] on button "Rozwiń więcej" at bounding box center [176, 413] width 104 height 18
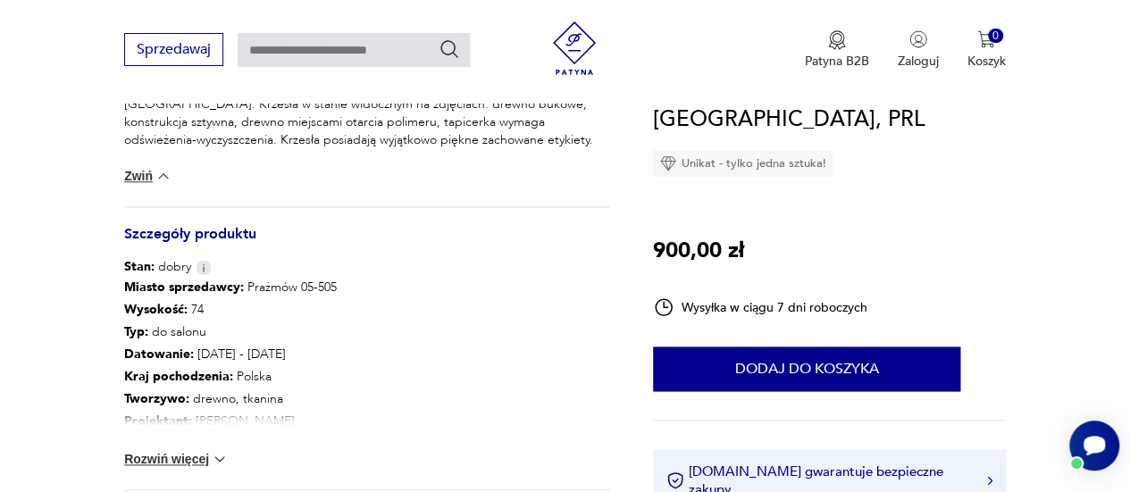
scroll to position [893, 0]
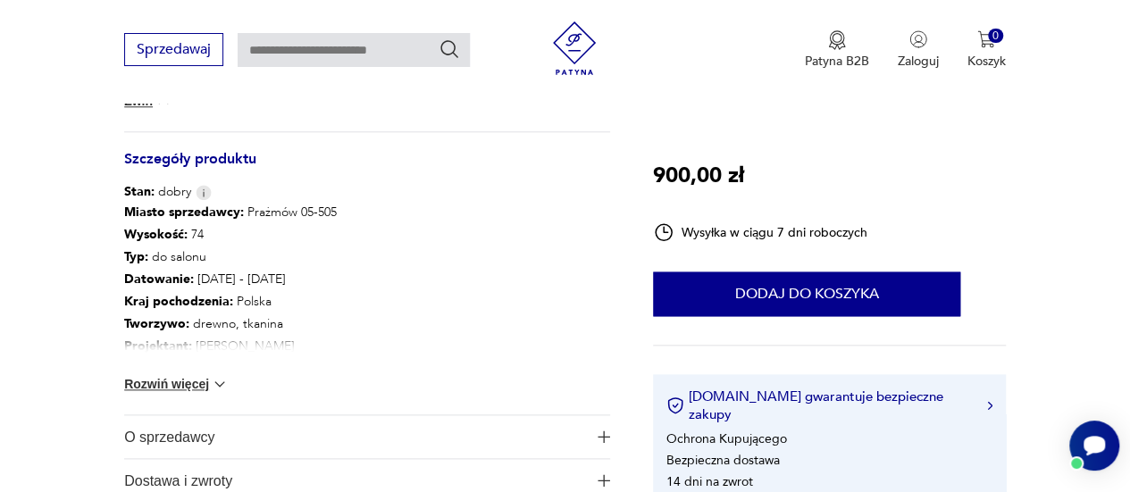
click at [166, 379] on button "Rozwiń więcej" at bounding box center [176, 384] width 104 height 18
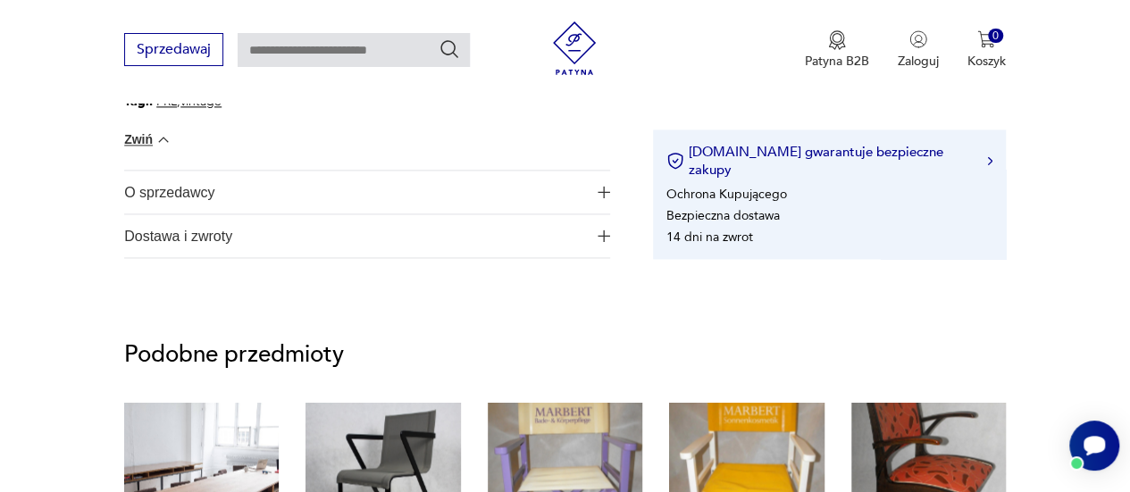
scroll to position [1161, 0]
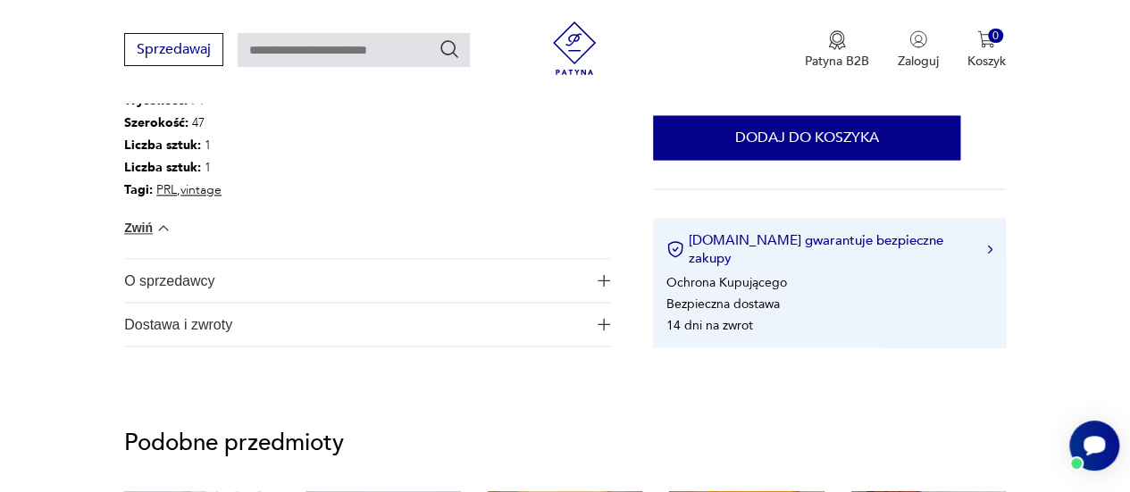
click at [148, 285] on span "O sprzedawcy" at bounding box center [355, 280] width 462 height 43
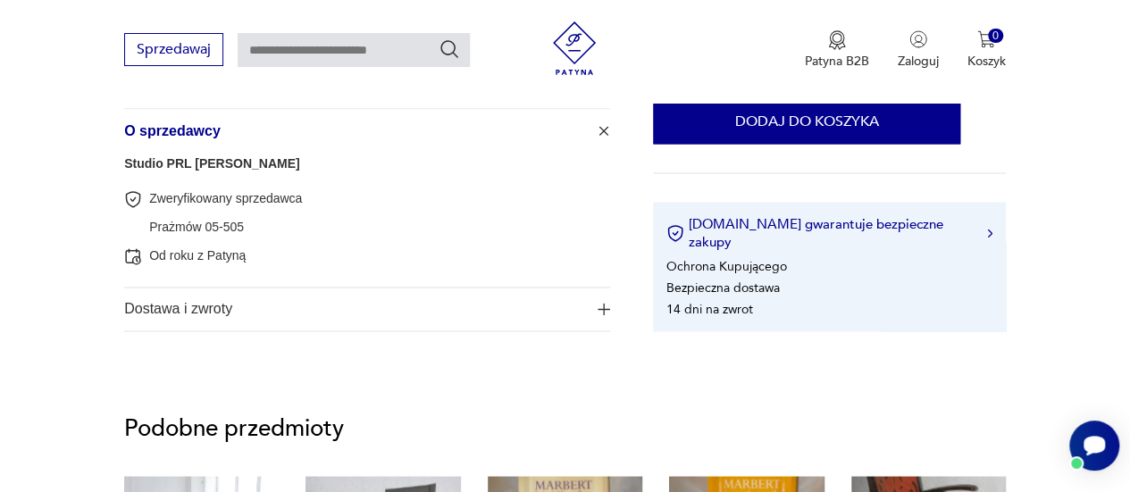
scroll to position [1340, 0]
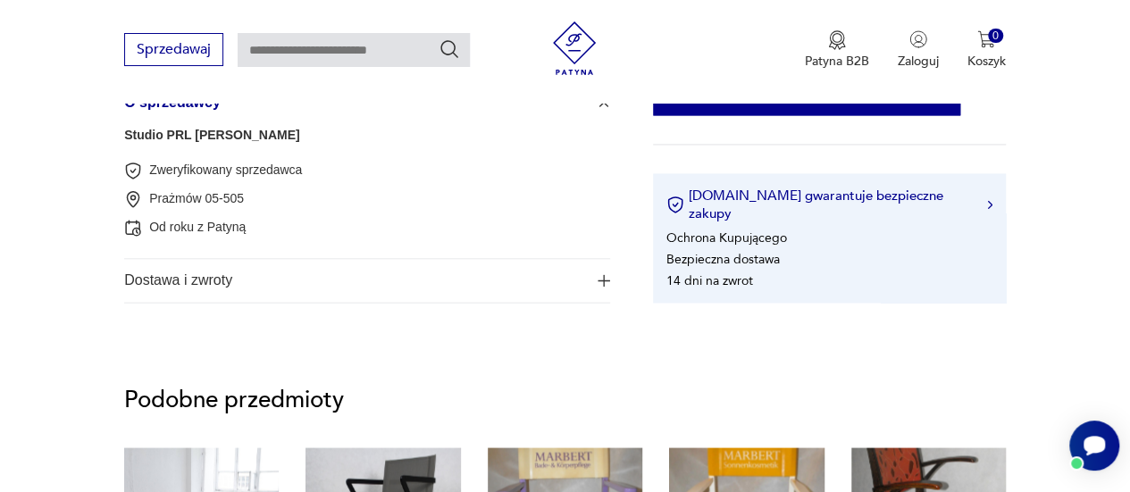
click at [157, 280] on span "Dostawa i zwroty" at bounding box center [355, 280] width 462 height 43
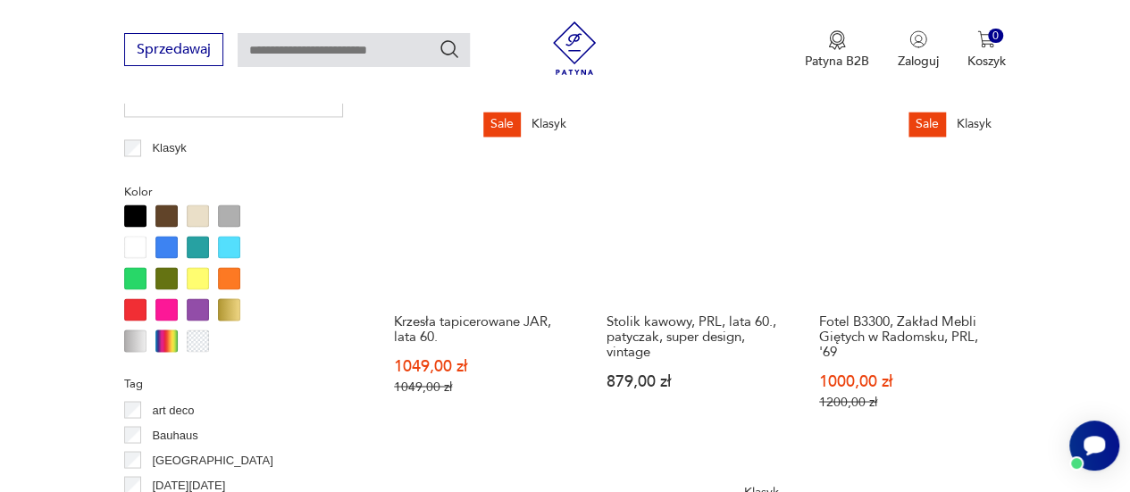
scroll to position [1458, 0]
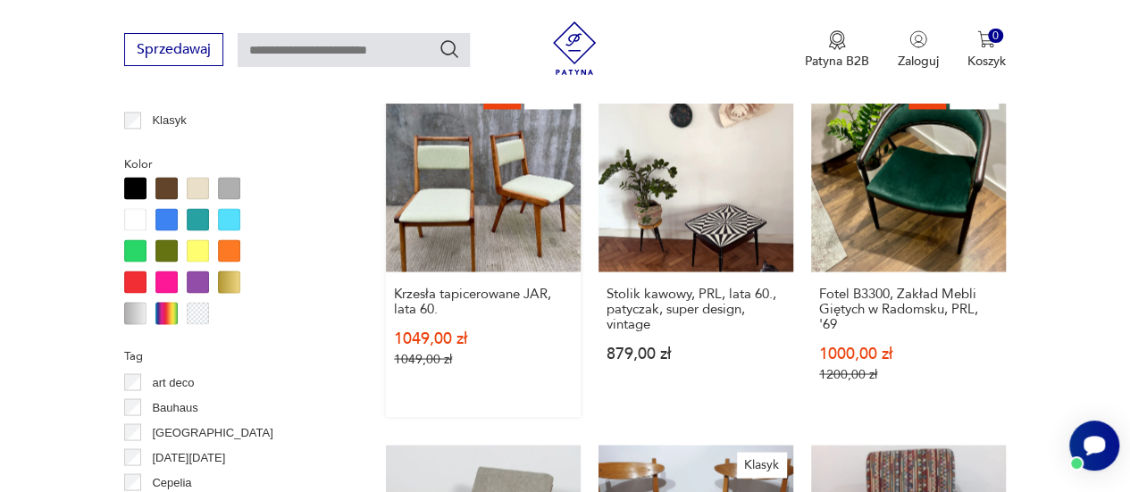
click at [439, 168] on link "Sale Klasyk Krzesła tapicerowane JAR, lata 60. 1049,00 zł 1049,00 zł" at bounding box center [483, 246] width 195 height 339
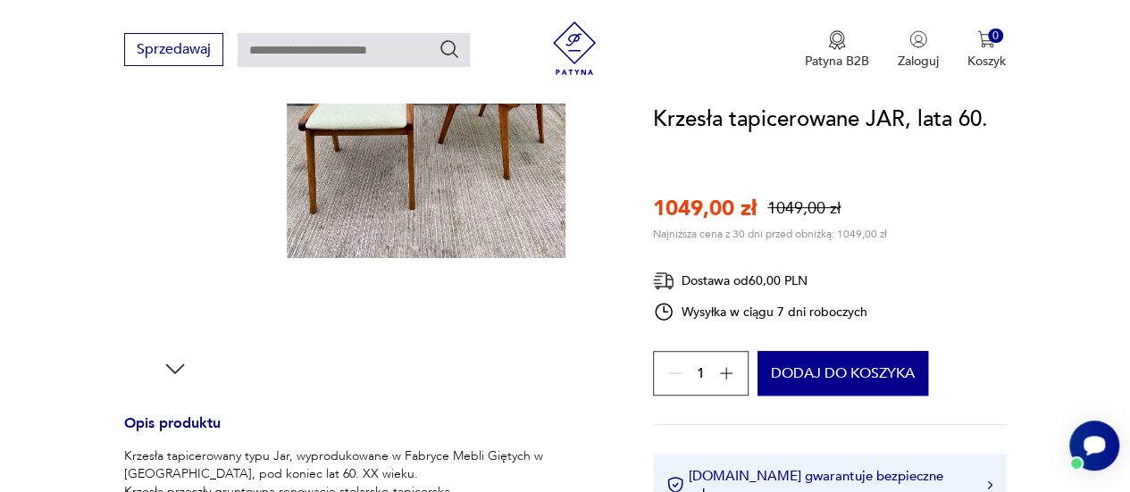
scroll to position [625, 0]
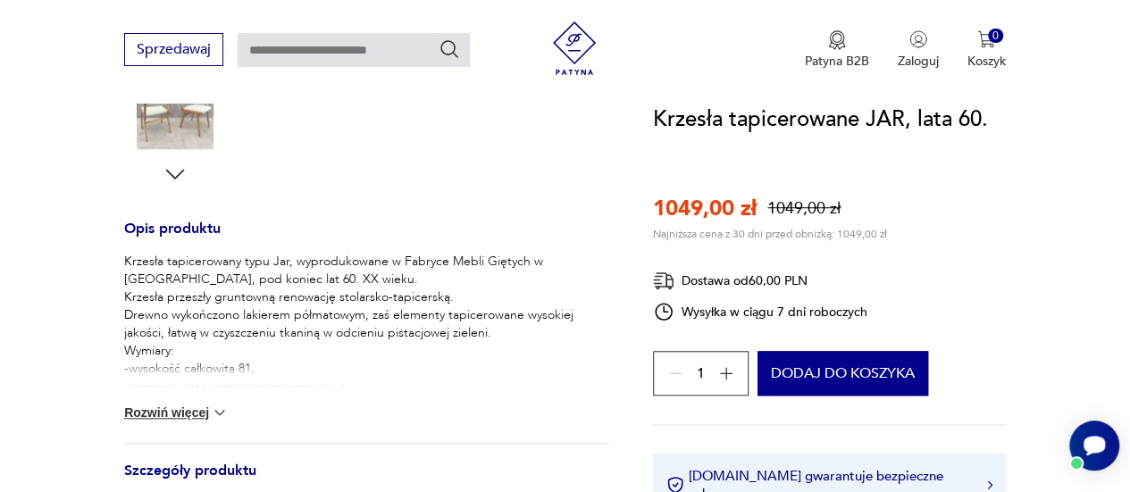
click at [200, 414] on button "Rozwiń więcej" at bounding box center [176, 413] width 104 height 18
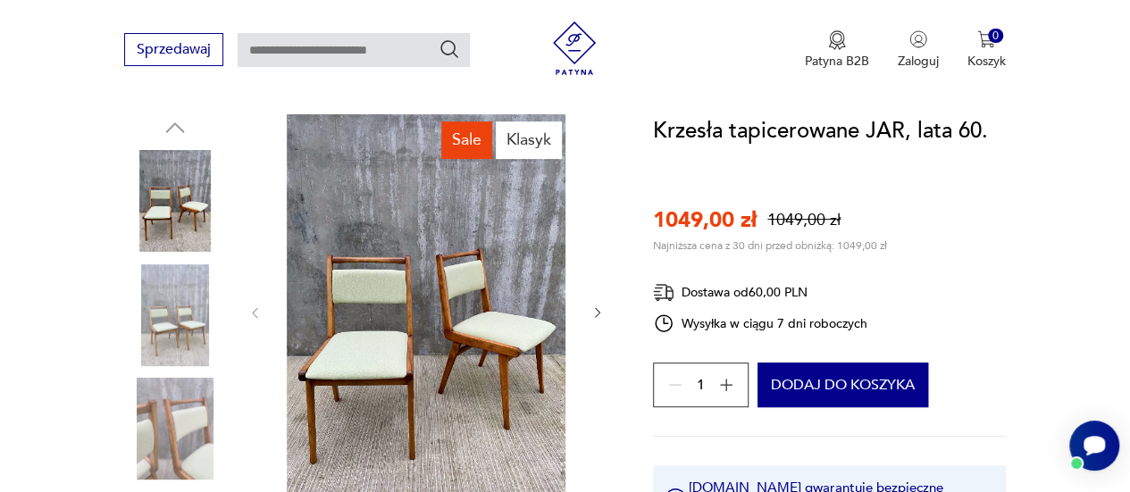
scroll to position [179, 0]
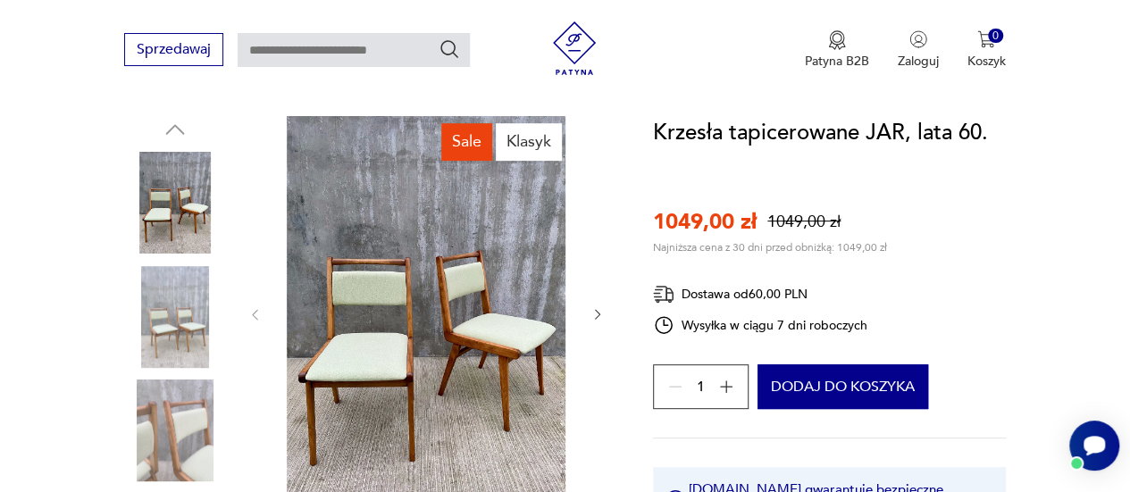
click at [371, 396] on img at bounding box center [426, 313] width 292 height 394
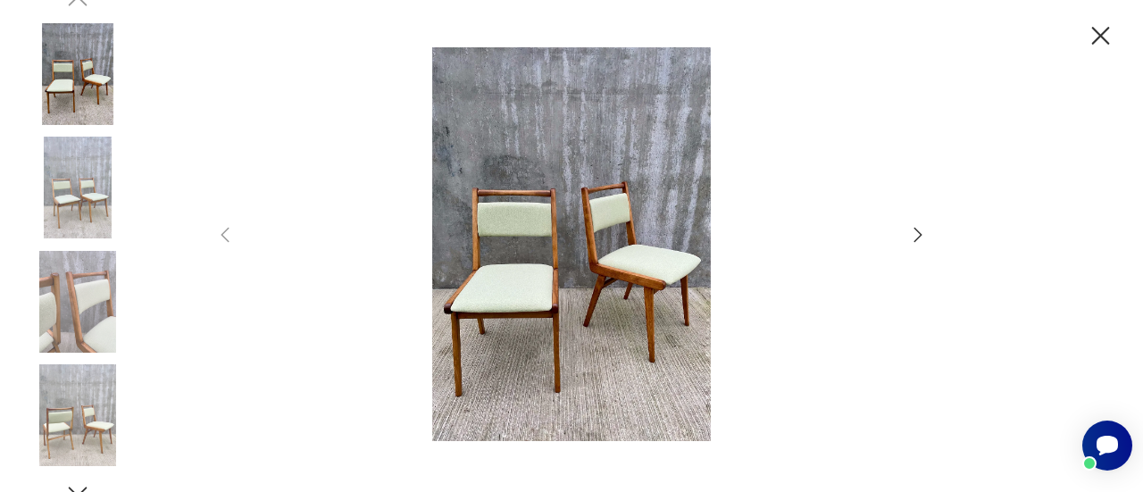
click at [528, 349] on img at bounding box center [572, 244] width 636 height 394
click at [919, 234] on icon "button" at bounding box center [917, 234] width 21 height 21
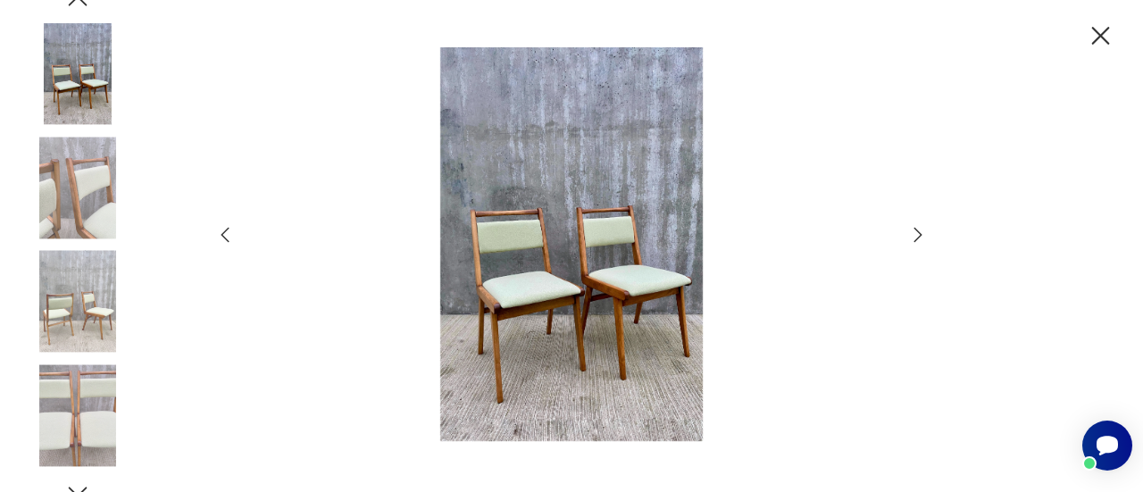
click at [522, 272] on img at bounding box center [572, 244] width 636 height 394
click at [922, 235] on icon "button" at bounding box center [917, 234] width 21 height 21
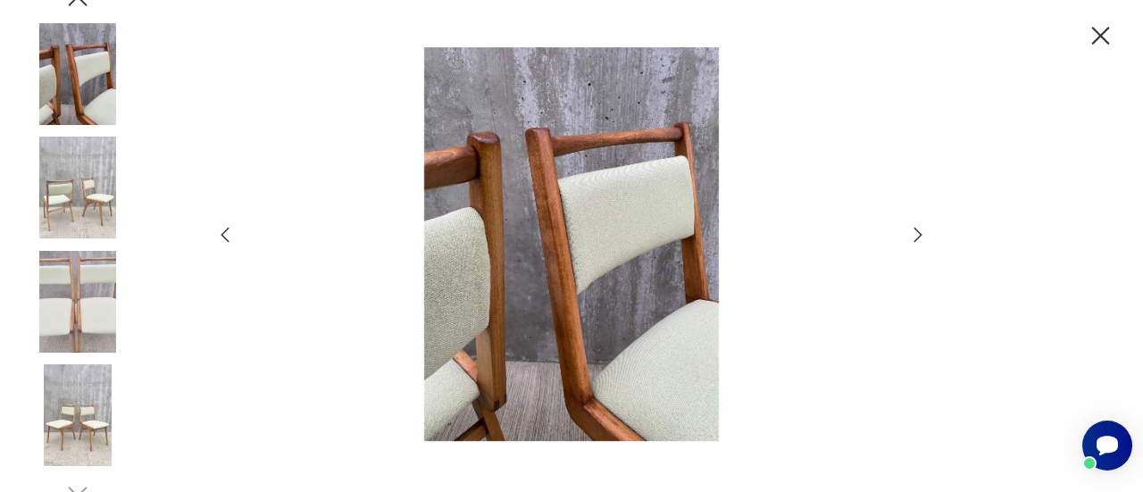
click at [922, 235] on icon "button" at bounding box center [917, 234] width 21 height 21
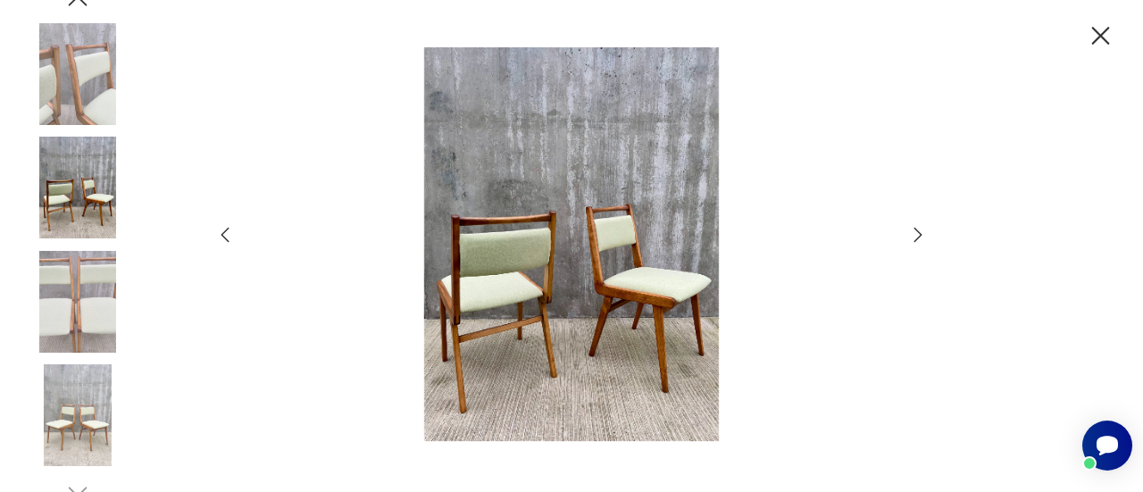
click at [922, 235] on icon "button" at bounding box center [917, 234] width 21 height 21
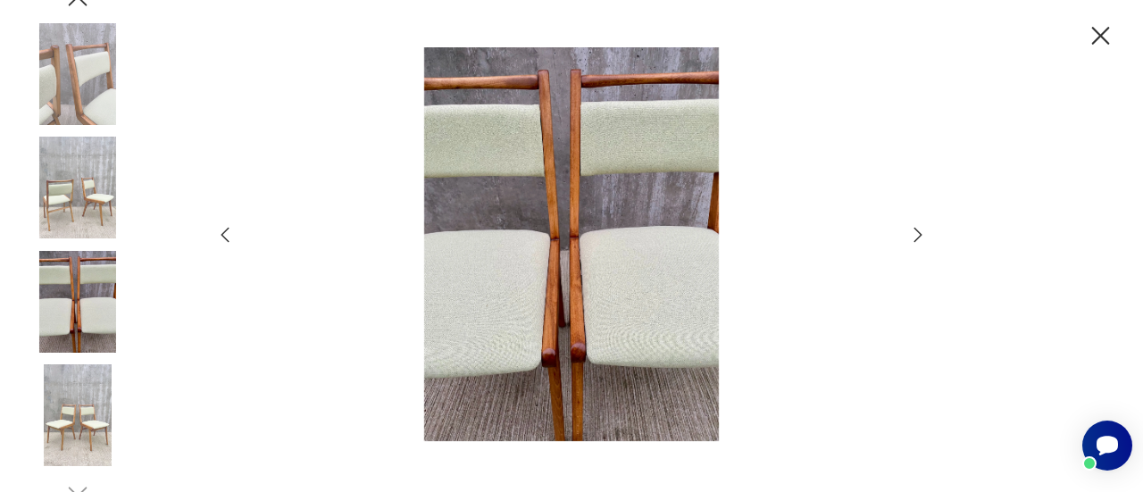
click at [922, 235] on icon "button" at bounding box center [917, 234] width 21 height 21
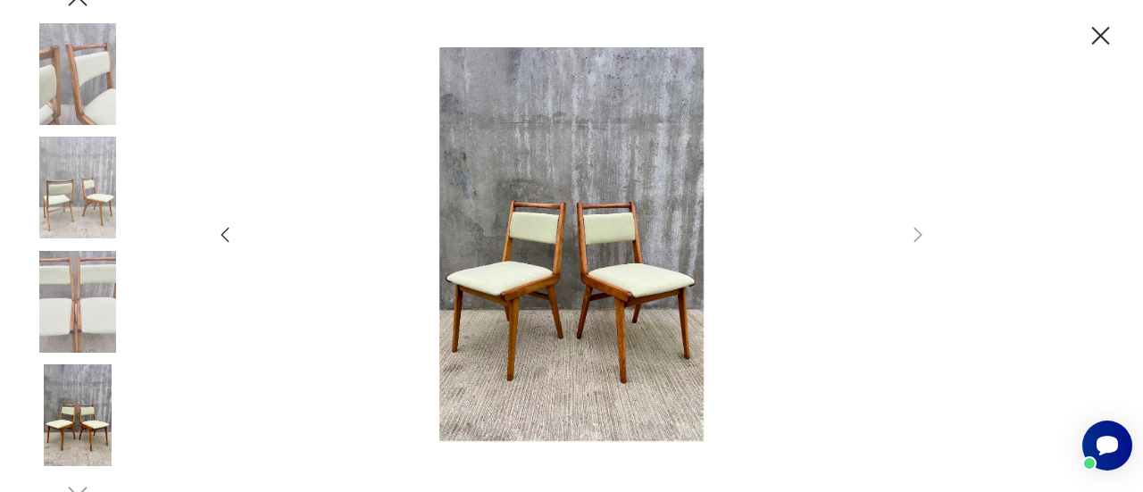
click at [1114, 21] on icon "button" at bounding box center [1100, 36] width 31 height 31
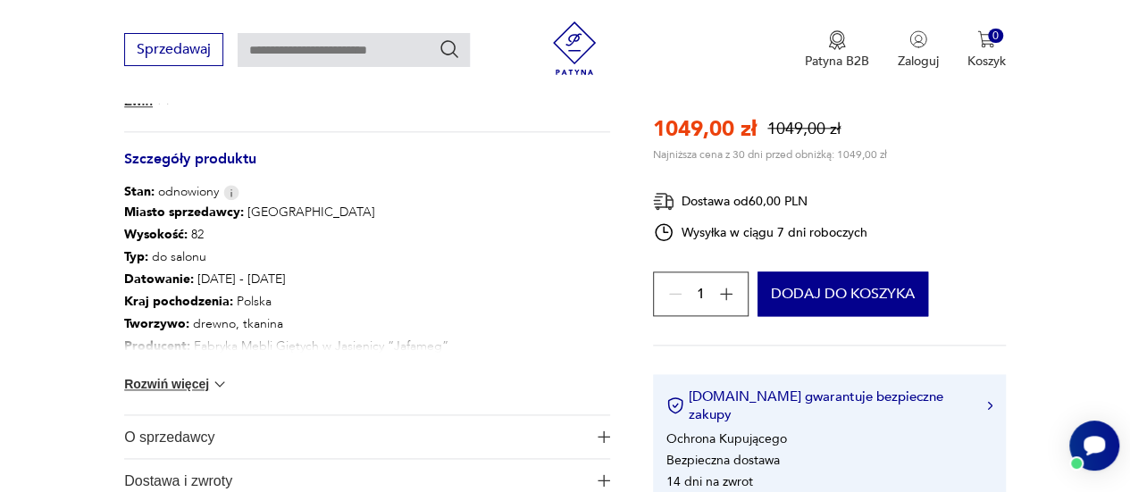
scroll to position [1072, 0]
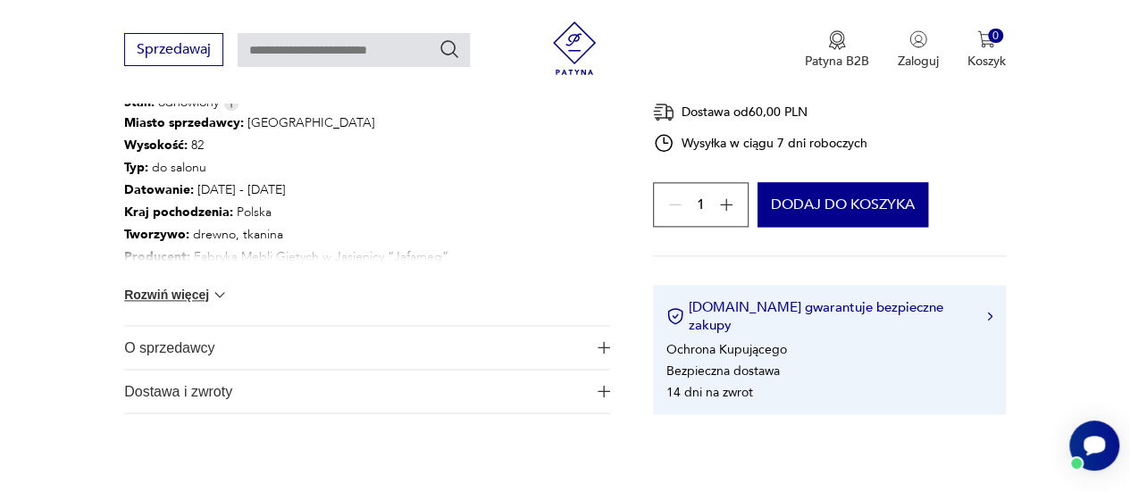
click at [179, 297] on button "Rozwiń więcej" at bounding box center [176, 295] width 104 height 18
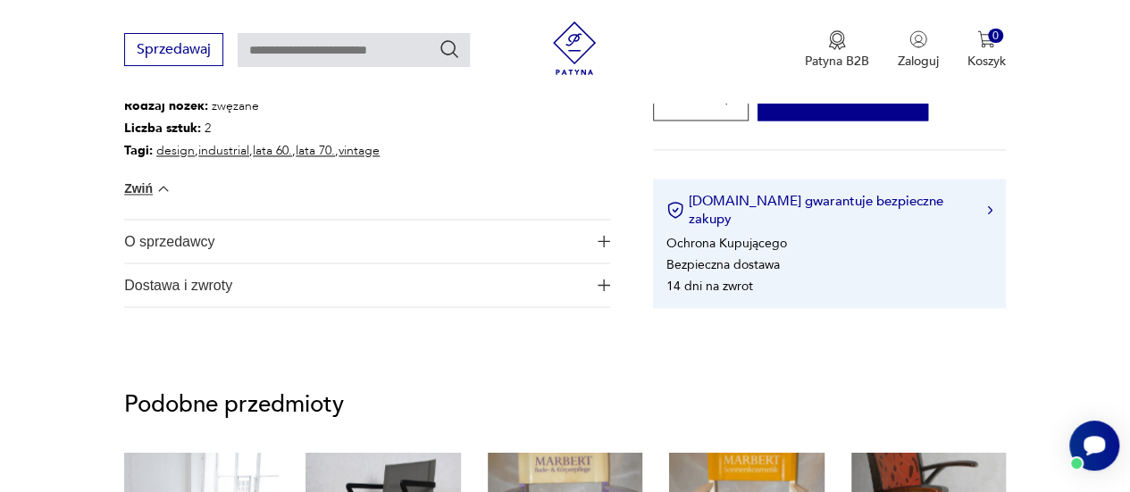
scroll to position [1340, 0]
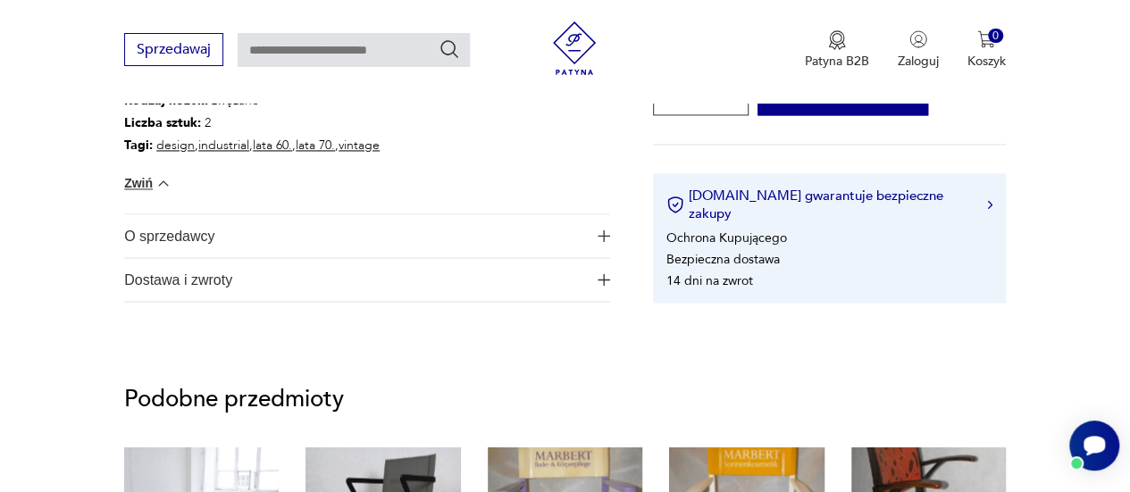
click at [598, 233] on img "button" at bounding box center [604, 236] width 13 height 13
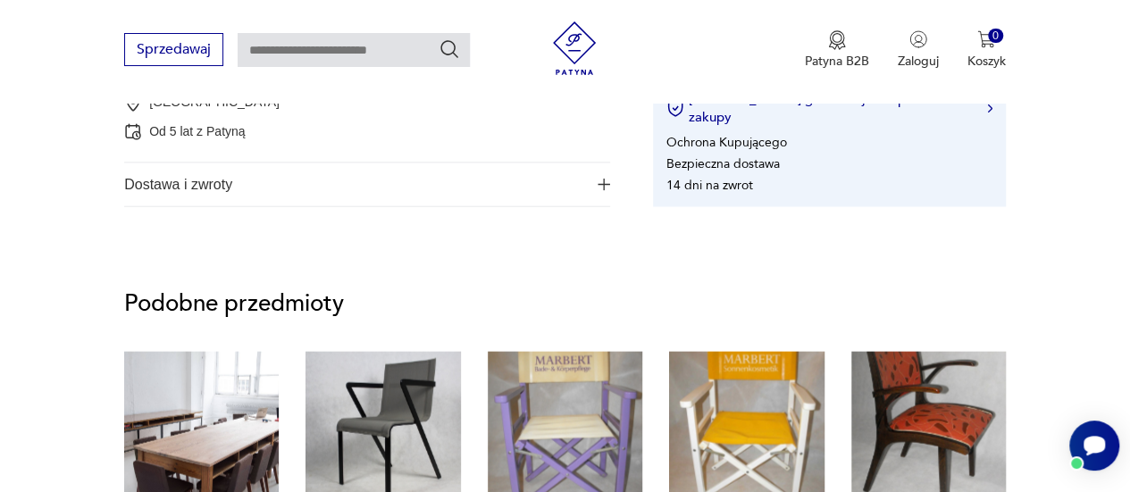
scroll to position [1608, 0]
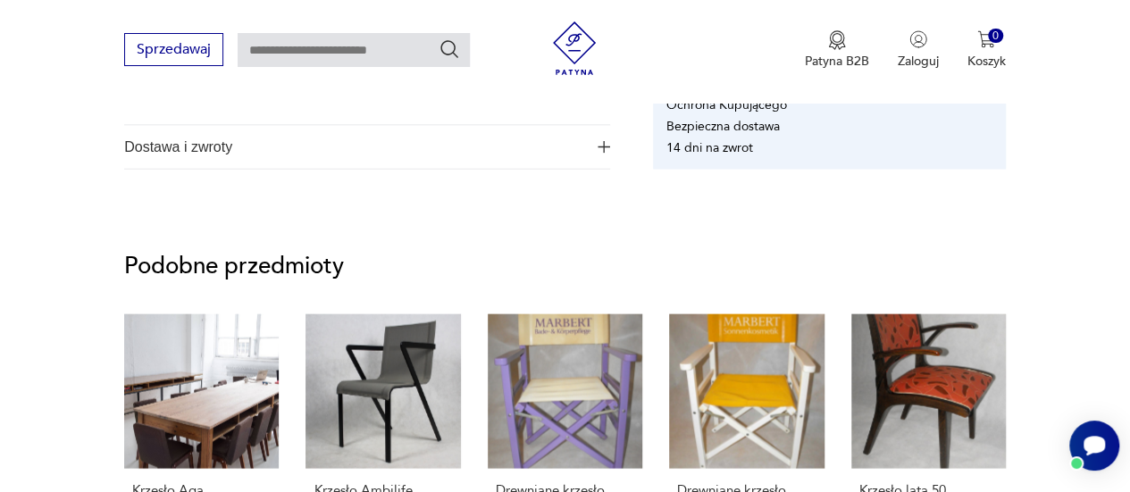
click at [232, 153] on span "Dostawa i zwroty" at bounding box center [355, 146] width 462 height 43
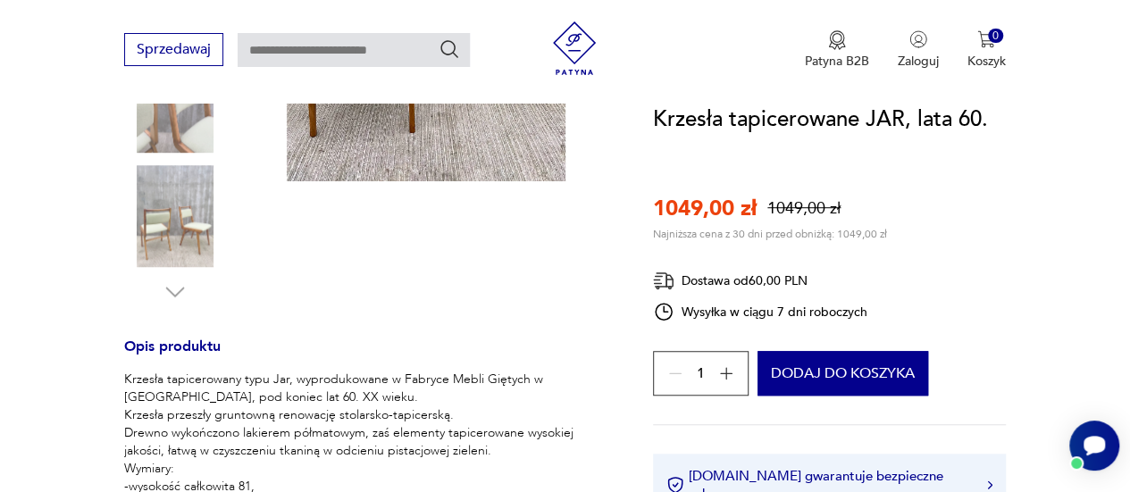
scroll to position [536, 0]
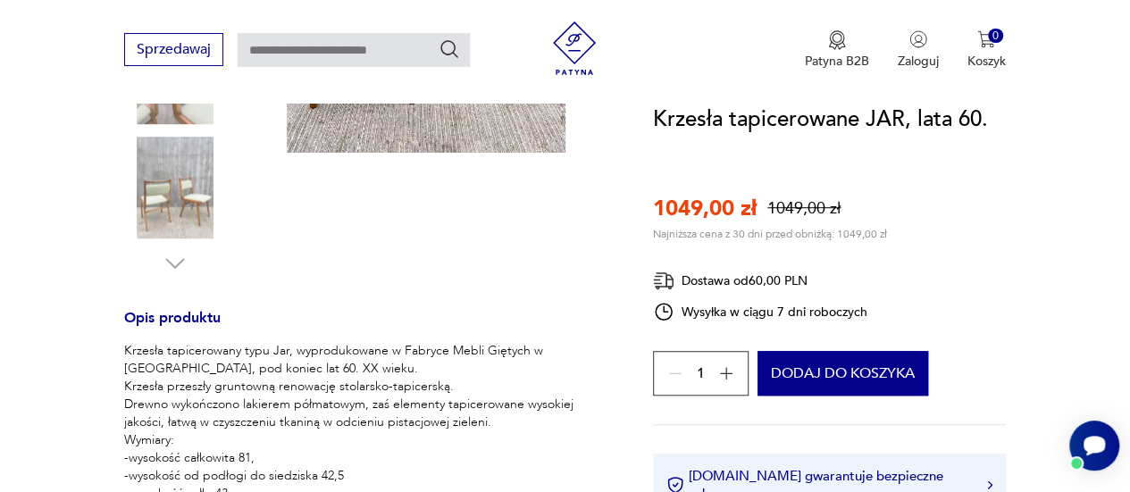
click at [727, 374] on icon "button" at bounding box center [726, 373] width 18 height 18
click at [675, 372] on icon "button" at bounding box center [675, 373] width 18 height 18
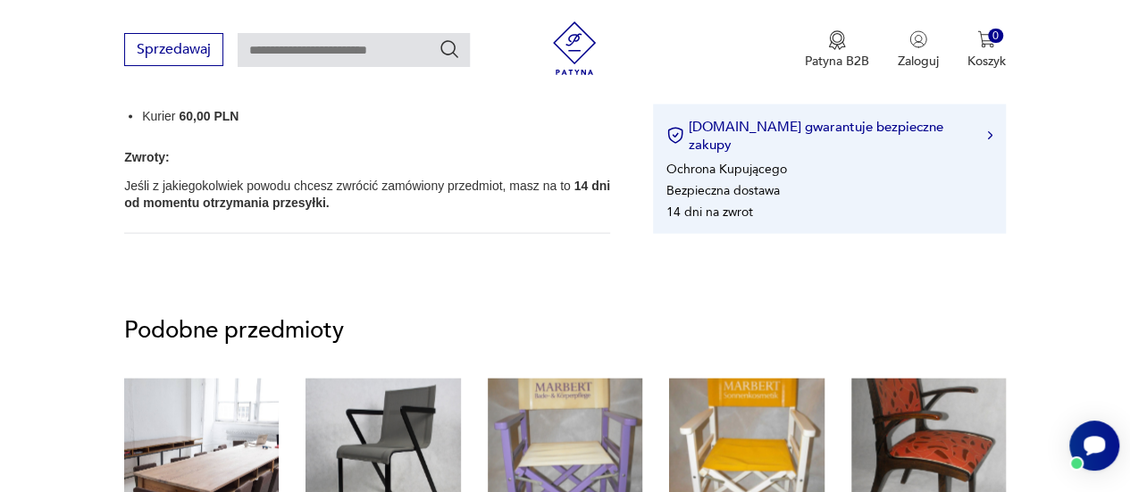
scroll to position [1876, 0]
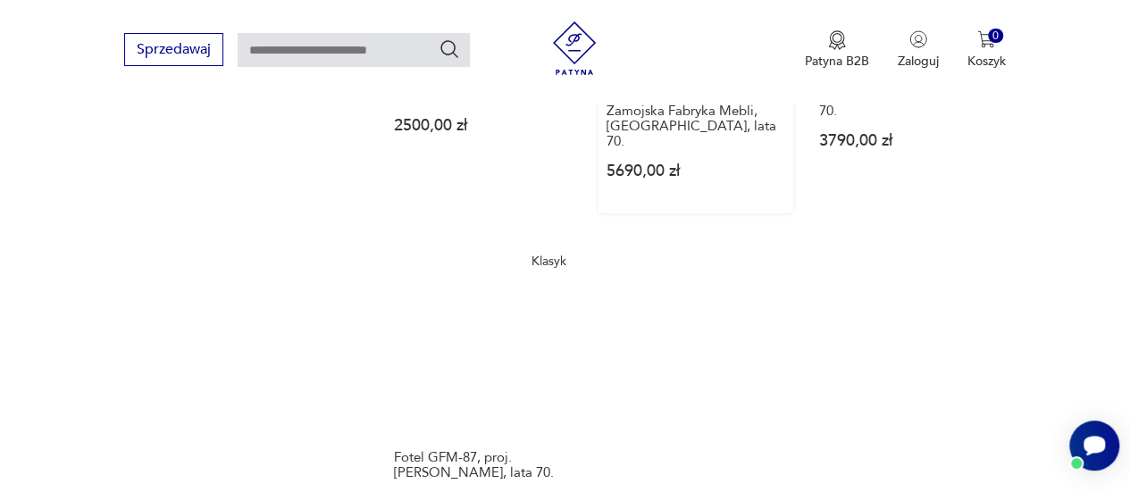
scroll to position [2605, 0]
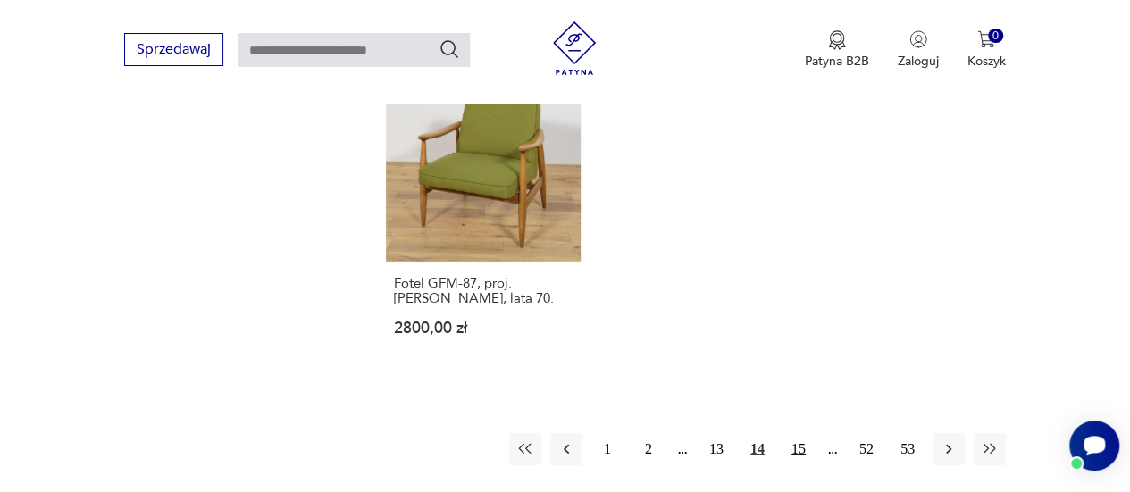
click at [800, 433] on button "15" at bounding box center [798, 449] width 32 height 32
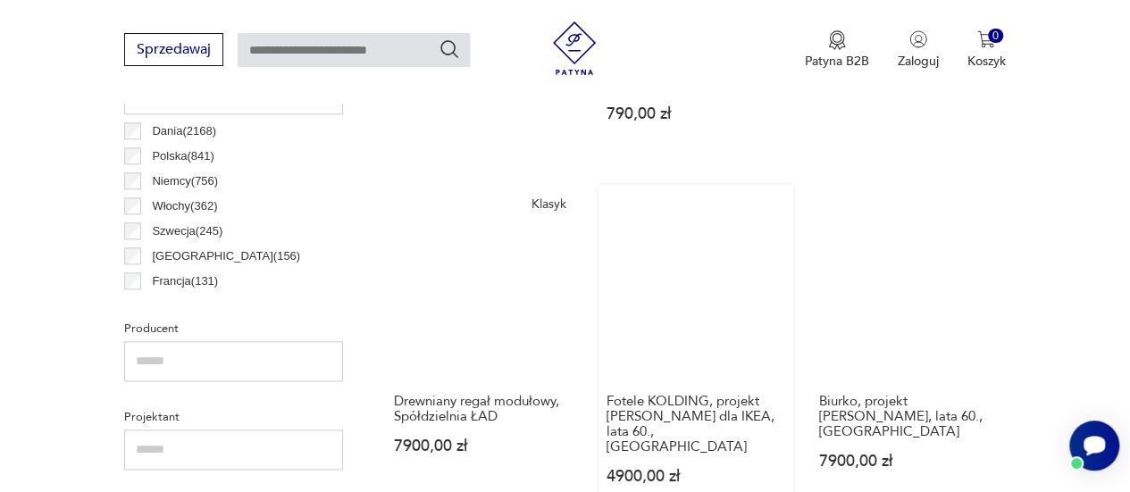
scroll to position [1009, 0]
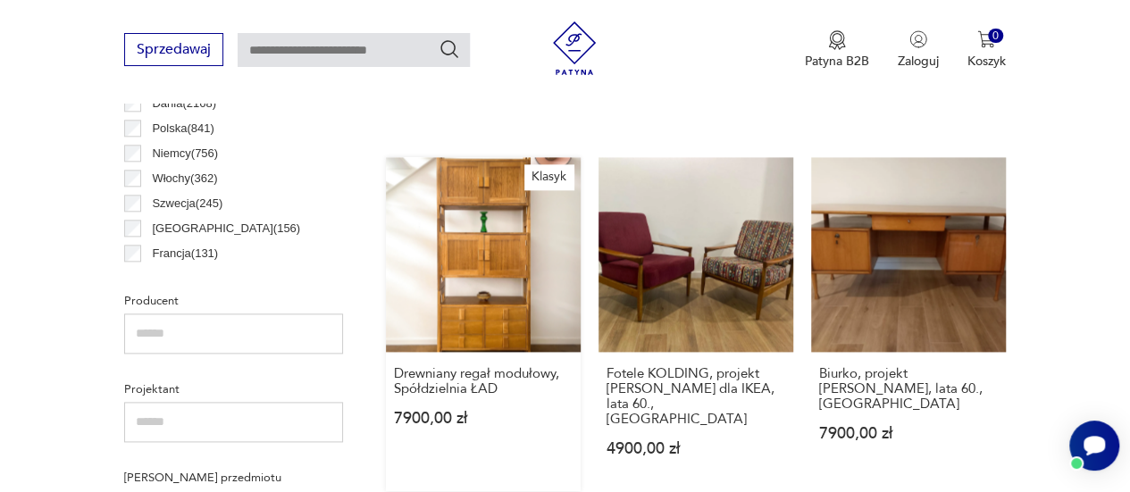
click at [477, 245] on link "Klasyk Drewniany regał modułowy, Spółdzielnia ŁAD 7900,00 zł" at bounding box center [483, 324] width 195 height 334
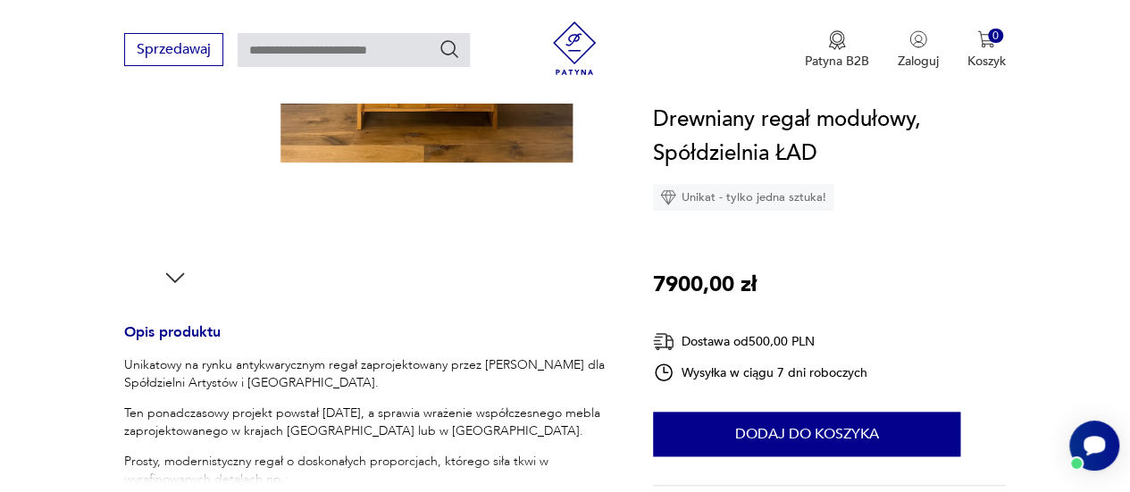
scroll to position [625, 0]
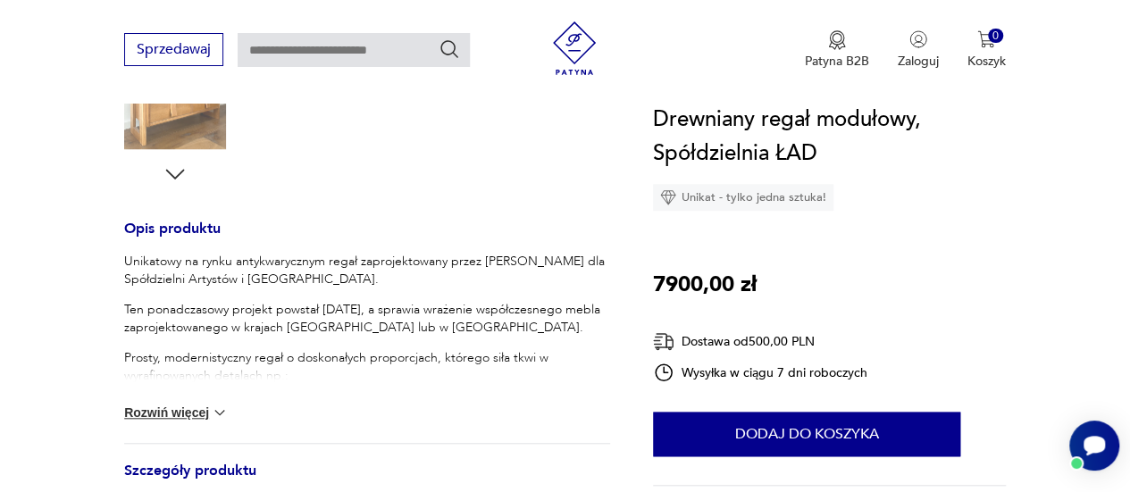
click at [204, 409] on button "Rozwiń więcej" at bounding box center [176, 413] width 104 height 18
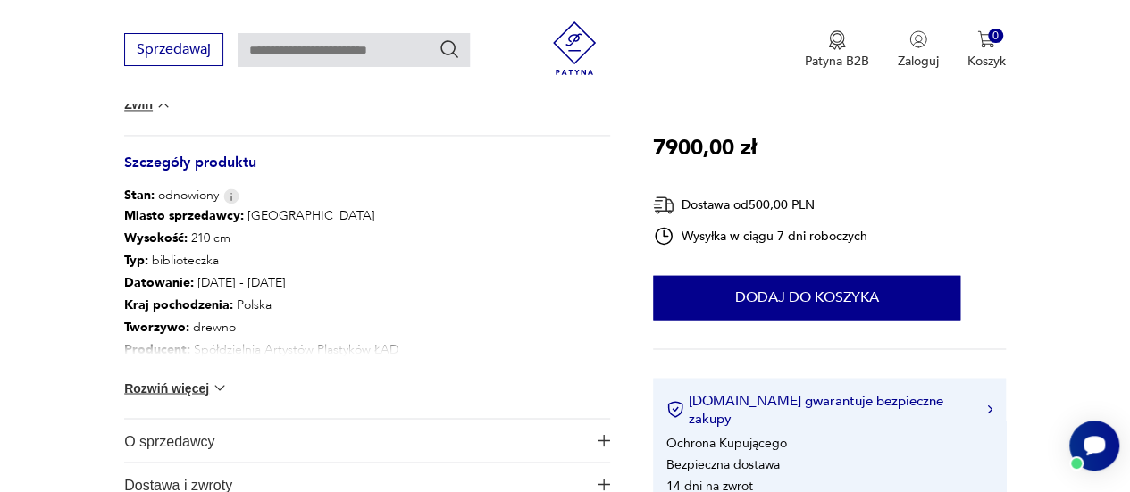
scroll to position [1340, 0]
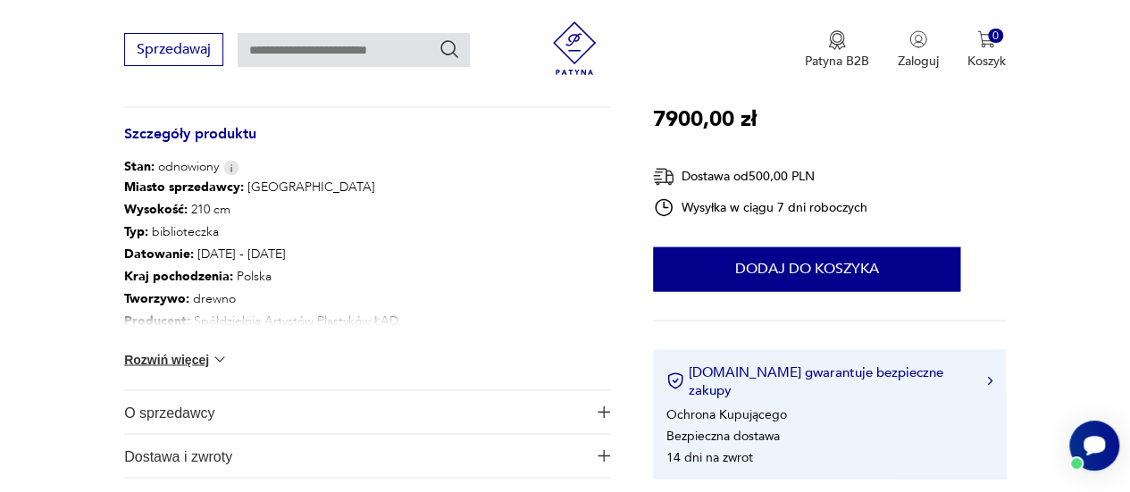
click at [141, 361] on button "Rozwiń więcej" at bounding box center [176, 359] width 104 height 18
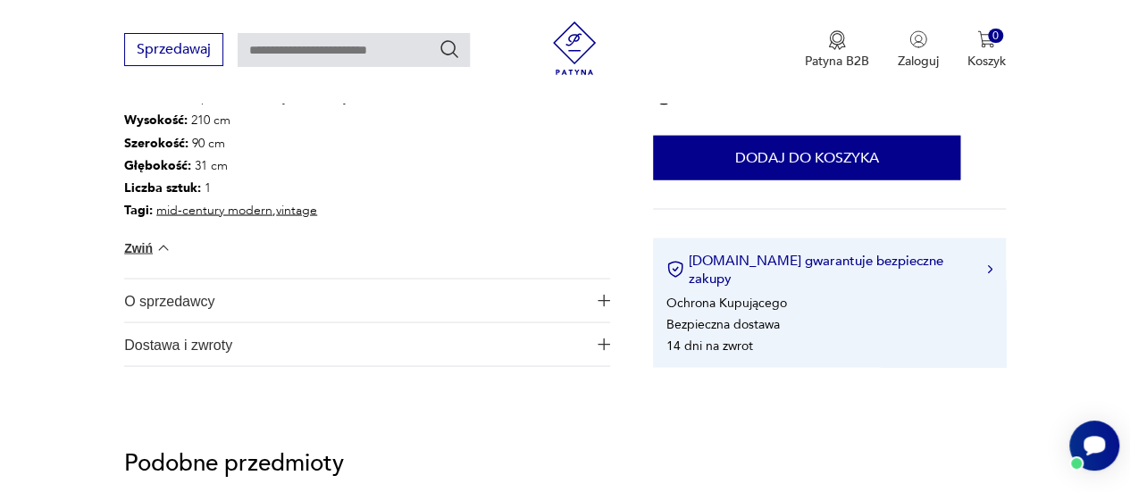
scroll to position [1608, 0]
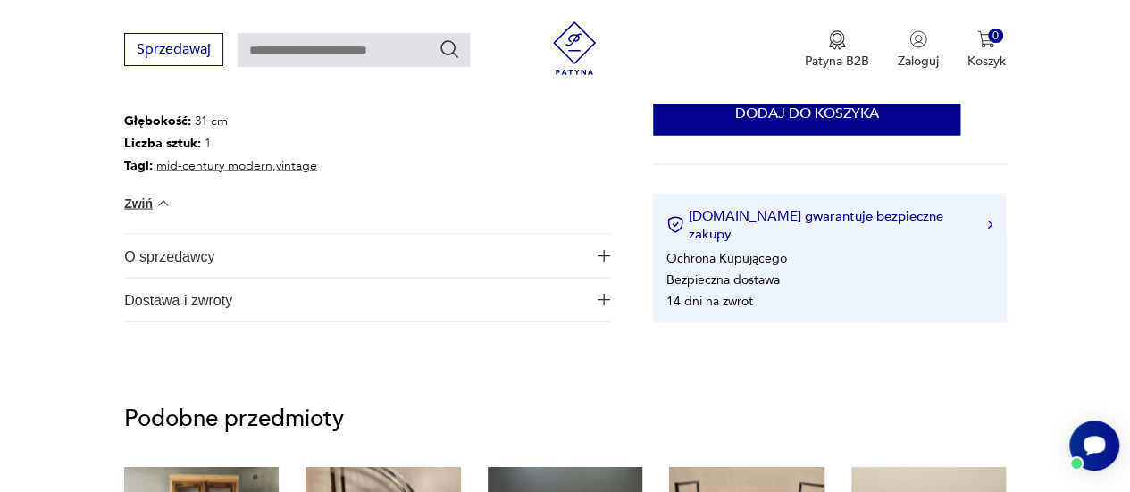
click at [134, 255] on span "O sprzedawcy" at bounding box center [355, 255] width 462 height 43
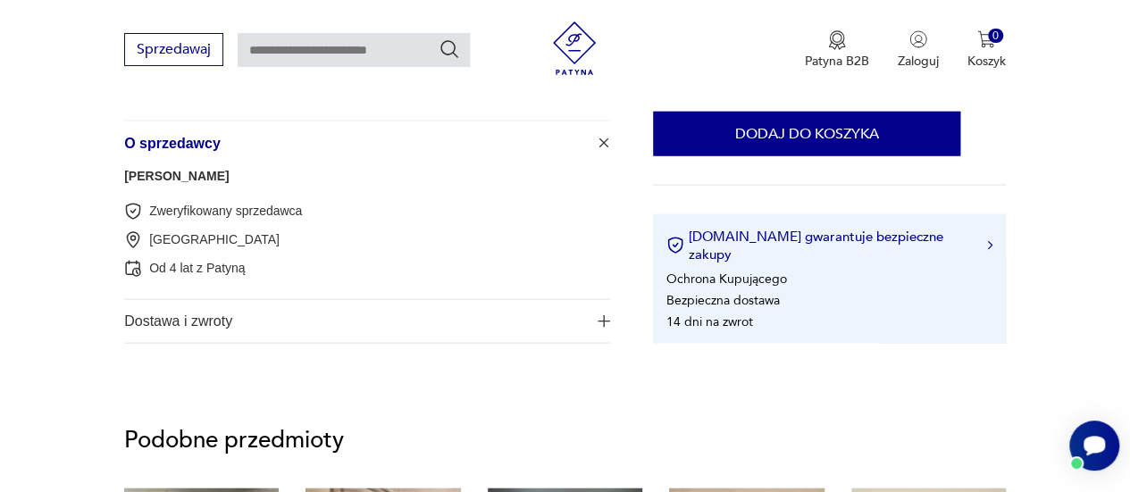
scroll to position [1786, 0]
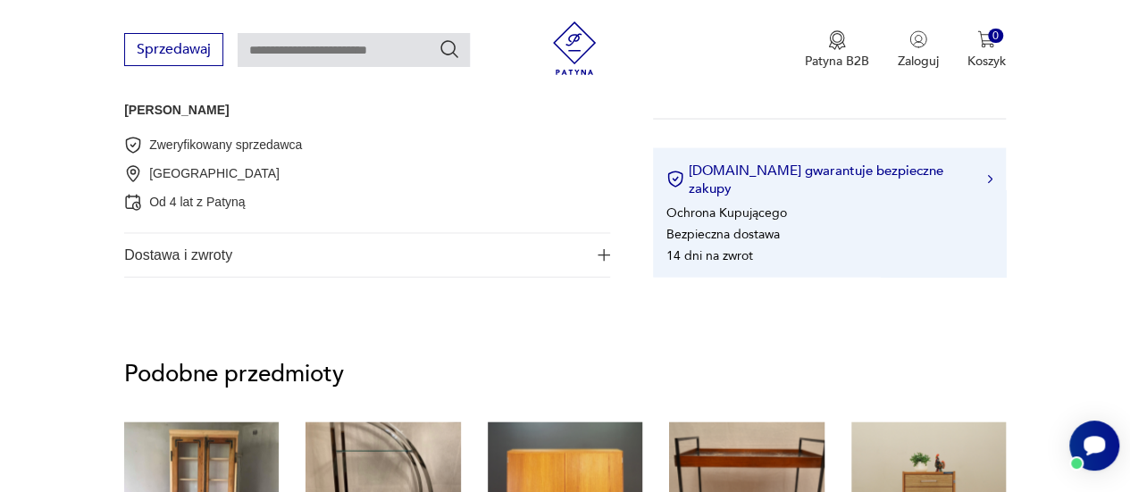
click at [161, 255] on span "Dostawa i zwroty" at bounding box center [355, 255] width 462 height 43
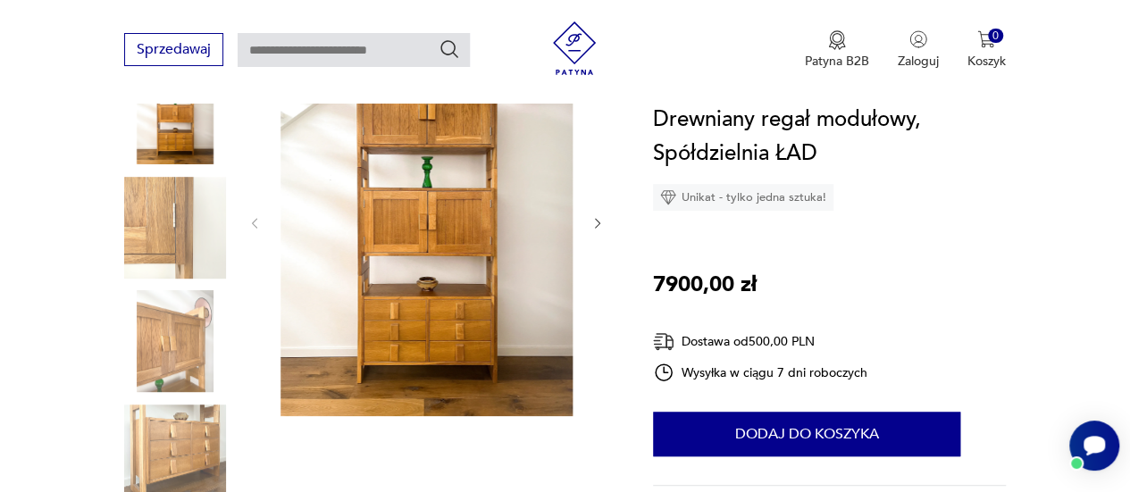
scroll to position [268, 0]
click at [447, 301] on img at bounding box center [426, 221] width 292 height 389
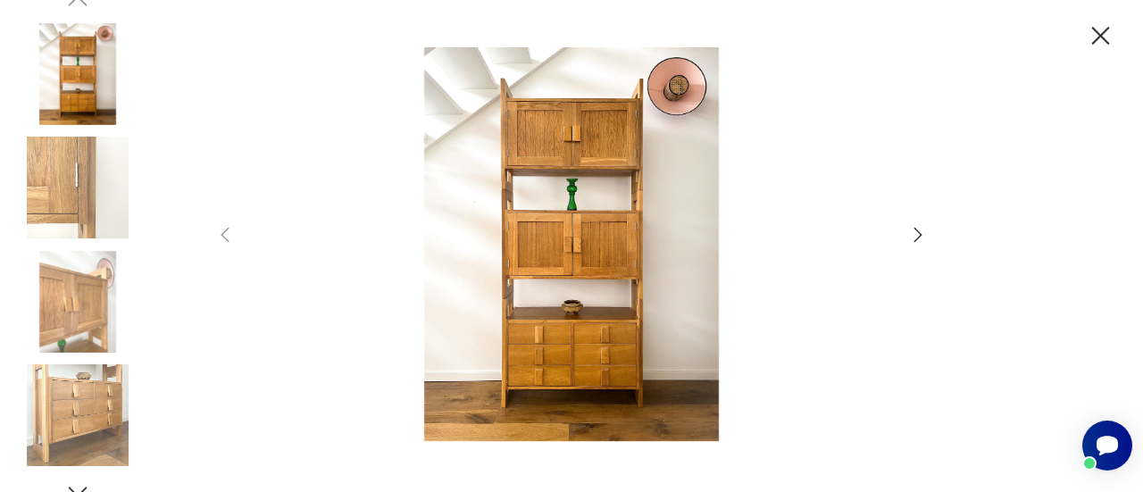
click at [581, 251] on img at bounding box center [572, 244] width 636 height 394
click at [920, 236] on icon "button" at bounding box center [919, 235] width 8 height 14
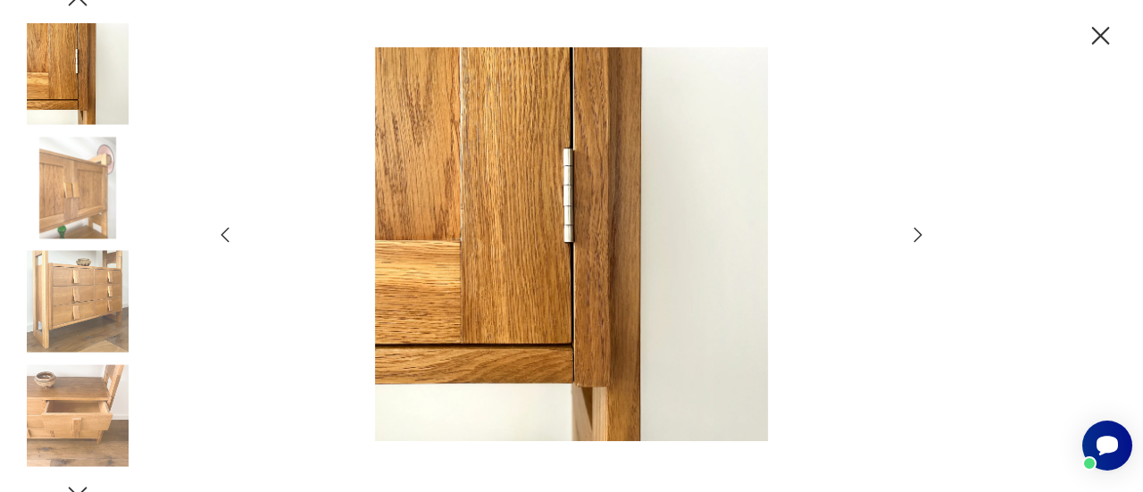
click at [917, 235] on icon "button" at bounding box center [917, 234] width 21 height 21
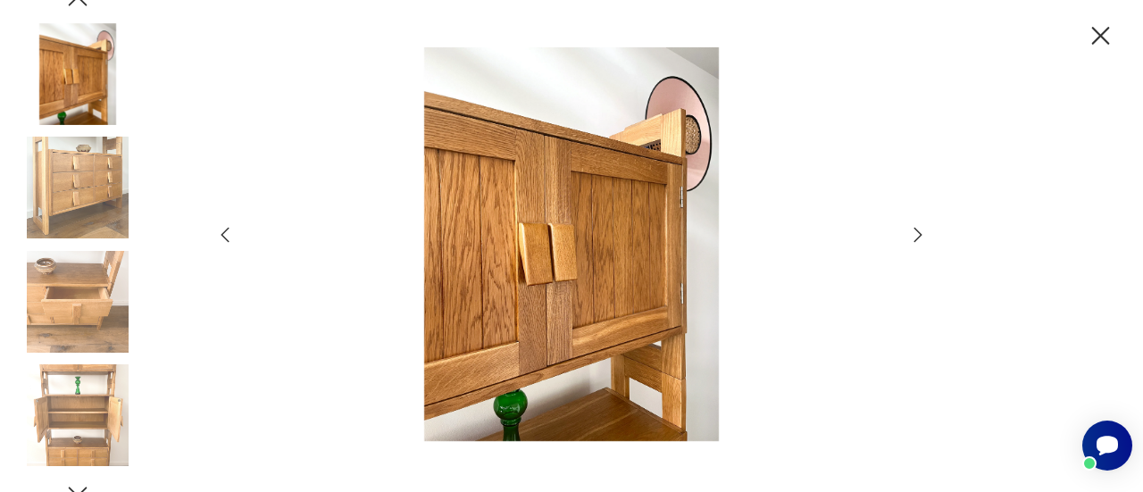
click at [917, 235] on icon "button" at bounding box center [917, 234] width 21 height 21
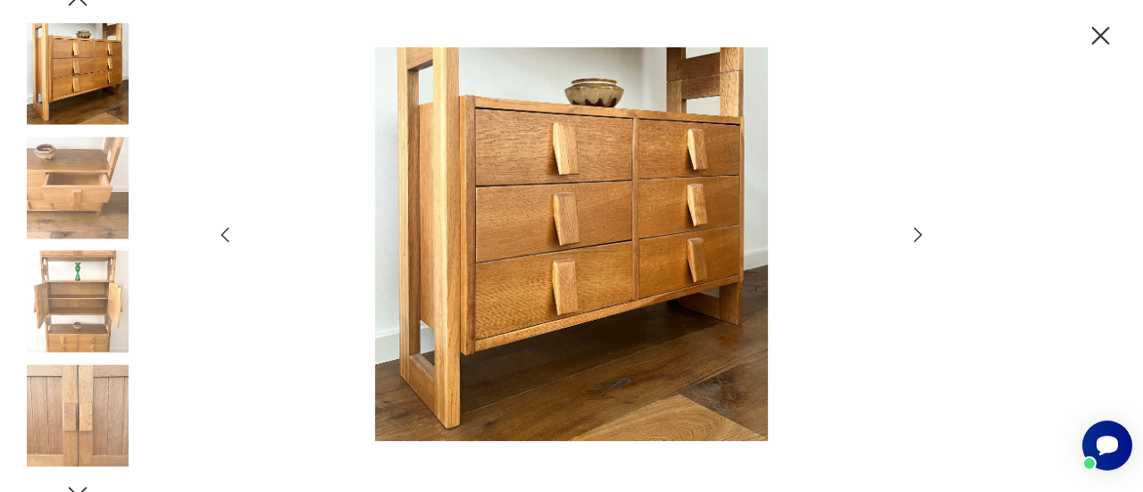
click at [917, 235] on icon "button" at bounding box center [917, 234] width 21 height 21
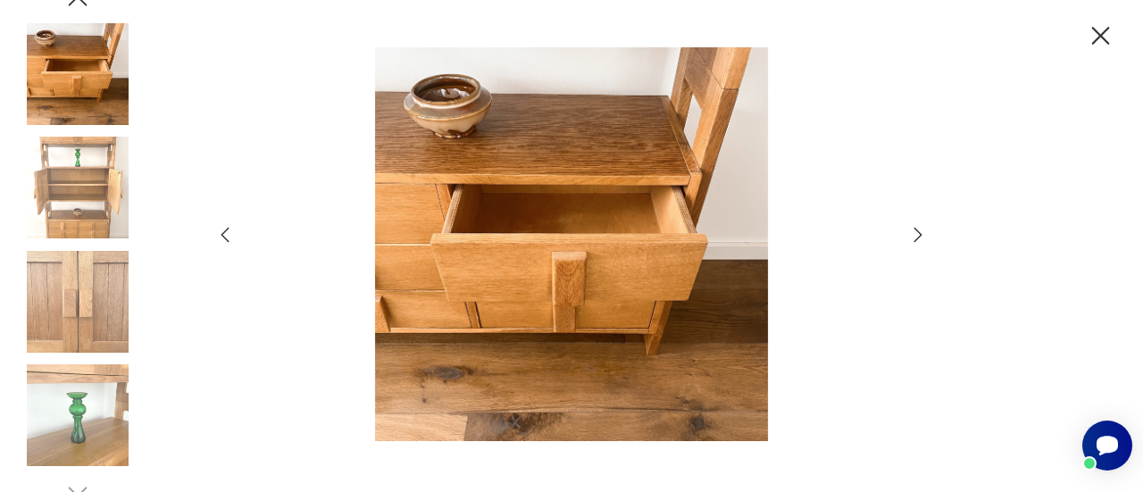
click at [917, 235] on icon "button" at bounding box center [917, 234] width 21 height 21
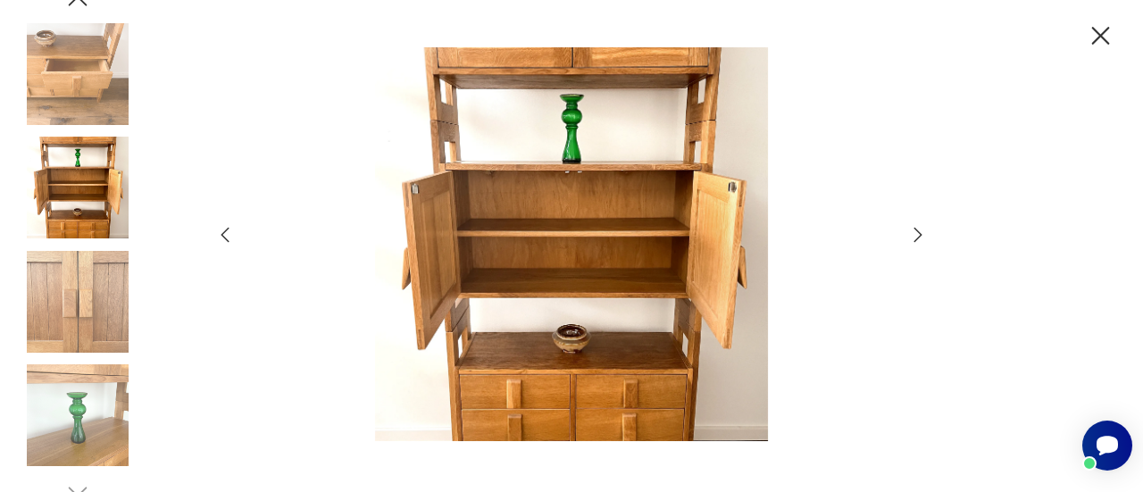
click at [917, 235] on icon "button" at bounding box center [917, 234] width 21 height 21
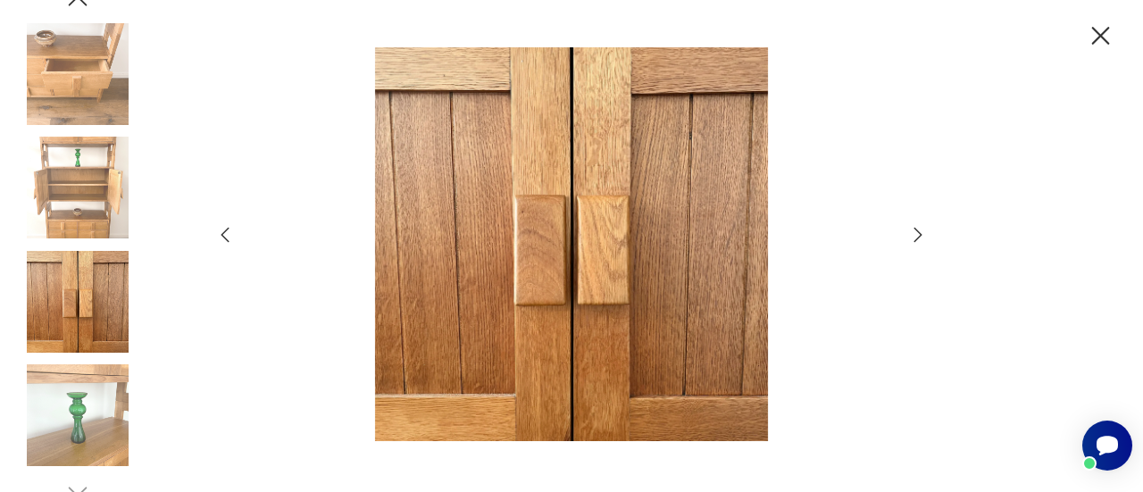
click at [917, 235] on icon "button" at bounding box center [917, 234] width 21 height 21
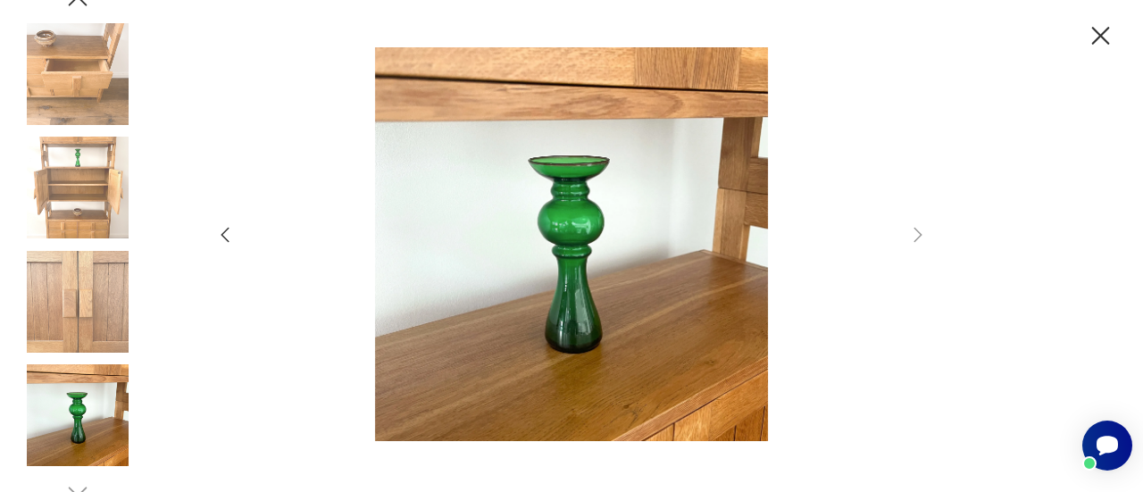
click at [1102, 38] on icon "button" at bounding box center [1101, 36] width 18 height 18
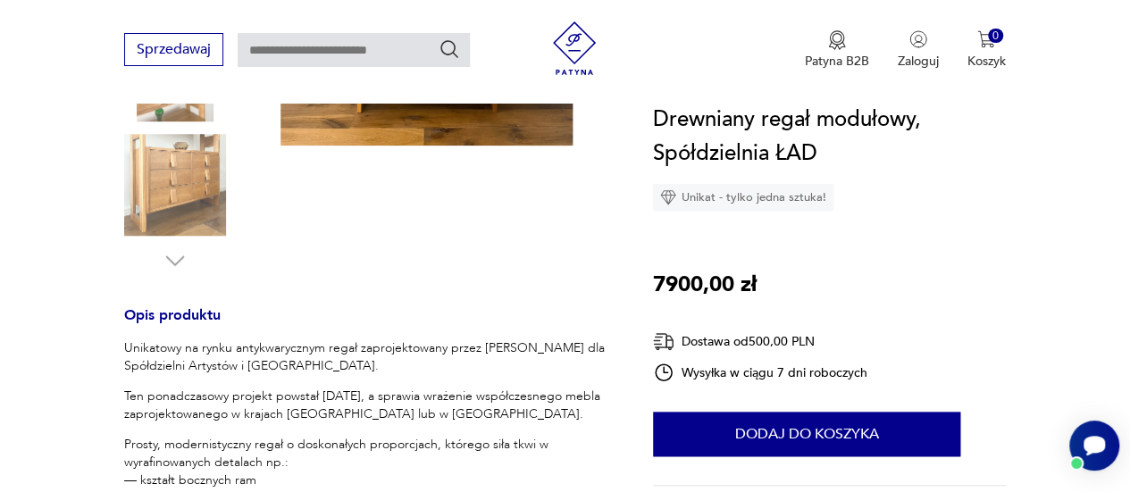
scroll to position [536, 0]
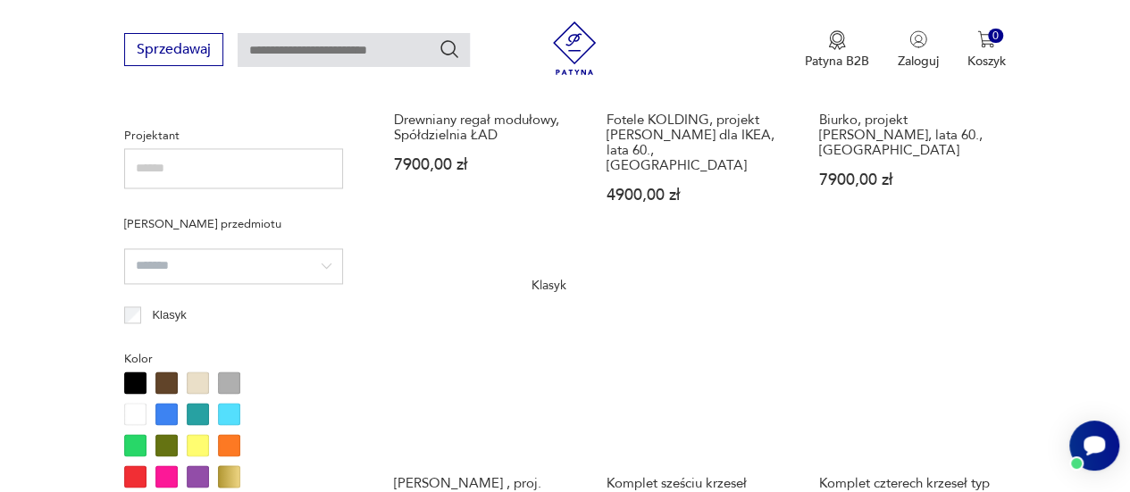
scroll to position [1366, 0]
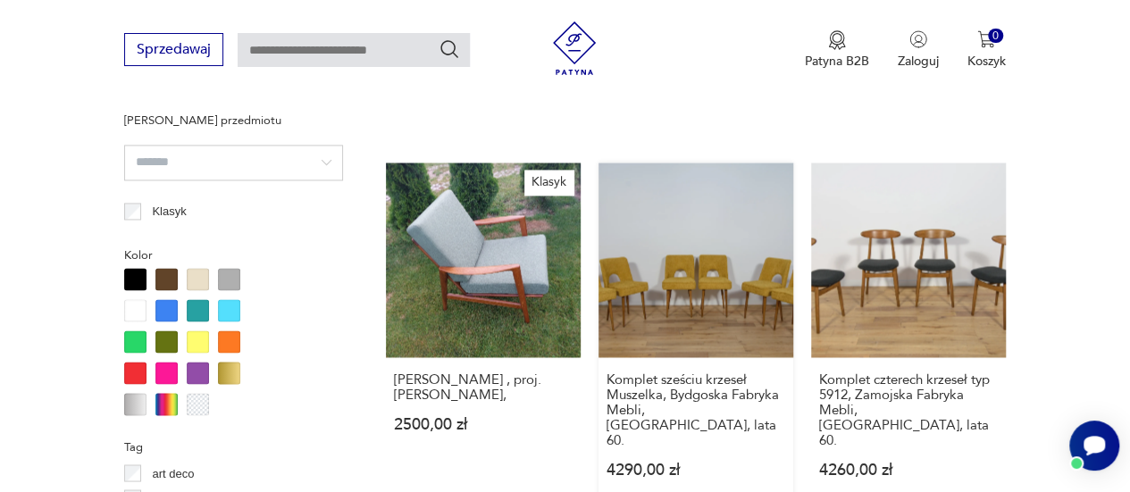
click at [698, 244] on link "Komplet sześciu krzeseł Muszelka, Bydgoska Fabryka Mebli, Polska, lata 60. 4290…" at bounding box center [695, 337] width 195 height 349
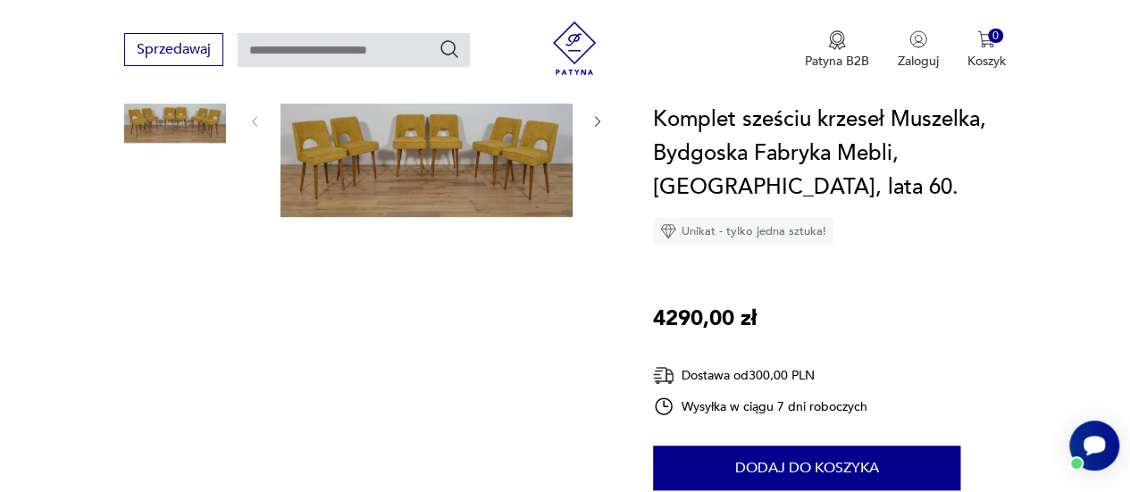
scroll to position [268, 0]
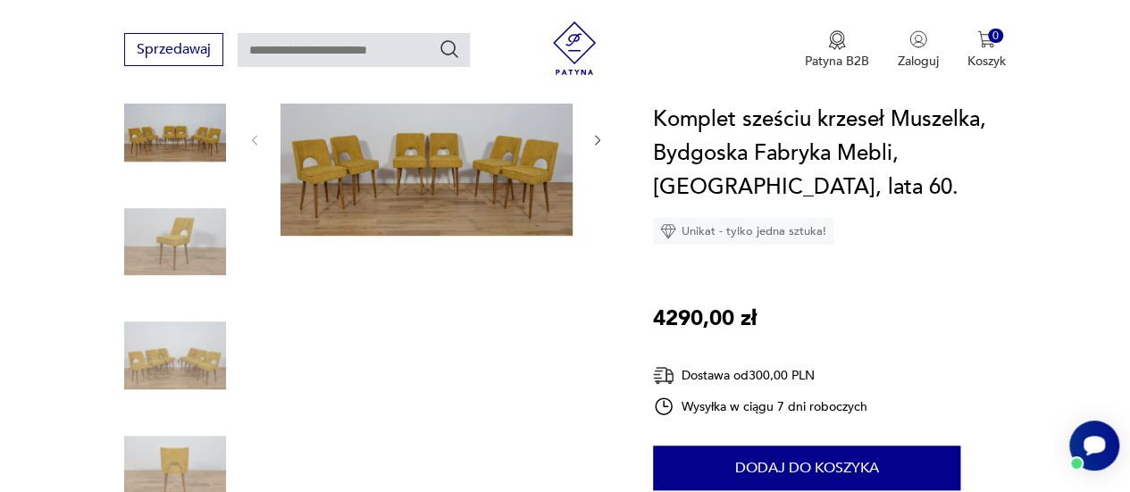
click at [382, 137] on img at bounding box center [426, 138] width 292 height 195
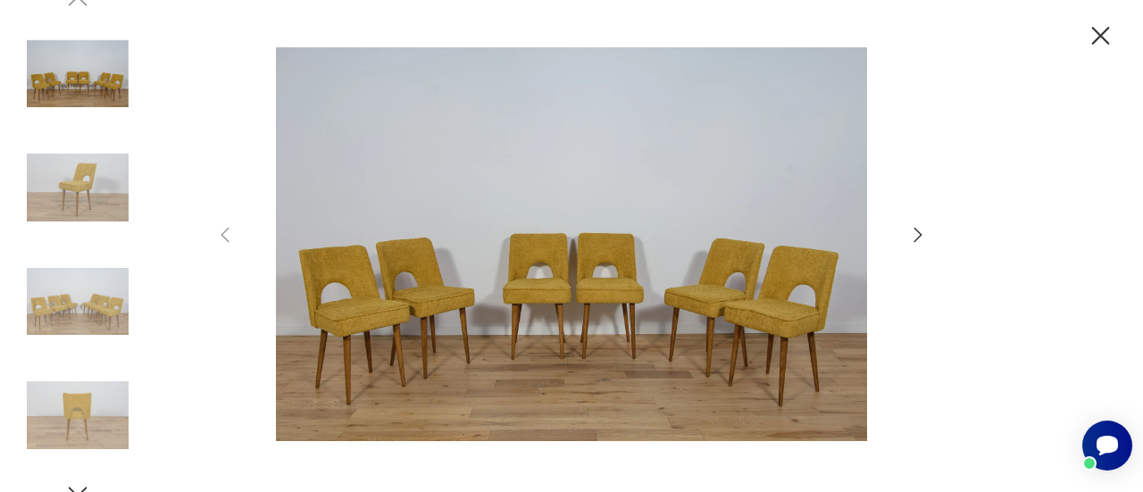
click at [527, 276] on img at bounding box center [572, 244] width 636 height 394
click at [915, 232] on icon "button" at bounding box center [917, 234] width 21 height 21
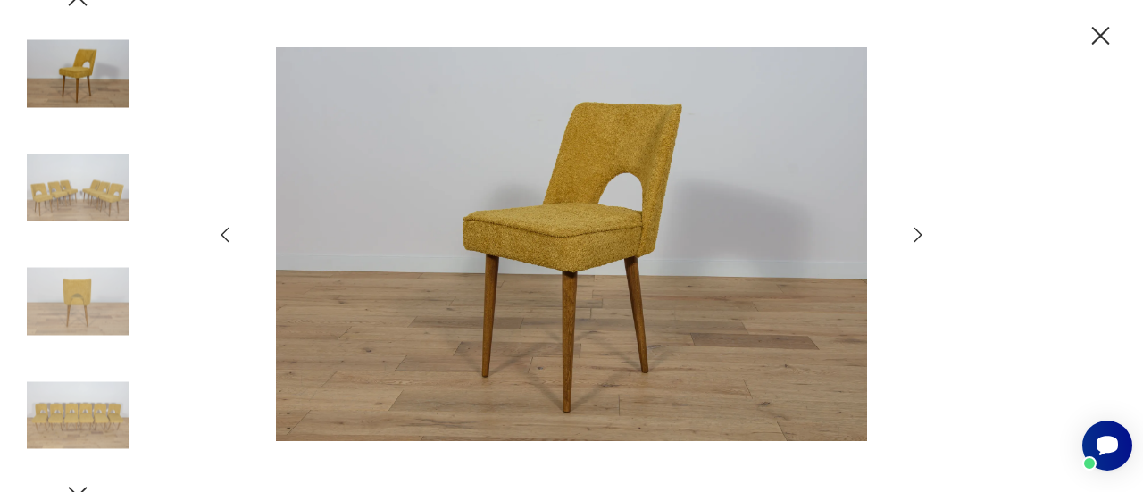
click at [915, 232] on icon "button" at bounding box center [917, 234] width 21 height 21
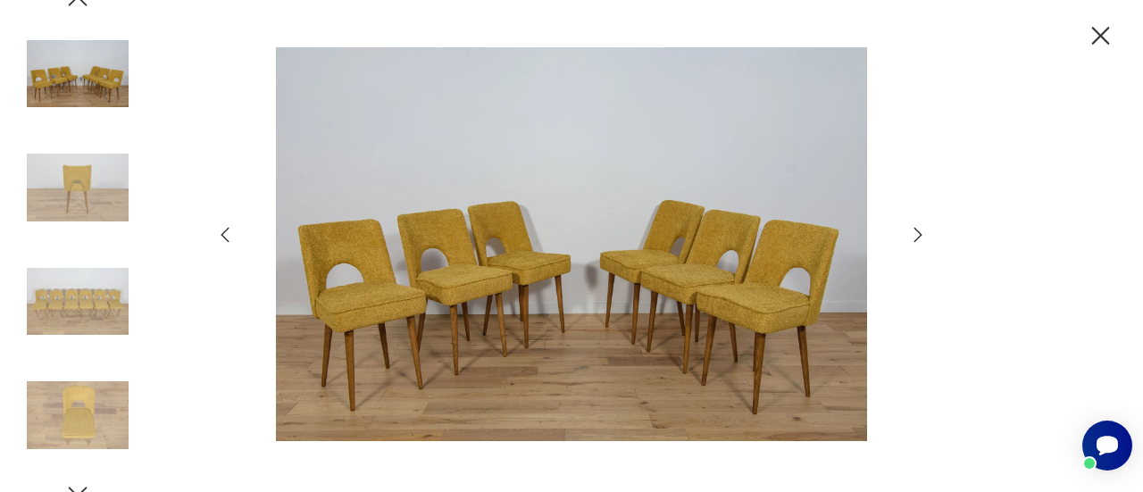
click at [915, 232] on icon "button" at bounding box center [917, 234] width 21 height 21
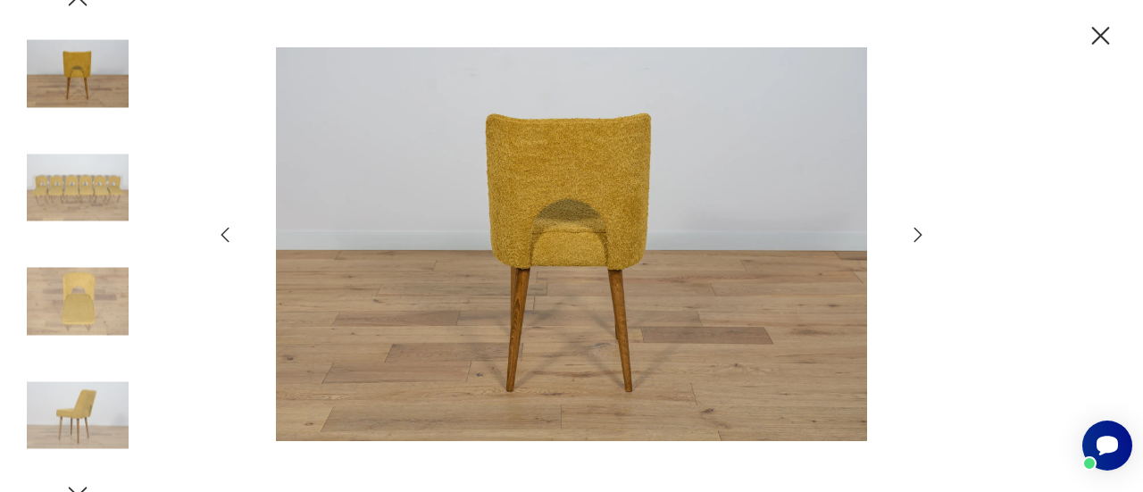
click at [915, 232] on icon "button" at bounding box center [917, 234] width 21 height 21
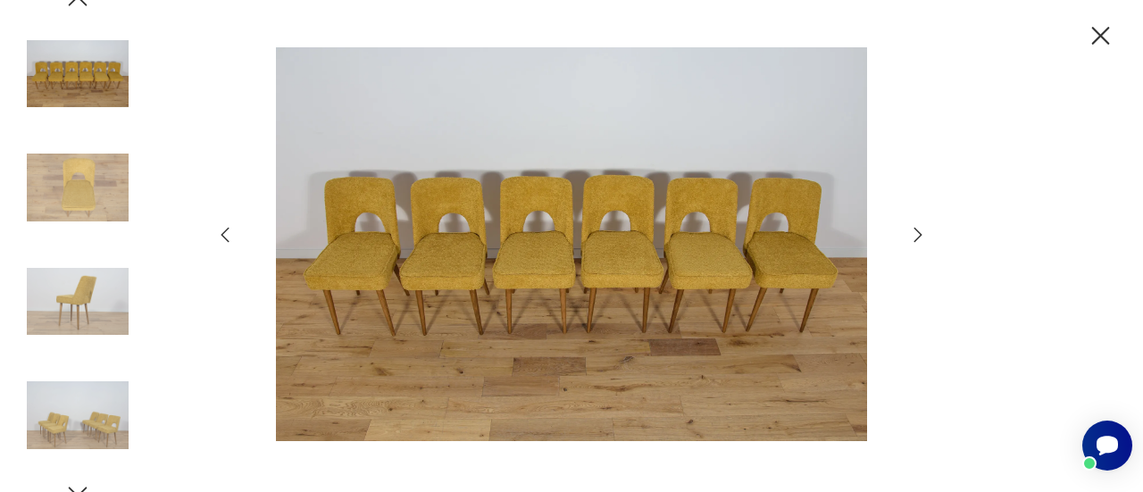
click at [915, 232] on icon "button" at bounding box center [917, 234] width 21 height 21
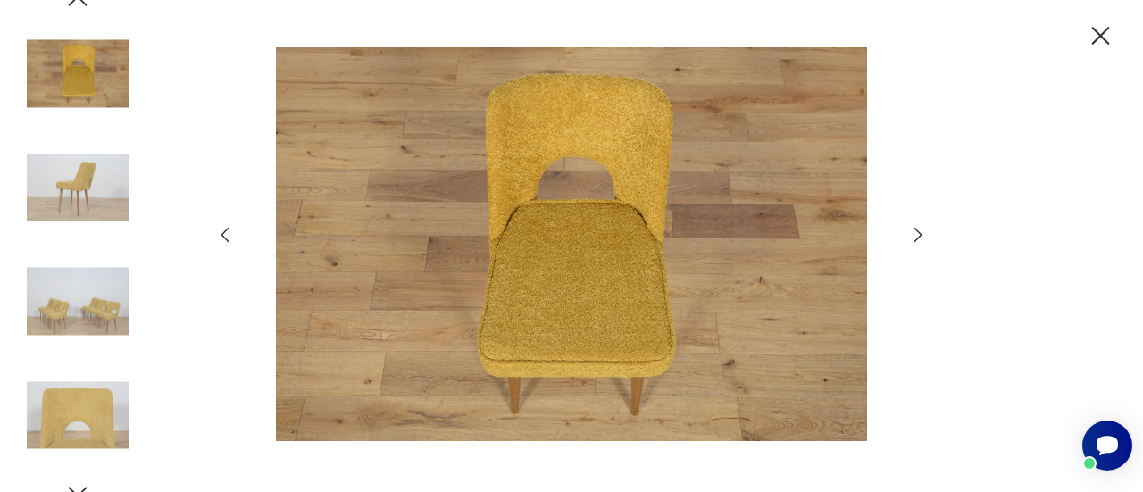
click at [915, 232] on icon "button" at bounding box center [917, 234] width 21 height 21
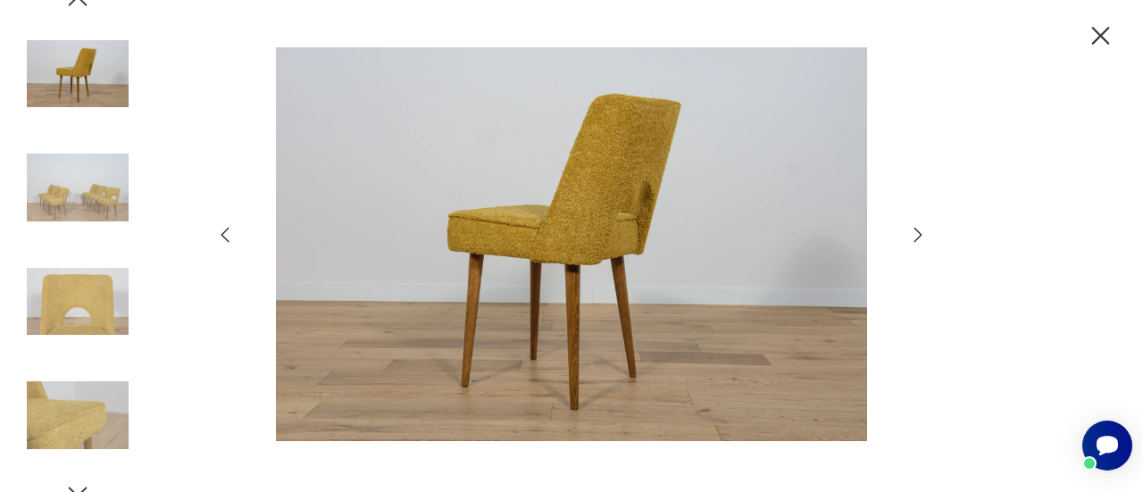
click at [915, 232] on icon "button" at bounding box center [917, 234] width 21 height 21
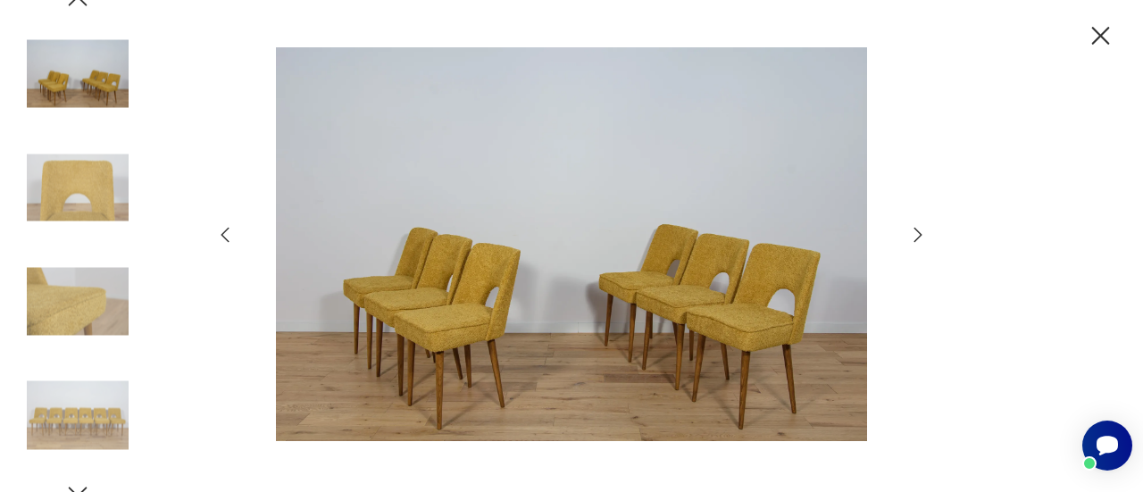
click at [915, 232] on icon "button" at bounding box center [917, 234] width 21 height 21
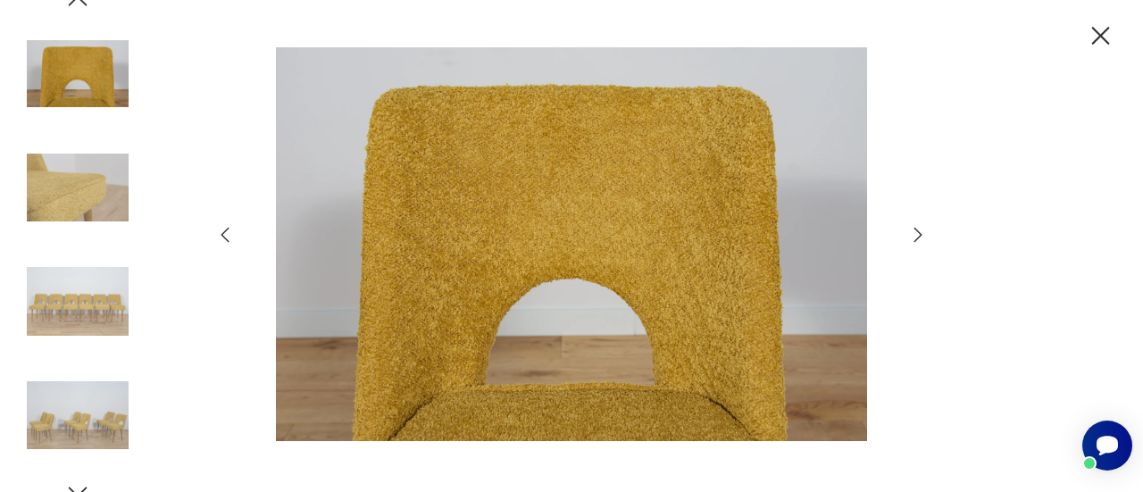
click at [1107, 36] on icon "button" at bounding box center [1100, 36] width 31 height 31
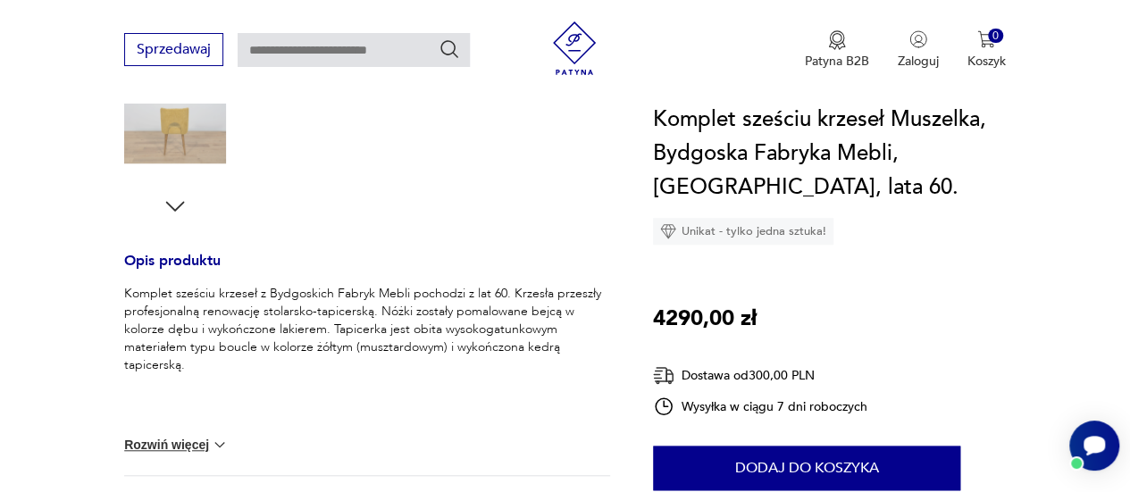
scroll to position [625, 0]
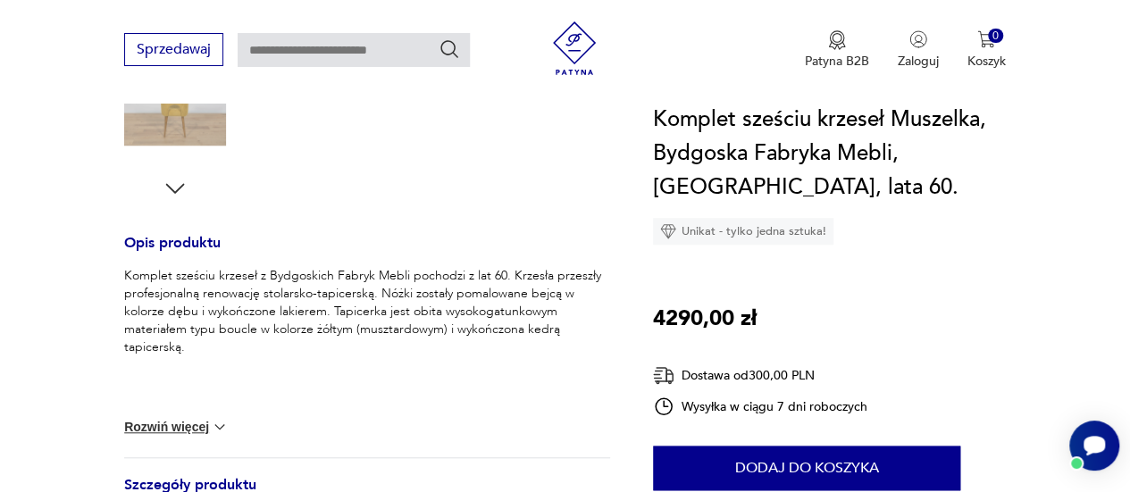
click at [156, 418] on button "Rozwiń więcej" at bounding box center [176, 427] width 104 height 18
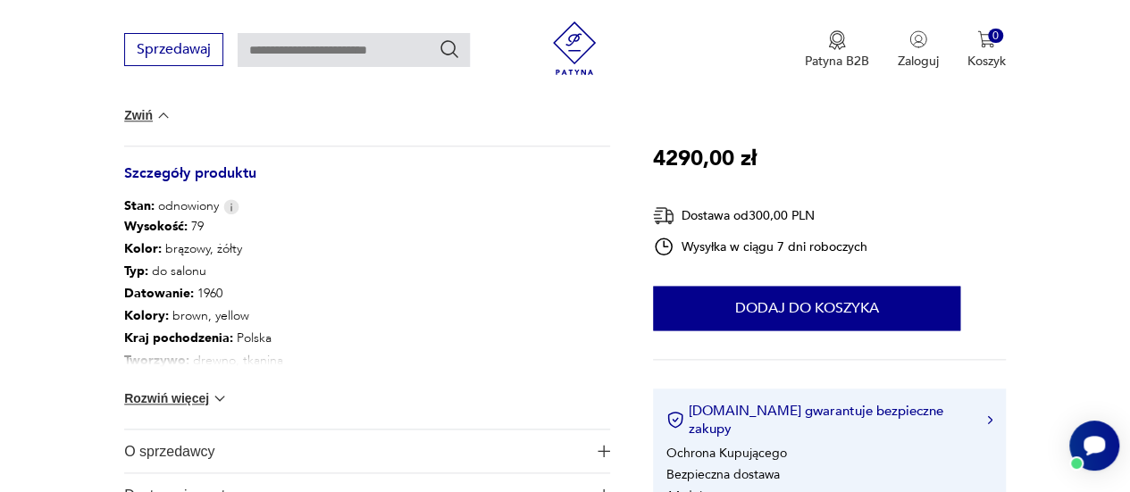
scroll to position [982, 0]
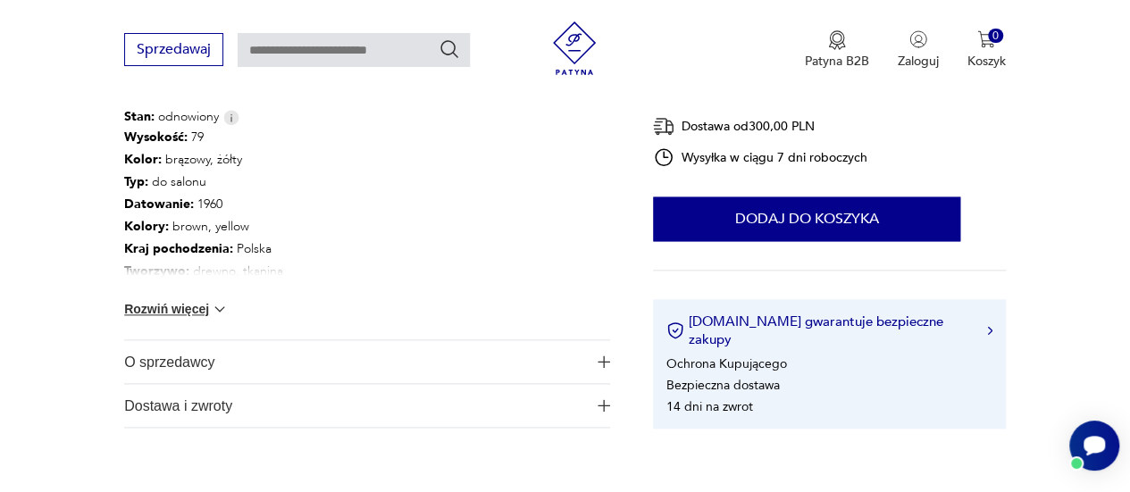
click at [130, 300] on button "Rozwiń więcej" at bounding box center [176, 309] width 104 height 18
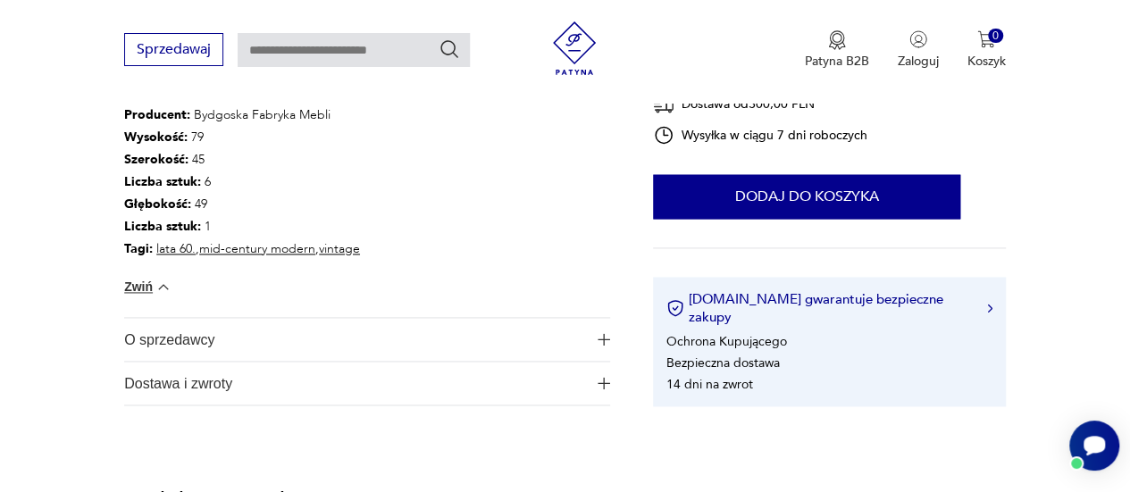
scroll to position [1250, 0]
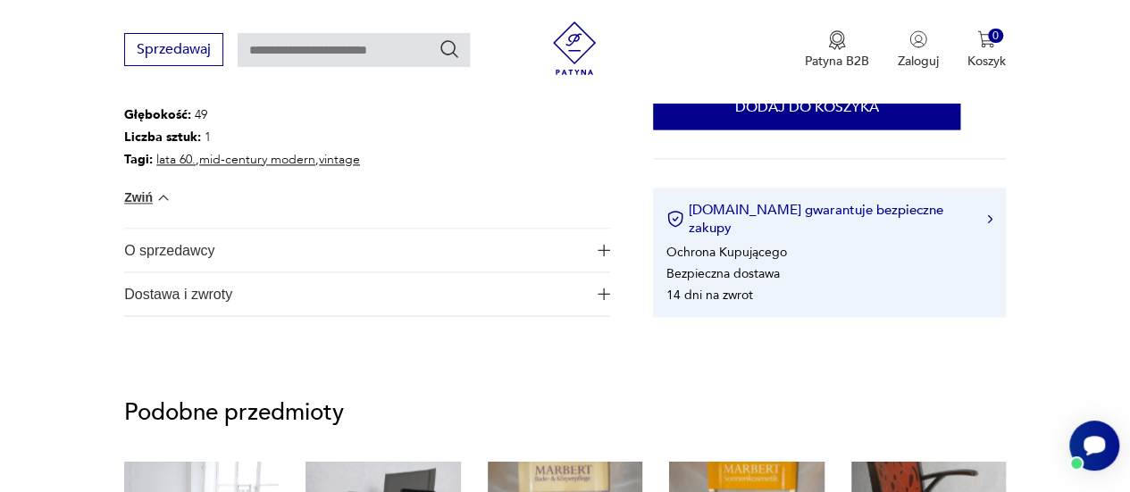
click at [143, 240] on span "O sprzedawcy" at bounding box center [355, 250] width 462 height 43
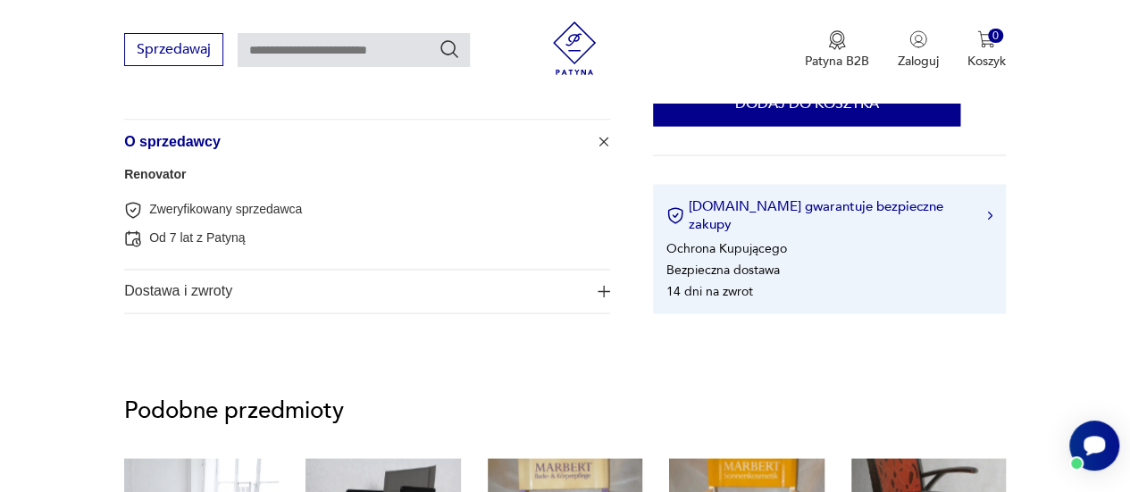
scroll to position [1429, 0]
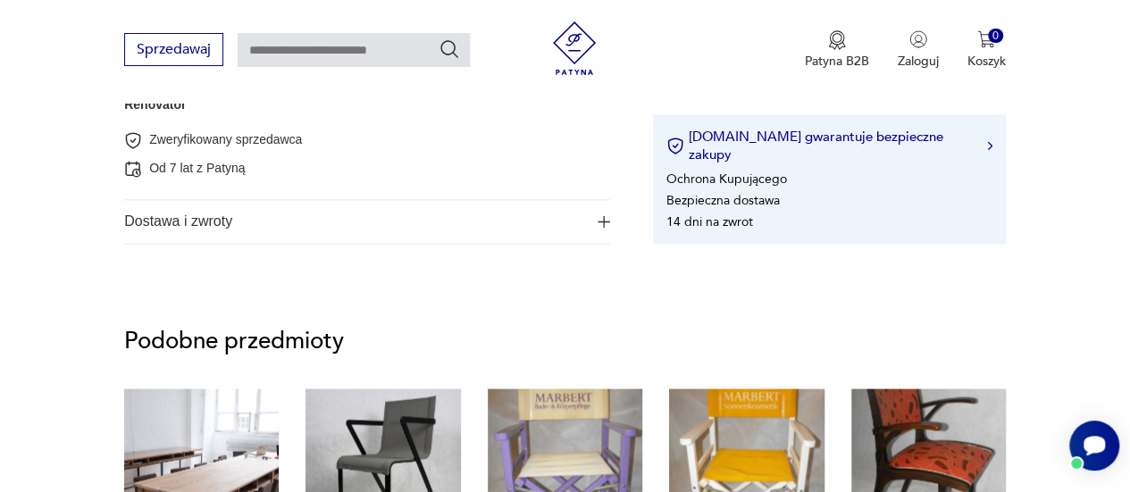
click at [146, 212] on span "Dostawa i zwroty" at bounding box center [355, 221] width 462 height 43
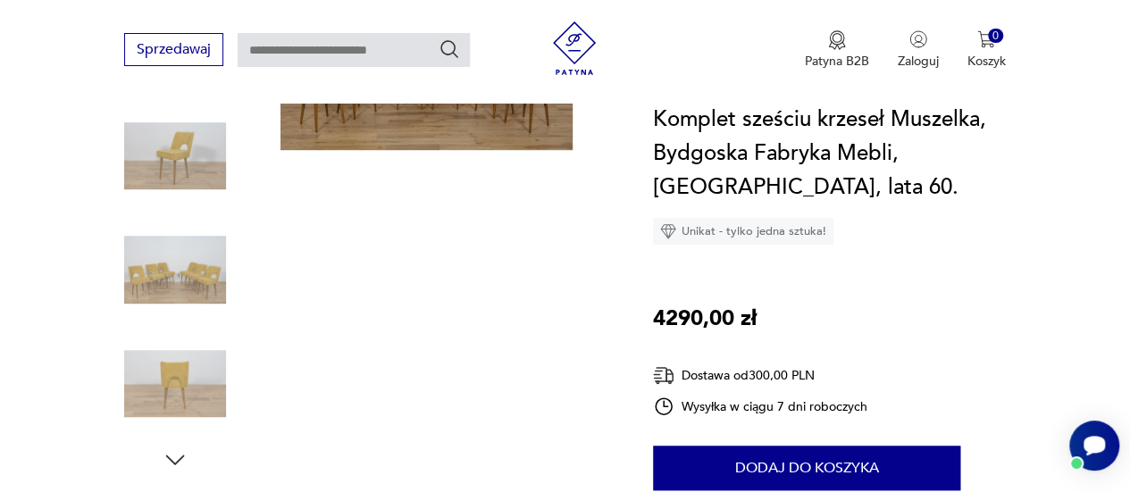
scroll to position [357, 0]
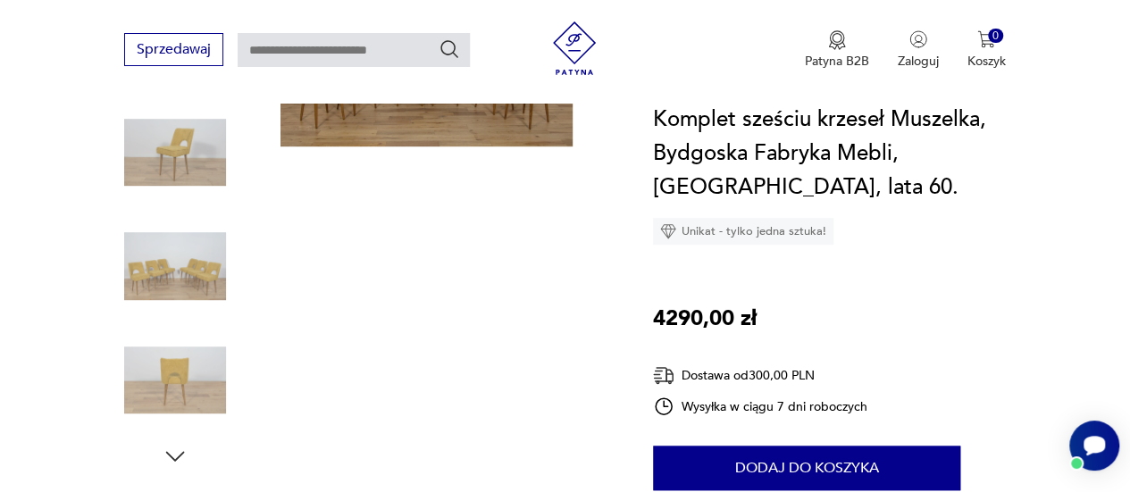
click at [201, 142] on img at bounding box center [175, 153] width 102 height 102
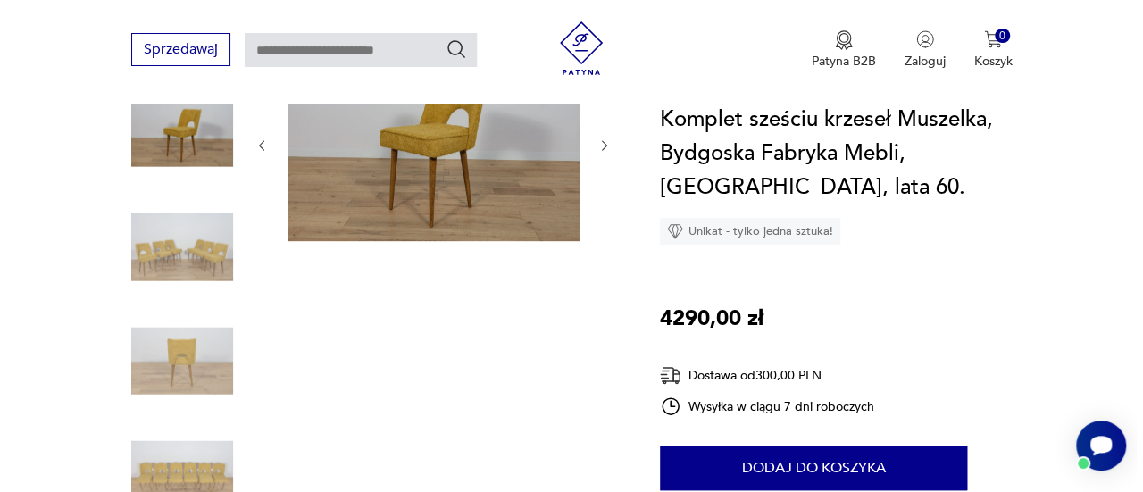
scroll to position [179, 0]
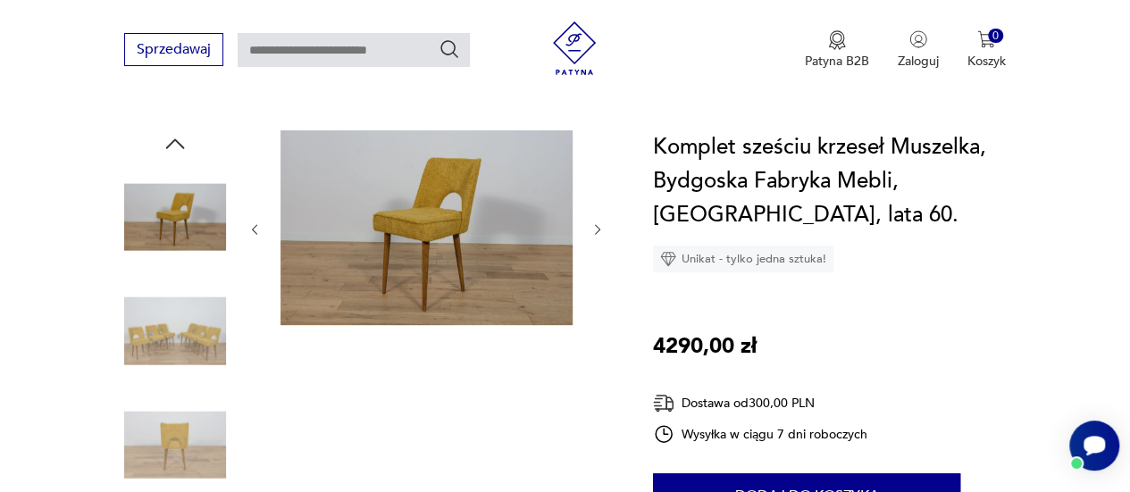
click at [425, 228] on img at bounding box center [426, 227] width 292 height 195
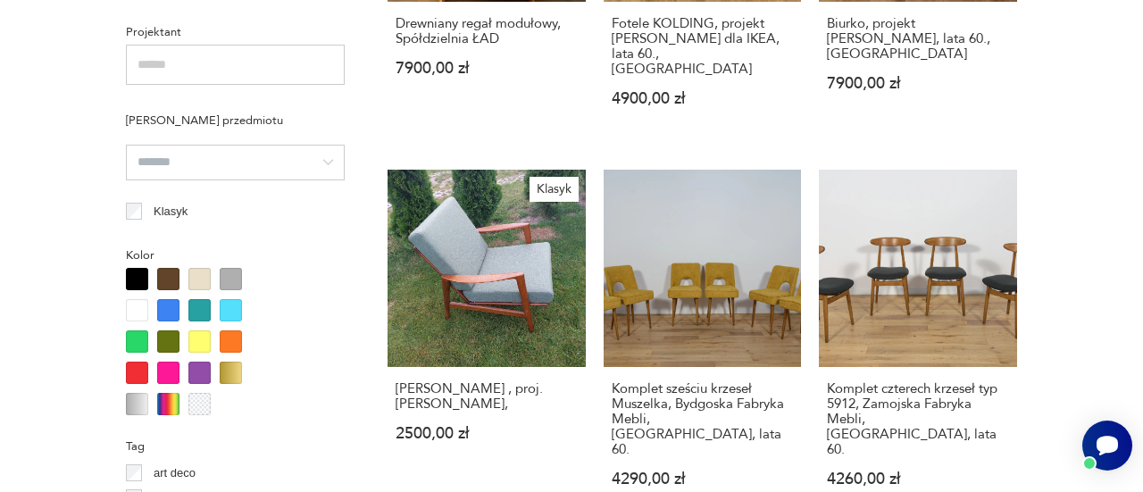
scroll to position [1532, 0]
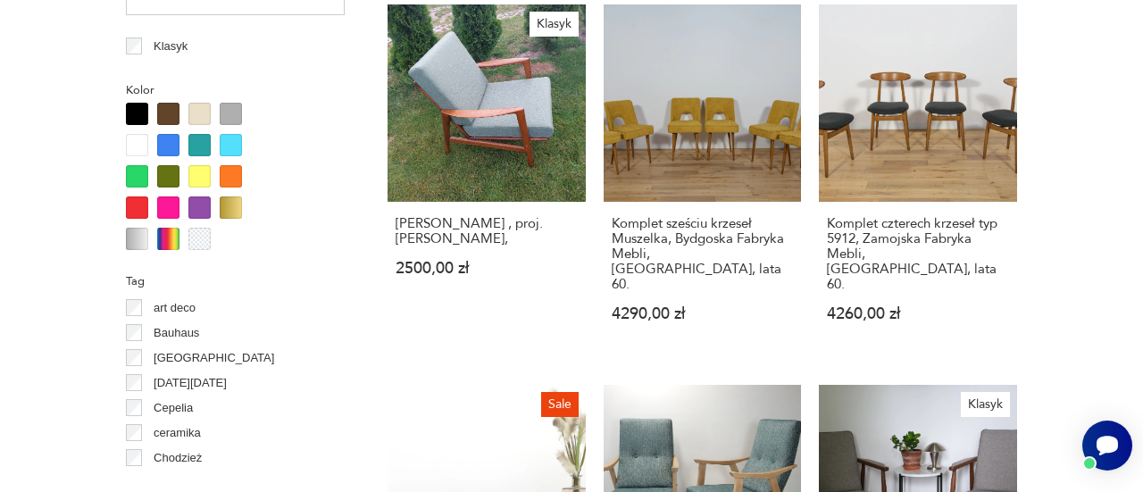
click at [1066, 263] on section "Filtruj produkty Cena MIN MAX OK Promocja Datowanie OK Kraj pochodzenia Dania (…" at bounding box center [571, 428] width 1143 height 2435
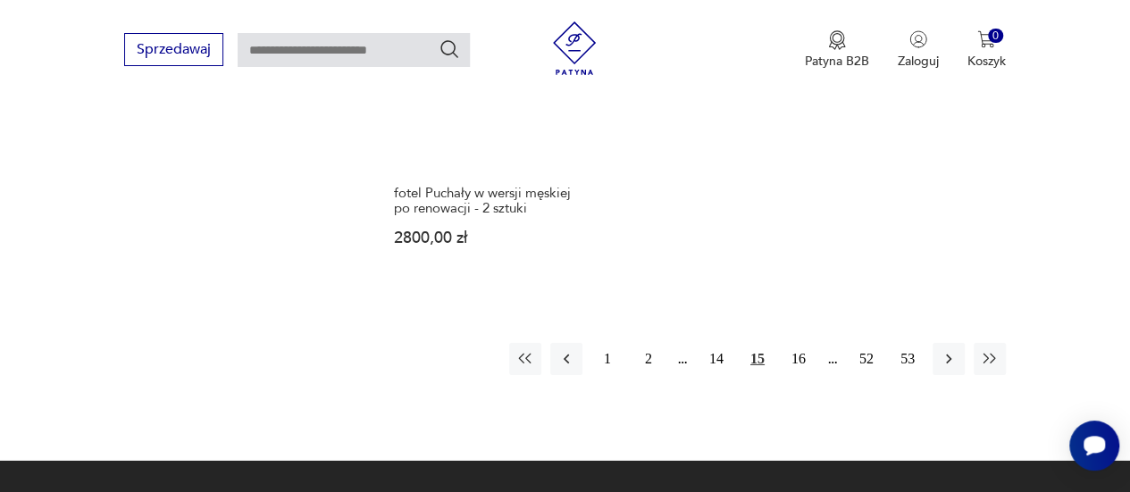
scroll to position [2706, 0]
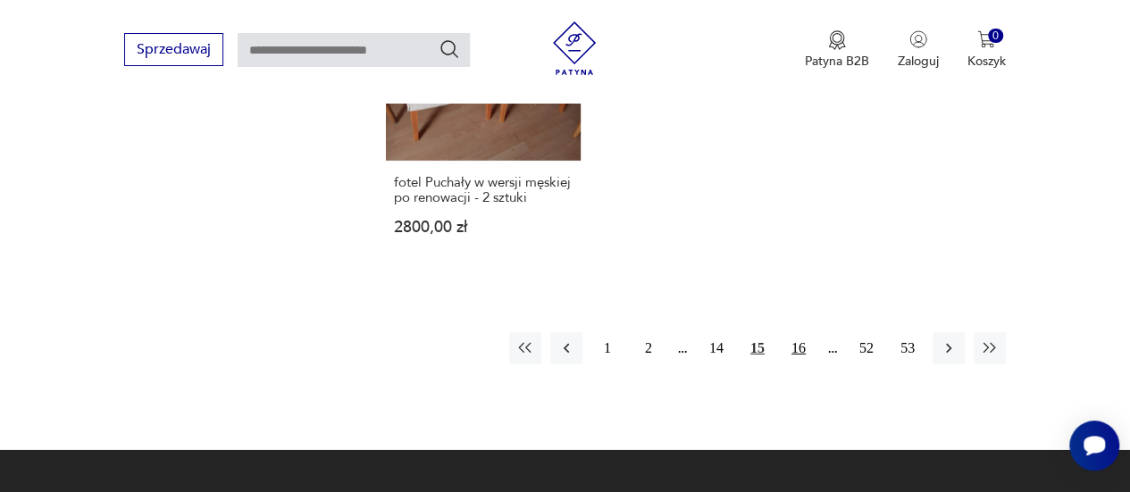
click at [799, 332] on button "16" at bounding box center [798, 348] width 32 height 32
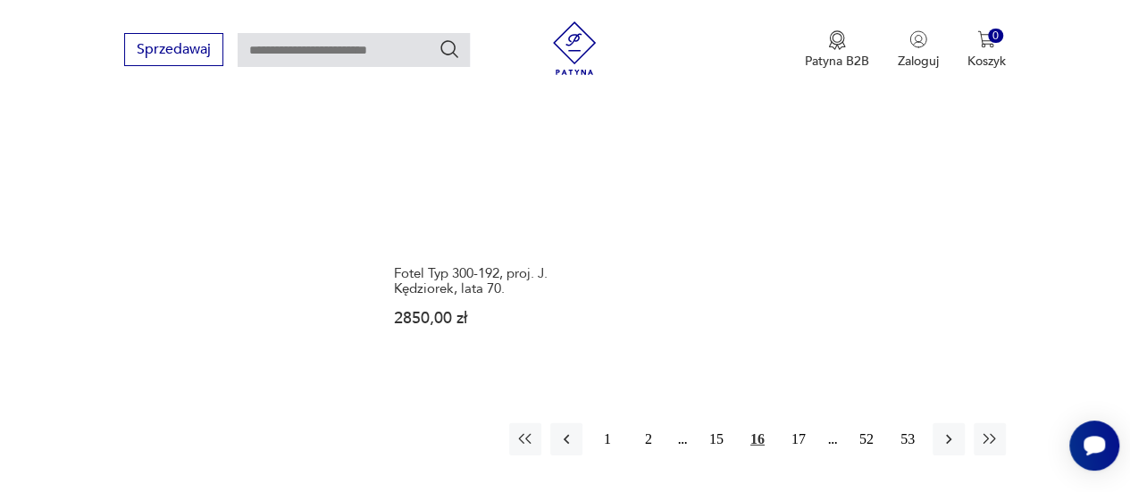
scroll to position [2617, 0]
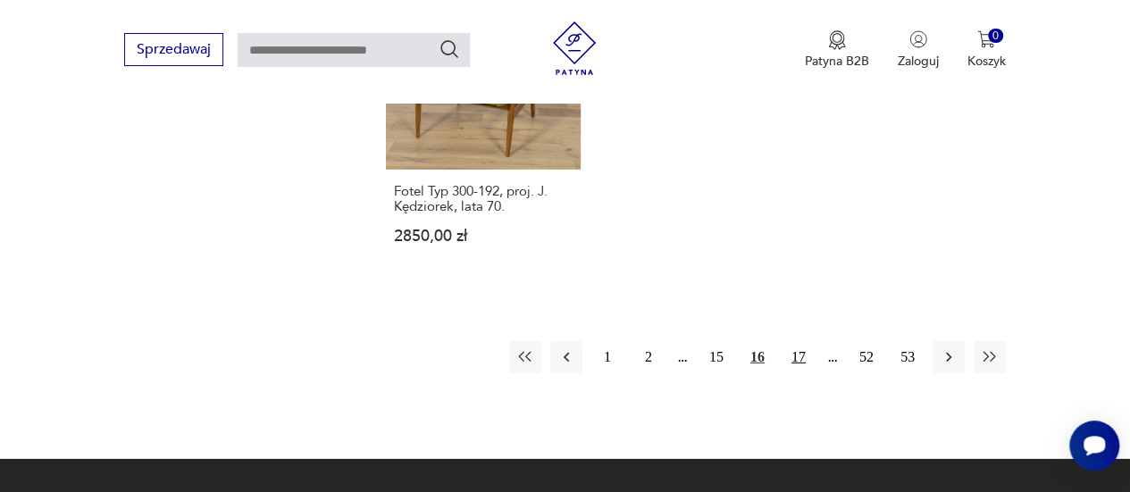
click at [798, 341] on button "17" at bounding box center [798, 357] width 32 height 32
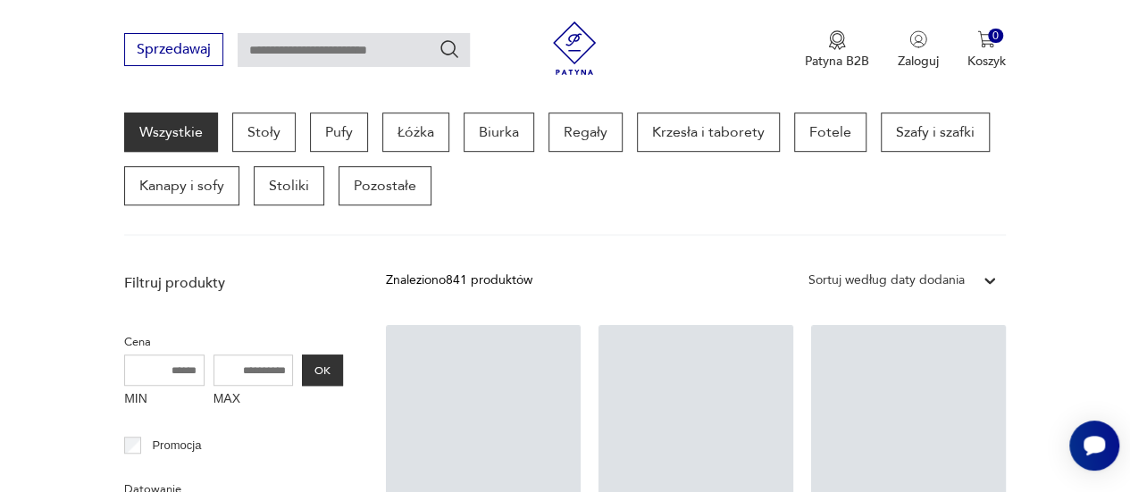
scroll to position [473, 0]
